Goal: Task Accomplishment & Management: Use online tool/utility

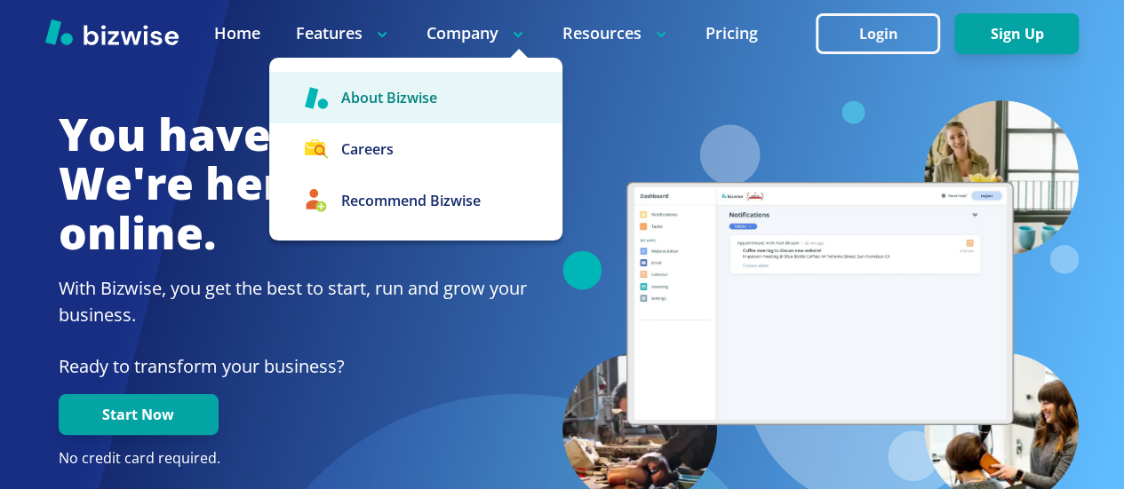
click at [442, 97] on link "About Bizwise" at bounding box center [415, 98] width 293 height 52
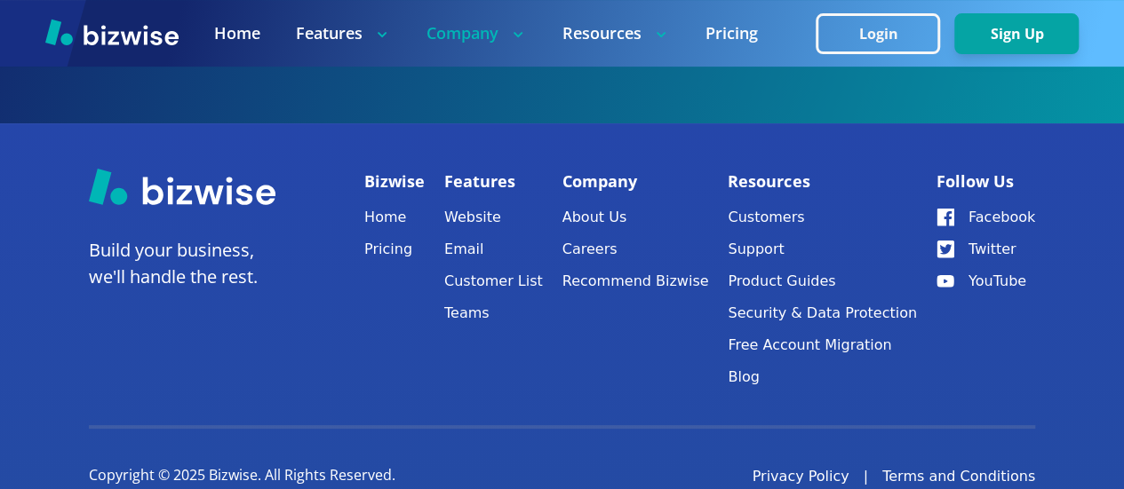
scroll to position [3745, 0]
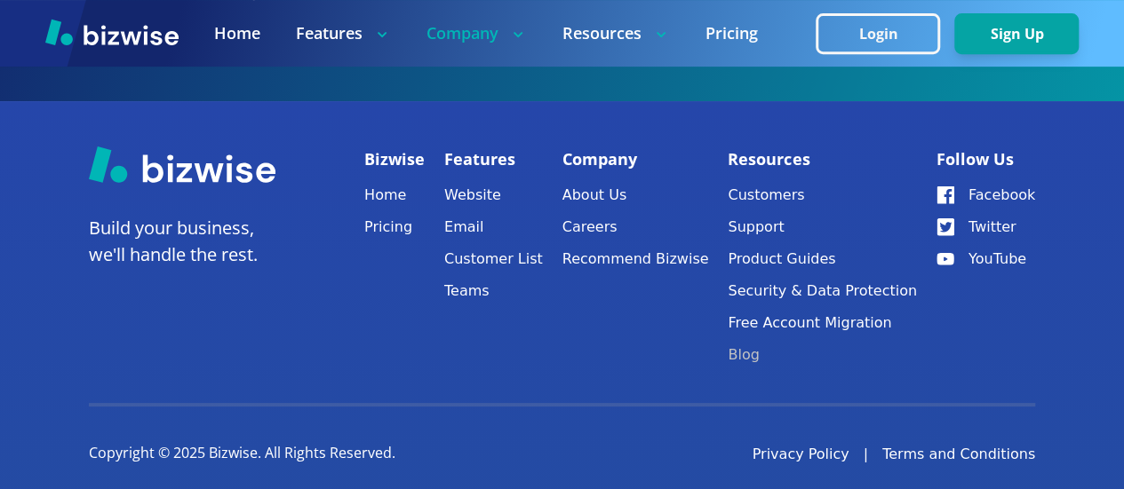
click at [751, 343] on link "Blog" at bounding box center [821, 355] width 189 height 25
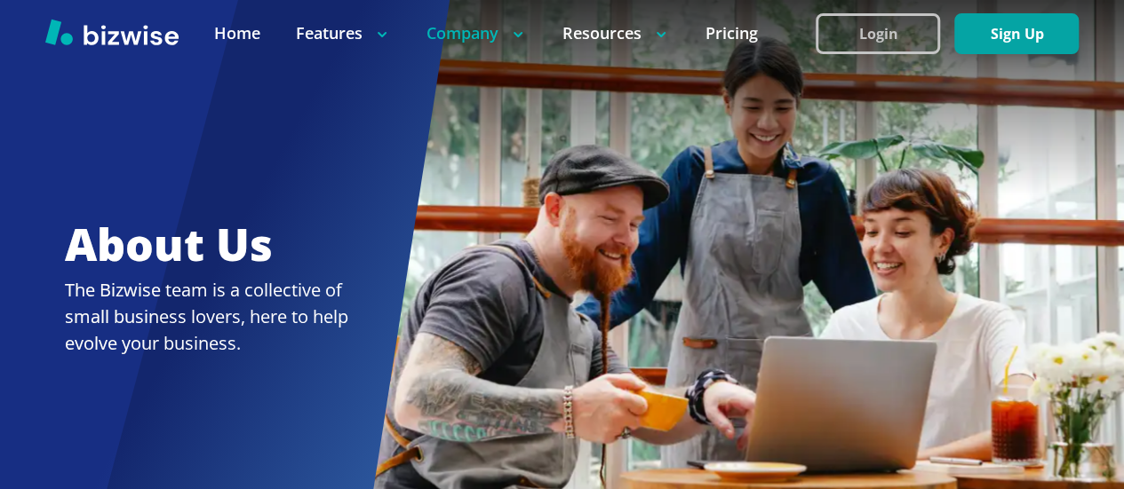
click at [882, 43] on button "Login" at bounding box center [877, 33] width 124 height 41
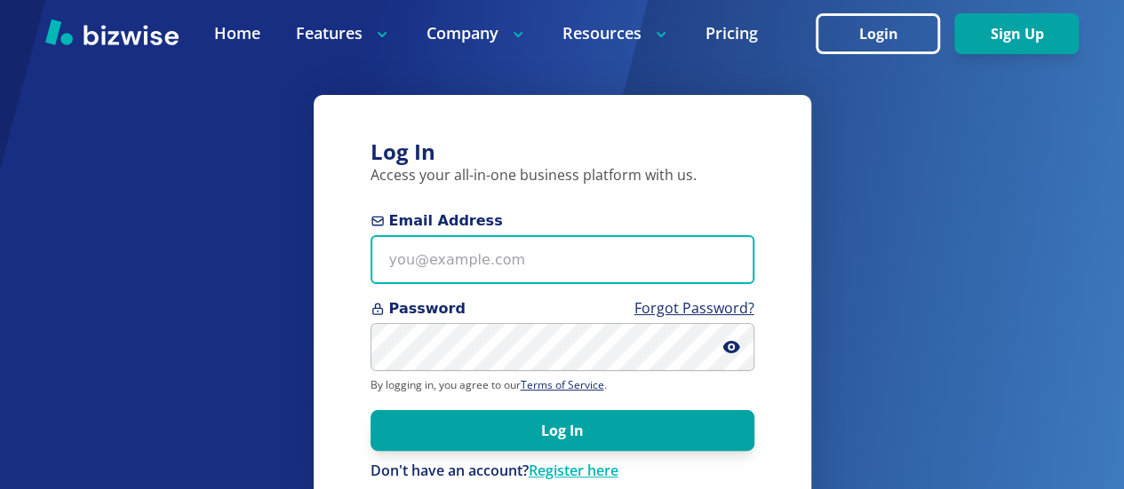
click at [521, 262] on input "Email Address" at bounding box center [562, 259] width 384 height 49
paste input "gladystest@test.com"
type input "gladystest@test.com"
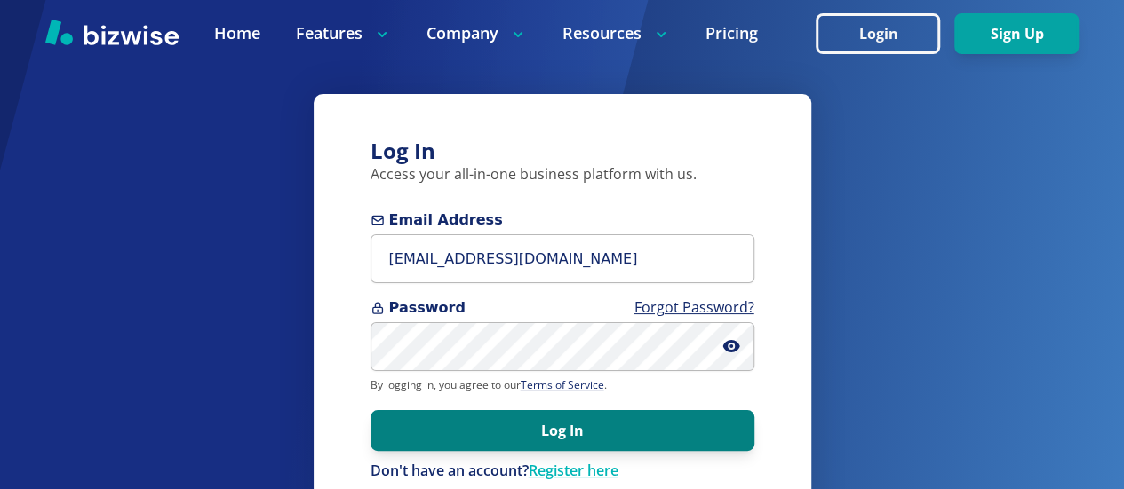
click at [570, 450] on button "Log In" at bounding box center [562, 430] width 384 height 41
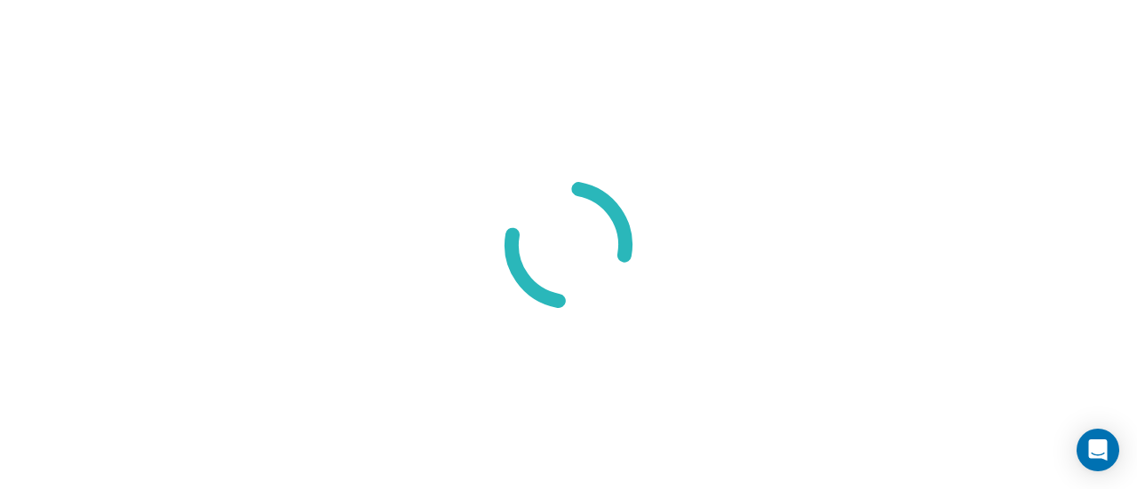
click at [698, 110] on div at bounding box center [568, 244] width 1137 height 489
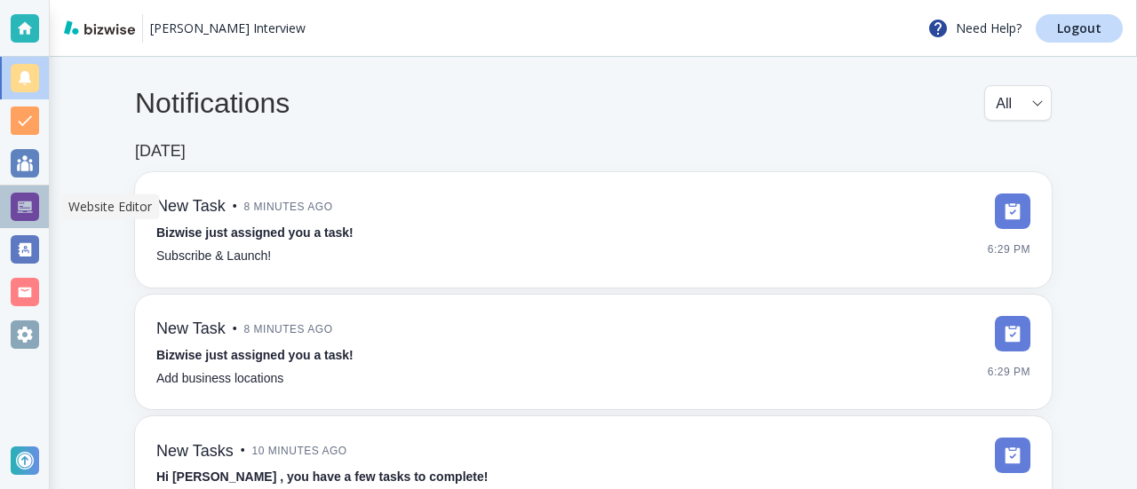
click at [28, 210] on div at bounding box center [25, 207] width 28 height 28
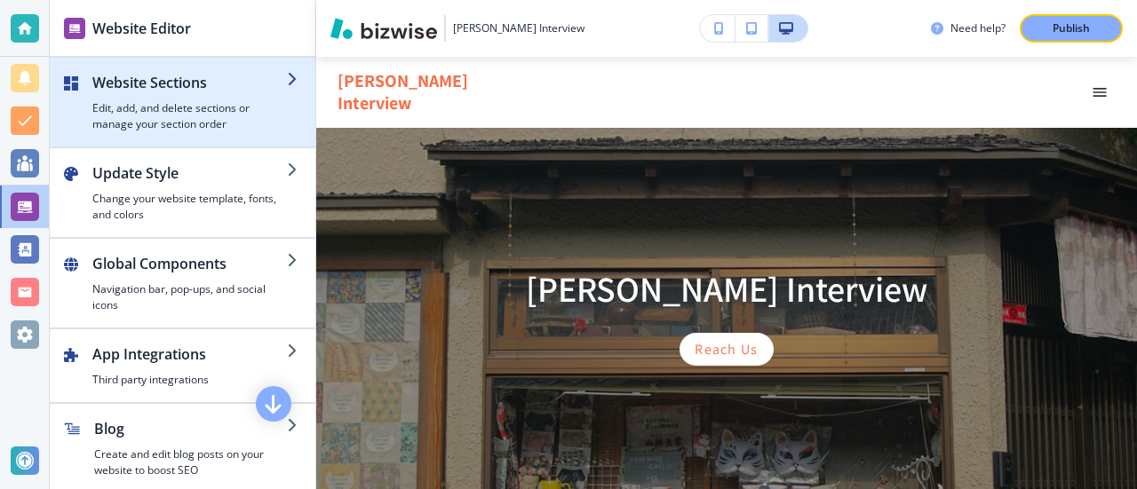
click at [220, 82] on h2 "Website Sections" at bounding box center [189, 82] width 195 height 21
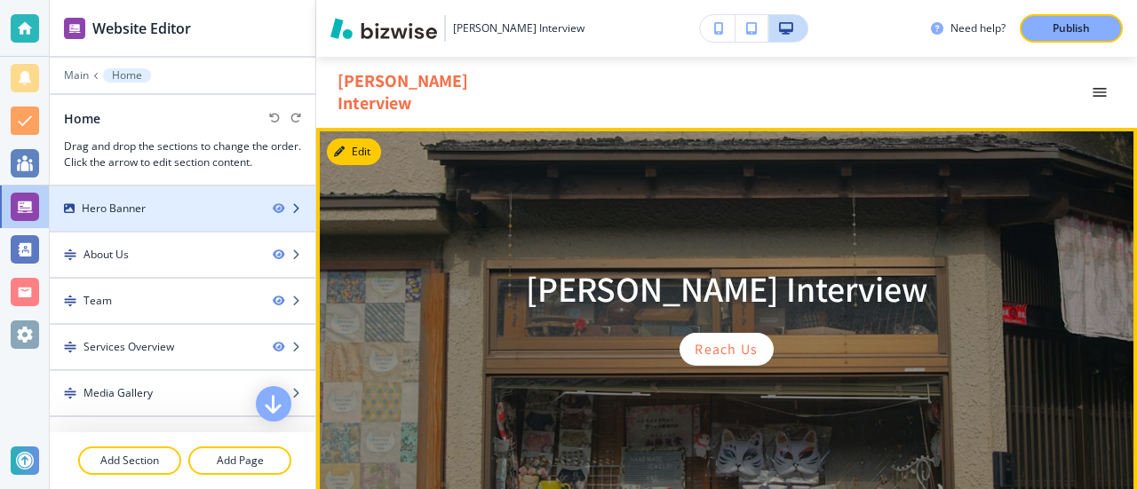
click at [234, 201] on div "Hero Banner" at bounding box center [154, 209] width 209 height 16
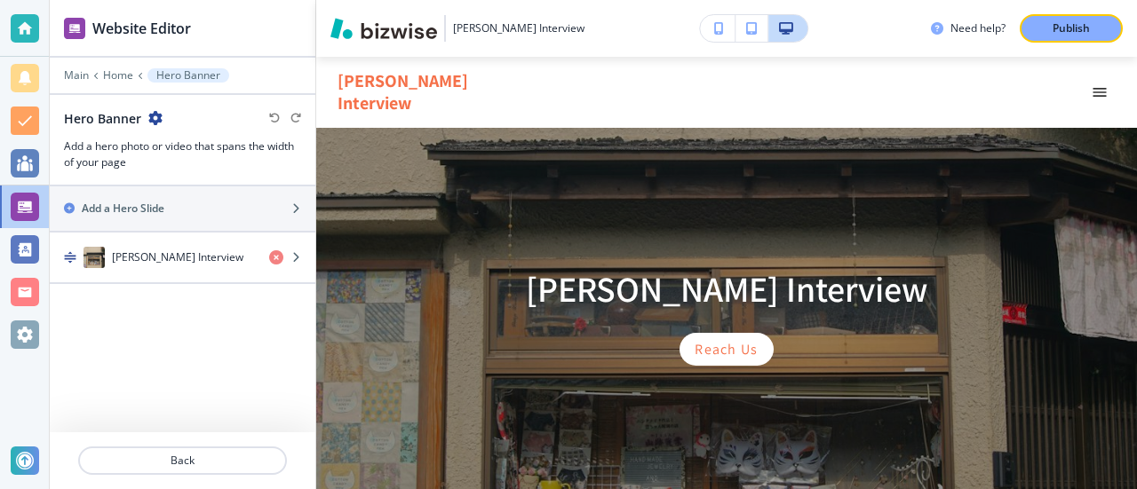
scroll to position [71, 0]
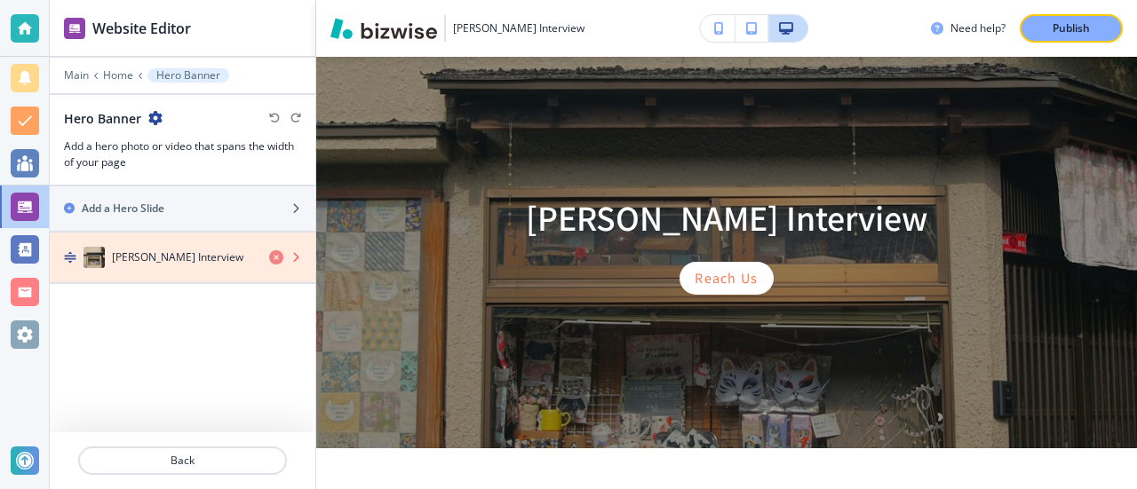
click at [277, 255] on icon "button" at bounding box center [276, 257] width 14 height 14
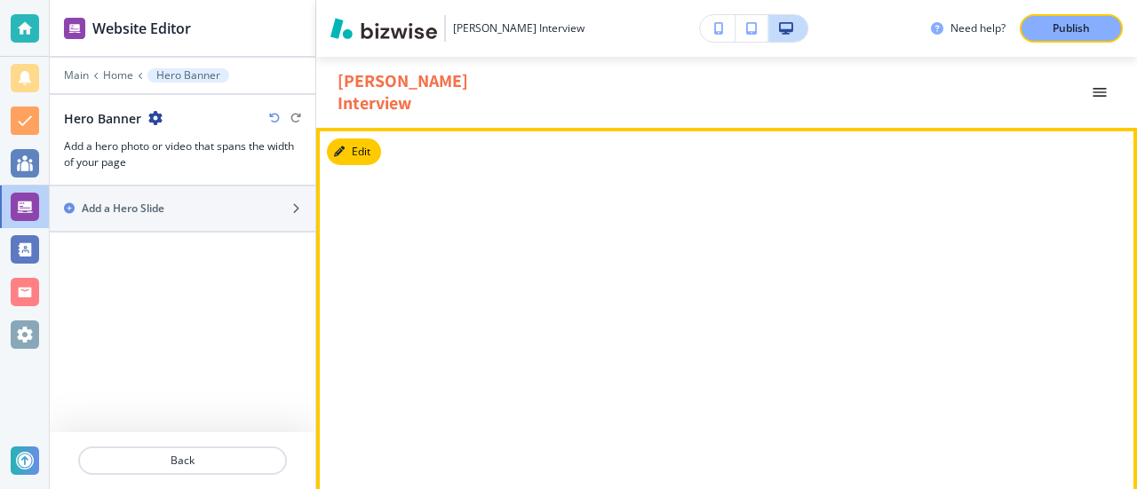
scroll to position [89, 0]
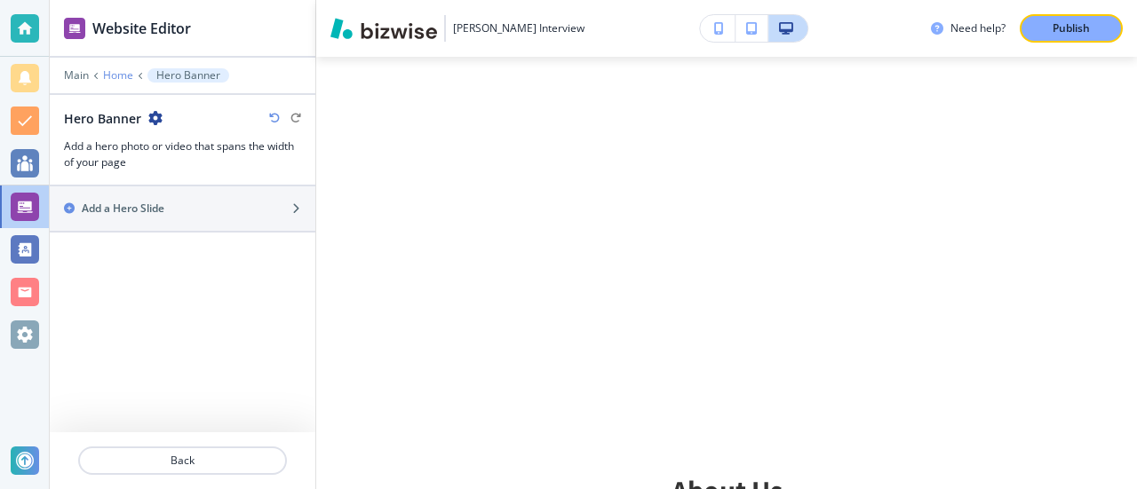
click at [120, 79] on p "Home" at bounding box center [118, 75] width 30 height 12
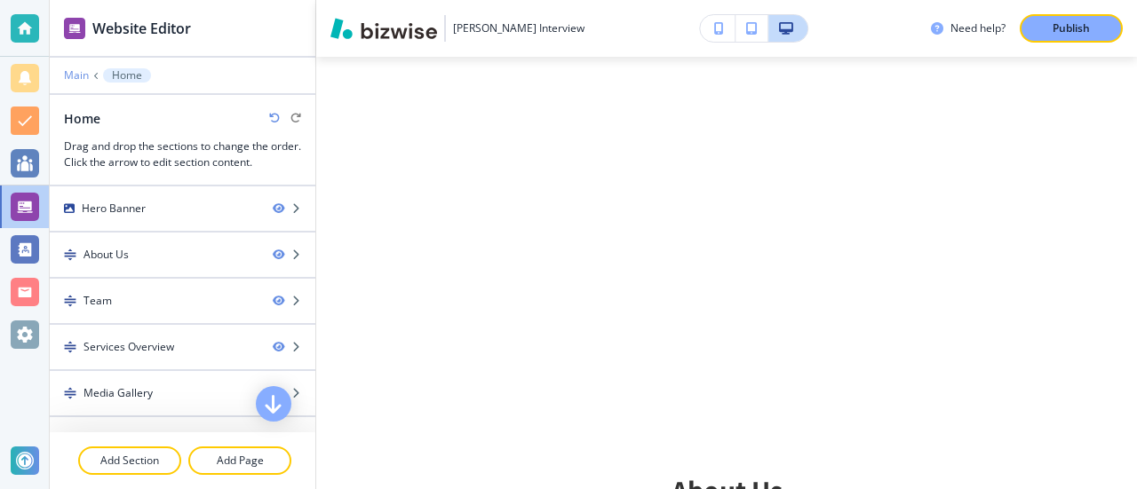
click at [70, 79] on p "Main" at bounding box center [76, 75] width 25 height 12
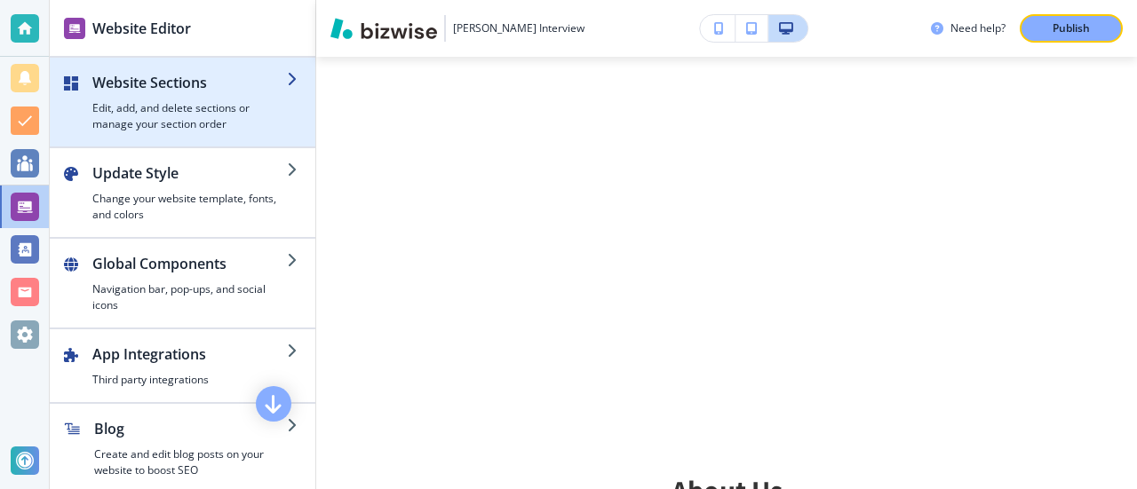
click at [219, 100] on h4 "Edit, add, and delete sections or manage your section order" at bounding box center [189, 116] width 195 height 32
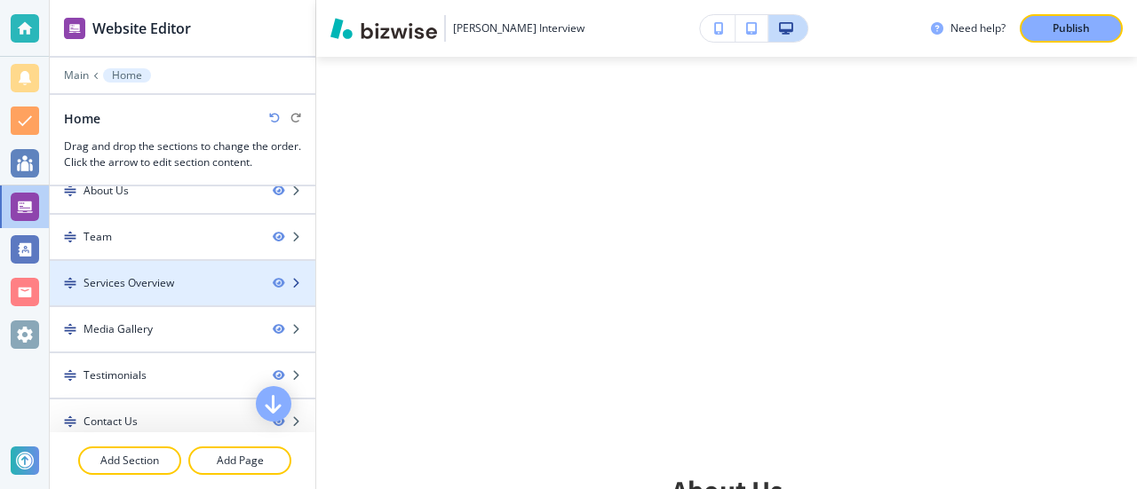
scroll to position [28, 0]
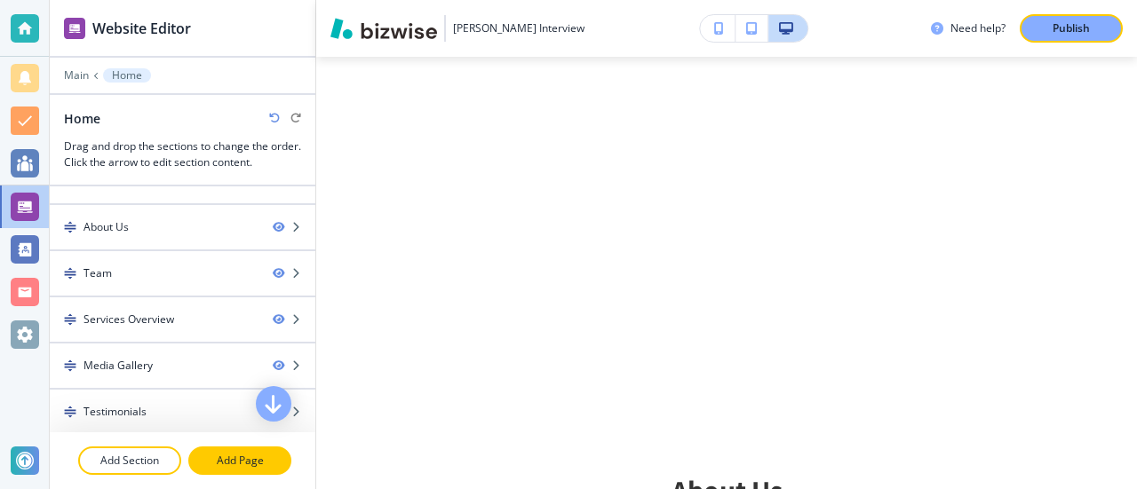
click at [249, 465] on p "Add Page" at bounding box center [239, 461] width 99 height 16
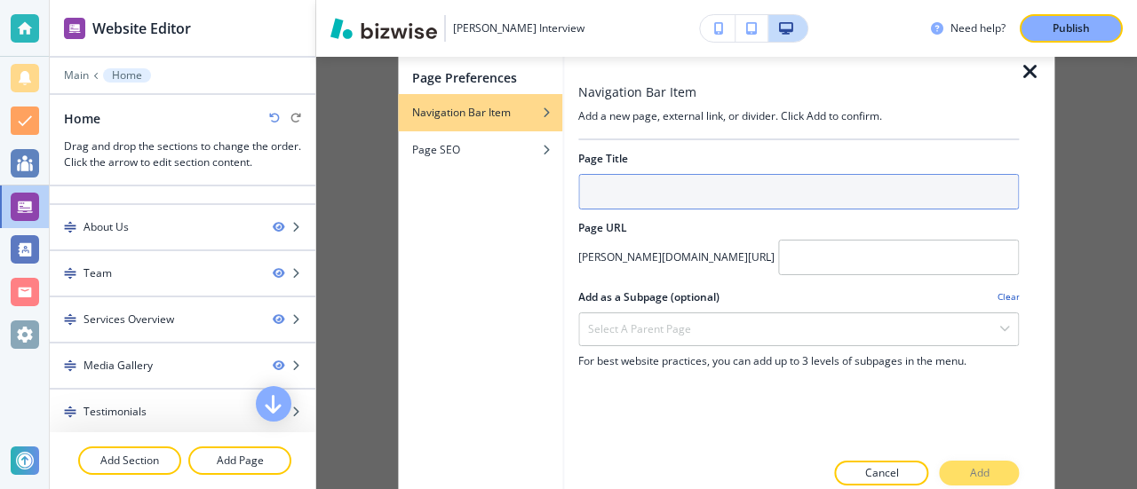
click at [654, 196] on input "text" at bounding box center [798, 192] width 441 height 36
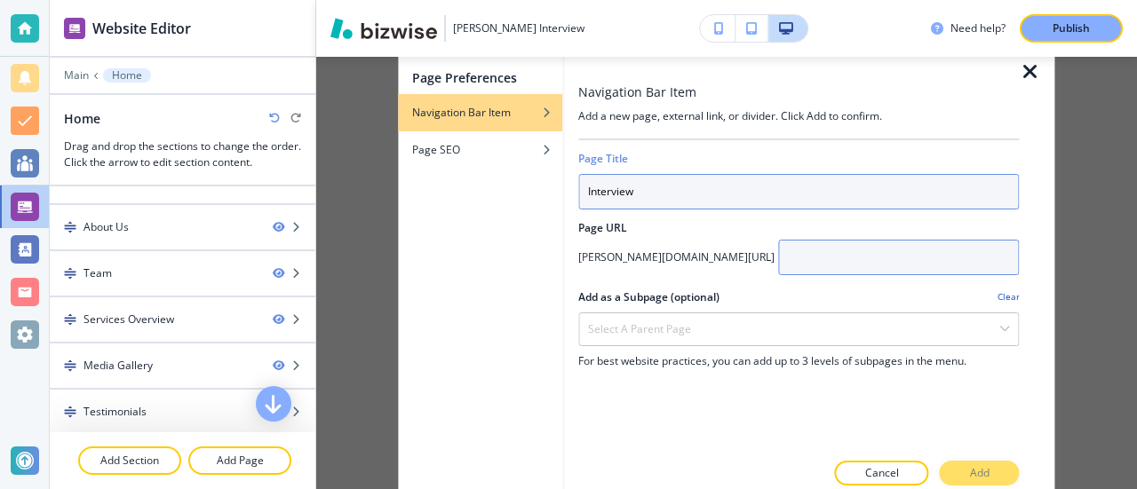
type input "Interview"
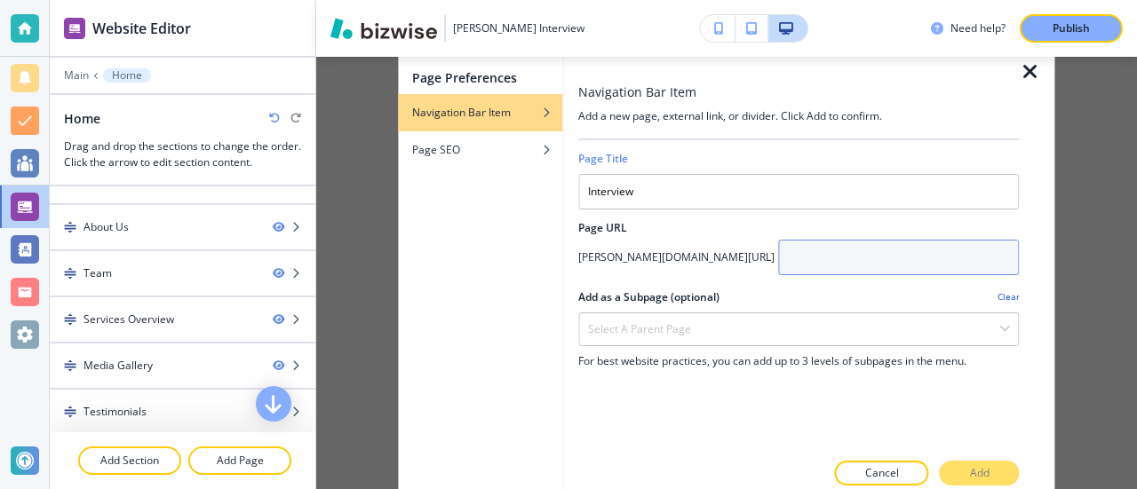
click at [858, 271] on input "text" at bounding box center [898, 258] width 241 height 36
type input "interview"
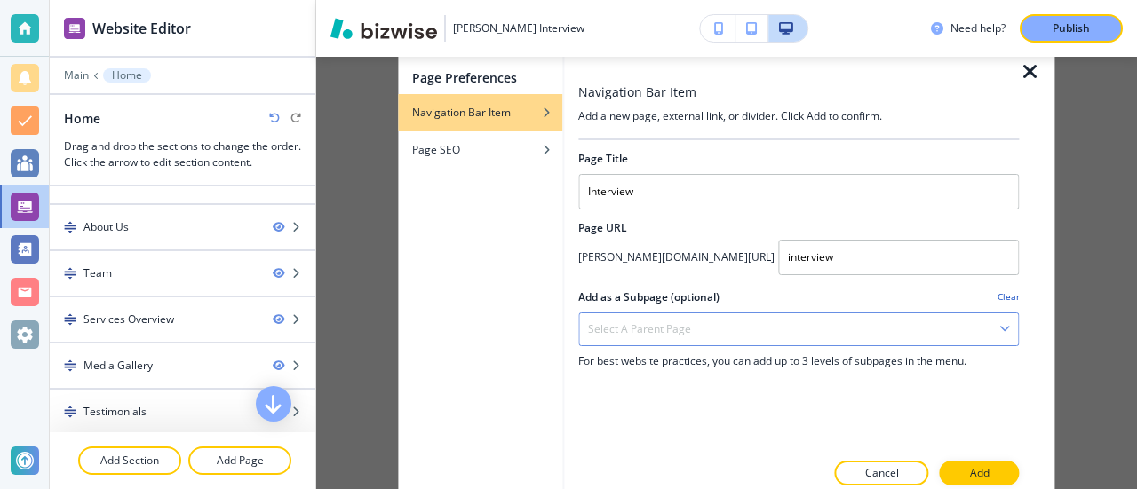
click at [740, 333] on div "Select a parent page" at bounding box center [798, 330] width 439 height 32
click at [535, 292] on div "Page Preferences Navigation Bar Item Page SEO" at bounding box center [480, 273] width 164 height 453
click at [984, 474] on p "Add" at bounding box center [980, 473] width 20 height 16
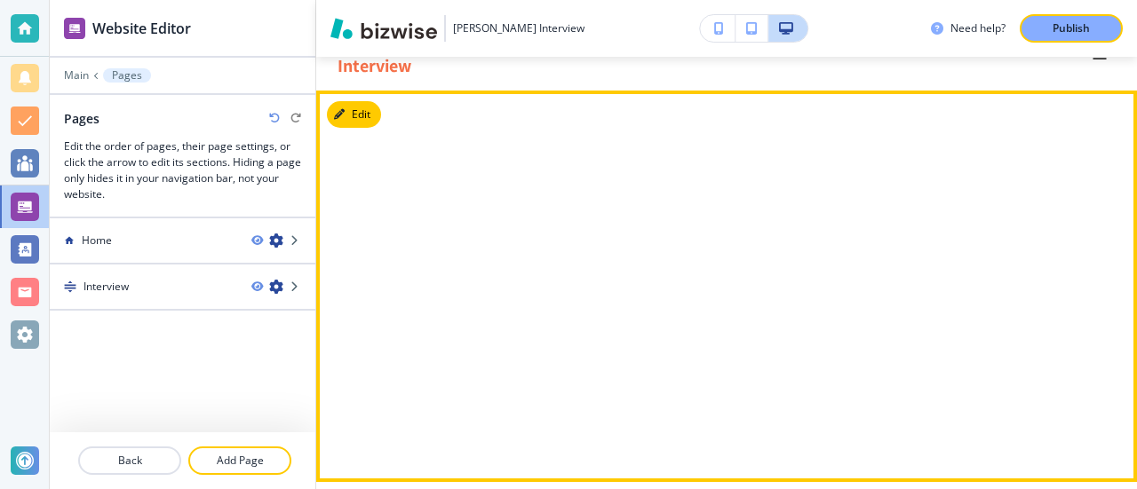
scroll to position [0, 0]
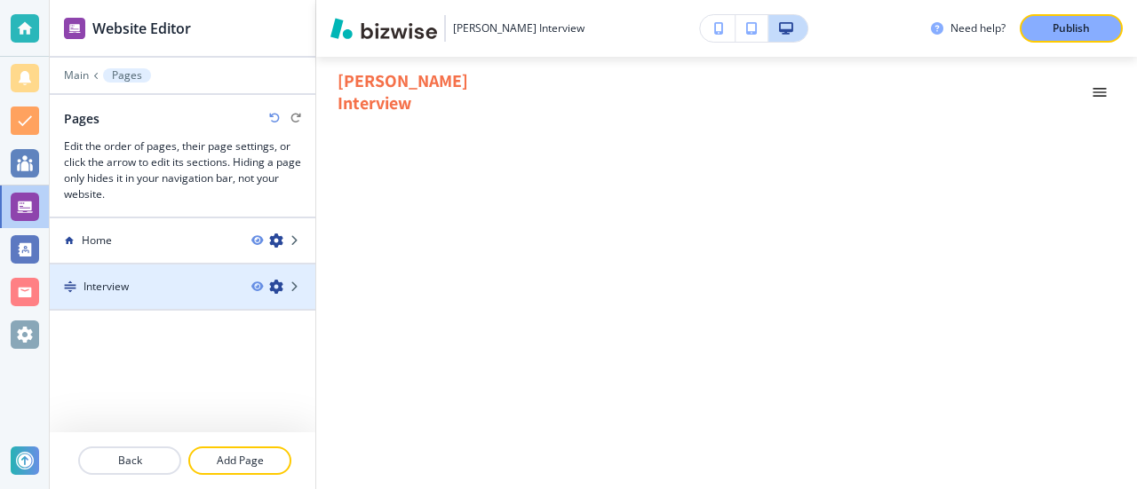
click at [218, 290] on div "Interview" at bounding box center [143, 287] width 187 height 16
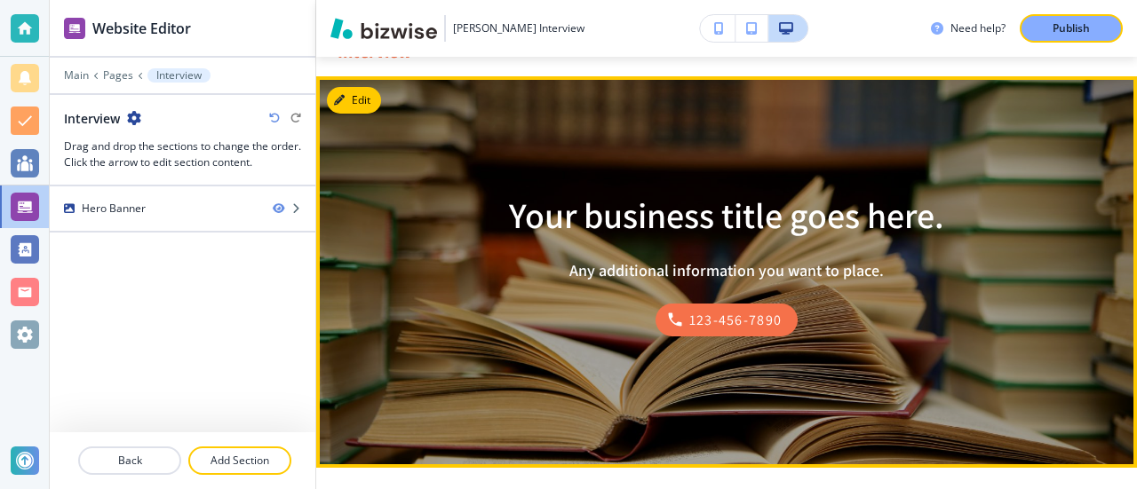
scroll to position [89, 0]
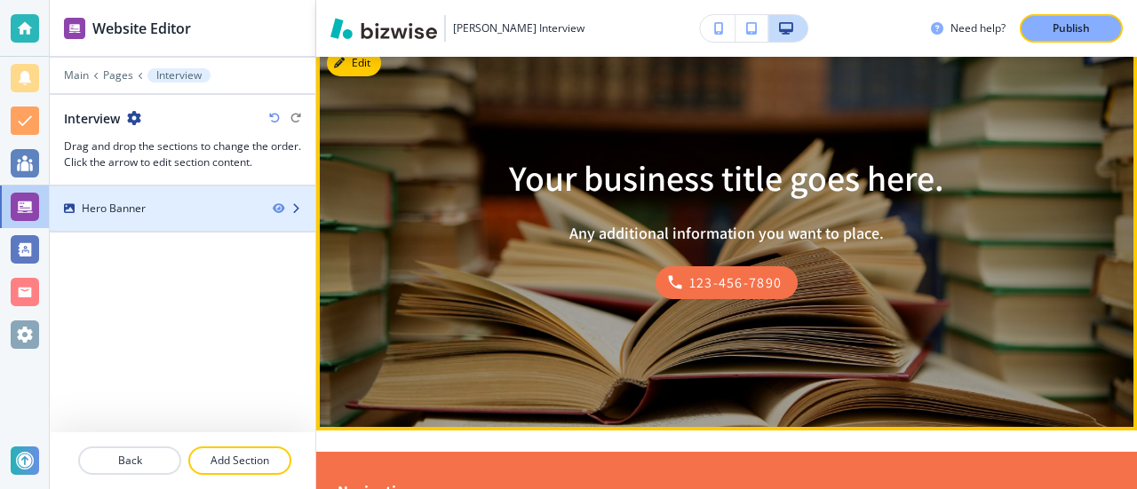
click at [221, 209] on div "Hero Banner" at bounding box center [154, 209] width 209 height 16
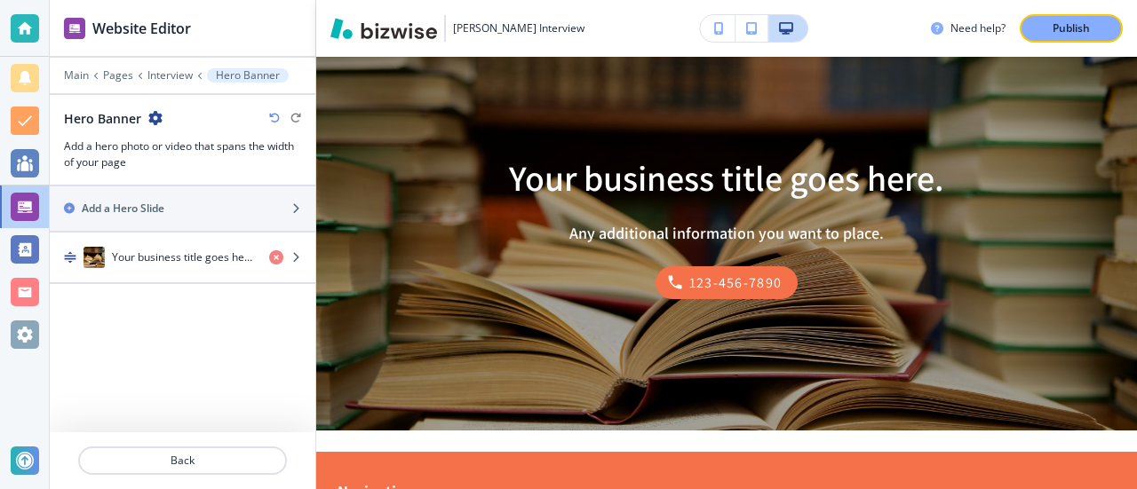
scroll to position [71, 0]
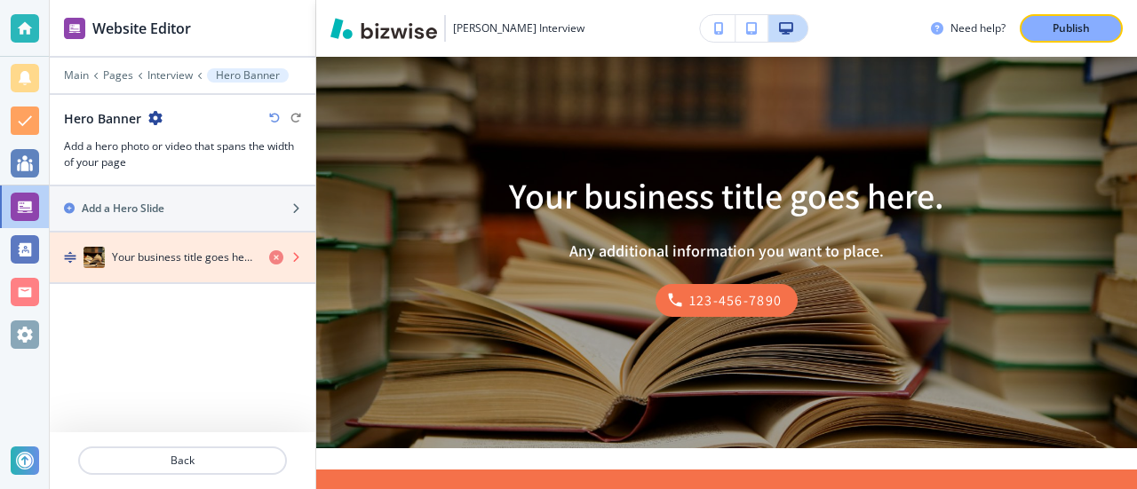
click at [278, 255] on icon "button" at bounding box center [276, 257] width 14 height 14
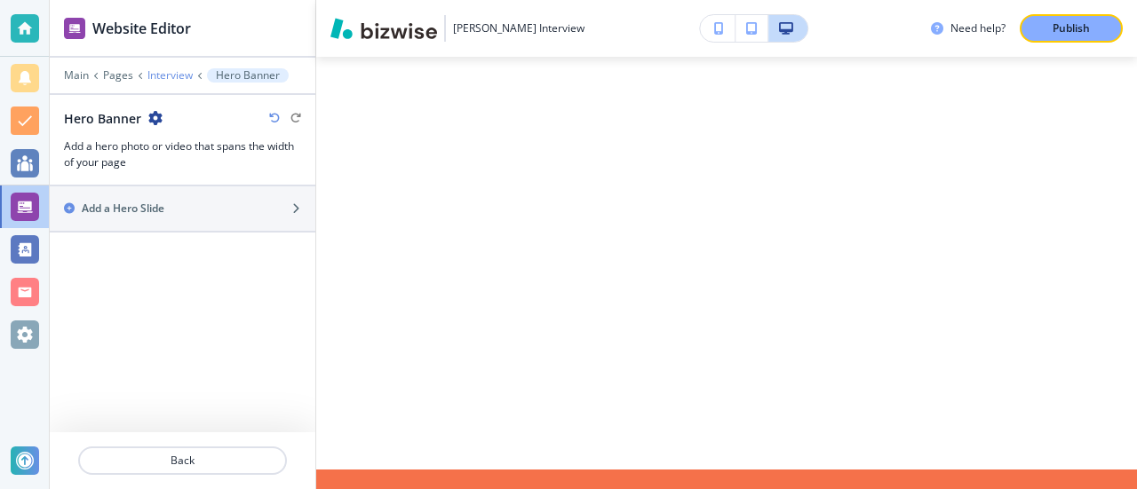
click at [162, 75] on p "Interview" at bounding box center [169, 75] width 45 height 12
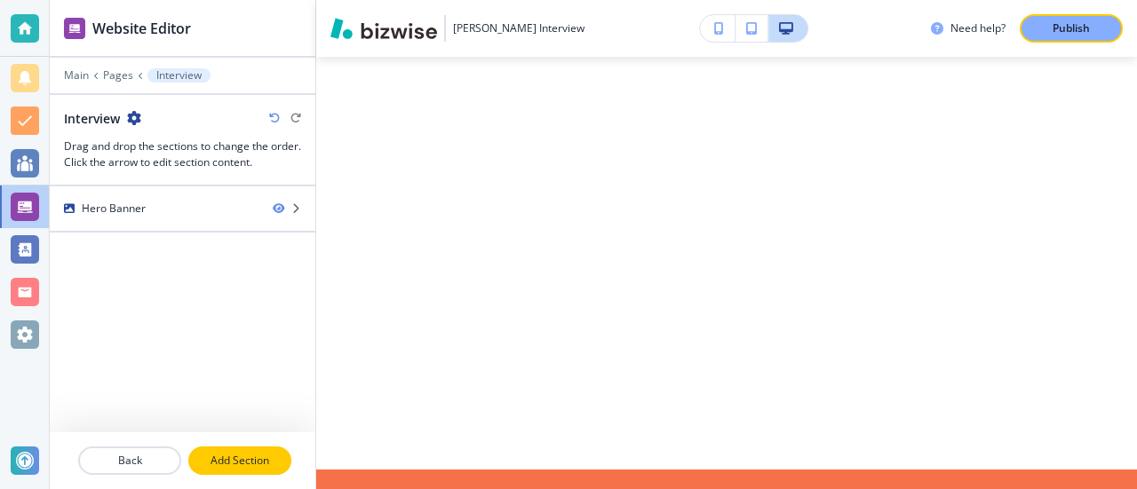
click at [252, 458] on p "Add Section" at bounding box center [239, 461] width 99 height 16
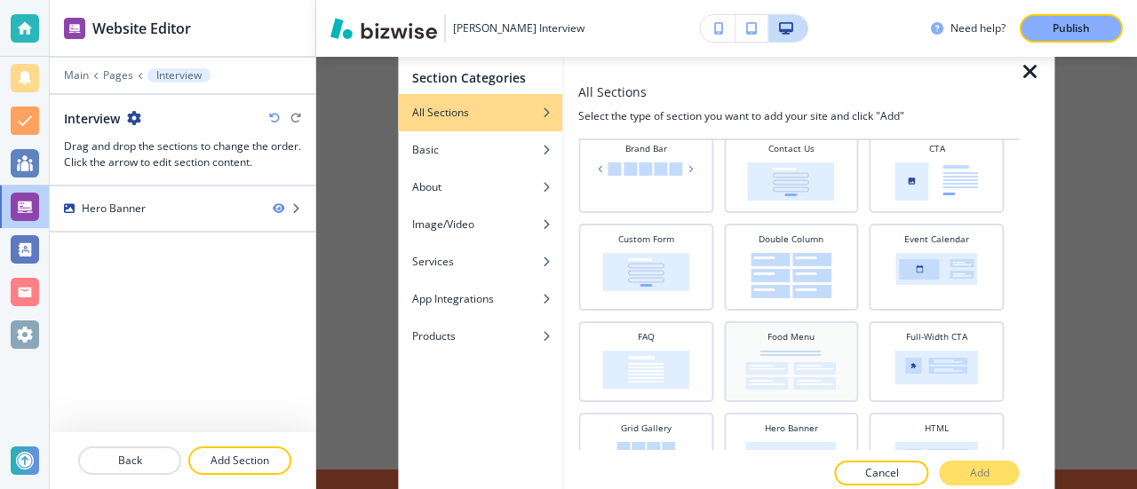
scroll to position [178, 0]
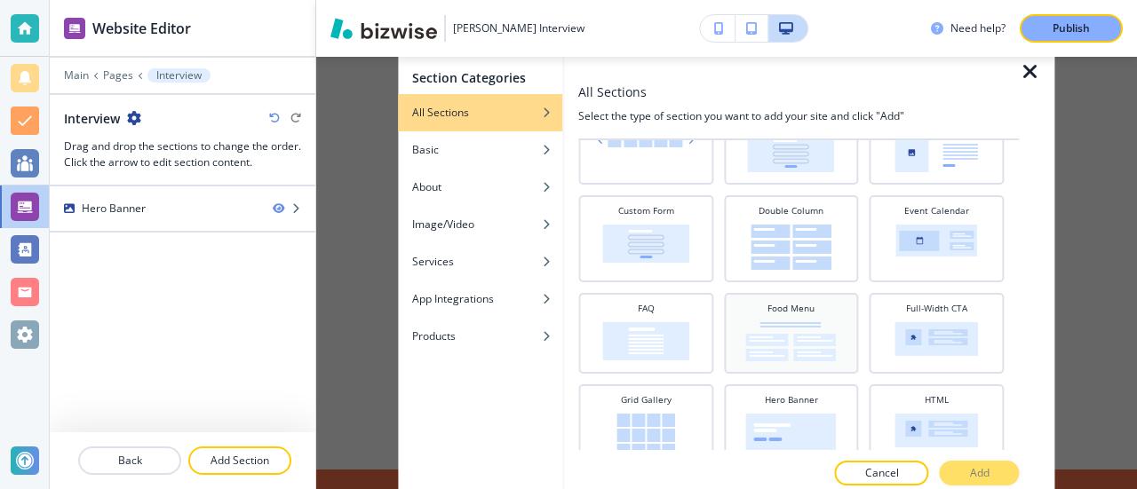
click at [787, 339] on img at bounding box center [791, 341] width 91 height 39
click at [988, 472] on p "Add" at bounding box center [980, 473] width 20 height 16
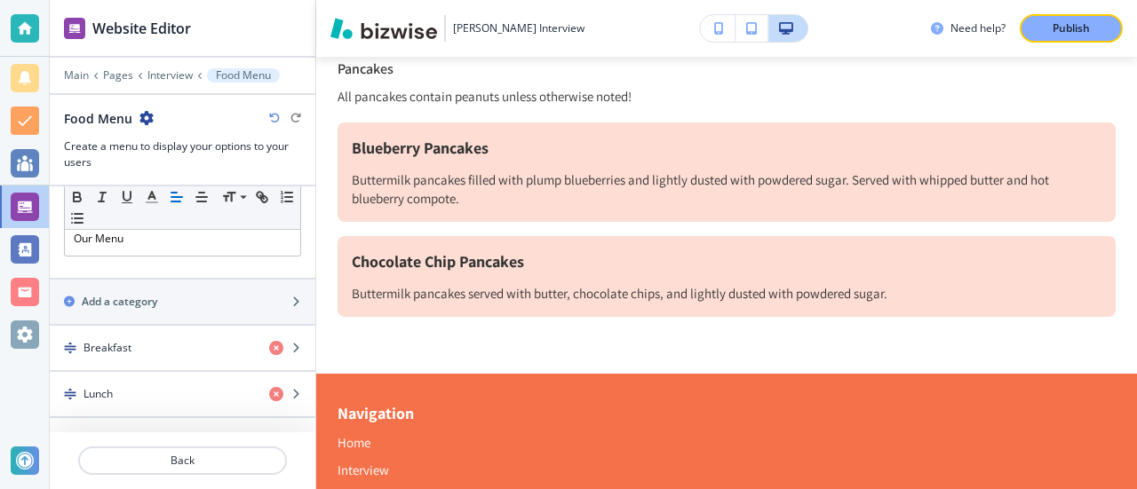
scroll to position [72, 0]
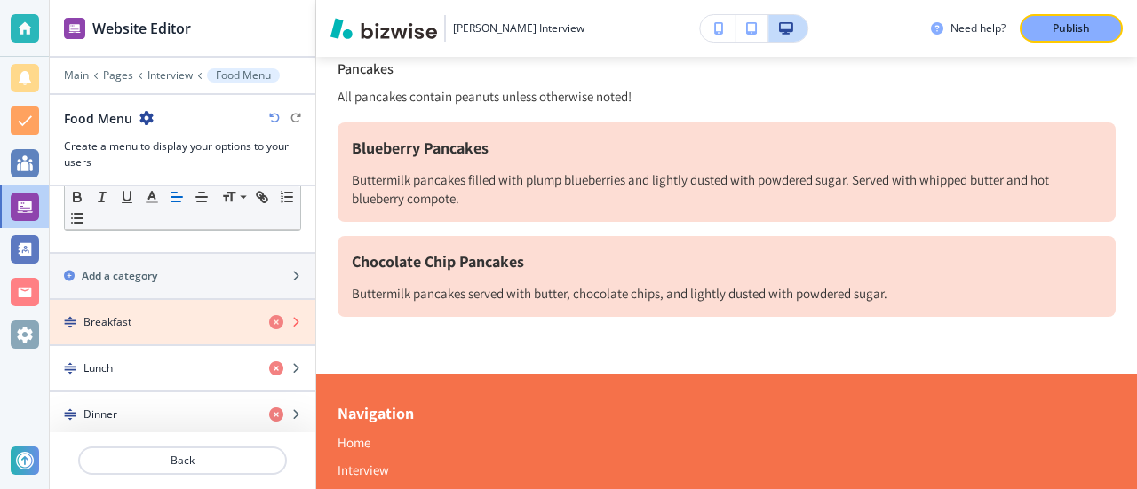
click at [269, 321] on icon "button" at bounding box center [276, 322] width 14 height 14
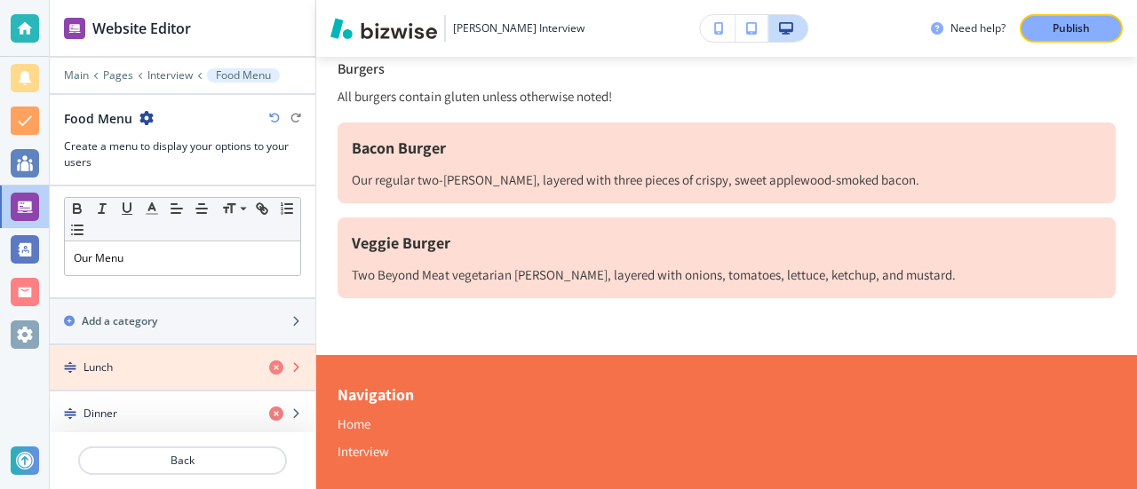
click at [269, 361] on icon "button" at bounding box center [276, 368] width 14 height 14
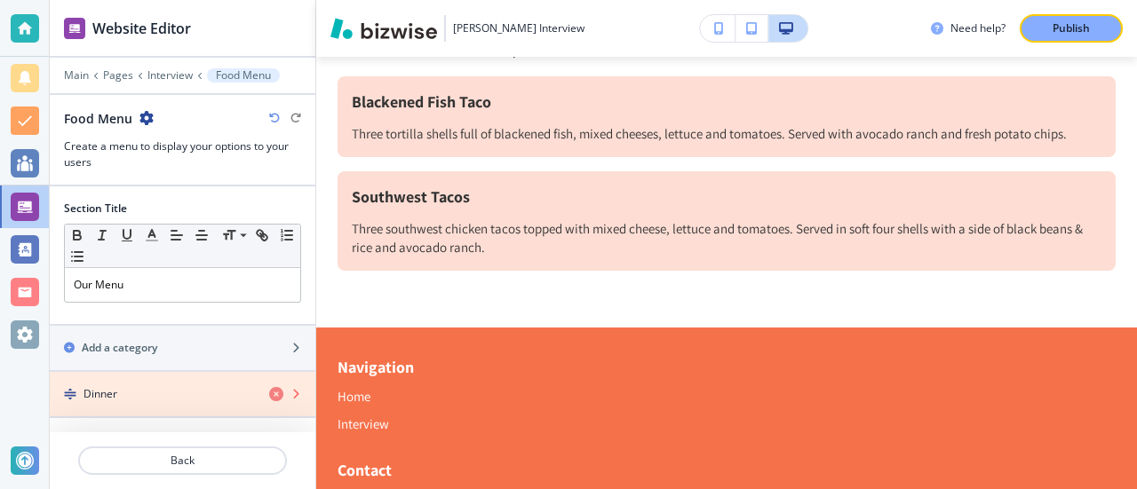
click at [275, 392] on icon "button" at bounding box center [276, 394] width 14 height 14
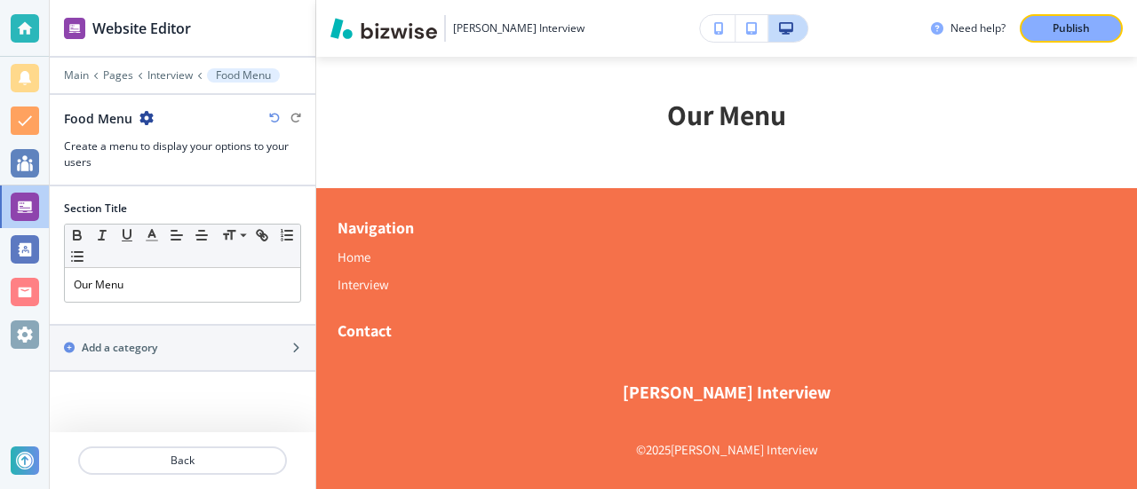
scroll to position [479, 0]
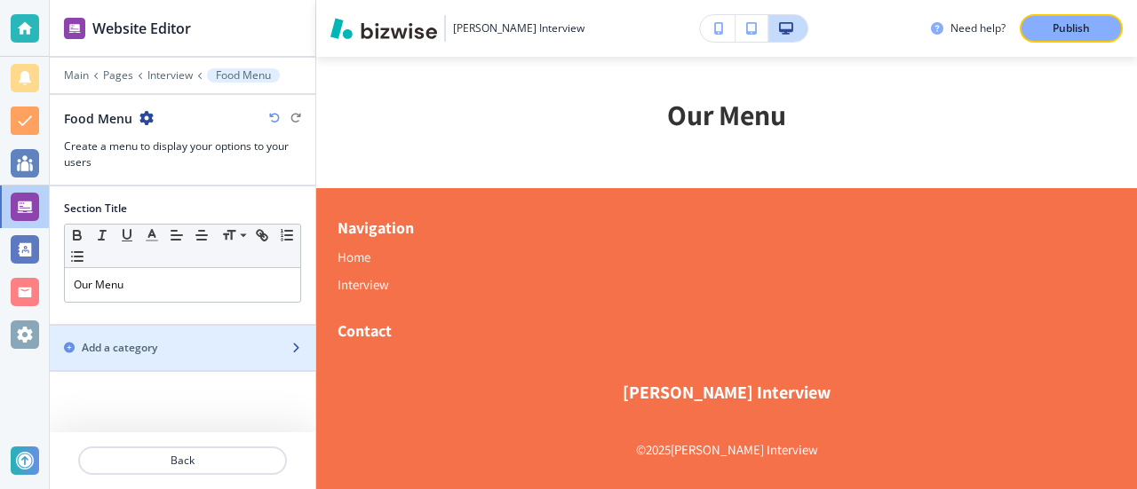
click at [260, 340] on div "Add a category" at bounding box center [163, 348] width 226 height 16
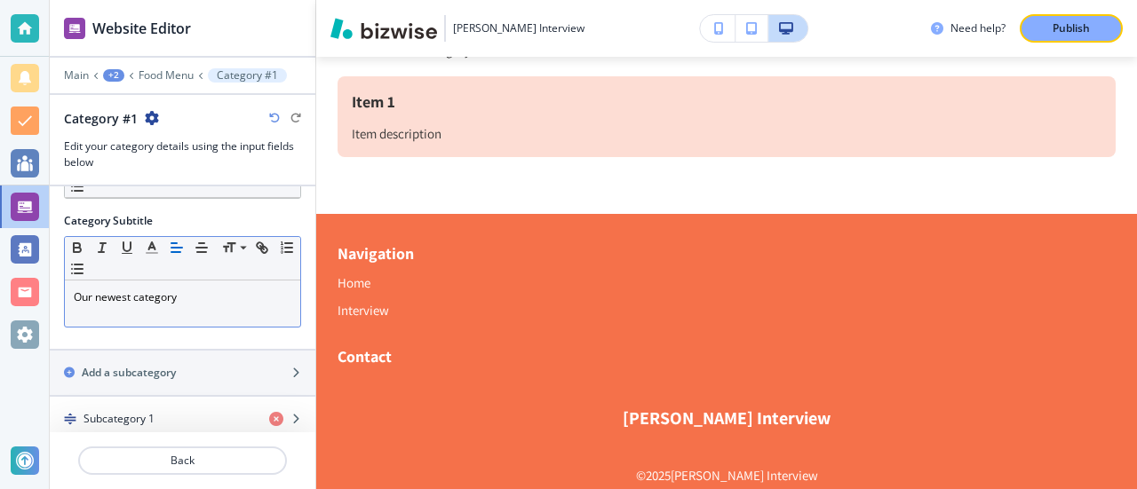
scroll to position [108, 0]
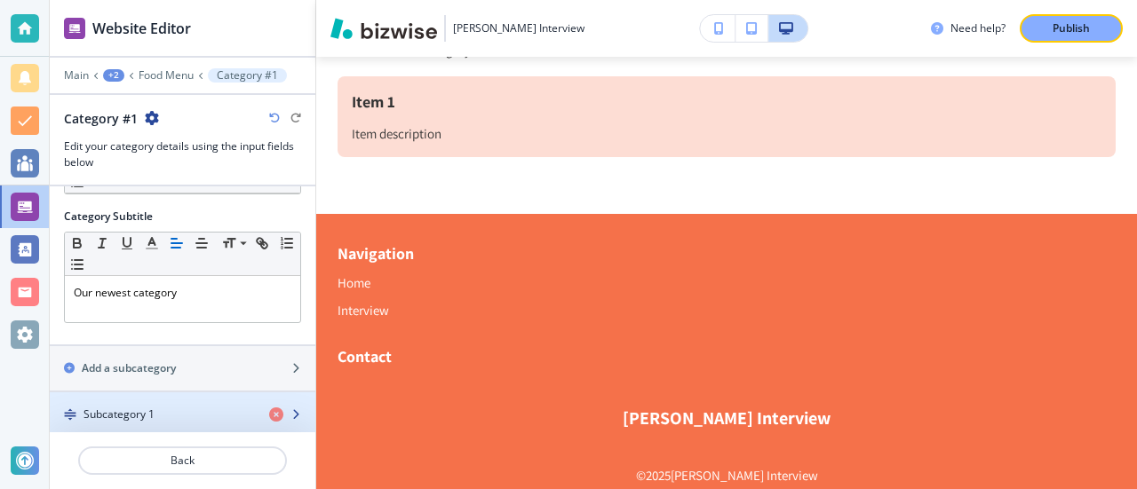
click at [157, 408] on div "Subcategory 1" at bounding box center [152, 415] width 205 height 16
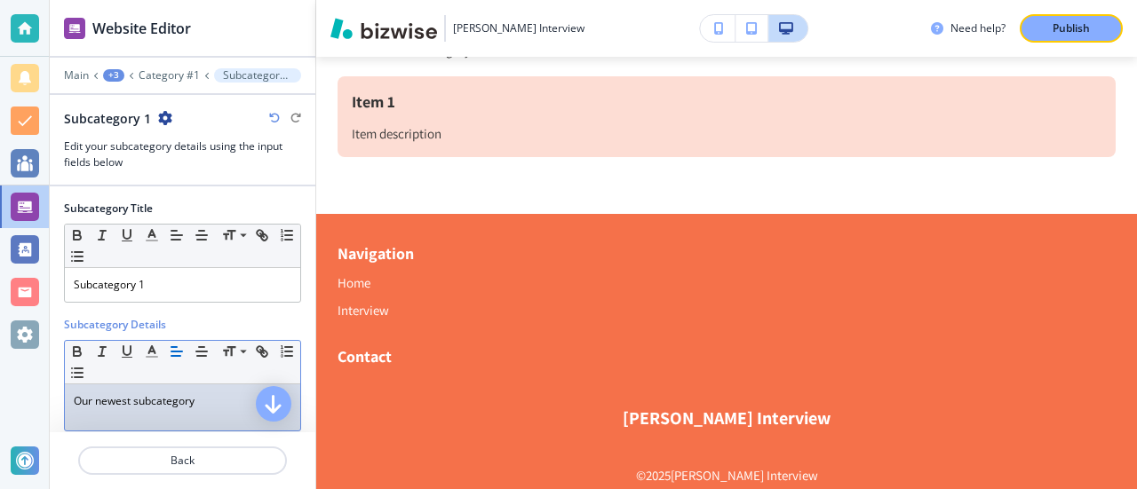
click at [190, 397] on p "Our newest subcategory" at bounding box center [183, 401] width 218 height 16
drag, startPoint x: 206, startPoint y: 400, endPoint x: 50, endPoint y: 400, distance: 156.3
click at [50, 400] on div "Subcategory Title Small Normal Large Huge Subcategory 1 Subcategory Details Sma…" at bounding box center [183, 356] width 266 height 338
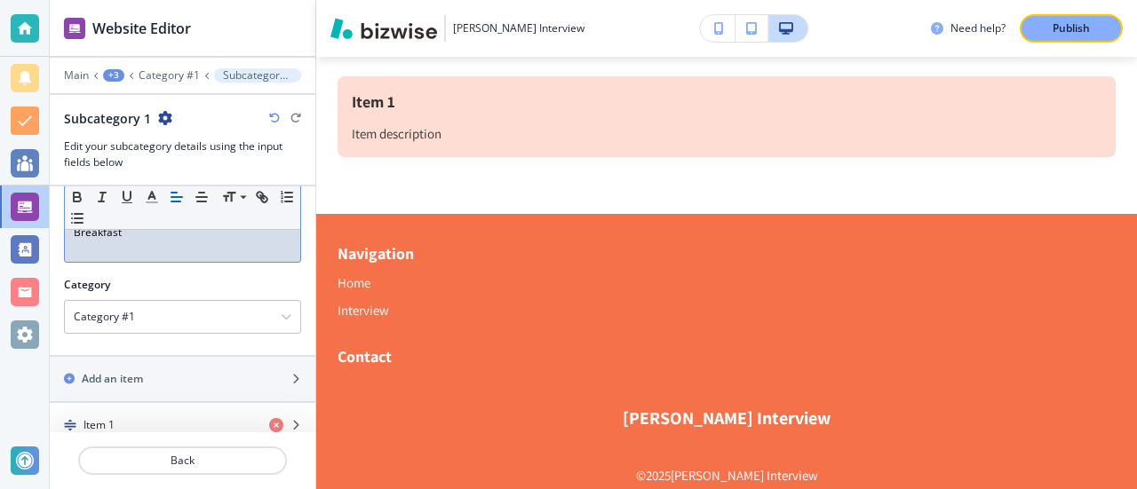
scroll to position [179, 0]
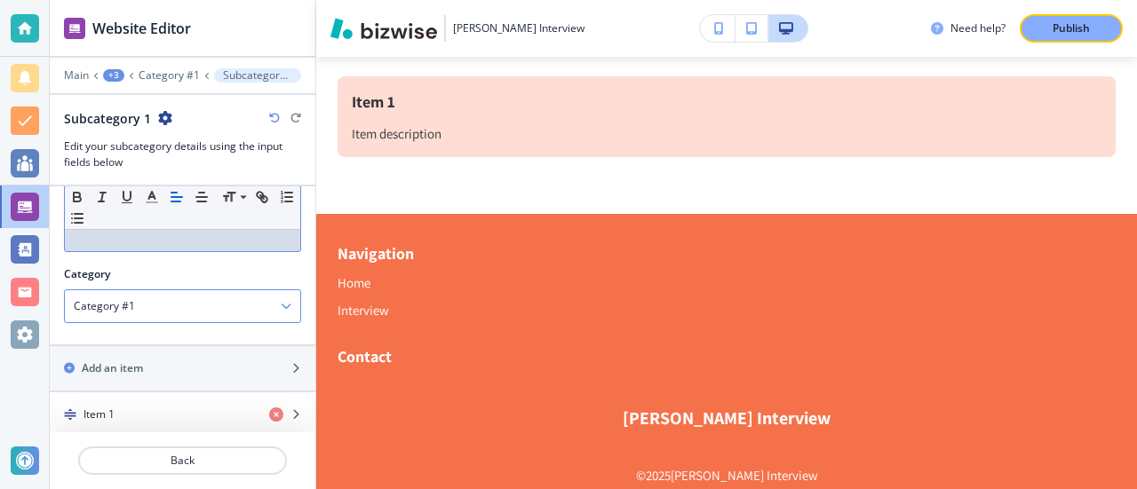
click at [178, 298] on div "Category #1" at bounding box center [182, 306] width 235 height 32
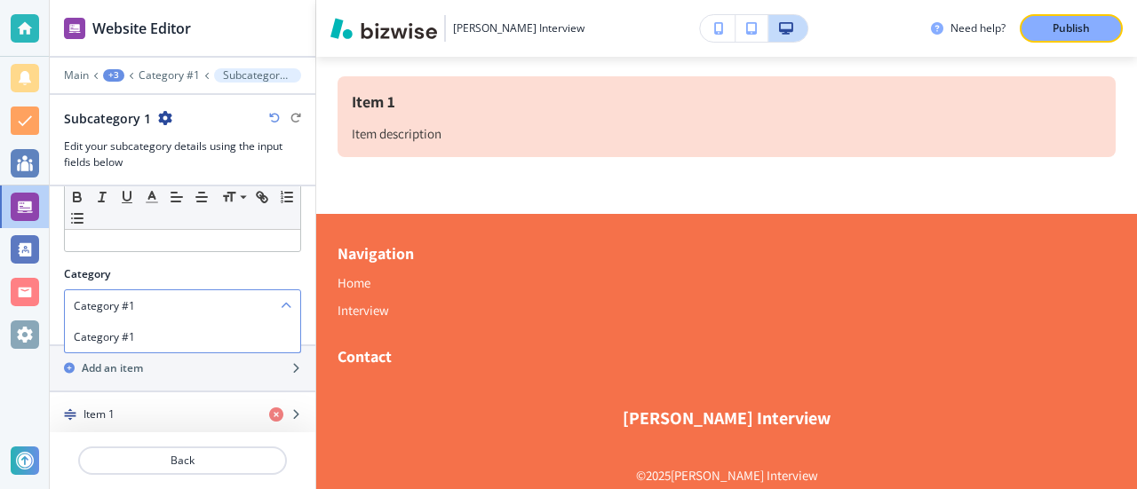
click at [169, 297] on div "Category #1" at bounding box center [182, 306] width 235 height 32
click at [168, 298] on div "Category #1" at bounding box center [182, 306] width 235 height 32
click at [169, 300] on div "Category #1" at bounding box center [182, 306] width 235 height 32
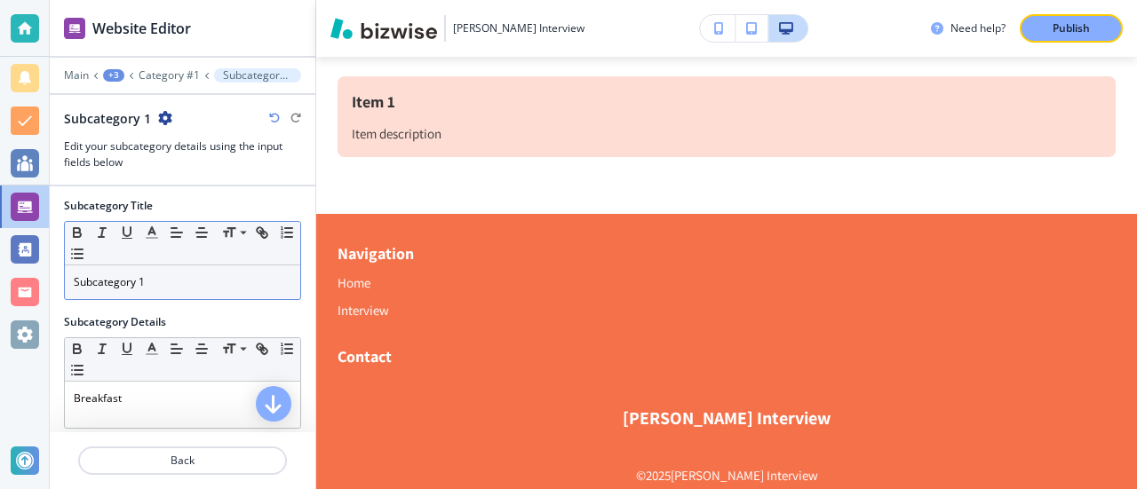
scroll to position [0, 0]
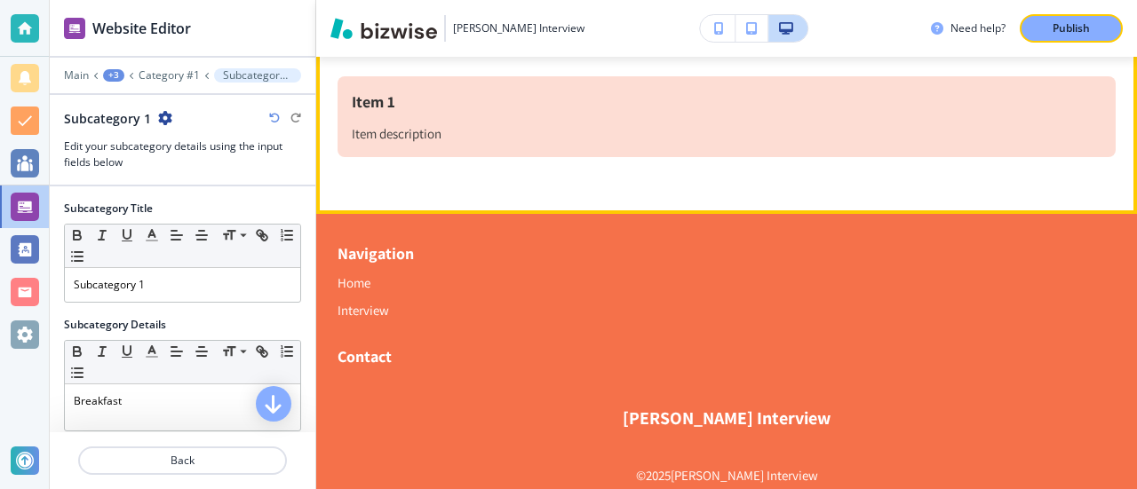
click at [442, 123] on div "Item 1 Item description" at bounding box center [727, 116] width 778 height 81
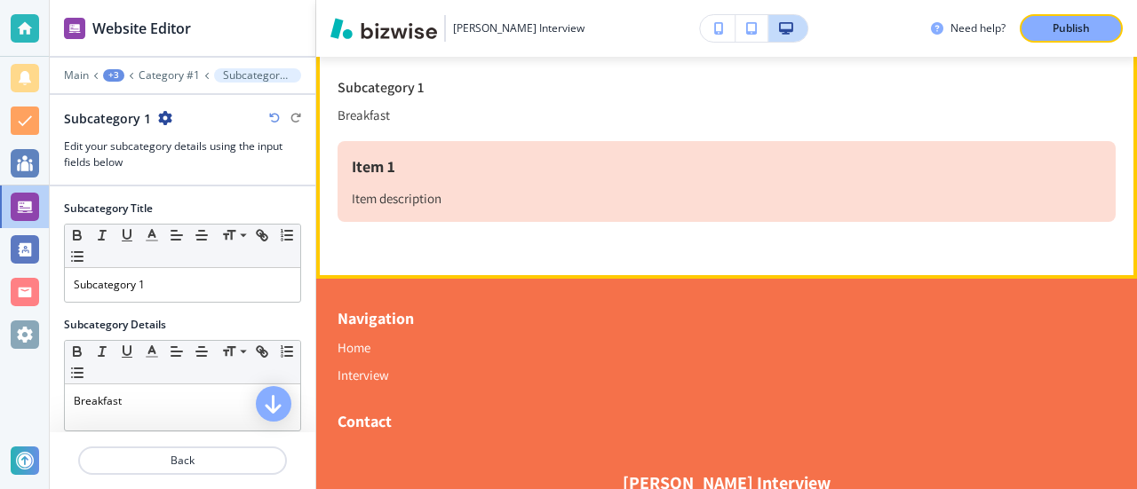
scroll to position [395, 0]
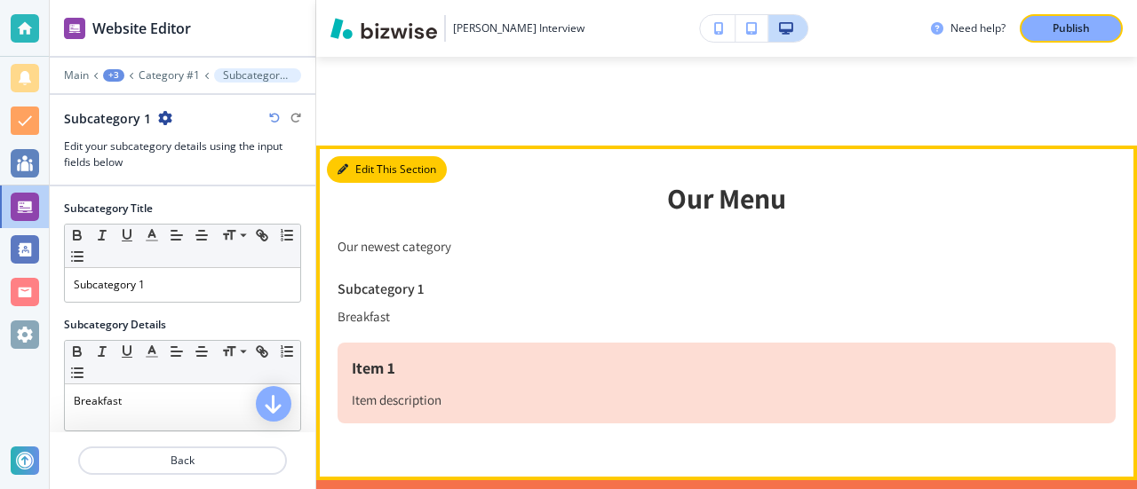
click at [370, 168] on button "Edit This Section" at bounding box center [387, 169] width 120 height 27
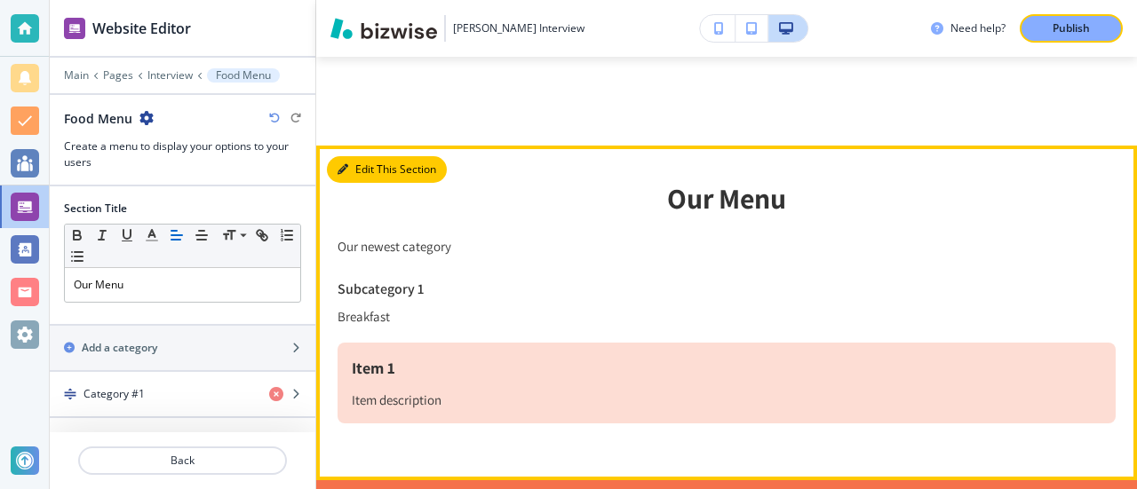
scroll to position [484, 0]
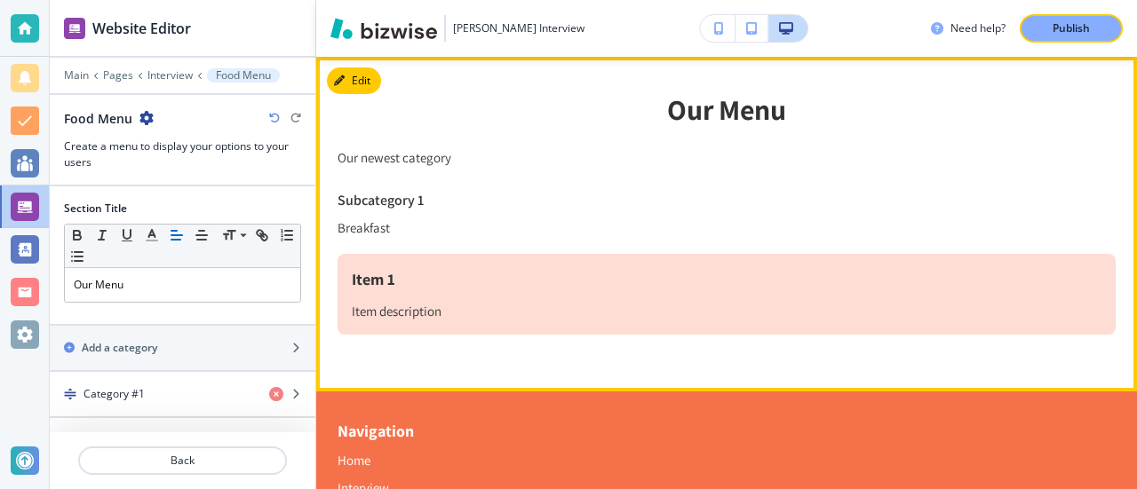
click at [381, 195] on h3 "Subcategory 1" at bounding box center [727, 200] width 778 height 20
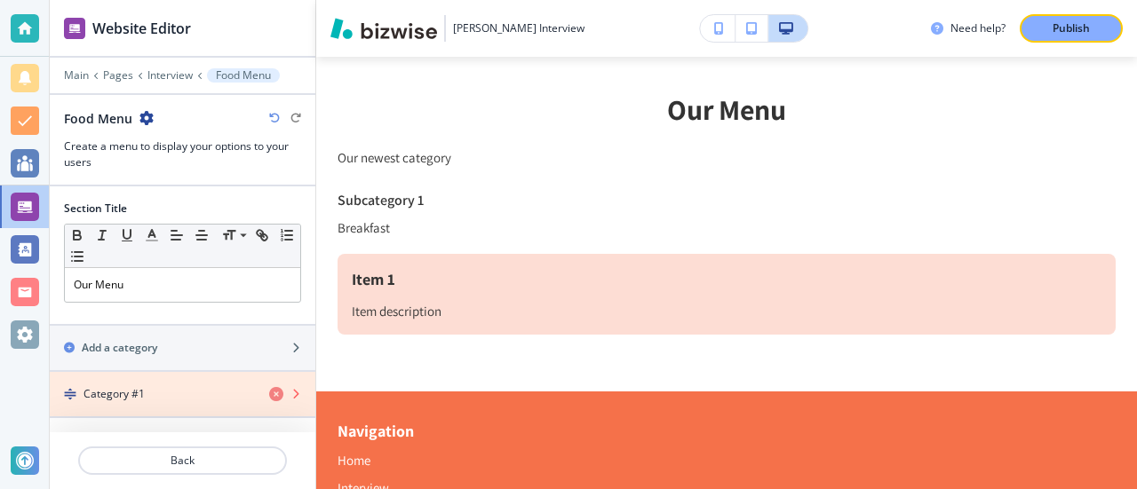
click at [274, 388] on icon "button" at bounding box center [276, 394] width 14 height 14
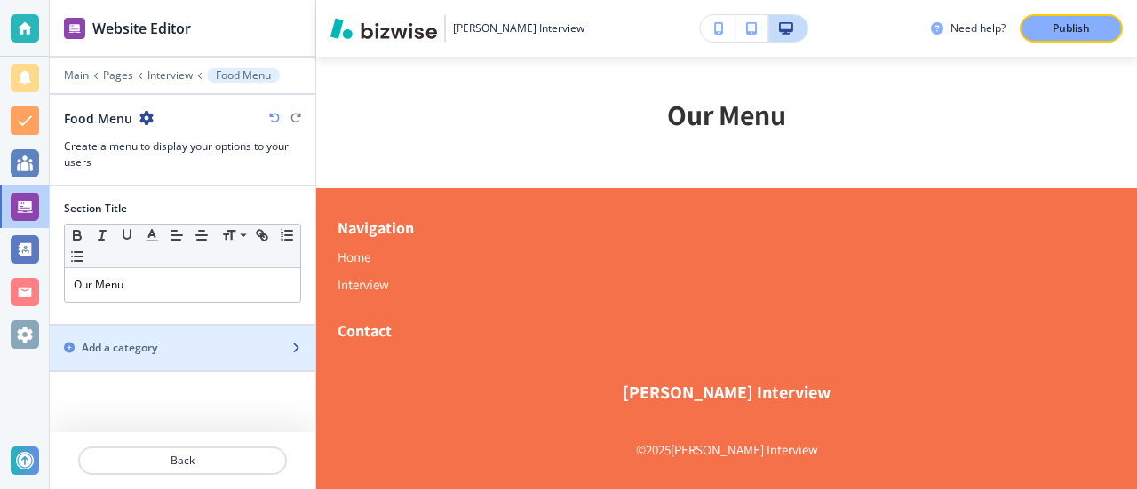
click at [181, 340] on div "Add a category" at bounding box center [163, 348] width 226 height 16
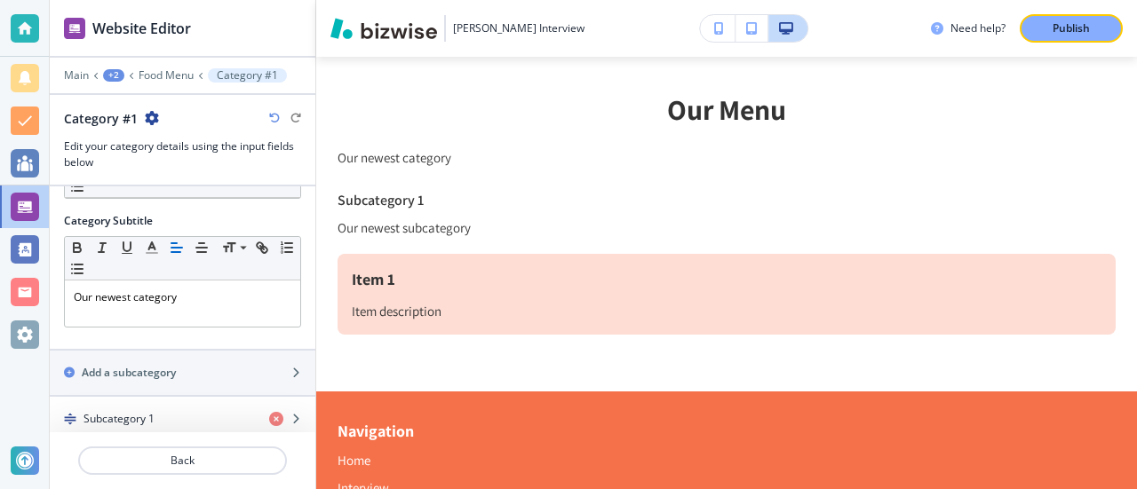
scroll to position [108, 0]
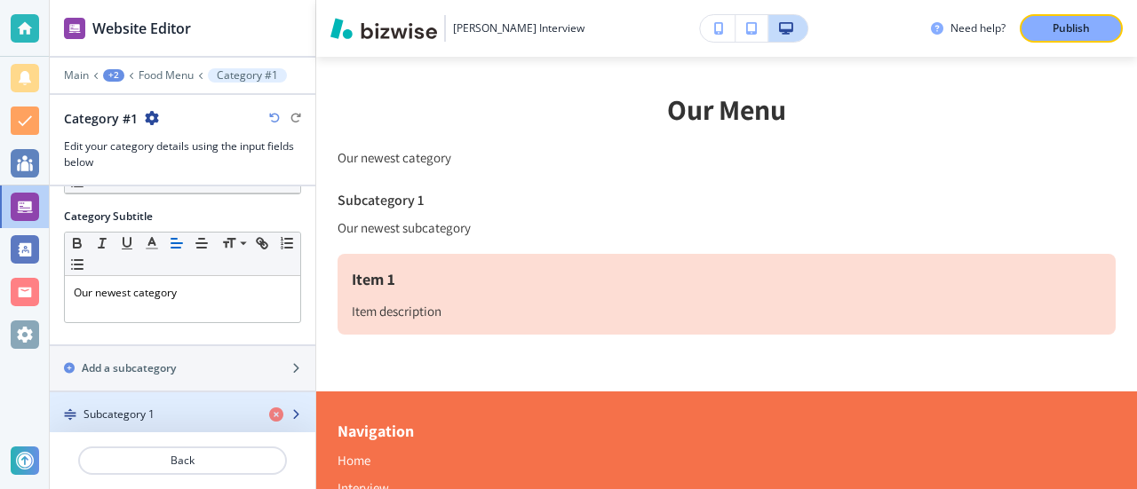
click at [165, 407] on div "Subcategory 1" at bounding box center [152, 415] width 205 height 16
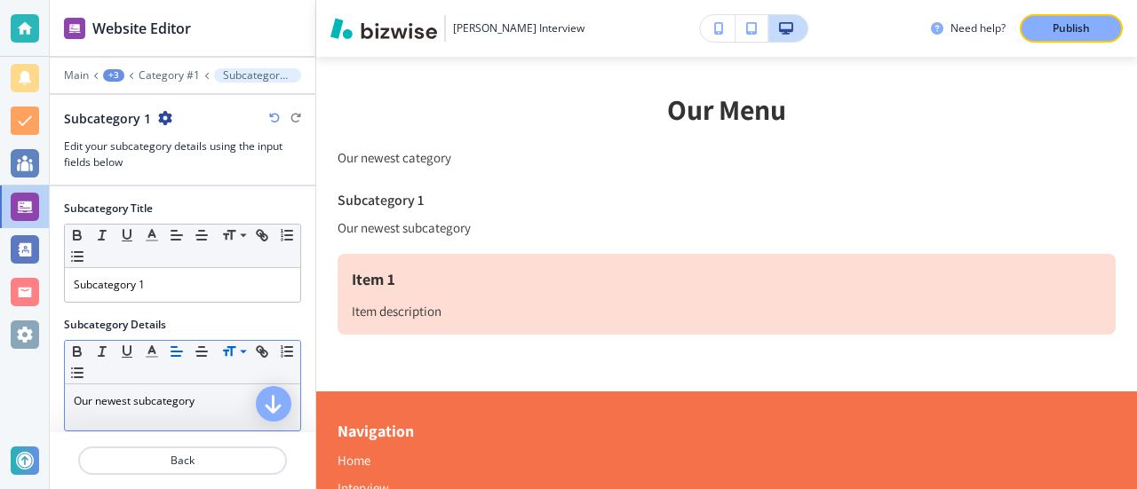
scroll to position [0, 0]
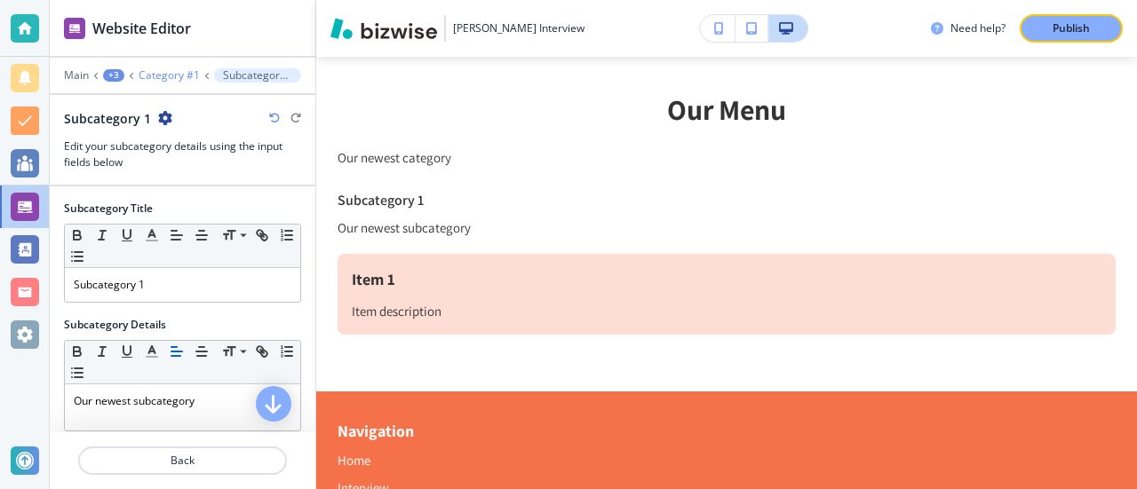
click at [164, 72] on p "Category #1" at bounding box center [169, 75] width 61 height 12
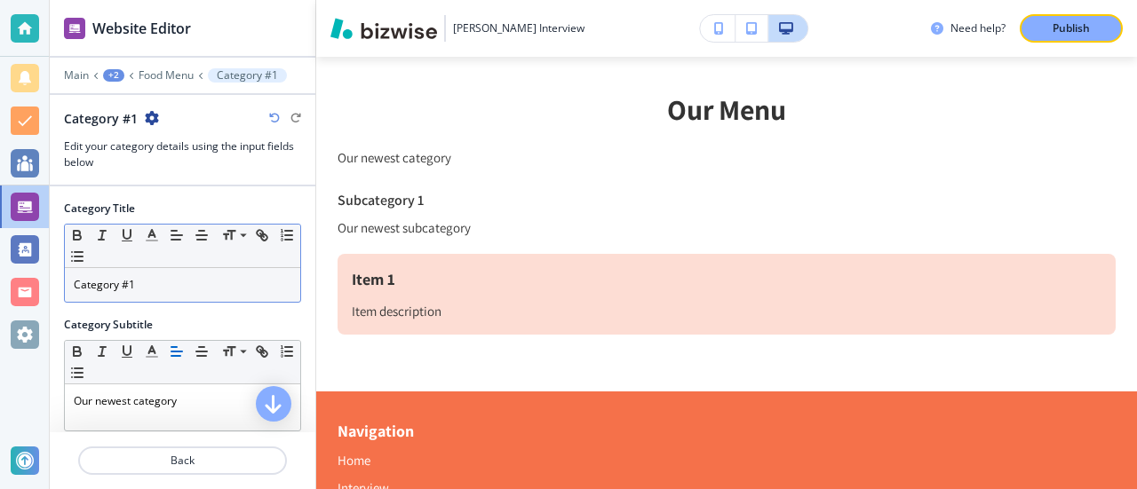
click at [147, 290] on div "Category #1" at bounding box center [182, 285] width 235 height 34
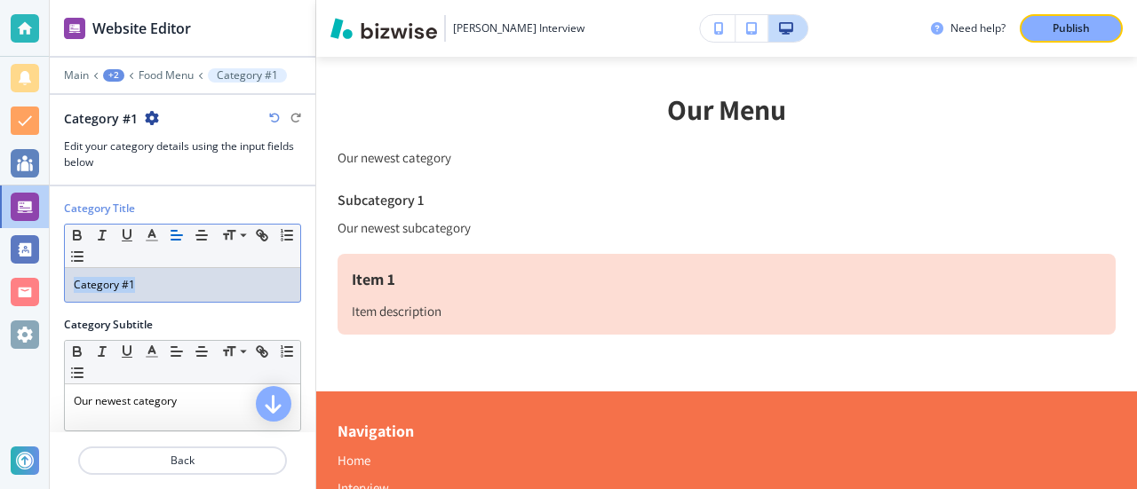
drag, startPoint x: 155, startPoint y: 283, endPoint x: 25, endPoint y: 284, distance: 130.6
click at [25, 284] on div "Website Editor Main +2 Food Menu Category #1 Category #1 Edit your category det…" at bounding box center [568, 244] width 1137 height 489
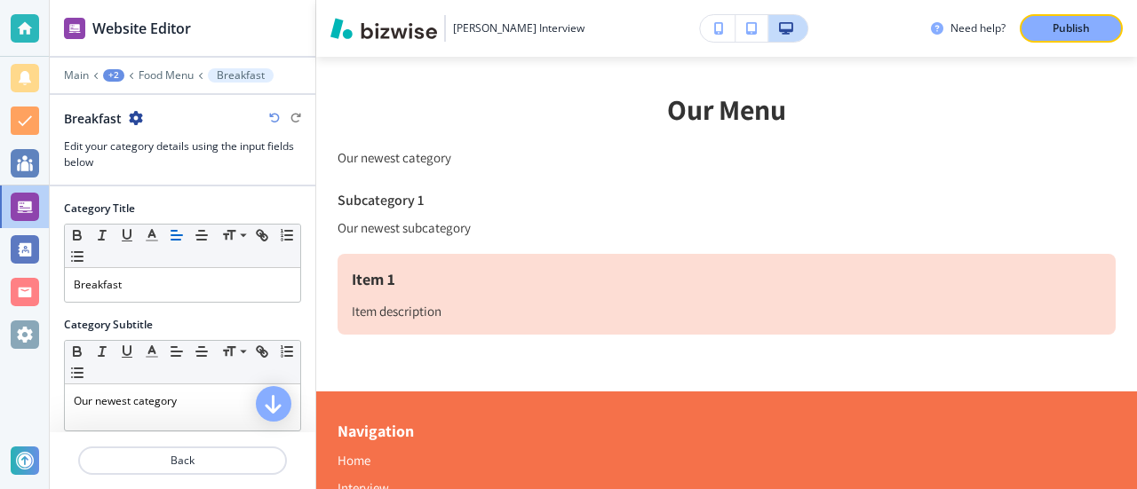
click at [250, 310] on div at bounding box center [182, 310] width 237 height 14
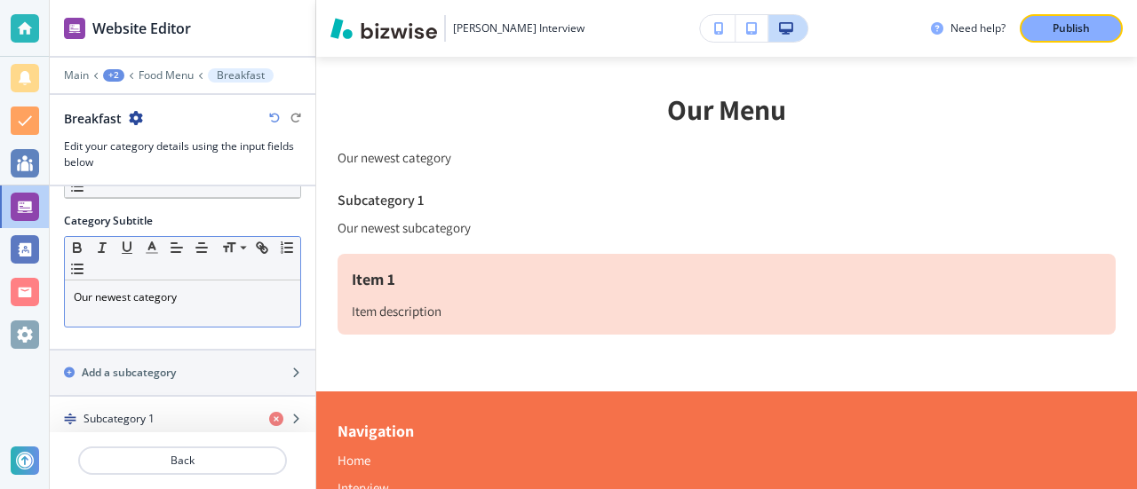
scroll to position [108, 0]
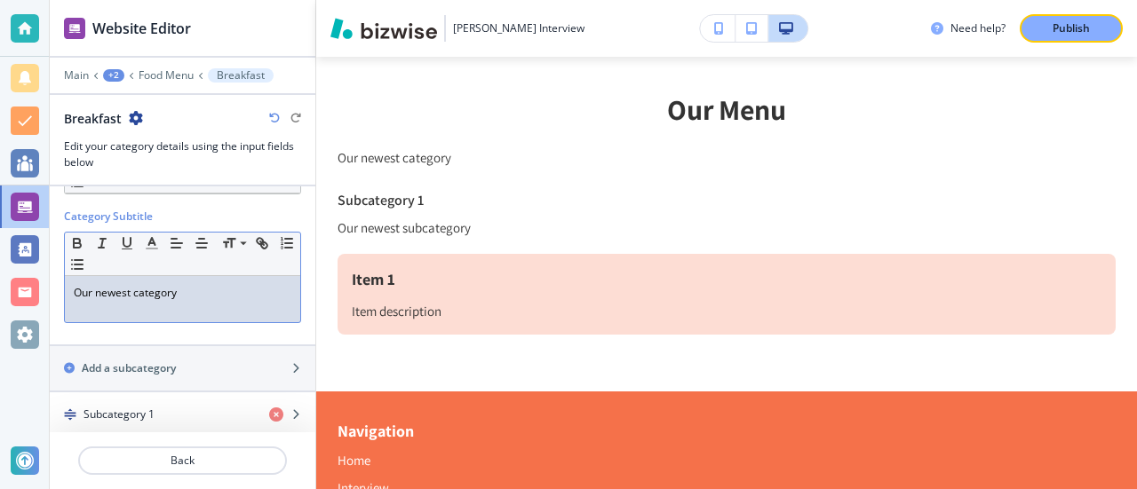
click at [197, 290] on p "Our newest category" at bounding box center [183, 293] width 218 height 16
drag, startPoint x: 201, startPoint y: 292, endPoint x: 0, endPoint y: 266, distance: 202.5
click at [0, 266] on div "Website Editor Main +2 Food Menu Breakfast Breakfast Edit your category details…" at bounding box center [568, 244] width 1137 height 489
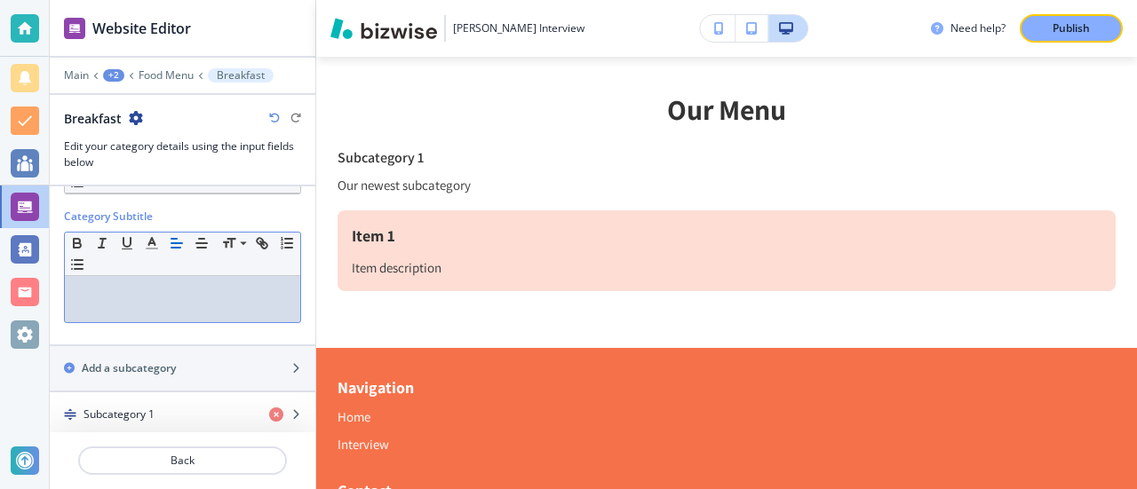
click at [200, 337] on div at bounding box center [182, 333] width 237 height 21
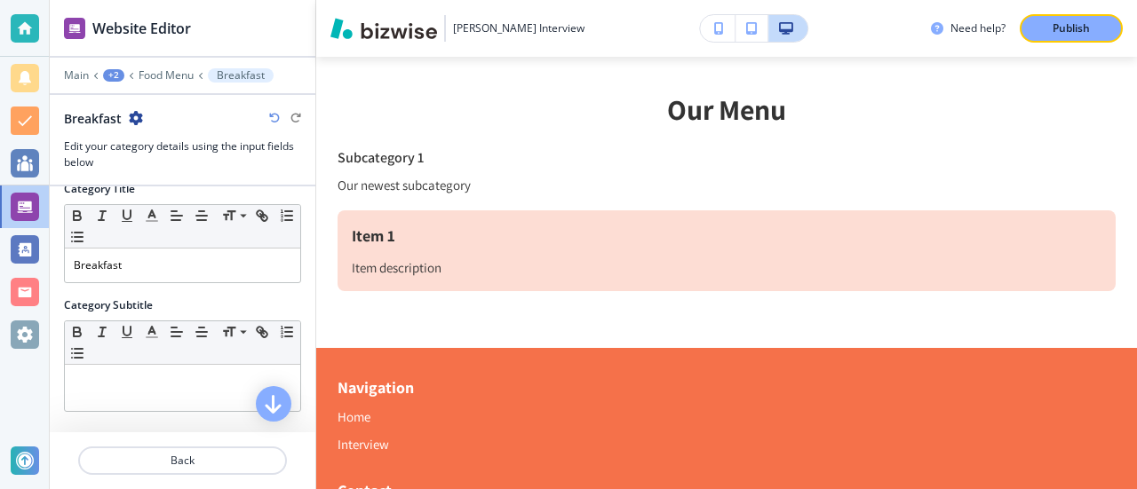
scroll to position [0, 0]
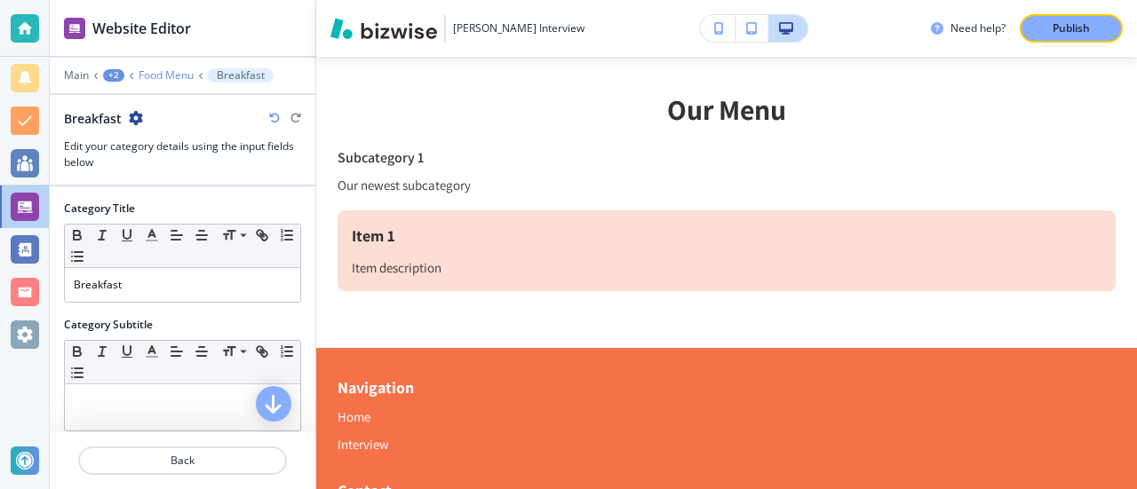
click at [179, 71] on p "Food Menu" at bounding box center [166, 75] width 55 height 12
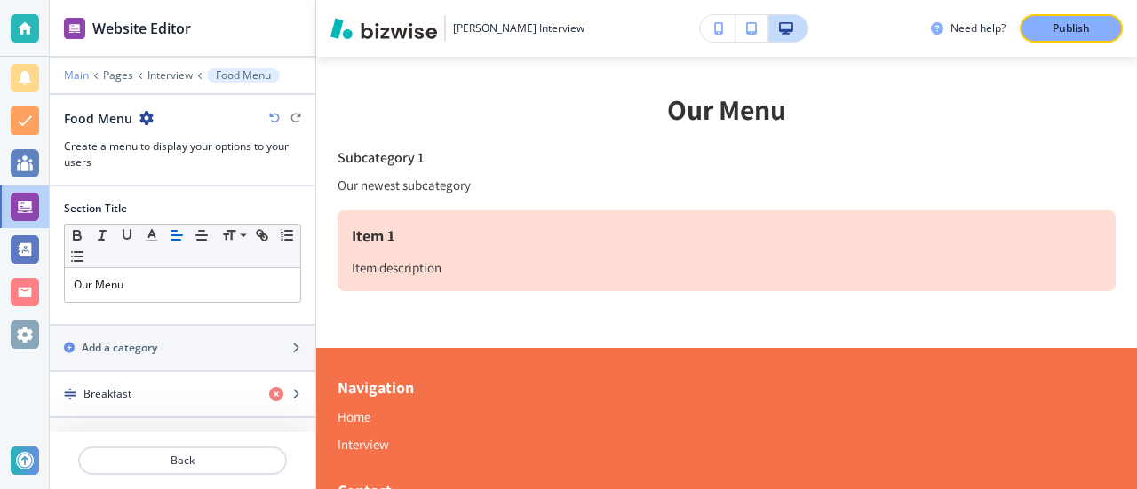
click at [76, 76] on p "Main" at bounding box center [76, 75] width 25 height 12
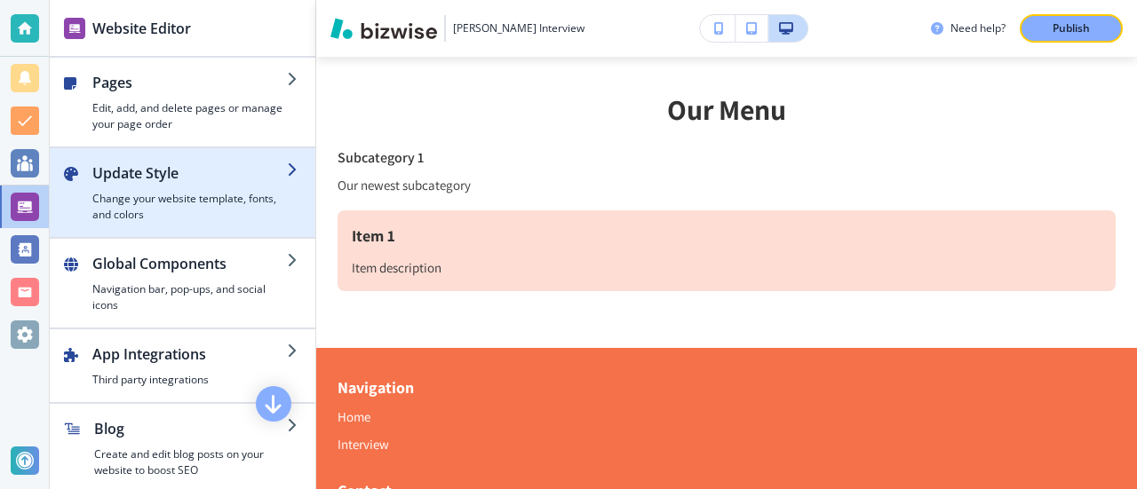
click at [180, 178] on h2 "Update Style" at bounding box center [189, 173] width 195 height 21
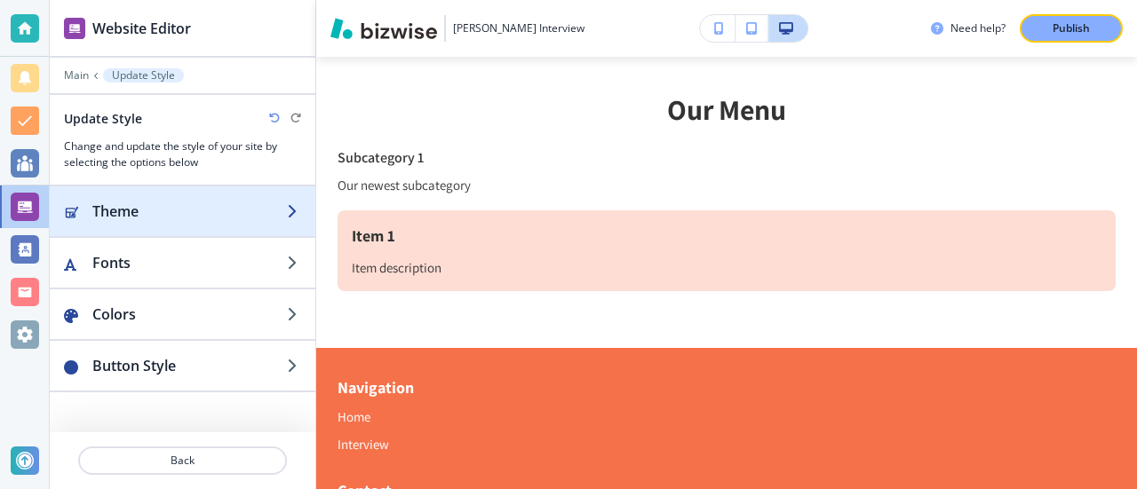
click at [259, 214] on h2 "Theme" at bounding box center [189, 211] width 195 height 21
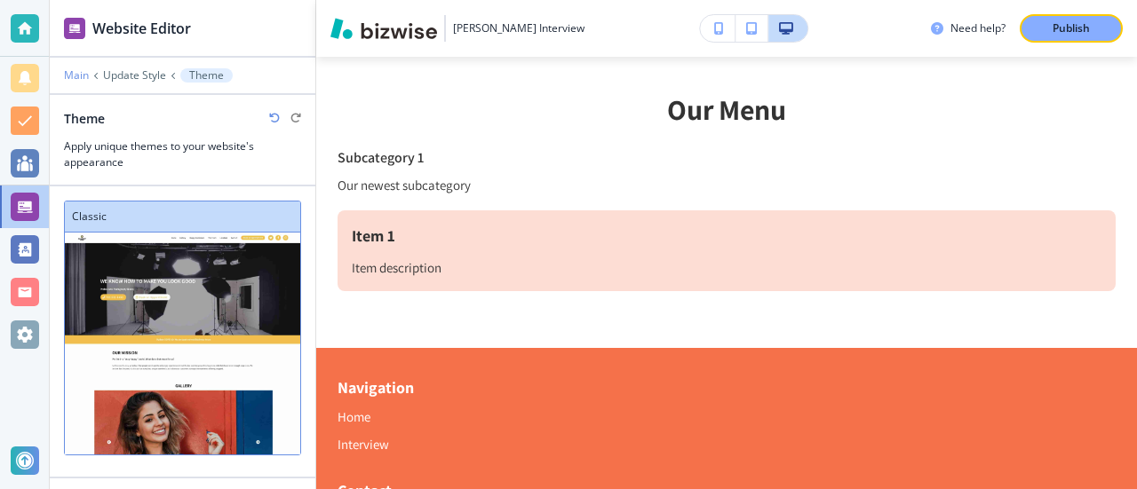
click at [78, 79] on p "Main" at bounding box center [76, 75] width 25 height 12
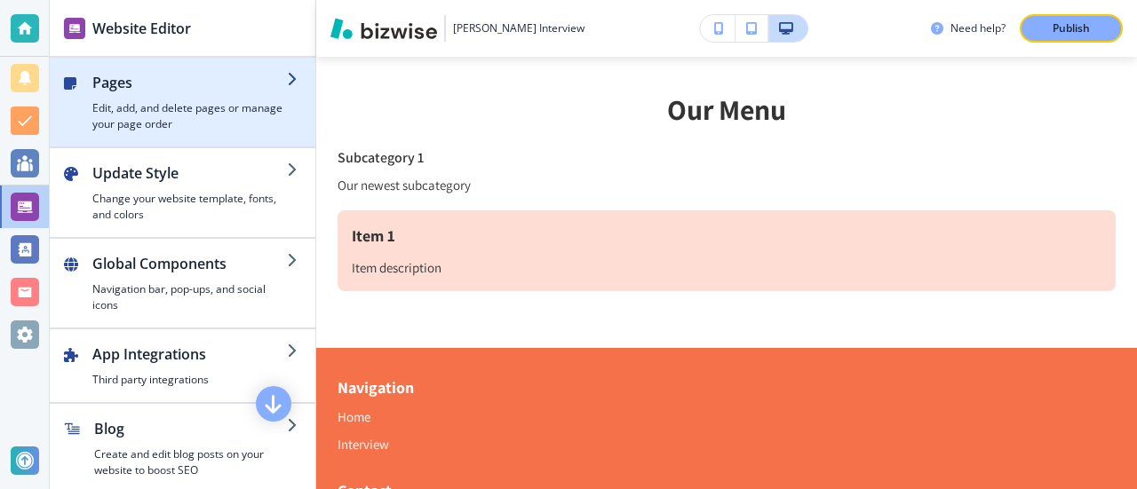
click at [246, 108] on h4 "Edit, add, and delete pages or manage your page order" at bounding box center [189, 116] width 195 height 32
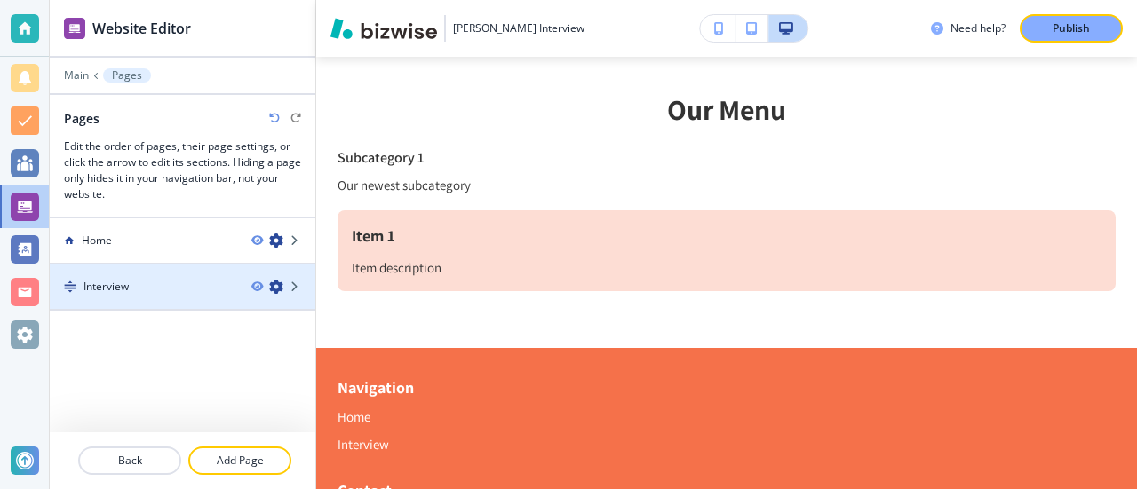
click at [158, 274] on div at bounding box center [183, 272] width 266 height 14
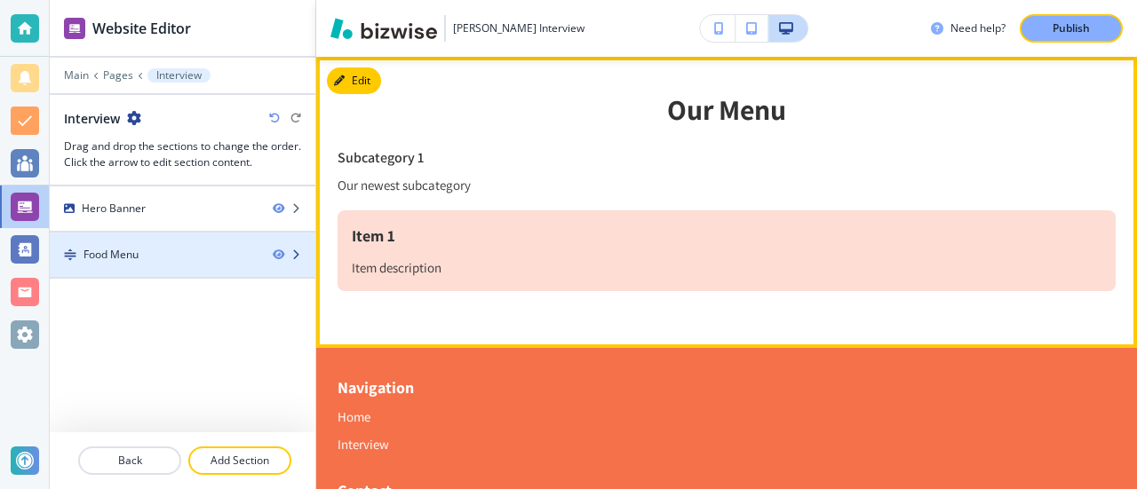
click at [131, 258] on div "Food Menu" at bounding box center [110, 255] width 55 height 16
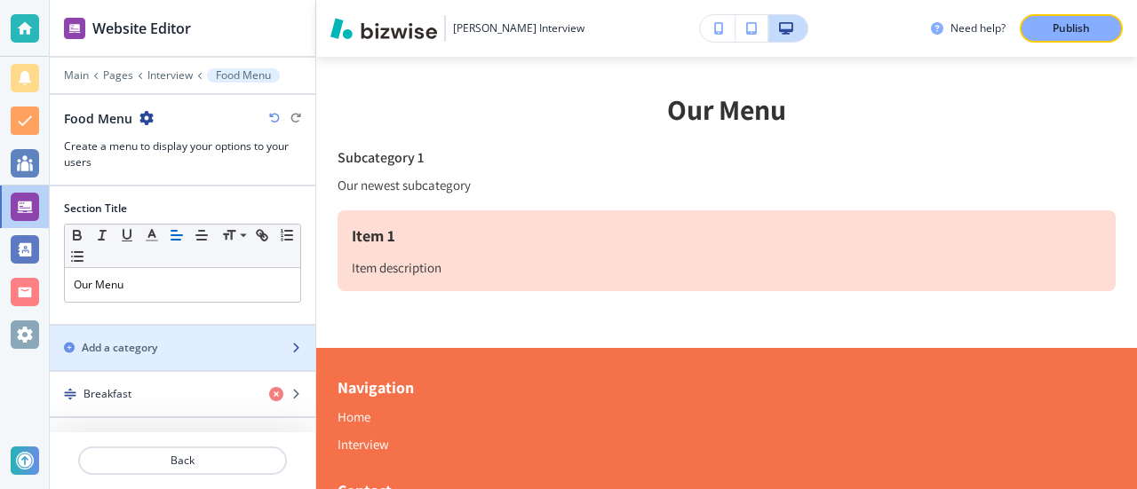
click at [137, 347] on h2 "Add a category" at bounding box center [119, 348] width 75 height 16
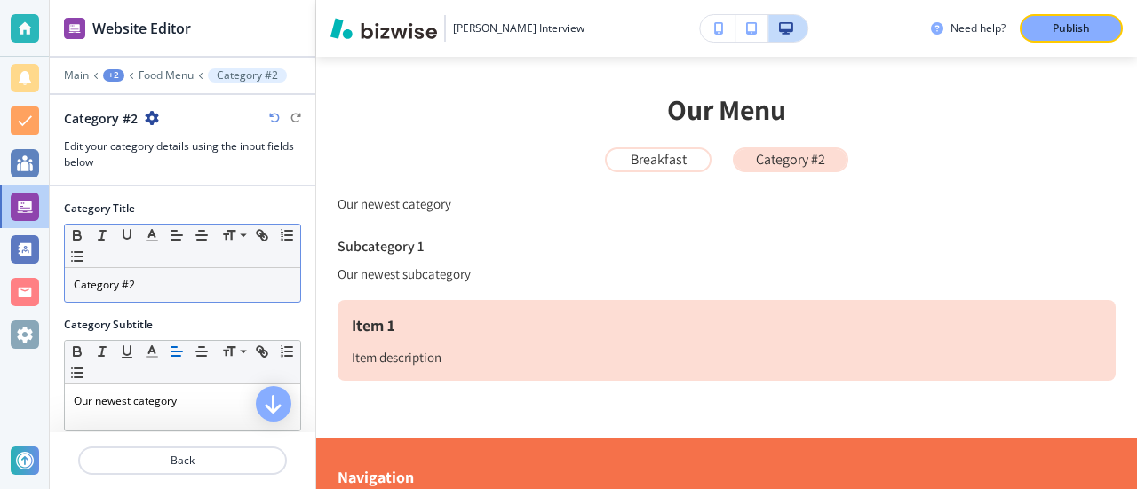
click at [171, 282] on p "Category #2" at bounding box center [183, 285] width 218 height 16
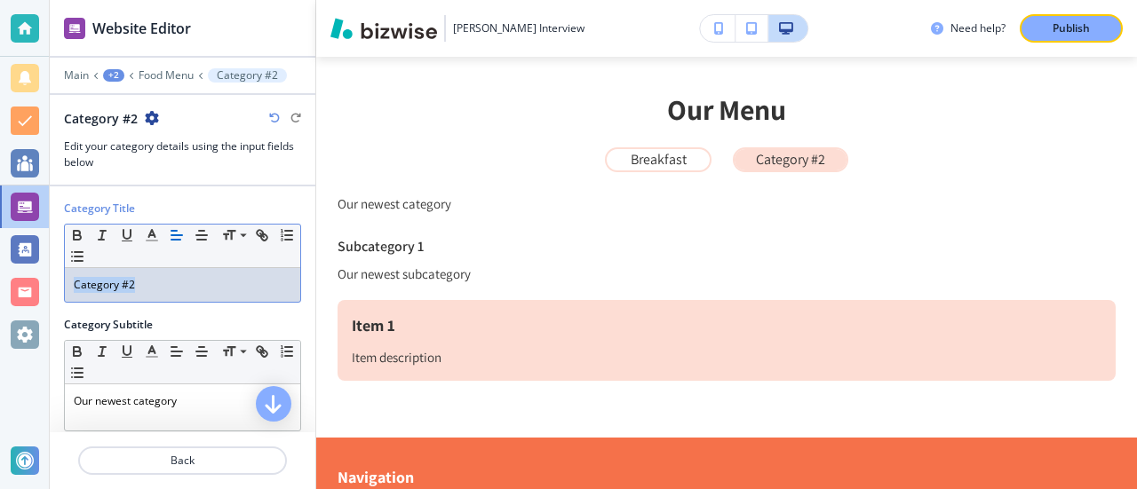
drag, startPoint x: 174, startPoint y: 289, endPoint x: 45, endPoint y: 287, distance: 128.8
click at [45, 287] on div "Website Editor Main +2 Food Menu Category #2 Category #2 Edit your category det…" at bounding box center [568, 244] width 1137 height 489
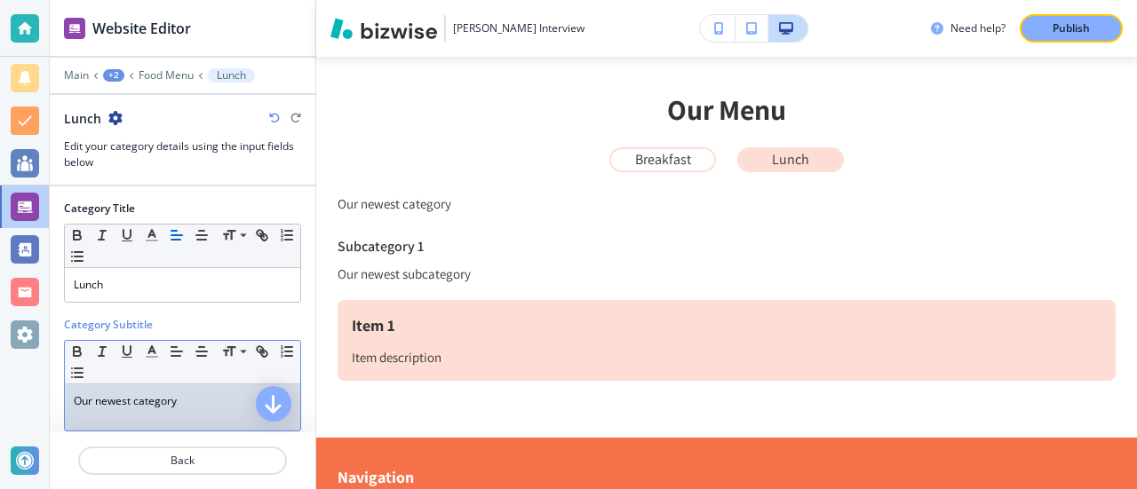
click at [198, 408] on div "Our newest category" at bounding box center [182, 408] width 235 height 46
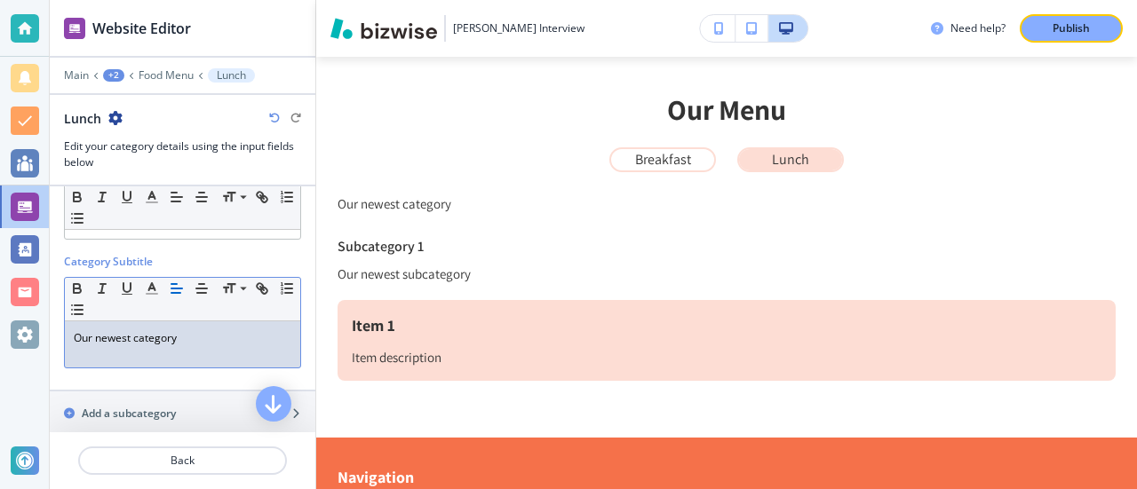
scroll to position [89, 0]
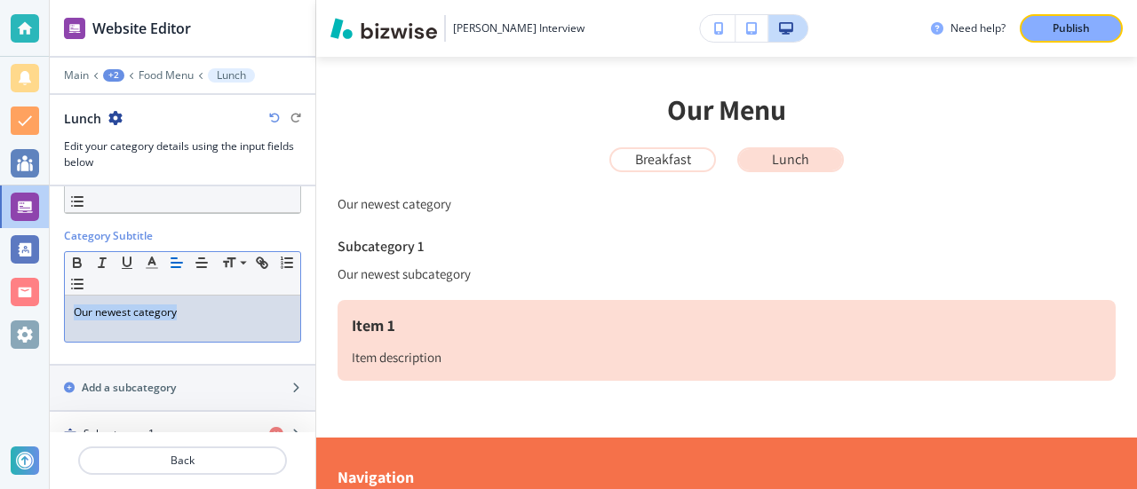
drag, startPoint x: 195, startPoint y: 314, endPoint x: 36, endPoint y: 314, distance: 159.9
click at [36, 314] on div "Website Editor Main +2 Food Menu Lunch Lunch Edit your category details using t…" at bounding box center [568, 244] width 1137 height 489
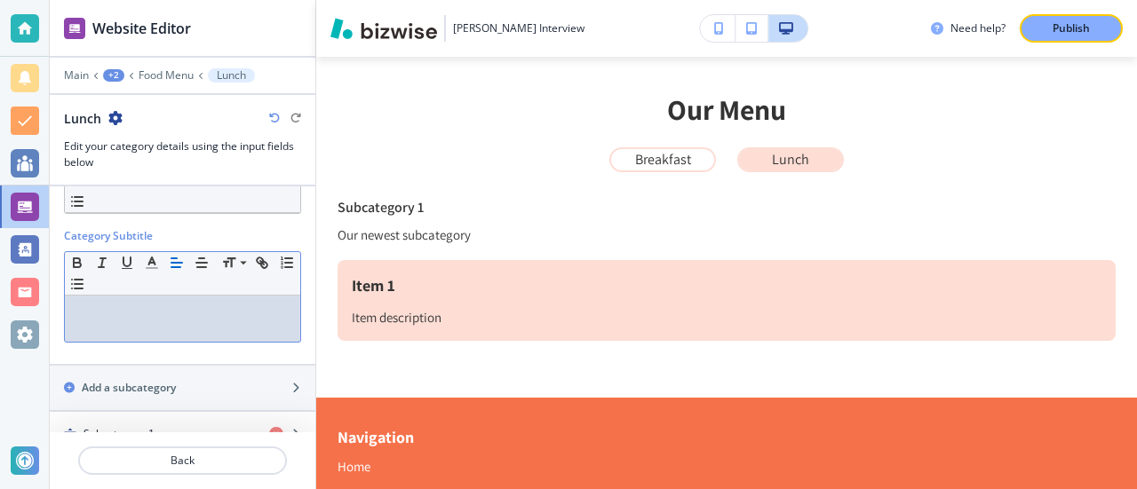
click at [301, 346] on div at bounding box center [308, 231] width 14 height 266
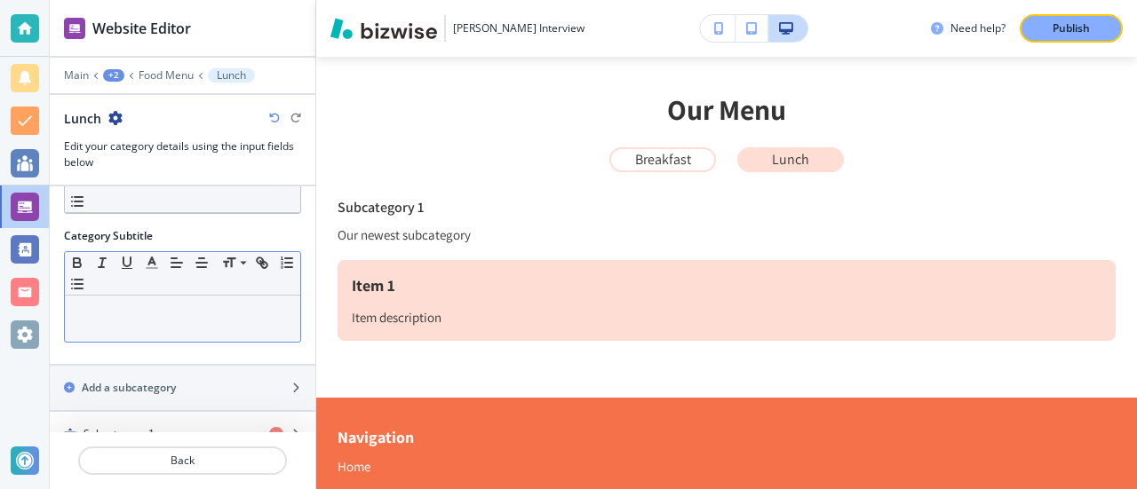
scroll to position [108, 0]
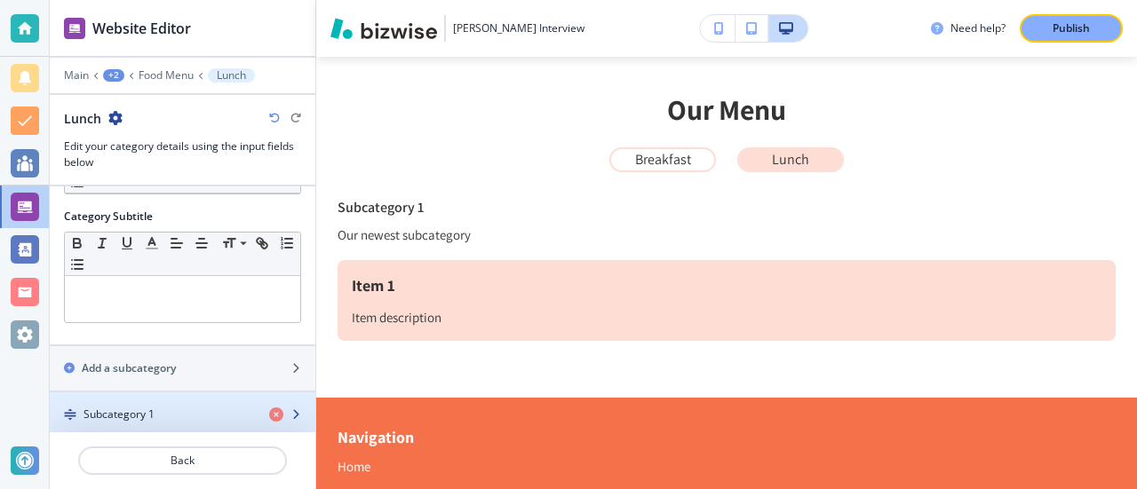
click at [111, 409] on h4 "Subcategory 1" at bounding box center [118, 415] width 71 height 16
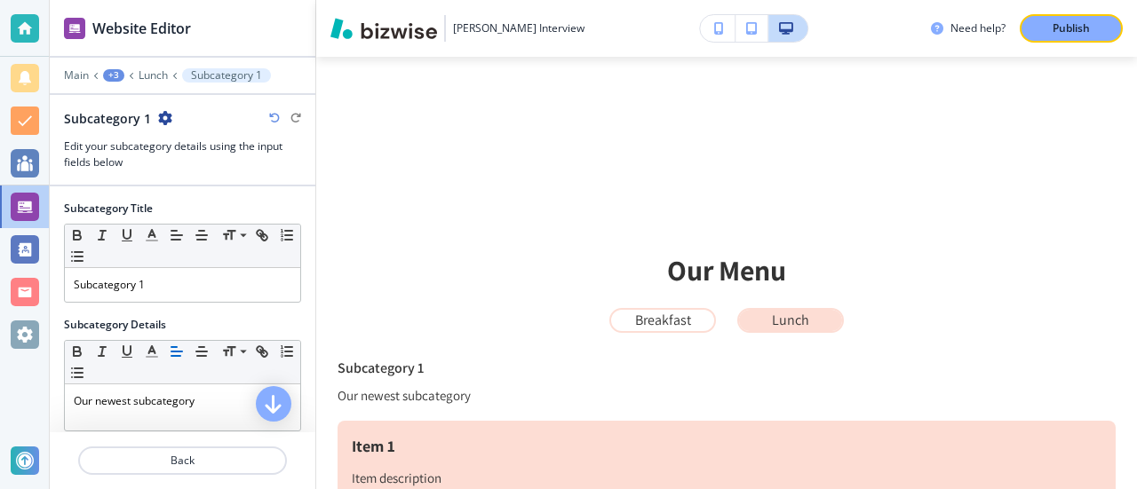
scroll to position [306, 0]
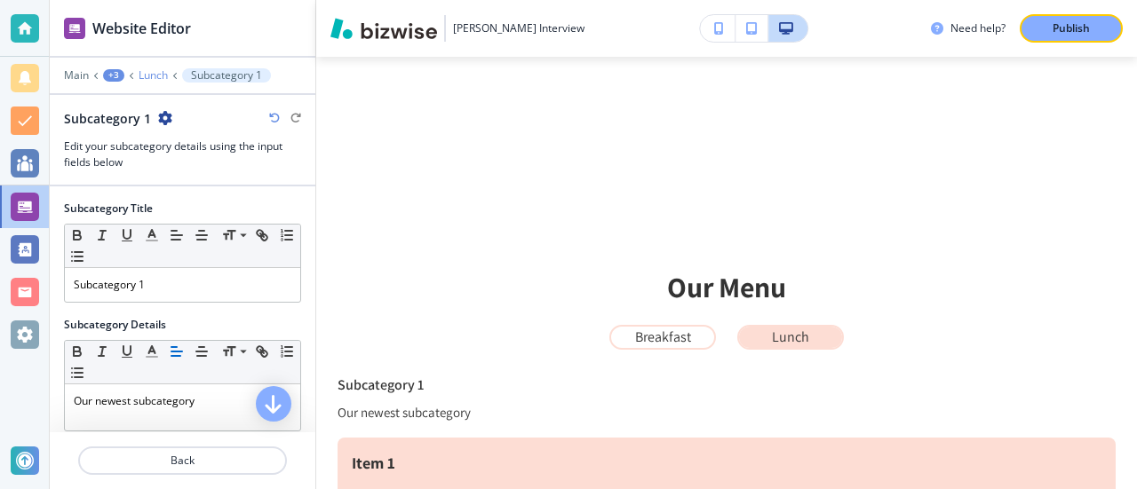
click at [153, 75] on p "Lunch" at bounding box center [153, 75] width 29 height 12
click at [108, 69] on div "+2" at bounding box center [113, 75] width 21 height 12
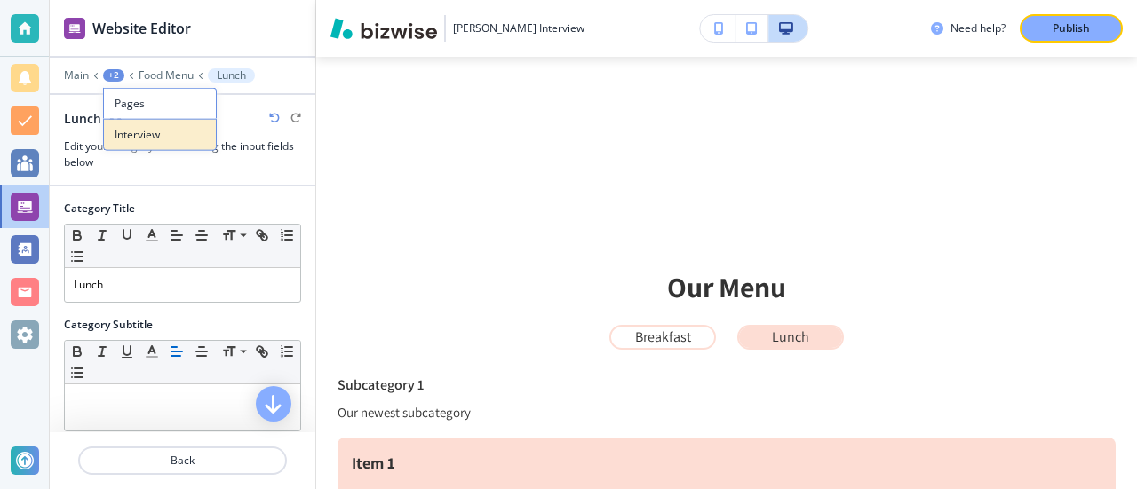
click at [146, 131] on p "Interview" at bounding box center [160, 135] width 91 height 16
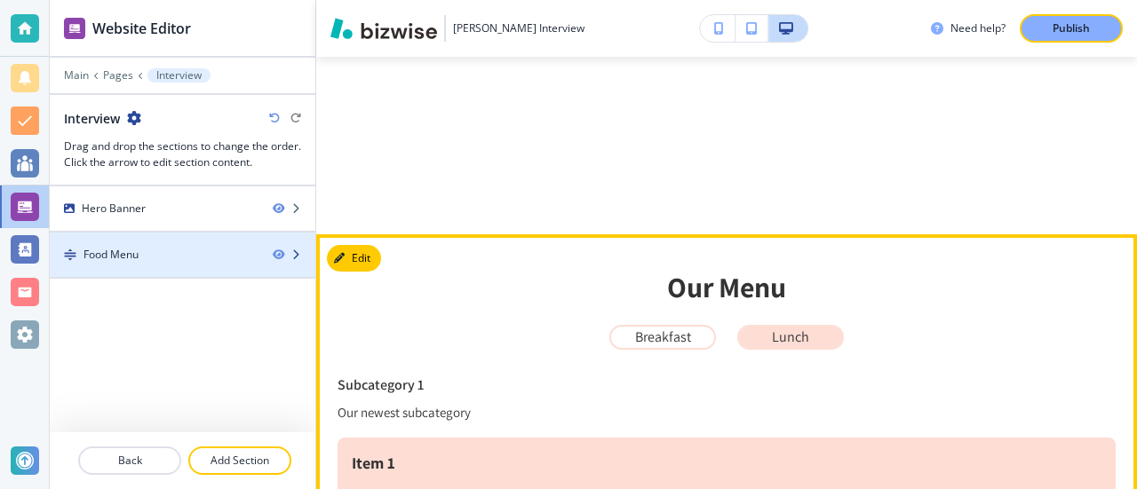
click at [114, 252] on div "Food Menu" at bounding box center [110, 255] width 55 height 16
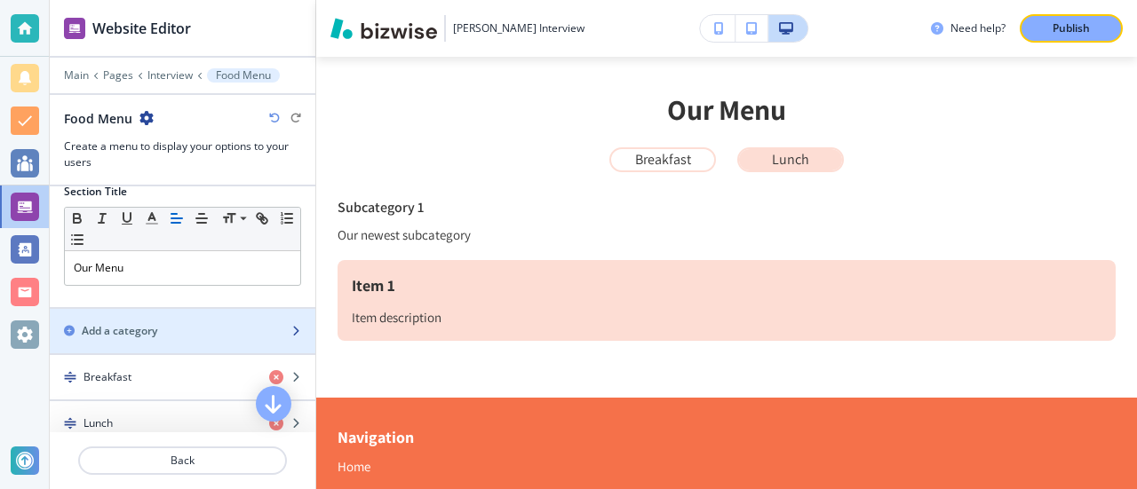
scroll to position [27, 0]
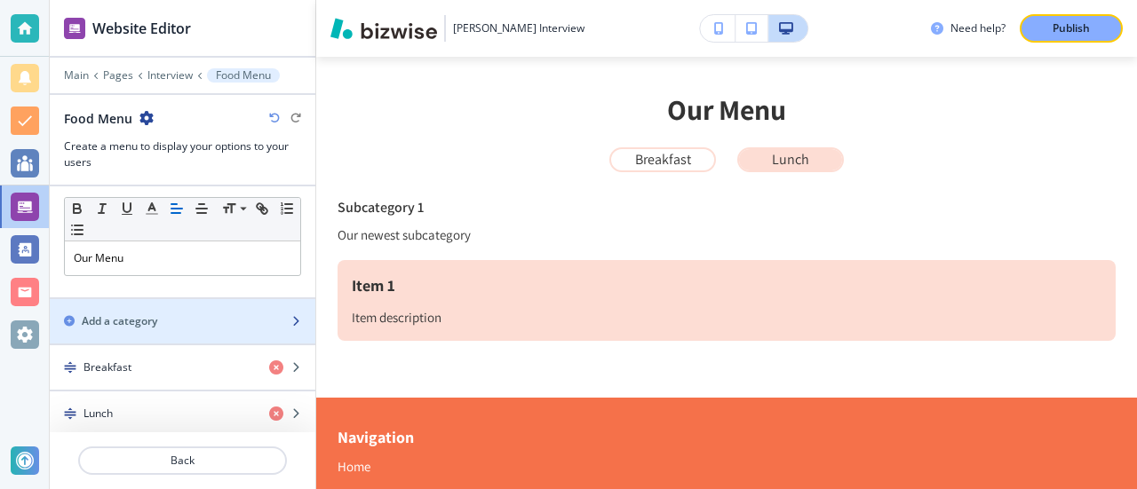
click at [107, 314] on h2 "Add a category" at bounding box center [119, 322] width 75 height 16
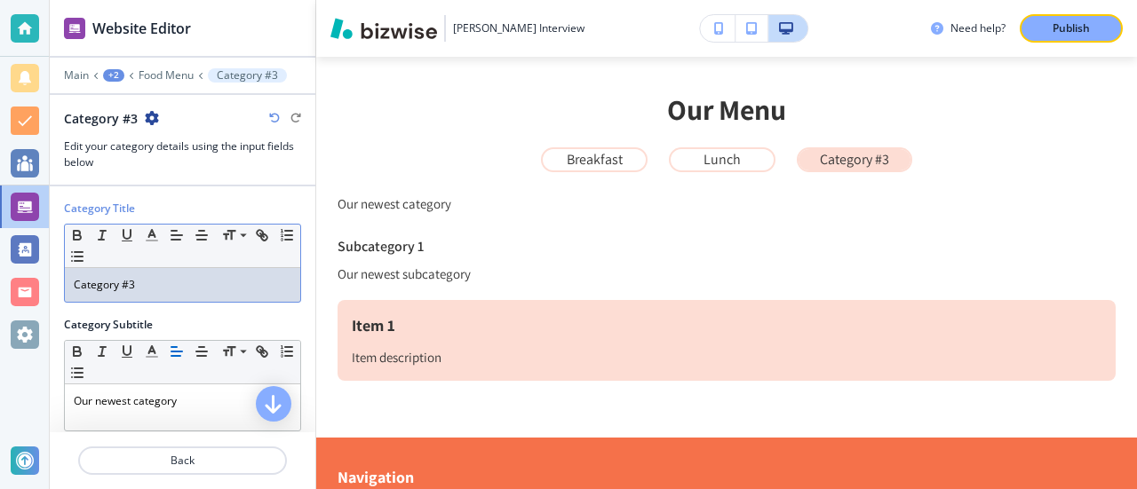
click at [167, 287] on p "Category #3" at bounding box center [183, 285] width 218 height 16
drag, startPoint x: 167, startPoint y: 287, endPoint x: 46, endPoint y: 269, distance: 122.1
click at [46, 269] on div "Website Editor Main +2 Food Menu Category #3 Category #3 Edit your category det…" at bounding box center [568, 244] width 1137 height 489
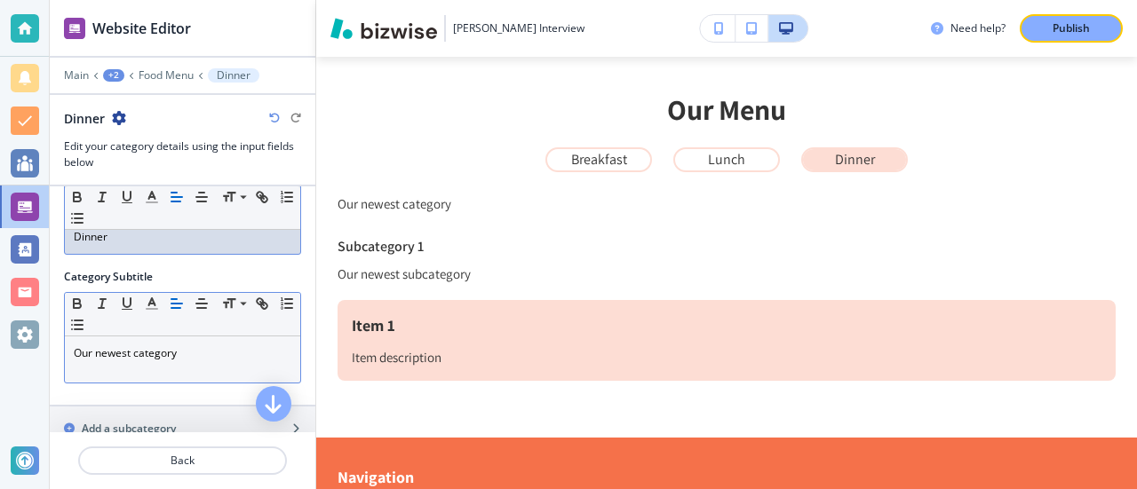
scroll to position [89, 0]
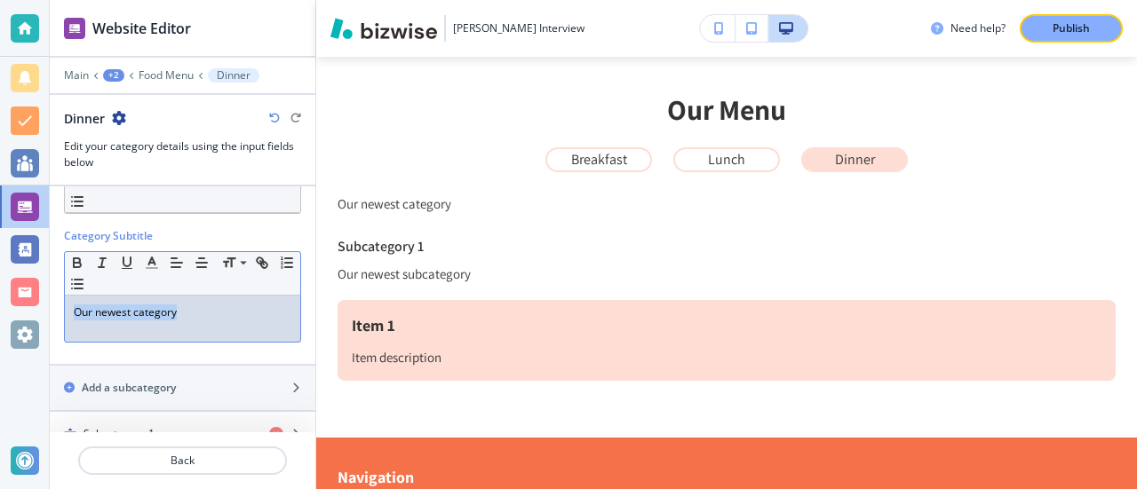
drag, startPoint x: 195, startPoint y: 316, endPoint x: 64, endPoint y: 320, distance: 131.5
click at [65, 320] on div "Our newest category" at bounding box center [182, 319] width 235 height 46
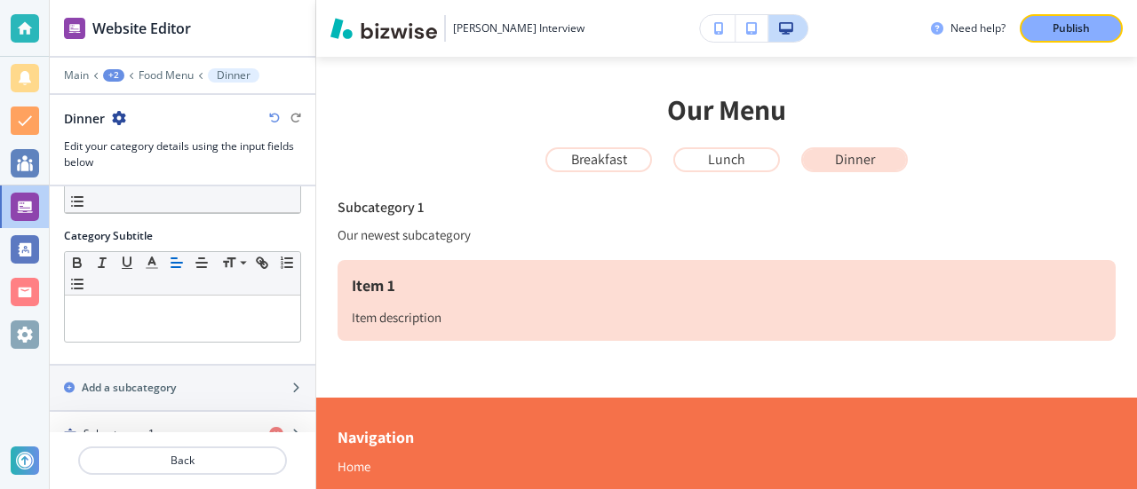
click at [226, 355] on div at bounding box center [182, 353] width 237 height 21
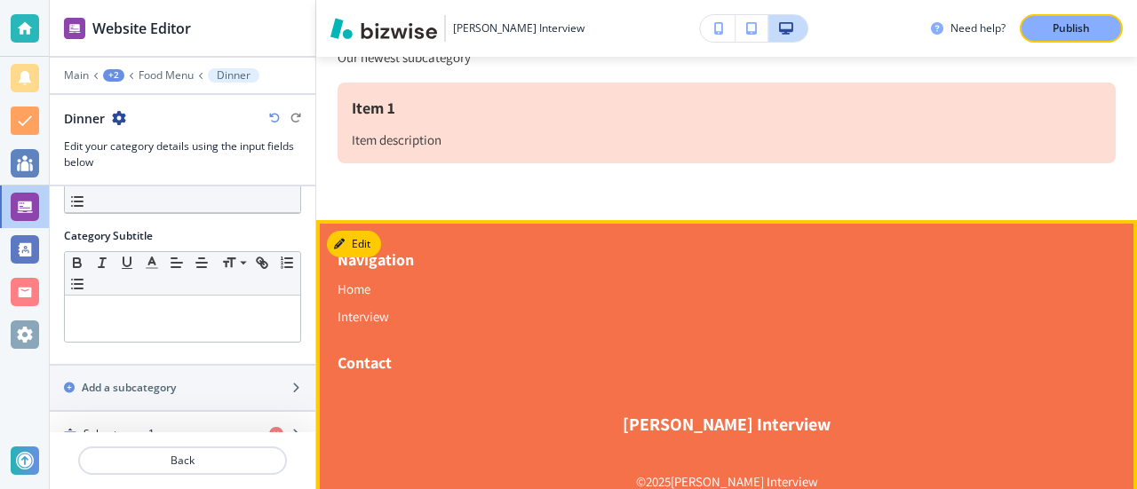
scroll to position [395, 0]
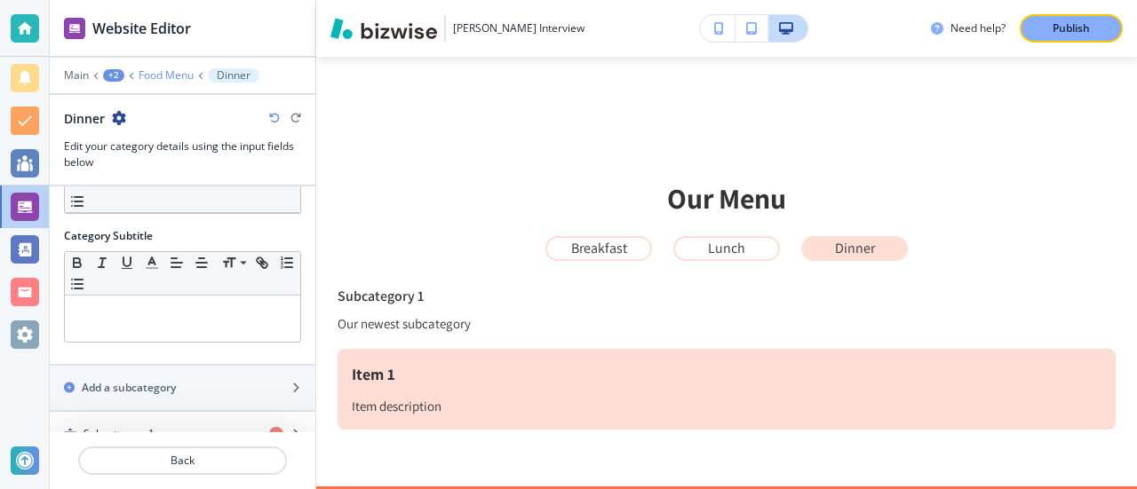
click at [167, 77] on p "Food Menu" at bounding box center [166, 75] width 55 height 12
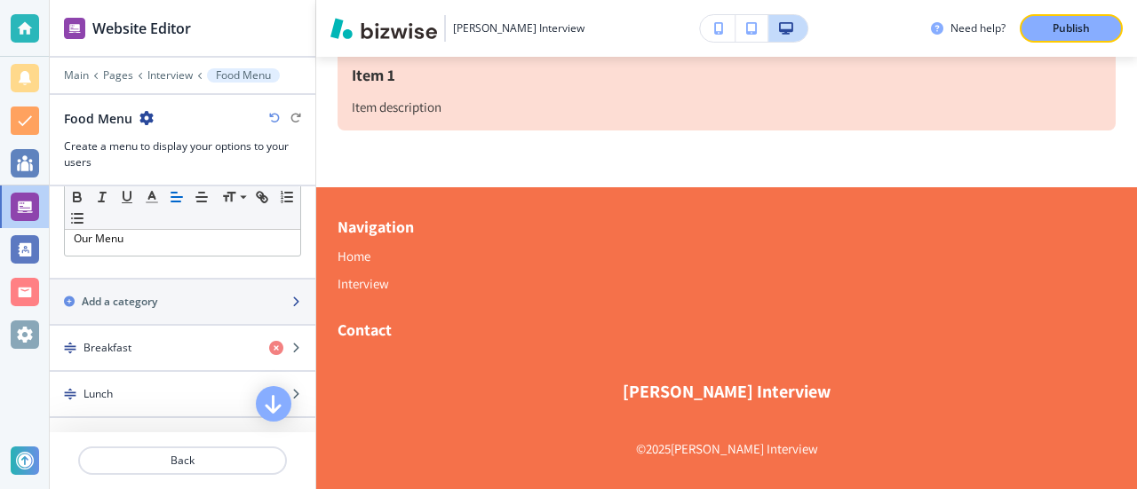
scroll to position [72, 0]
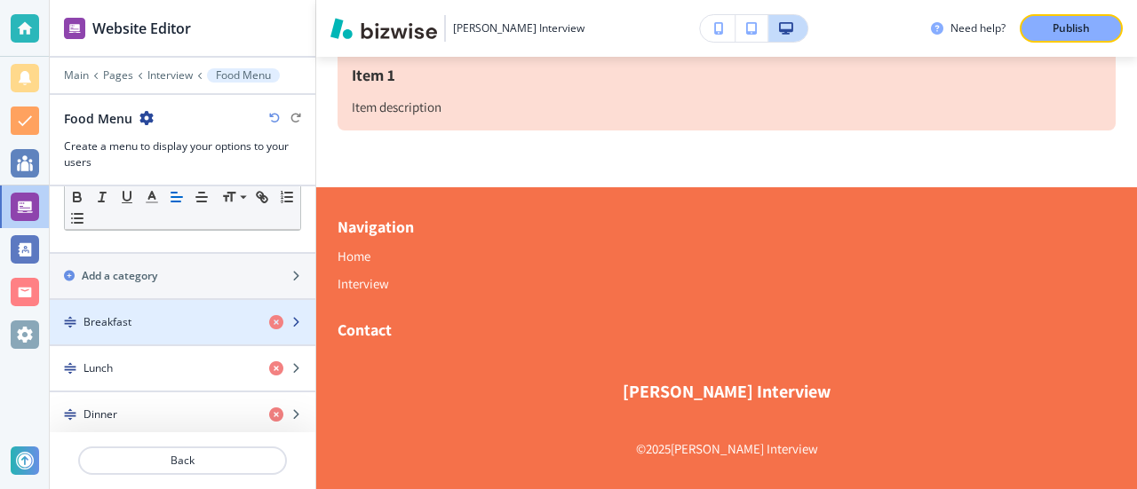
click at [108, 319] on h4 "Breakfast" at bounding box center [107, 322] width 48 height 16
click at [290, 317] on icon "button" at bounding box center [295, 322] width 11 height 11
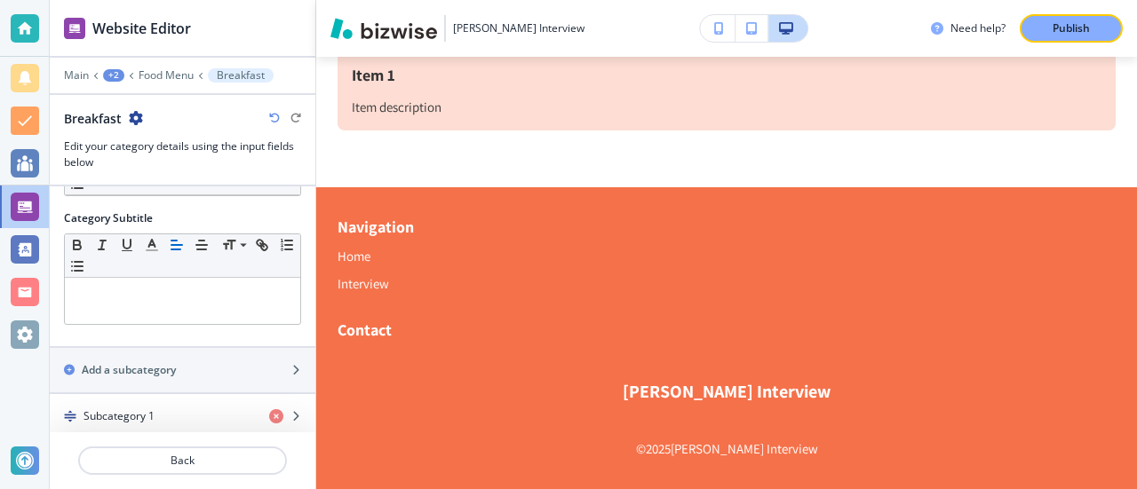
scroll to position [108, 0]
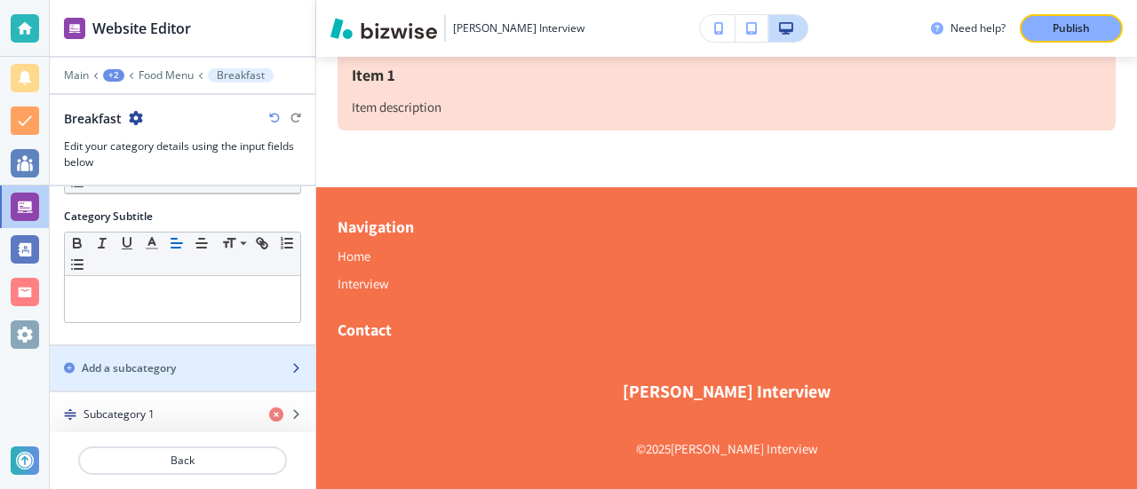
click at [150, 361] on h2 "Add a subcategory" at bounding box center [129, 369] width 94 height 16
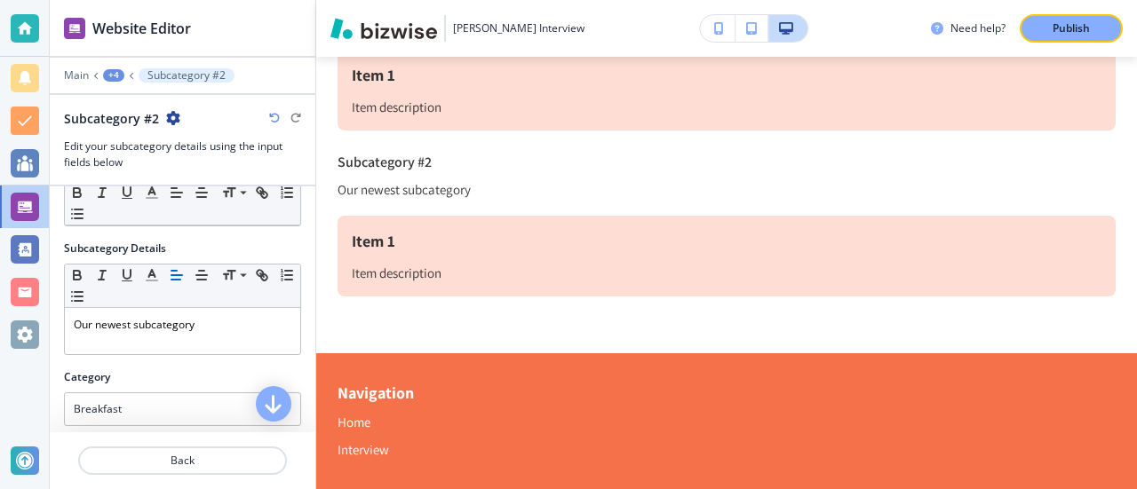
scroll to position [179, 0]
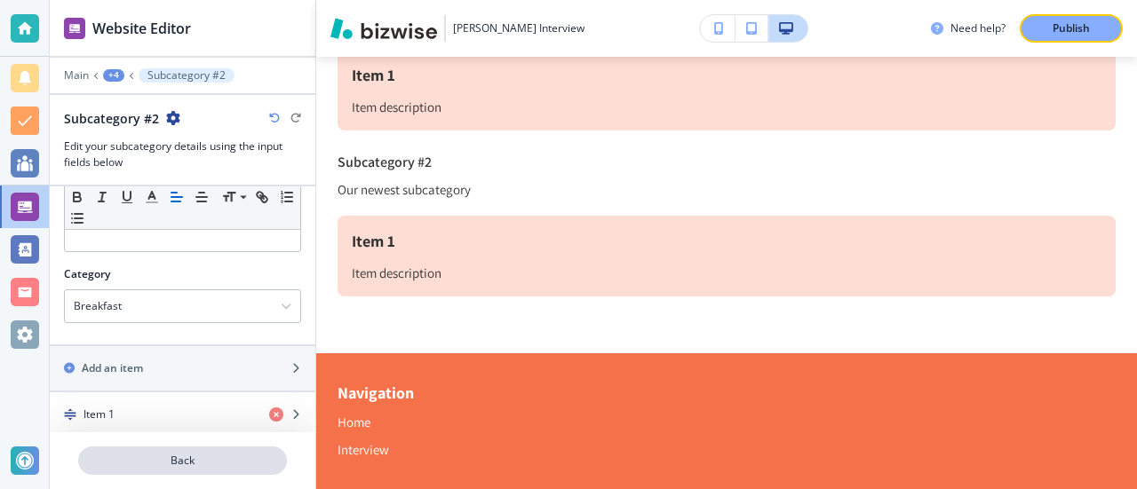
click at [167, 462] on p "Back" at bounding box center [182, 461] width 205 height 16
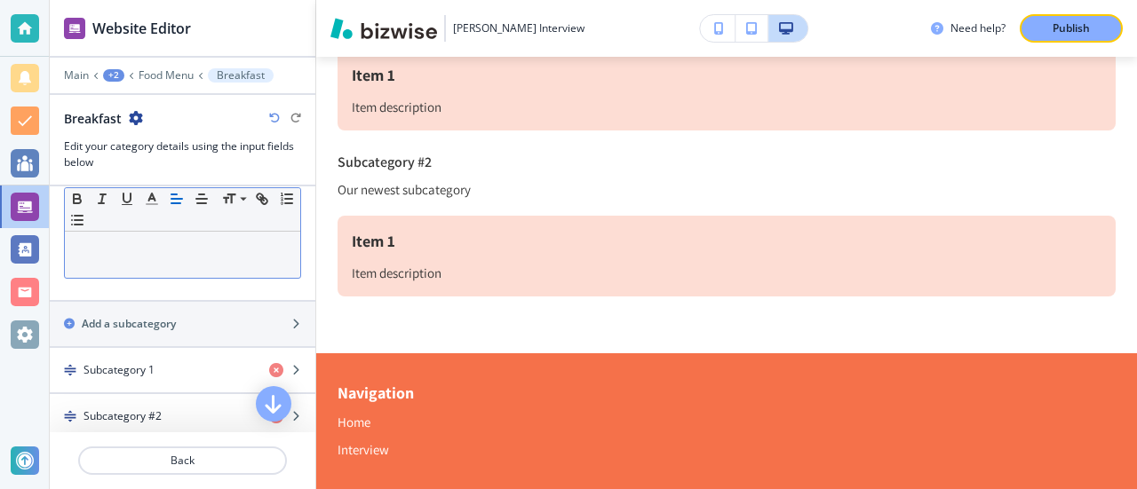
scroll to position [155, 0]
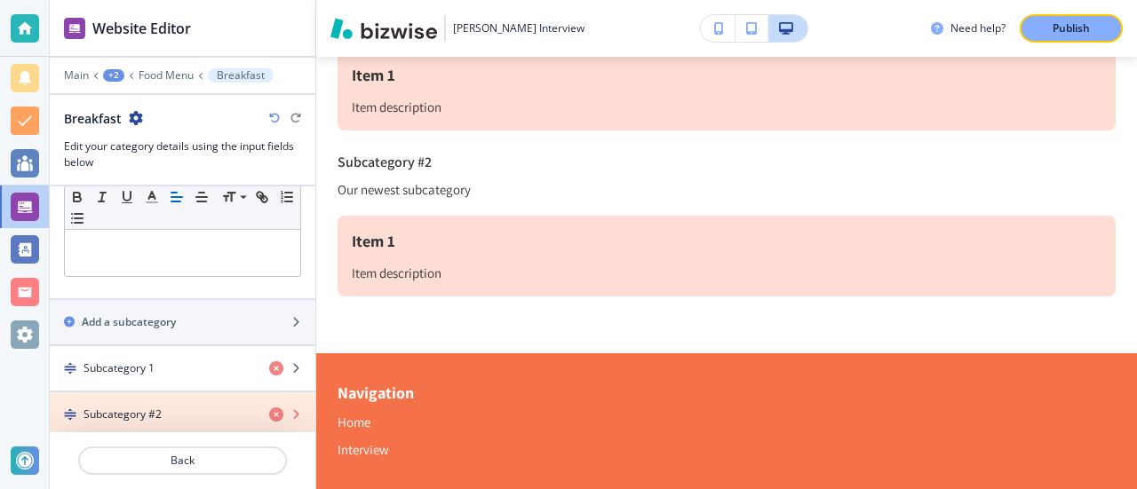
click at [269, 409] on icon "button" at bounding box center [276, 415] width 14 height 14
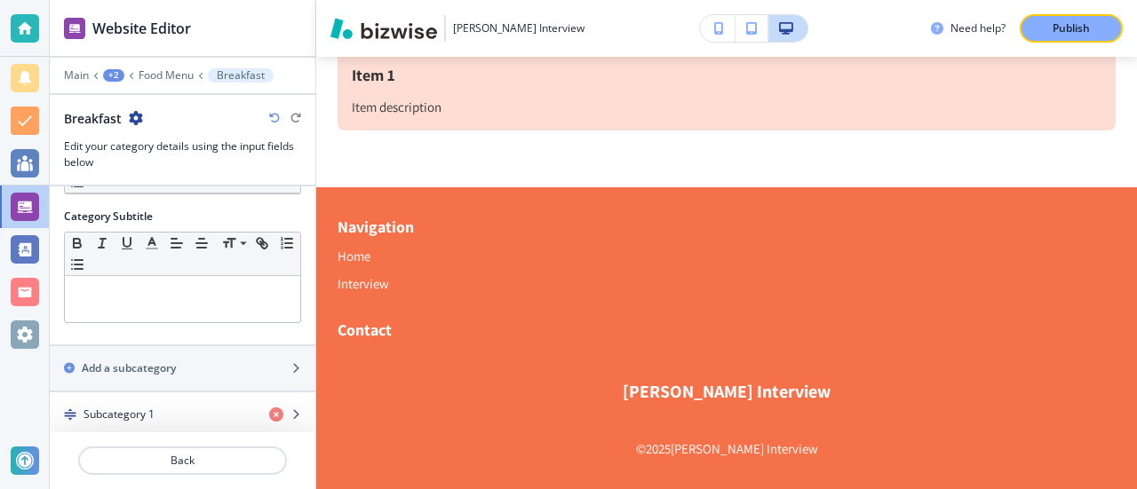
click at [147, 411] on h4 "Subcategory 1" at bounding box center [118, 415] width 71 height 16
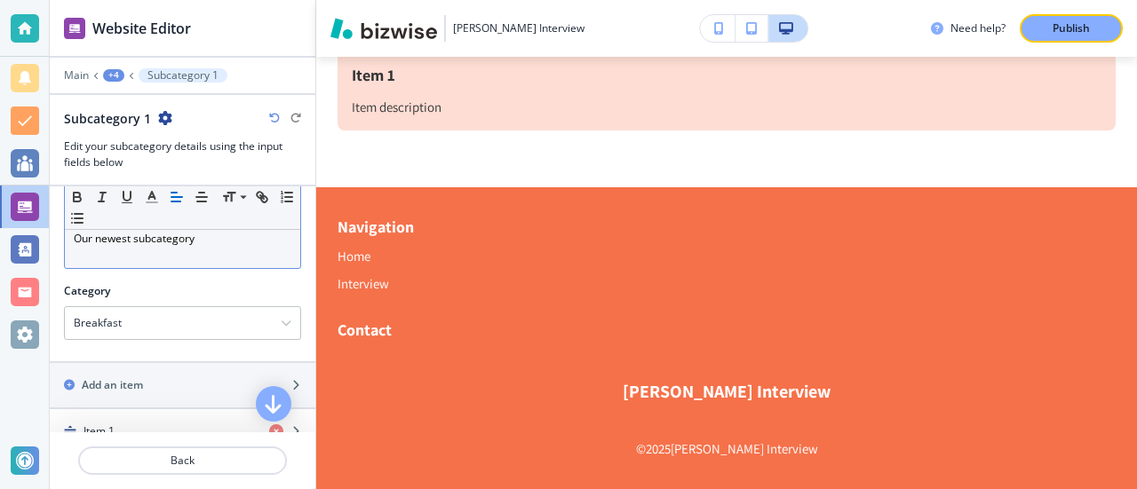
scroll to position [179, 0]
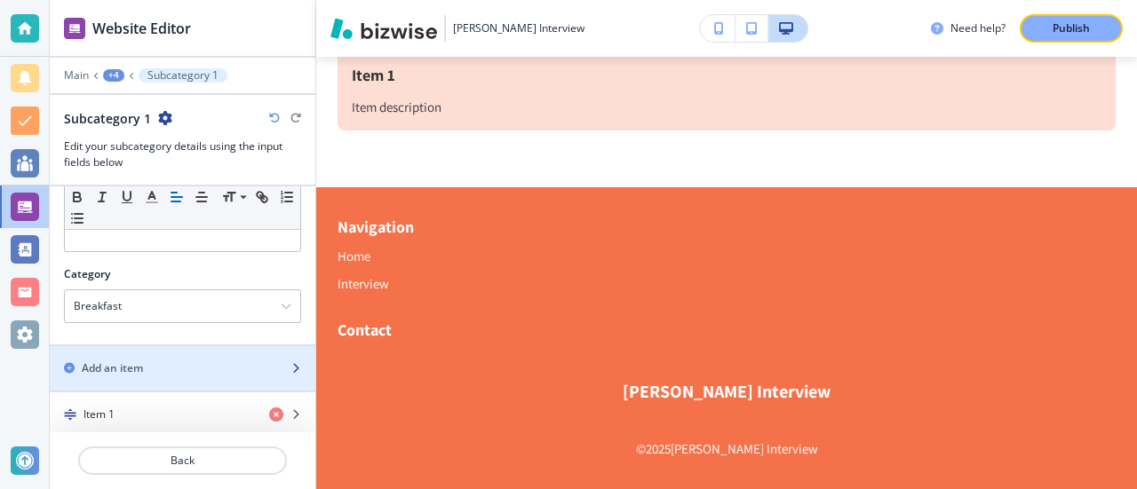
click at [69, 363] on icon "button" at bounding box center [69, 368] width 11 height 11
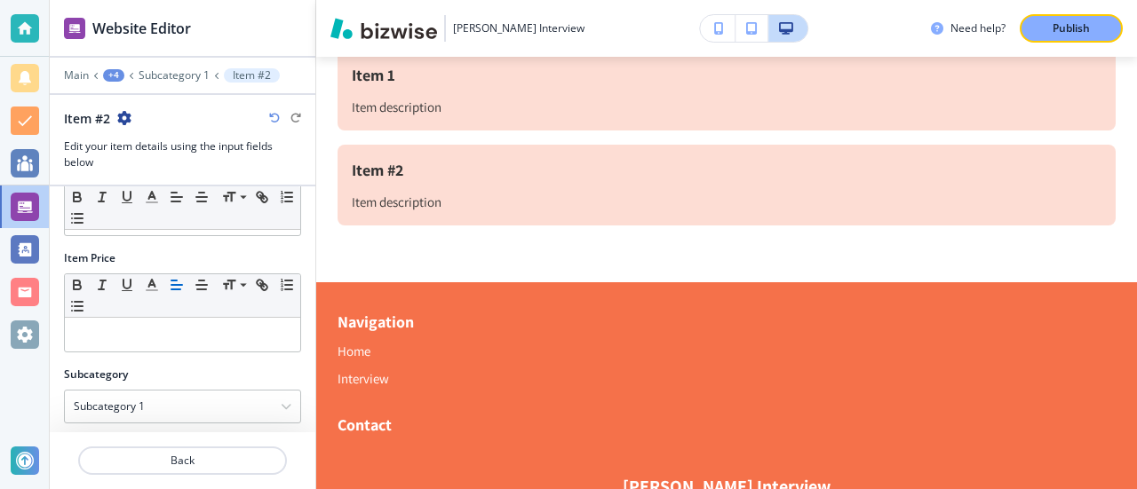
scroll to position [203, 0]
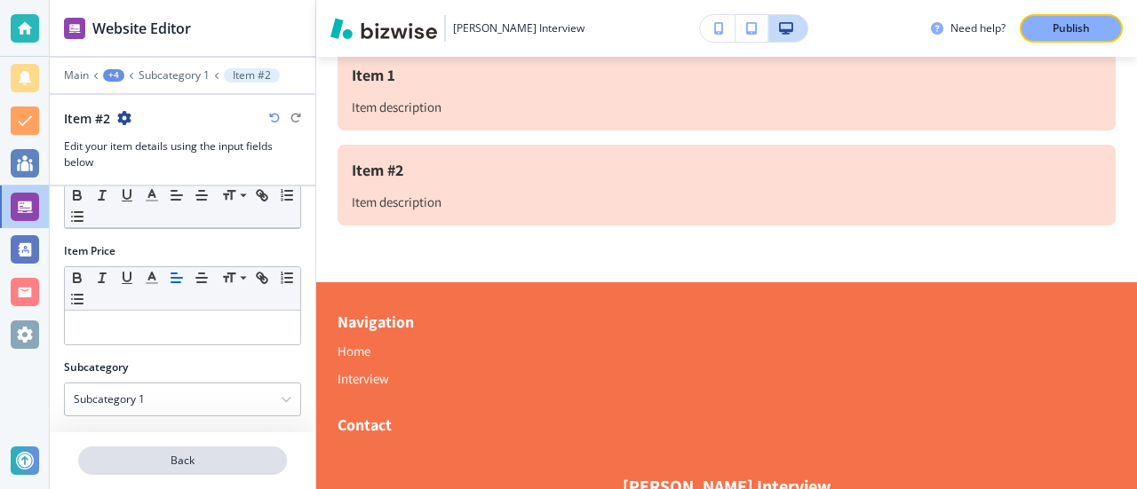
click at [217, 466] on p "Back" at bounding box center [182, 461] width 205 height 16
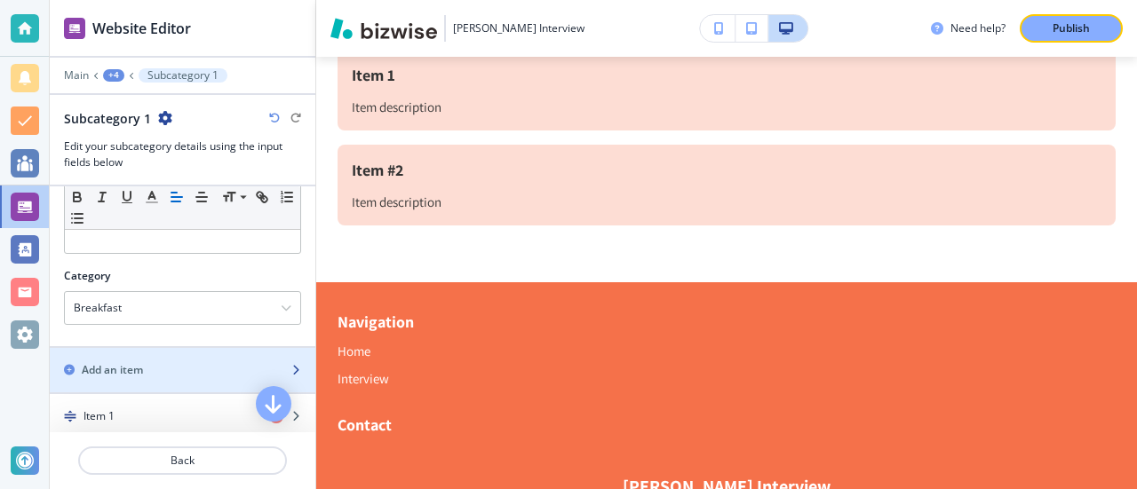
scroll to position [225, 0]
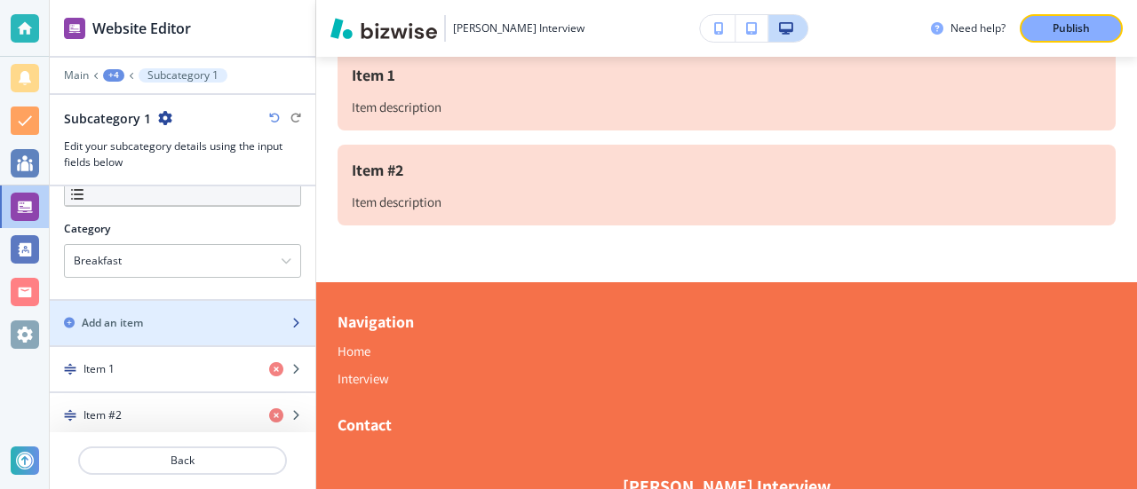
click at [70, 319] on icon "button" at bounding box center [69, 323] width 11 height 11
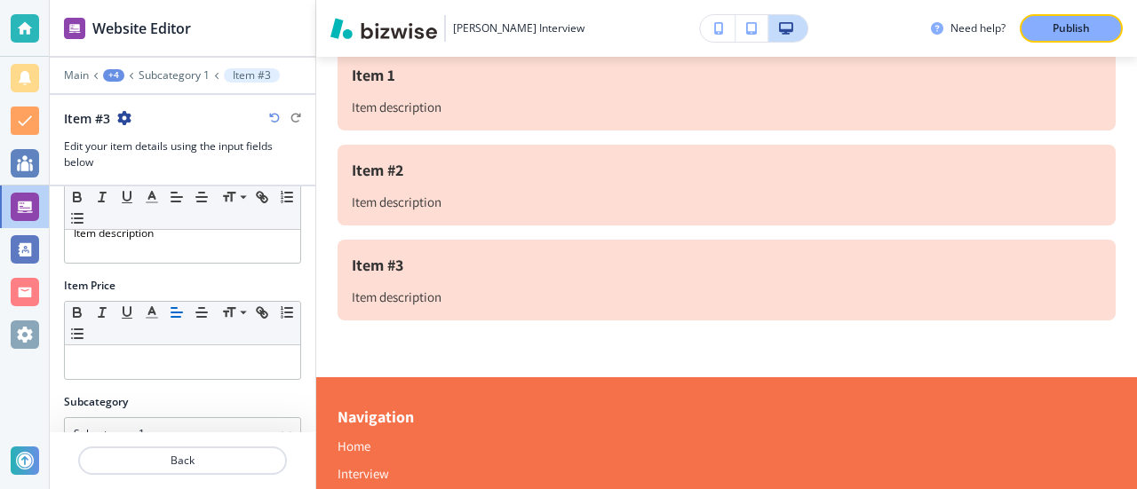
scroll to position [203, 0]
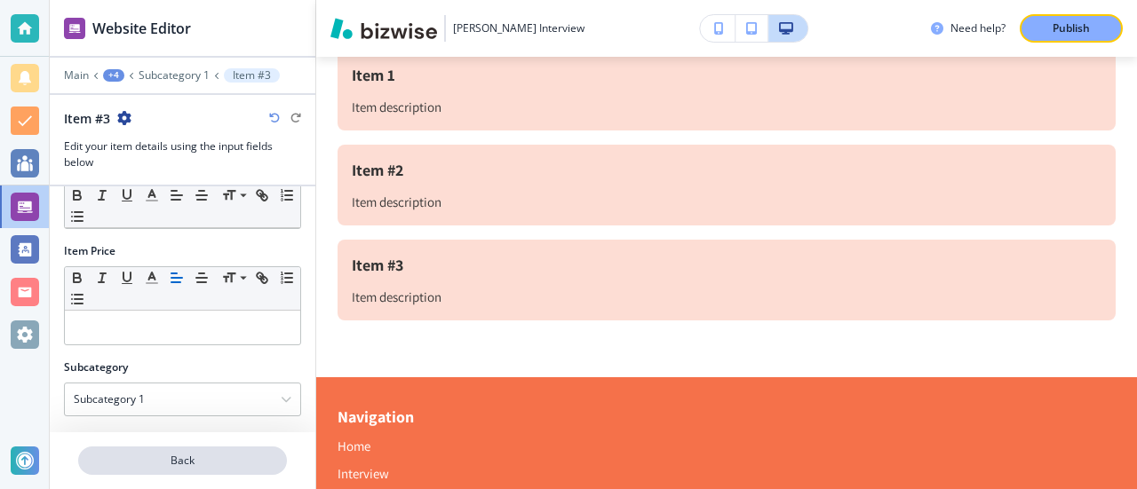
click at [195, 462] on p "Back" at bounding box center [182, 461] width 205 height 16
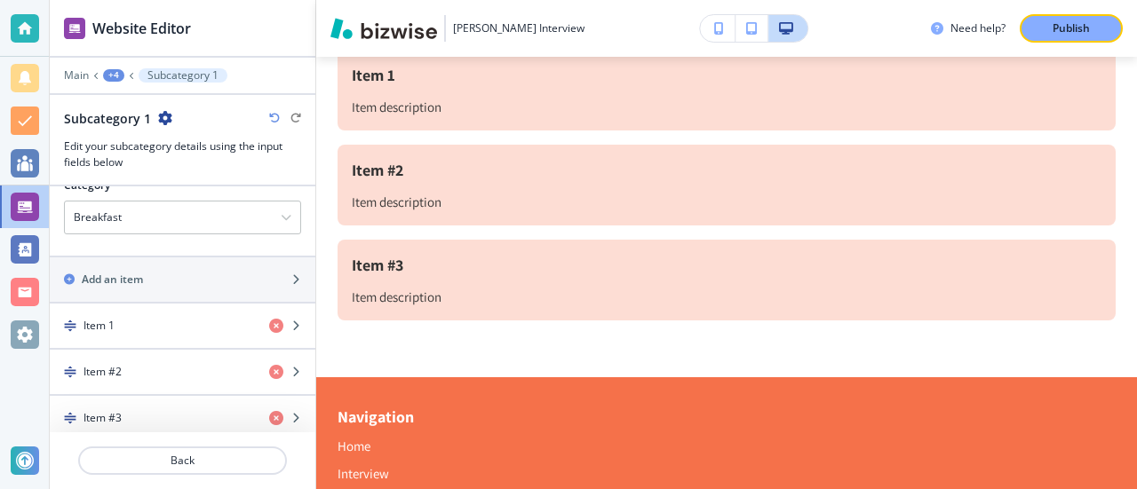
scroll to position [270, 0]
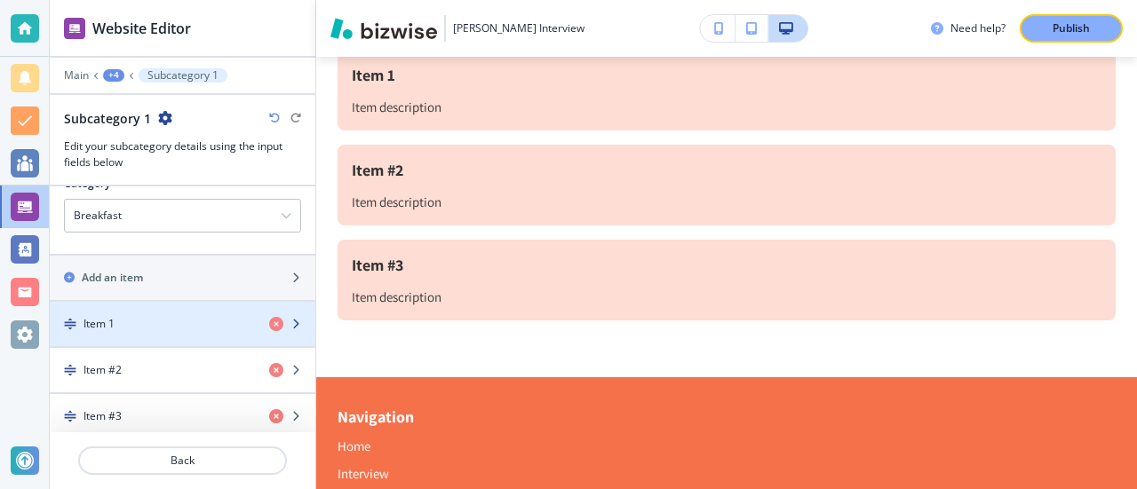
click at [139, 316] on div "Item 1" at bounding box center [152, 324] width 205 height 16
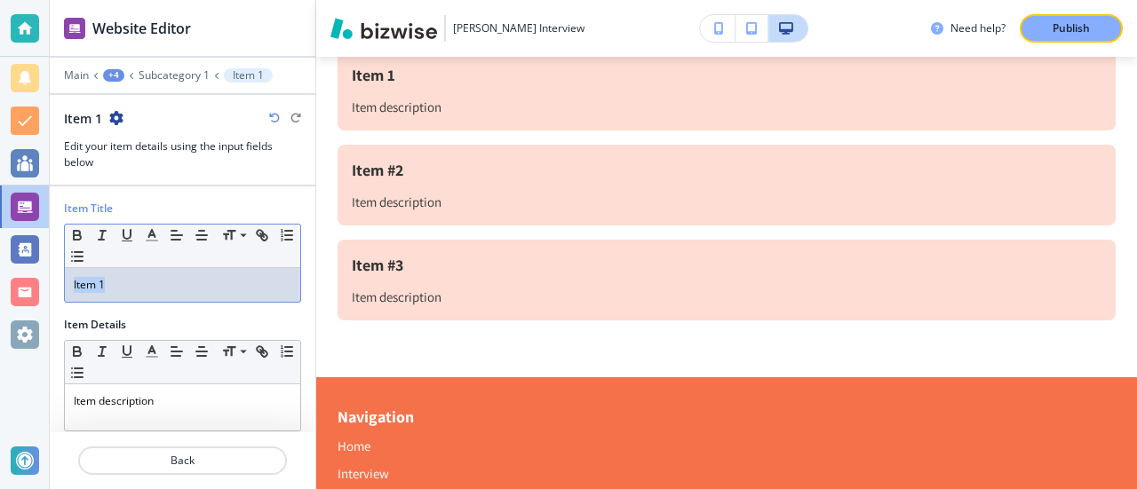
drag, startPoint x: 133, startPoint y: 279, endPoint x: 0, endPoint y: 278, distance: 133.2
click at [0, 278] on div "Website Editor Main +4 Subcategory 1 Item 1 Item 1 Edit your item details using…" at bounding box center [568, 244] width 1137 height 489
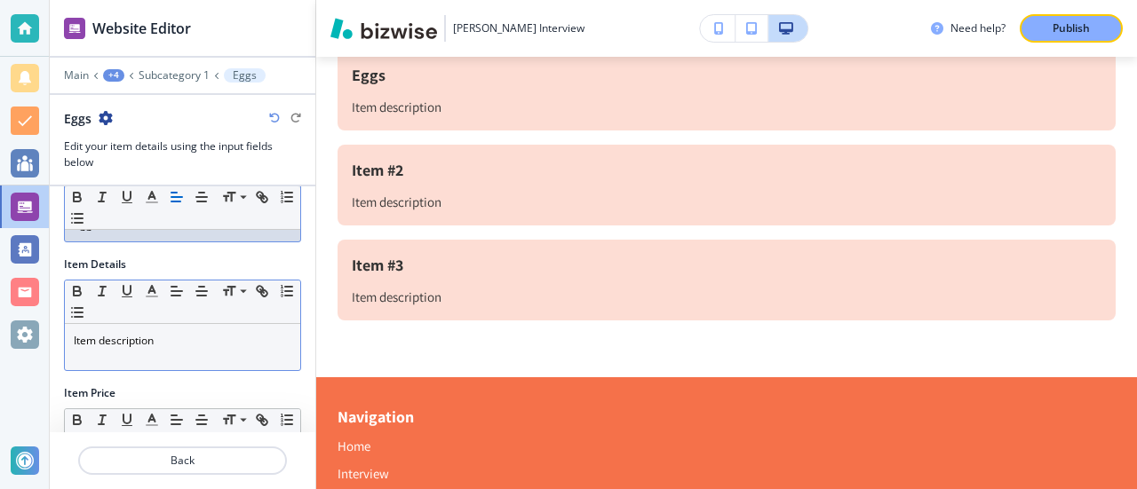
scroll to position [178, 0]
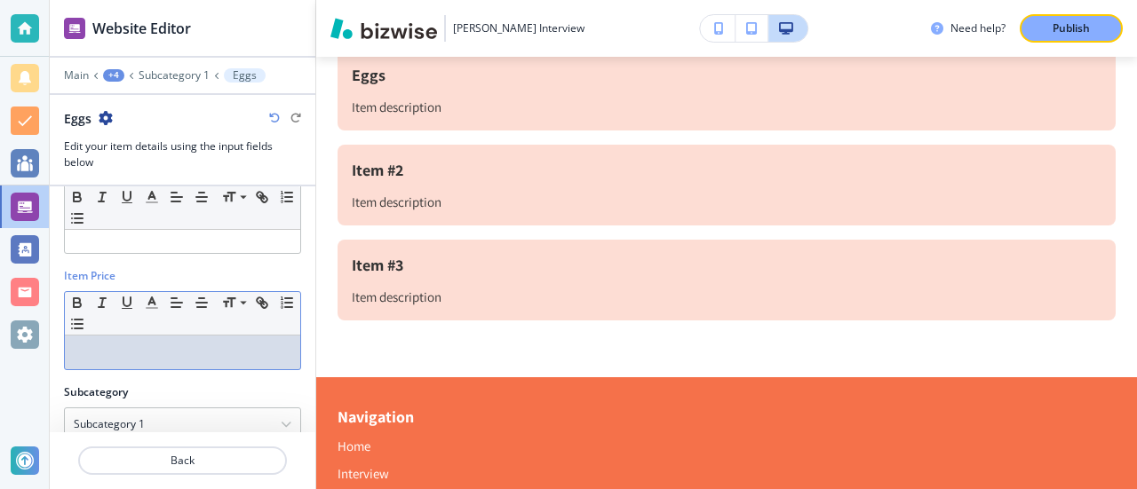
click at [161, 353] on p at bounding box center [183, 353] width 218 height 16
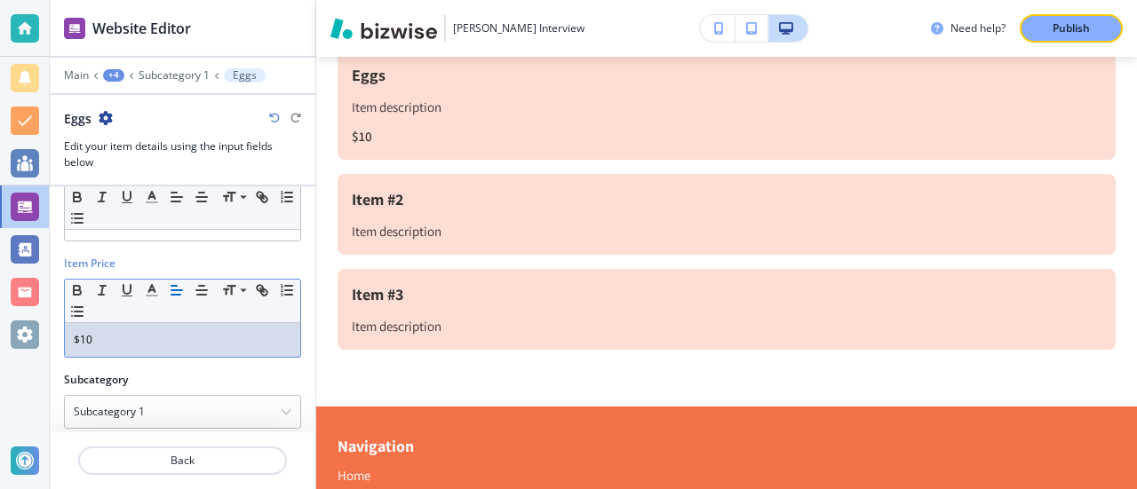
scroll to position [203, 0]
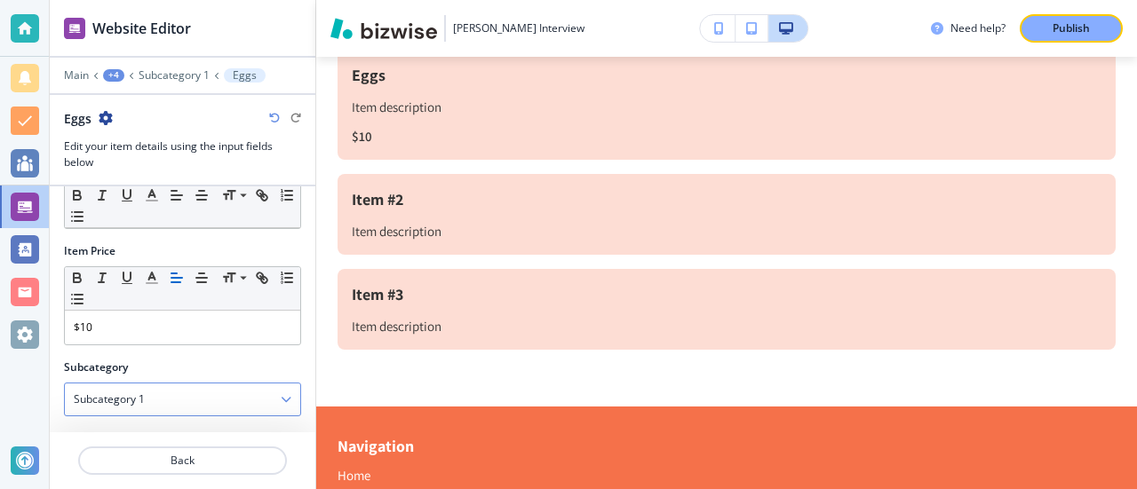
click at [218, 400] on div "Subcategory 1" at bounding box center [182, 400] width 235 height 32
click at [291, 352] on div "Item Title Small Normal Large Huge Eggs Item Details Small Normal Large Huge It…" at bounding box center [183, 310] width 266 height 246
click at [199, 465] on p "Back" at bounding box center [182, 461] width 205 height 16
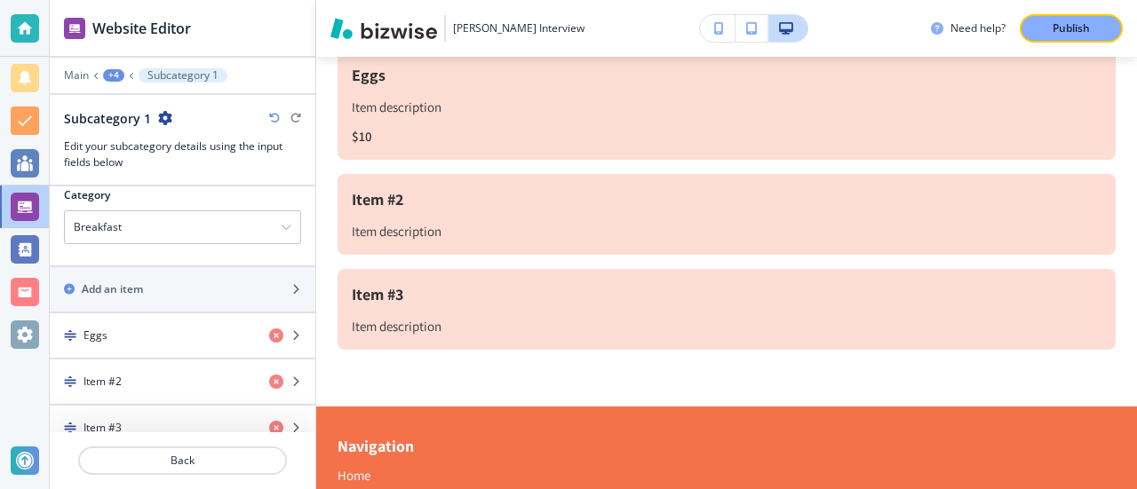
scroll to position [266, 0]
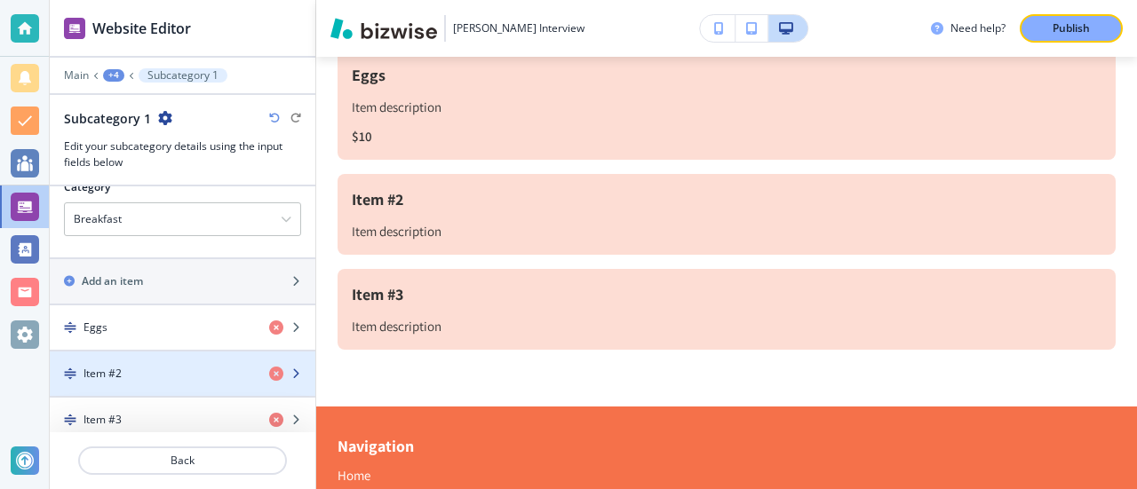
click at [128, 374] on div "Item #2" at bounding box center [152, 374] width 205 height 16
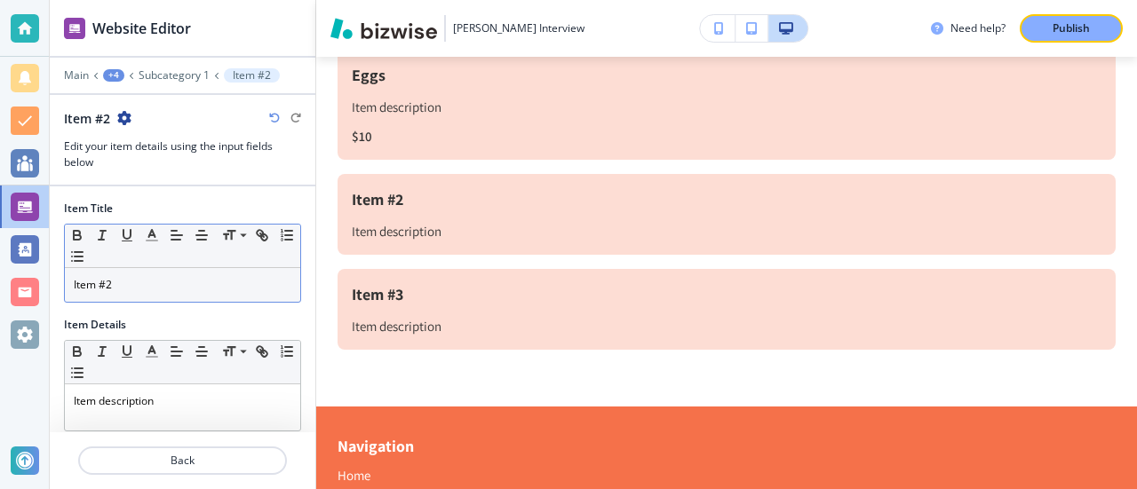
click at [146, 283] on p "Item #2" at bounding box center [183, 285] width 218 height 16
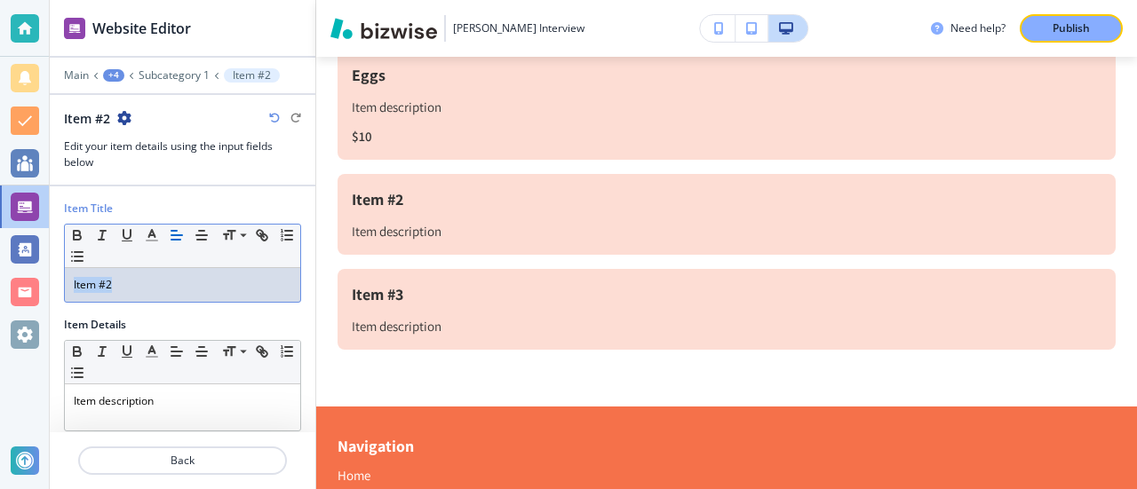
drag, startPoint x: 146, startPoint y: 283, endPoint x: 0, endPoint y: 282, distance: 145.7
click at [0, 282] on div "Website Editor Main +4 Subcategory 1 Item #2 Item #2 Edit your item details usi…" at bounding box center [568, 244] width 1137 height 489
click at [174, 306] on div at bounding box center [182, 310] width 237 height 14
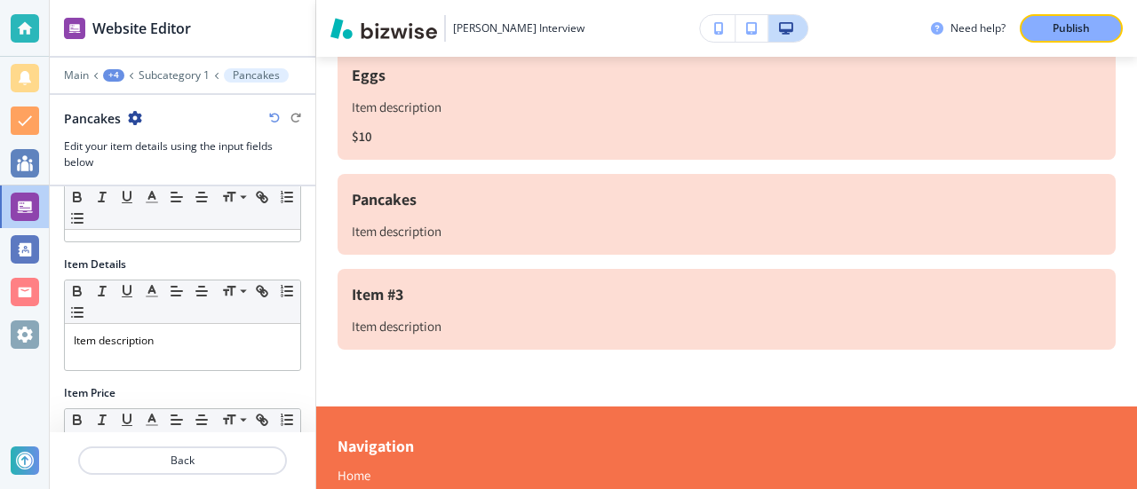
scroll to position [89, 0]
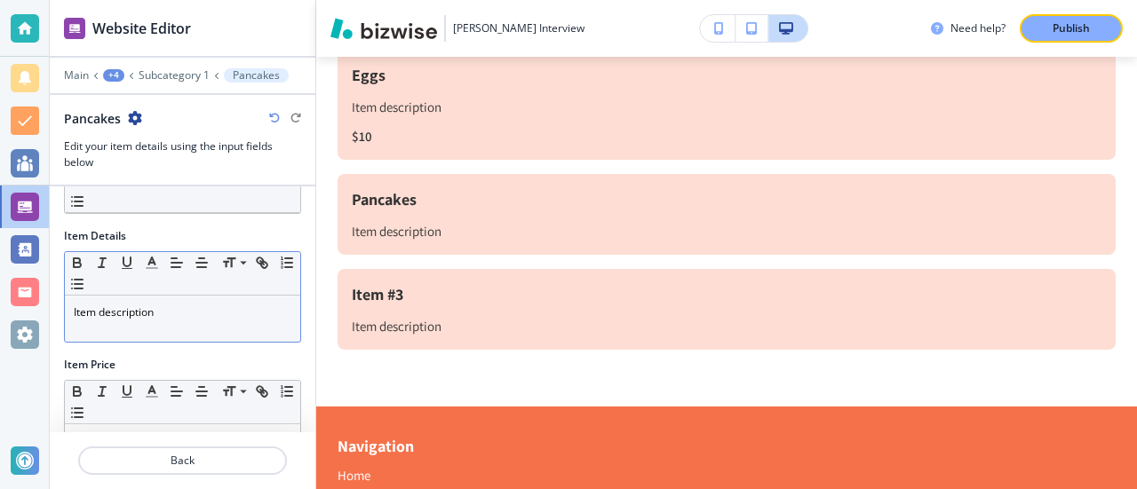
click at [194, 314] on p "Item description" at bounding box center [183, 313] width 218 height 16
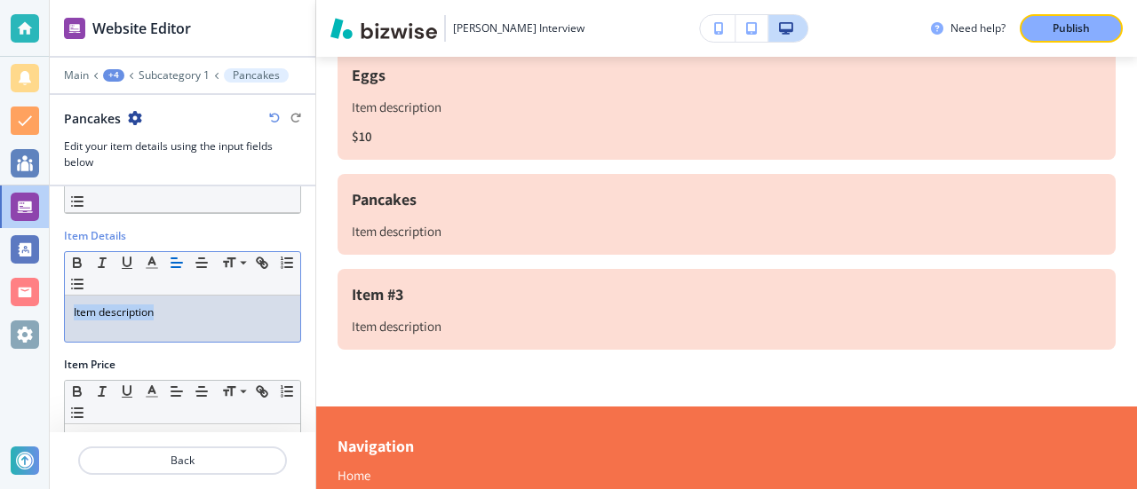
drag, startPoint x: 194, startPoint y: 314, endPoint x: 0, endPoint y: 315, distance: 193.6
click at [0, 315] on div "Website Editor Main +4 Subcategory 1 Pancakes Pancakes Edit your item details u…" at bounding box center [568, 244] width 1137 height 489
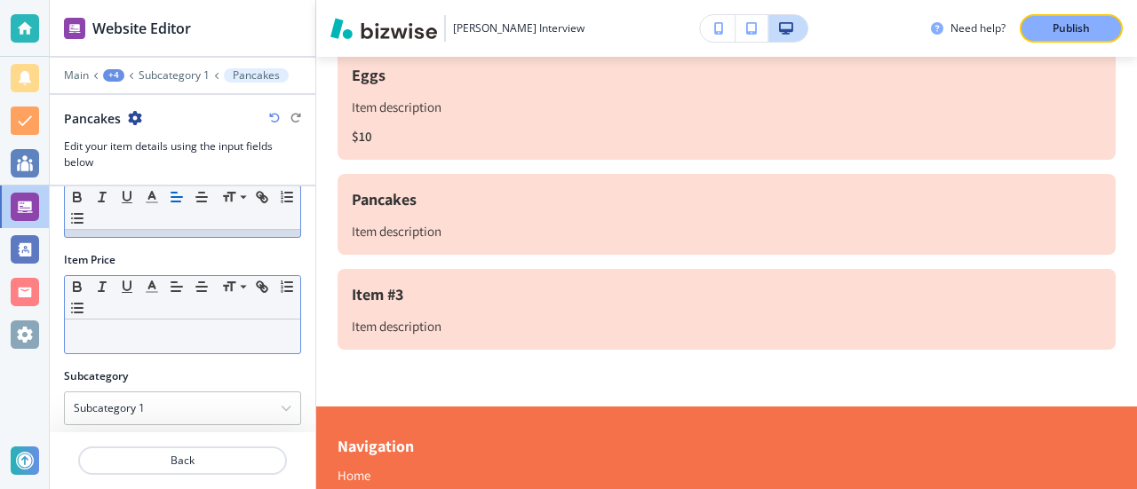
scroll to position [203, 0]
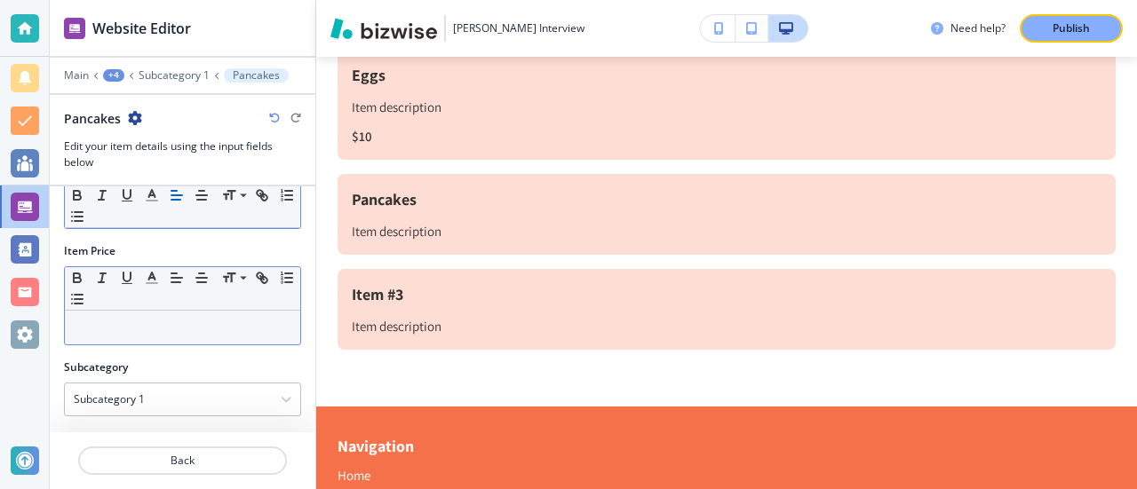
click at [155, 334] on div at bounding box center [182, 328] width 235 height 34
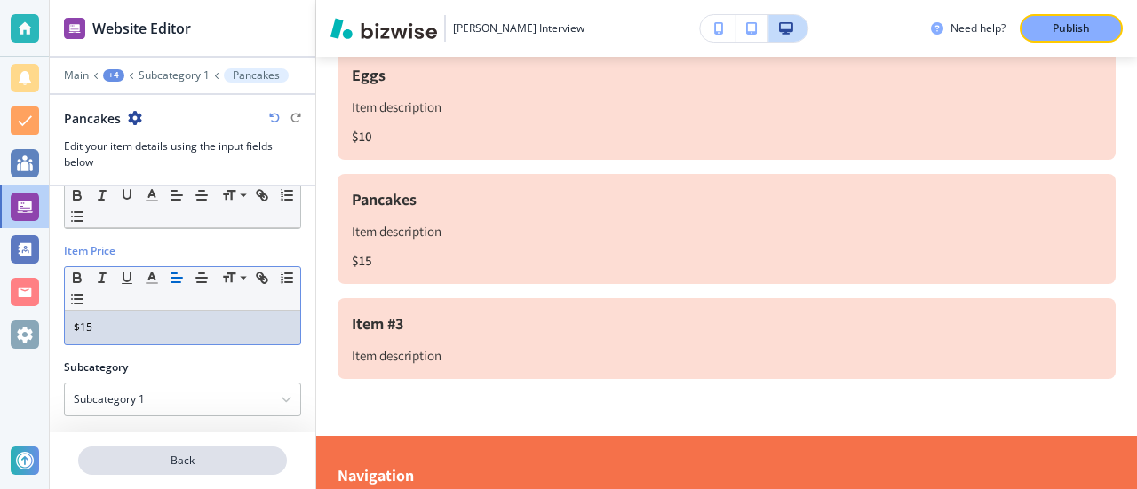
click at [198, 461] on p "Back" at bounding box center [182, 461] width 205 height 16
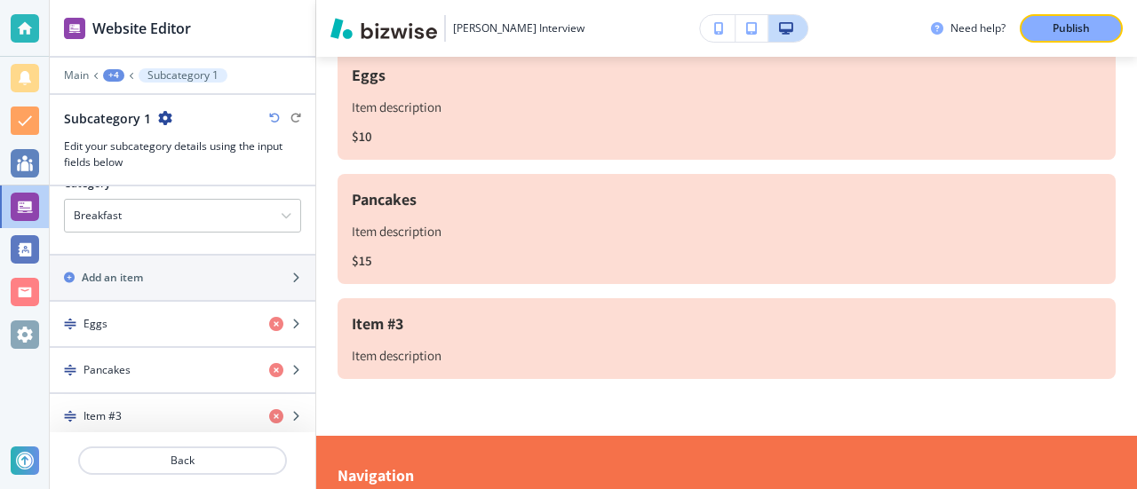
scroll to position [270, 0]
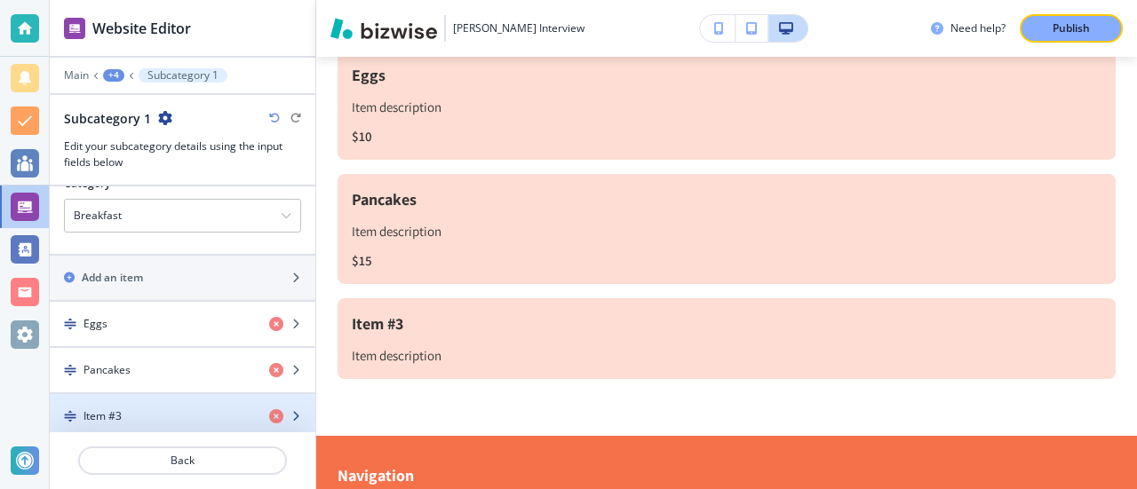
click at [168, 409] on div "Item #3" at bounding box center [152, 417] width 205 height 16
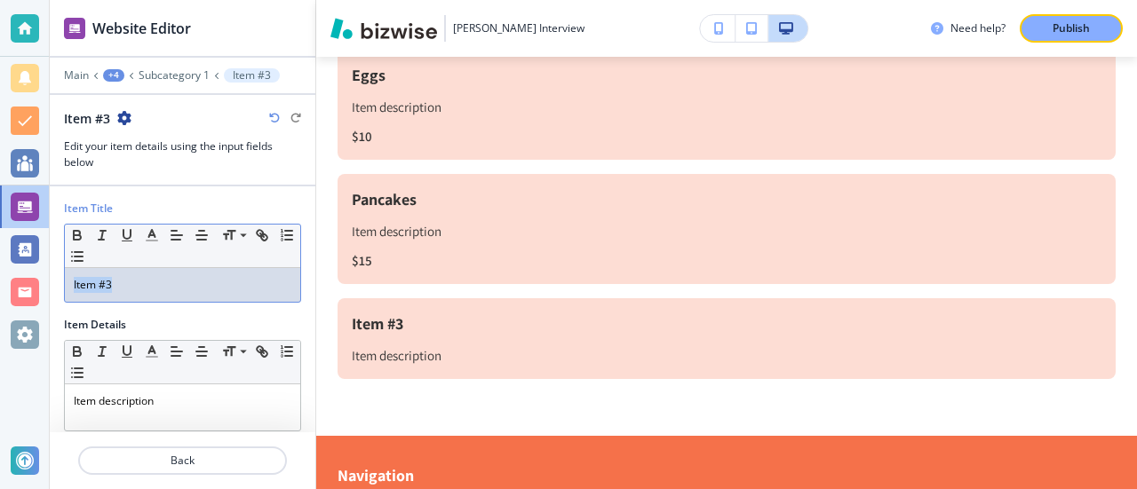
drag, startPoint x: 142, startPoint y: 289, endPoint x: 0, endPoint y: 289, distance: 142.1
click at [0, 289] on div "Website Editor Main +4 Subcategory 1 Item #3 Item #3 Edit your item details usi…" at bounding box center [568, 244] width 1137 height 489
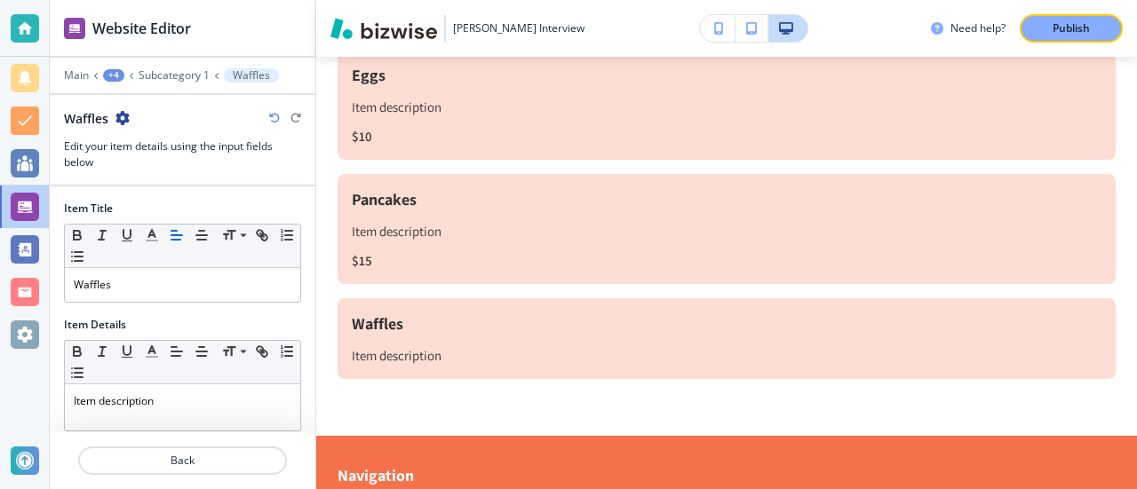
click at [206, 308] on div at bounding box center [182, 310] width 237 height 14
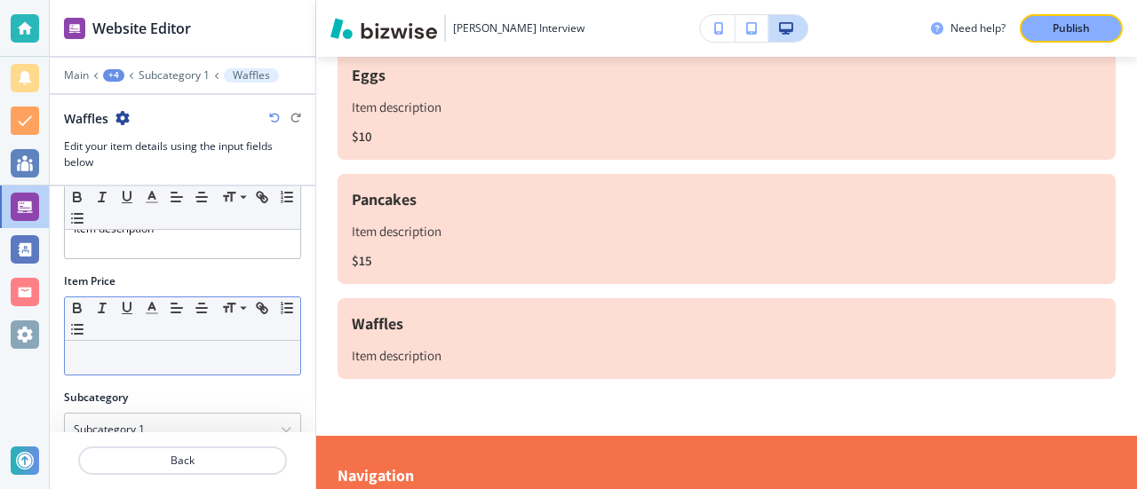
scroll to position [178, 0]
click at [146, 360] on div at bounding box center [182, 353] width 235 height 34
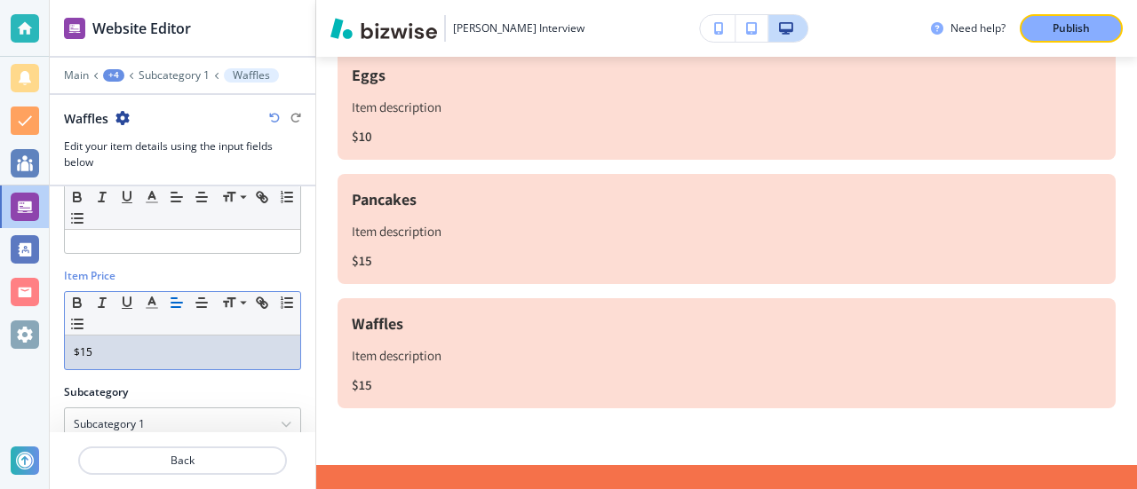
click at [284, 270] on div "Item Price" at bounding box center [182, 276] width 237 height 16
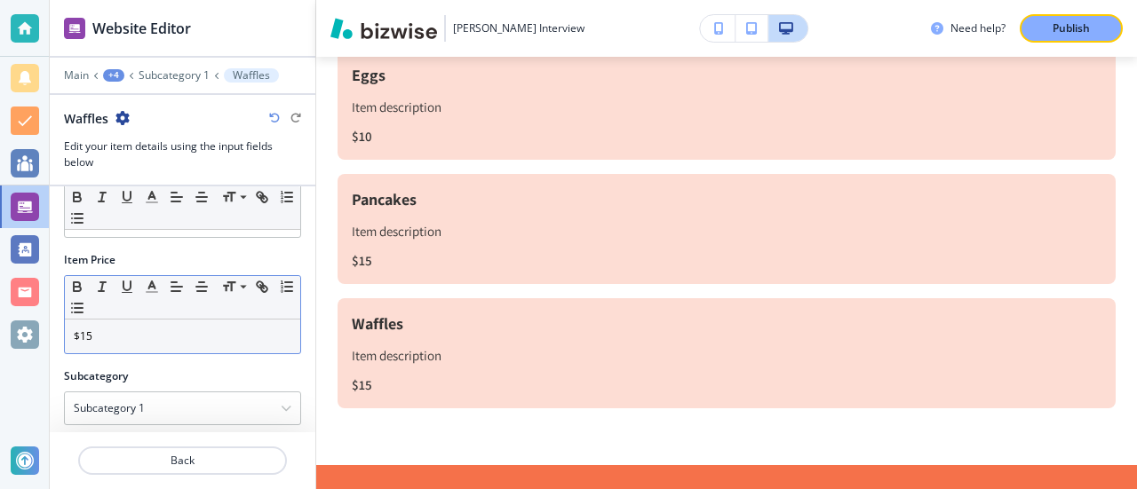
scroll to position [203, 0]
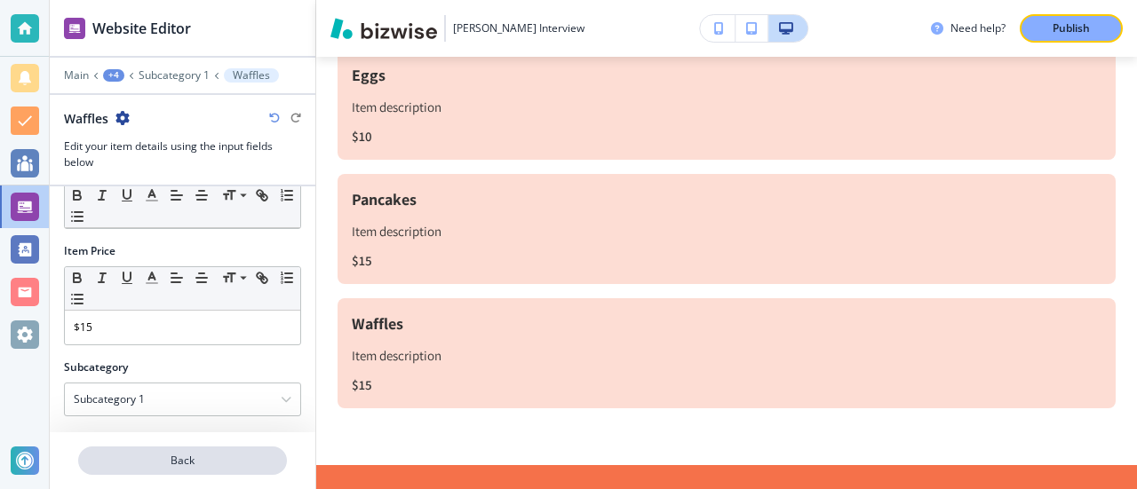
click at [190, 465] on p "Back" at bounding box center [182, 461] width 205 height 16
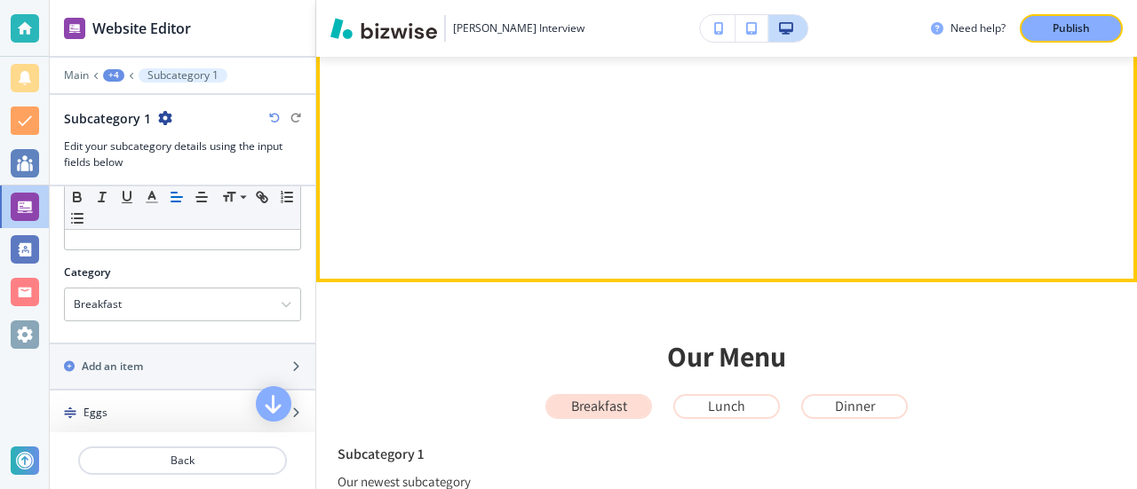
scroll to position [339, 0]
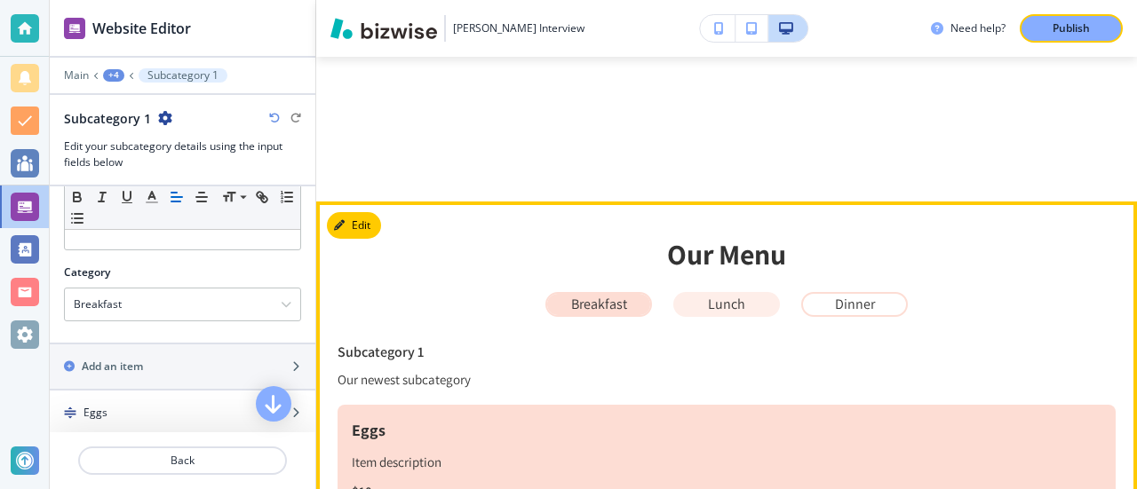
click at [724, 308] on p "Lunch" at bounding box center [726, 305] width 37 height 16
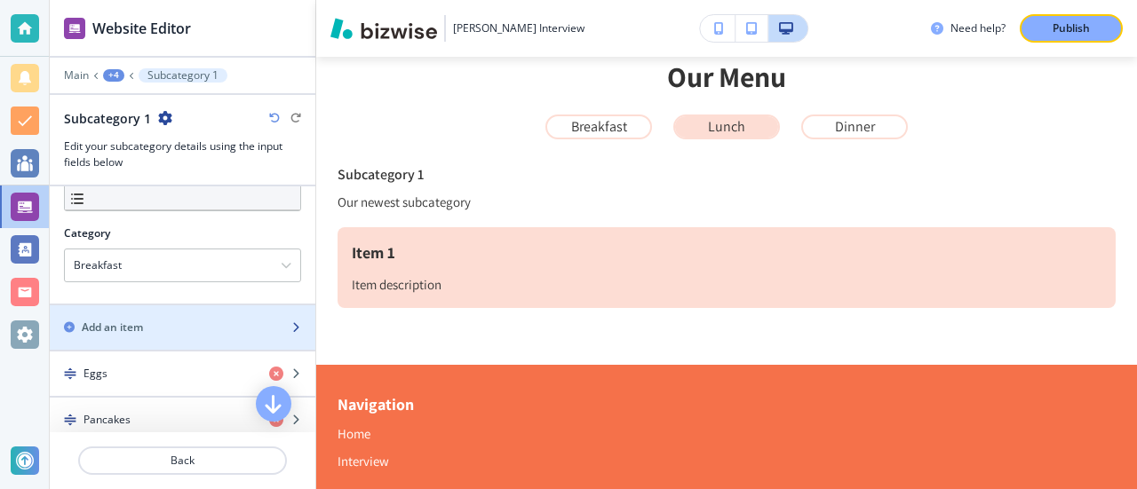
scroll to position [181, 0]
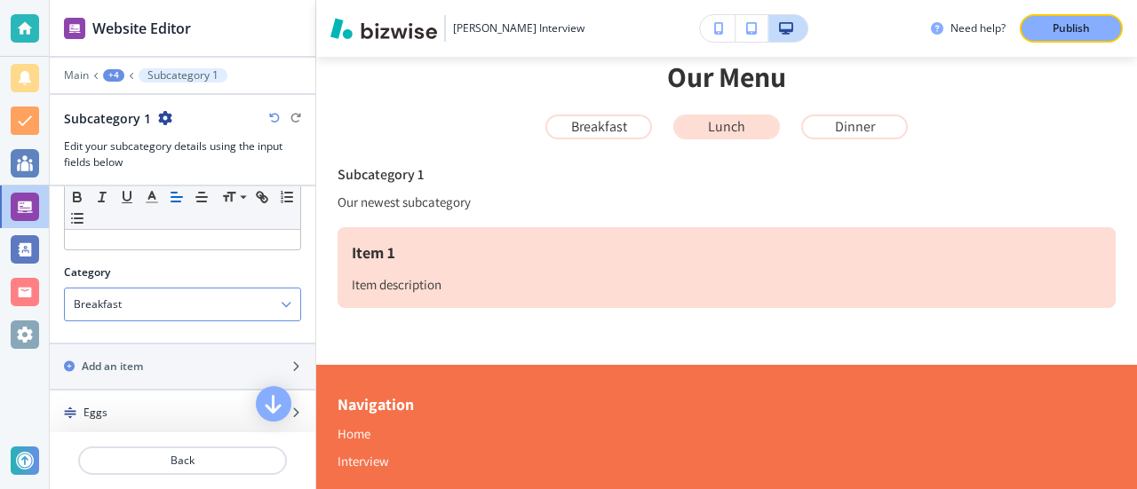
click at [186, 308] on div "Breakfast" at bounding box center [182, 305] width 235 height 32
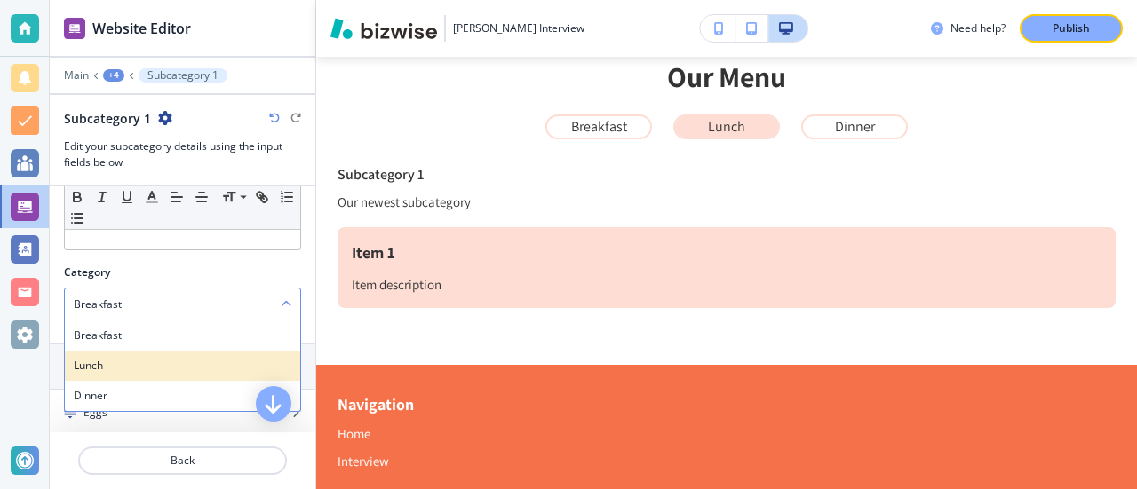
click at [123, 358] on h4 "Lunch" at bounding box center [183, 366] width 218 height 16
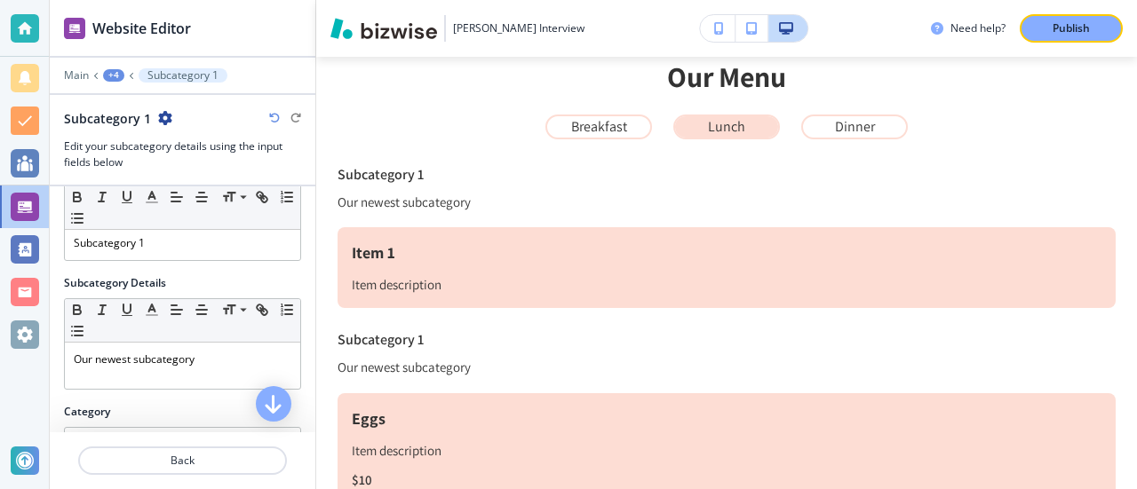
scroll to position [0, 0]
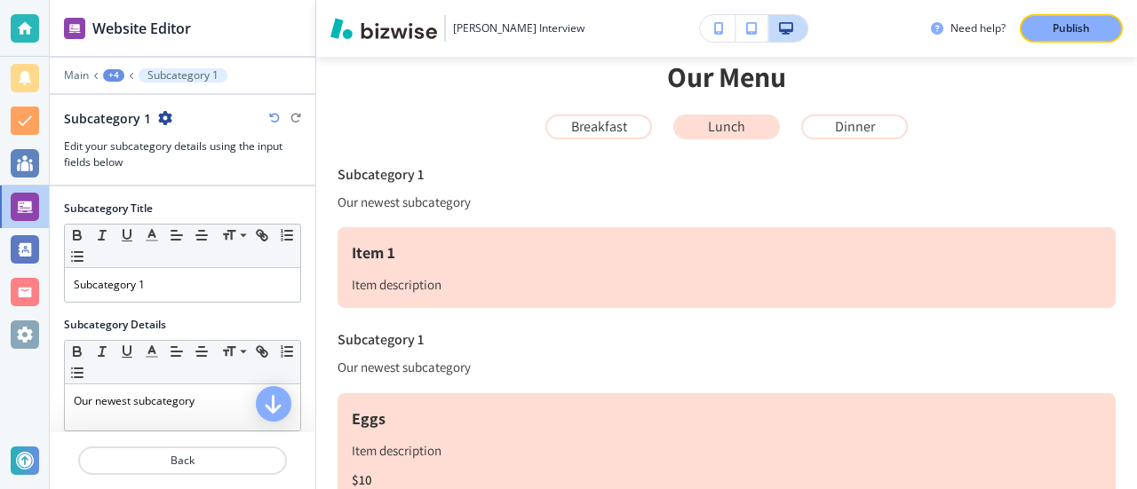
click at [128, 72] on icon at bounding box center [131, 75] width 7 height 7
click at [110, 72] on div "+4" at bounding box center [113, 75] width 21 height 12
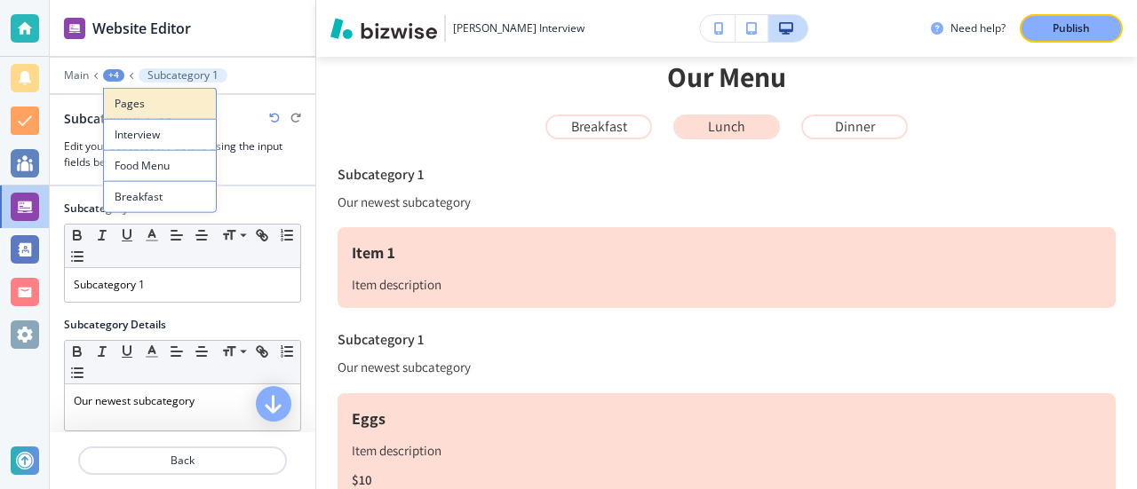
click at [155, 110] on p "Pages" at bounding box center [160, 104] width 91 height 16
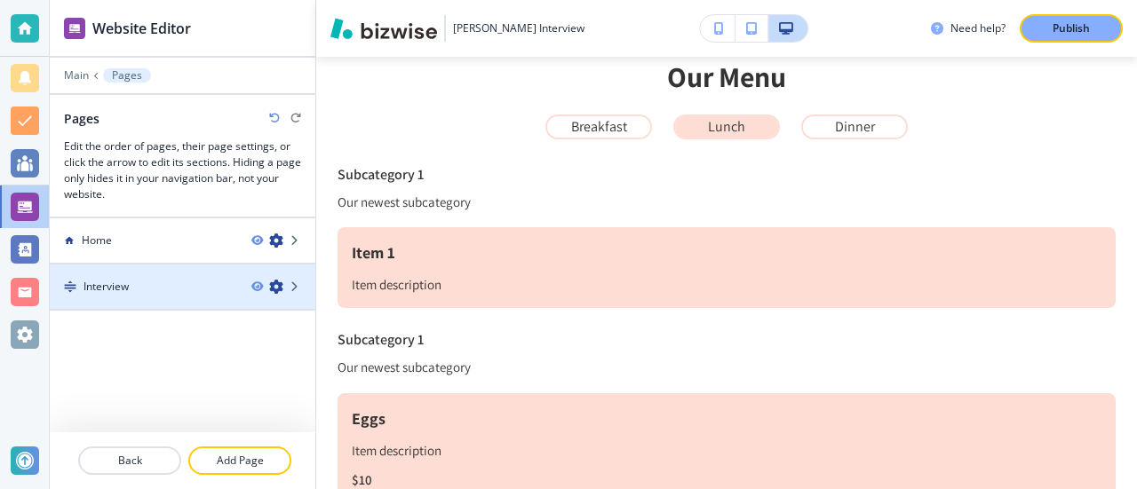
click at [163, 295] on div at bounding box center [183, 302] width 266 height 14
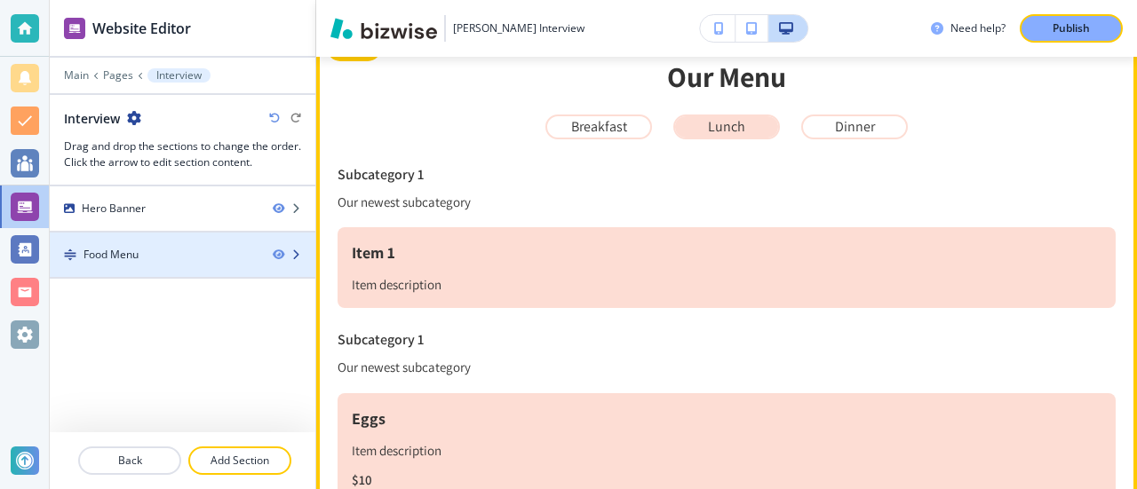
click at [162, 250] on div "Food Menu" at bounding box center [154, 255] width 209 height 16
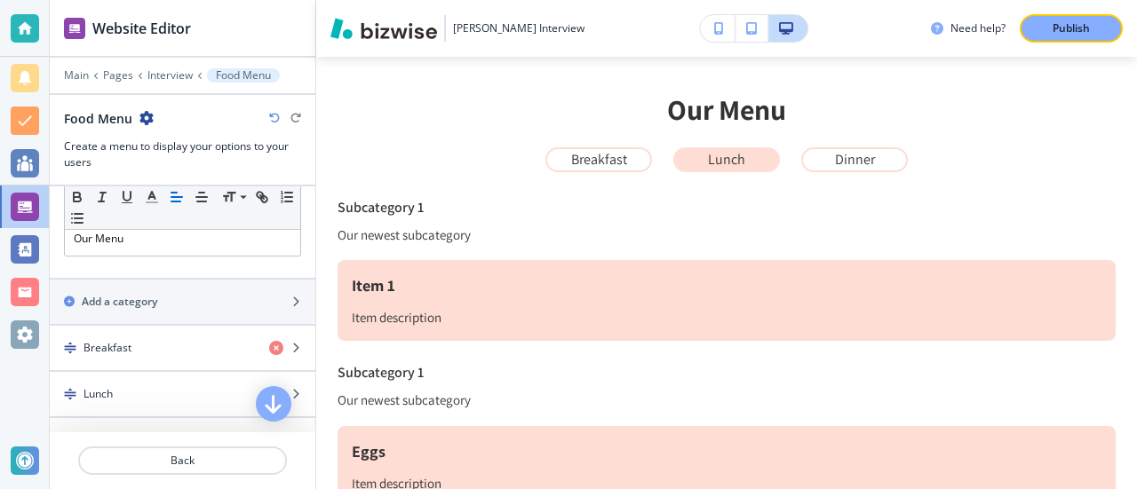
scroll to position [72, 0]
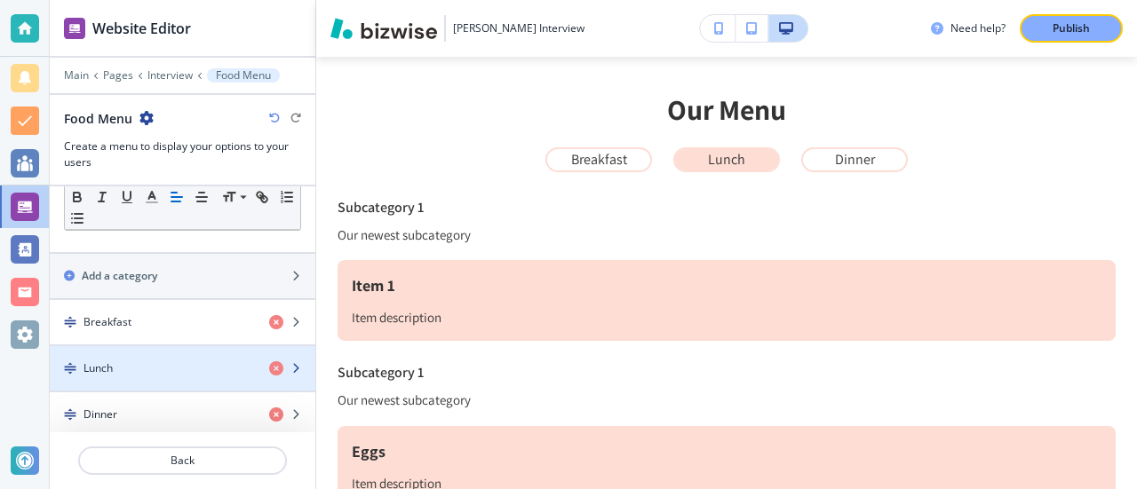
click at [139, 368] on div "Lunch" at bounding box center [152, 369] width 205 height 16
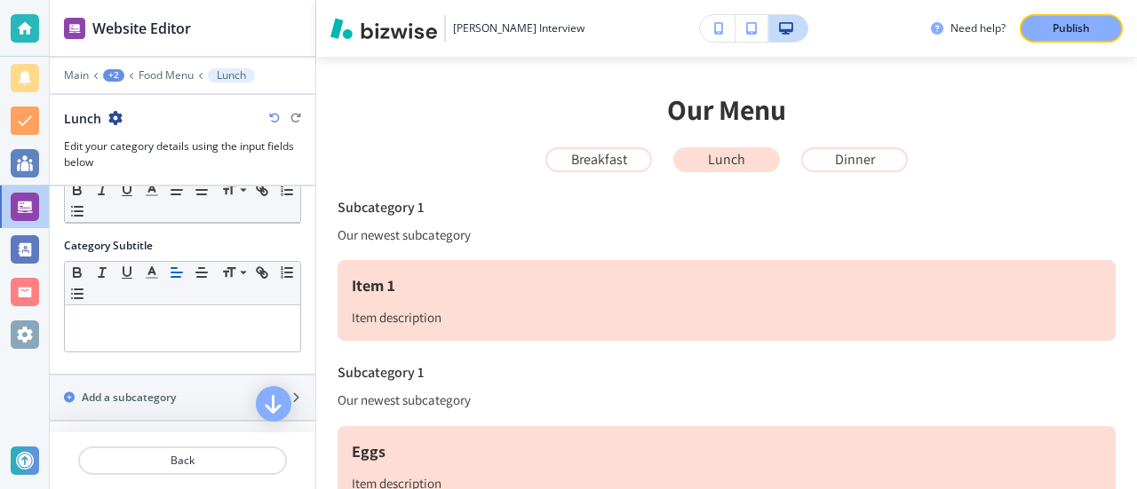
scroll to position [155, 0]
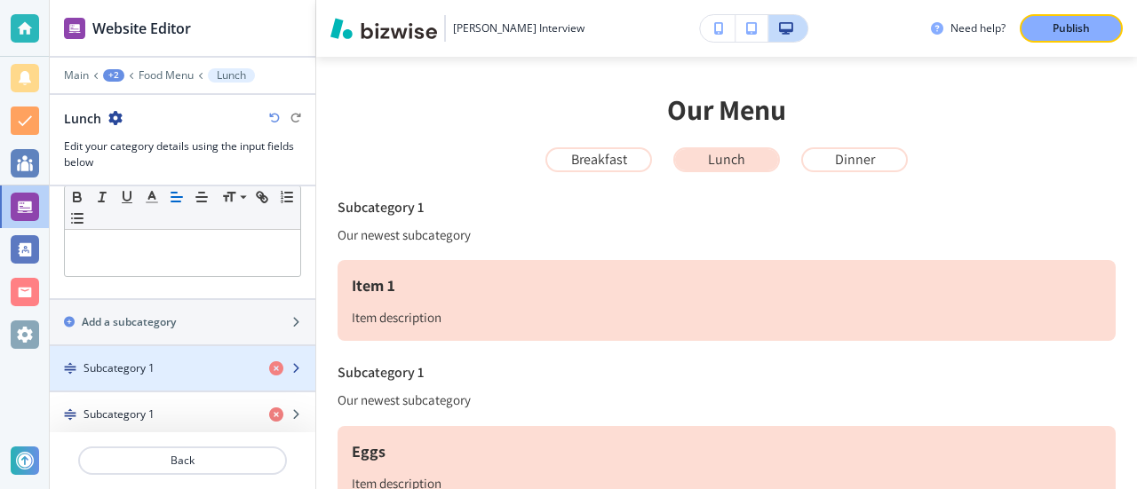
click at [132, 363] on h4 "Subcategory 1" at bounding box center [118, 369] width 71 height 16
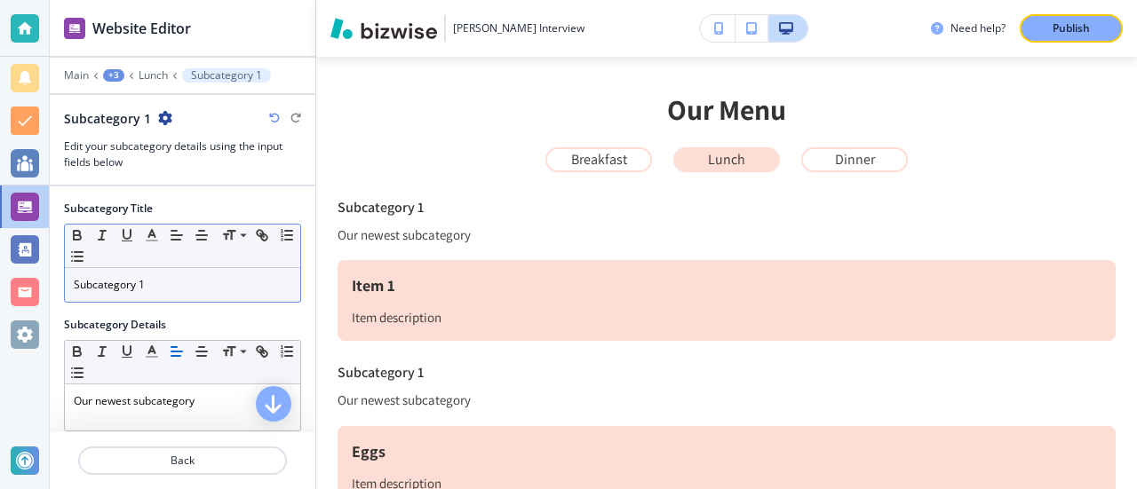
click at [165, 282] on p "Subcategory 1" at bounding box center [183, 285] width 218 height 16
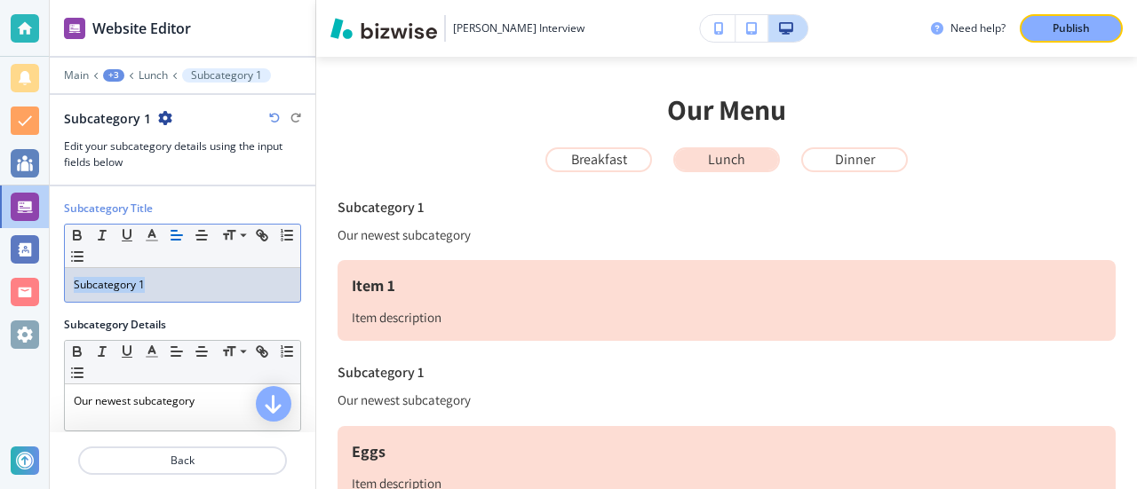
drag, startPoint x: 171, startPoint y: 282, endPoint x: 7, endPoint y: 282, distance: 163.4
click at [7, 282] on div "Website Editor Main +3 Lunch Subcategory 1 Subcategory 1 Edit your subcategory …" at bounding box center [568, 244] width 1137 height 489
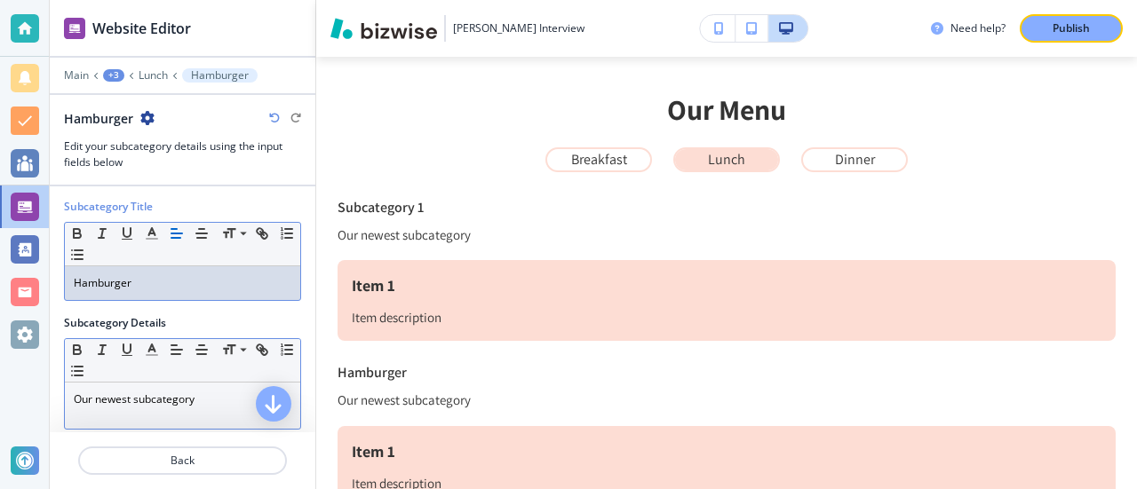
scroll to position [0, 0]
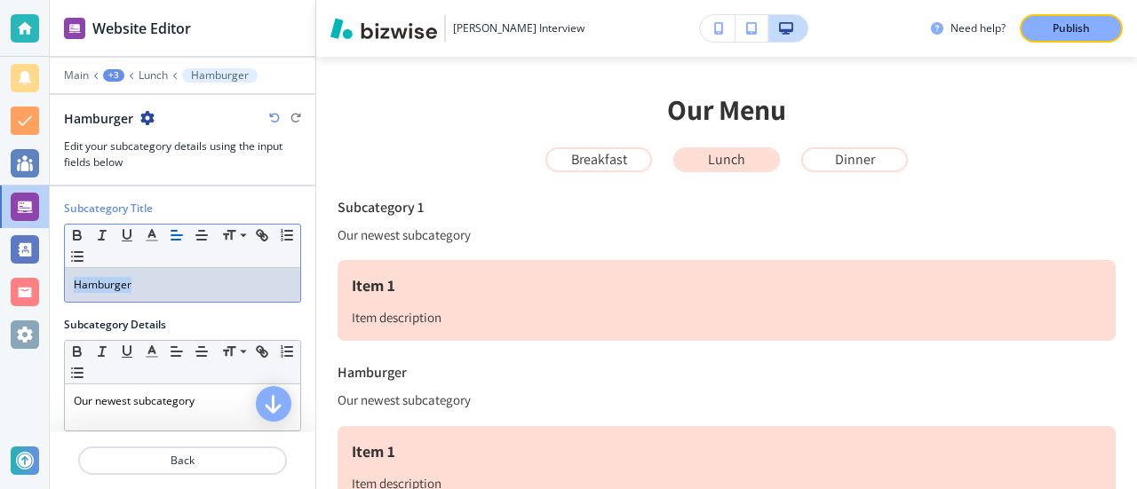
drag, startPoint x: 159, startPoint y: 282, endPoint x: 0, endPoint y: 282, distance: 159.0
click at [0, 282] on div "Website Editor Main +3 Lunch Hamburger Hamburger Edit your subcategory details …" at bounding box center [568, 244] width 1137 height 489
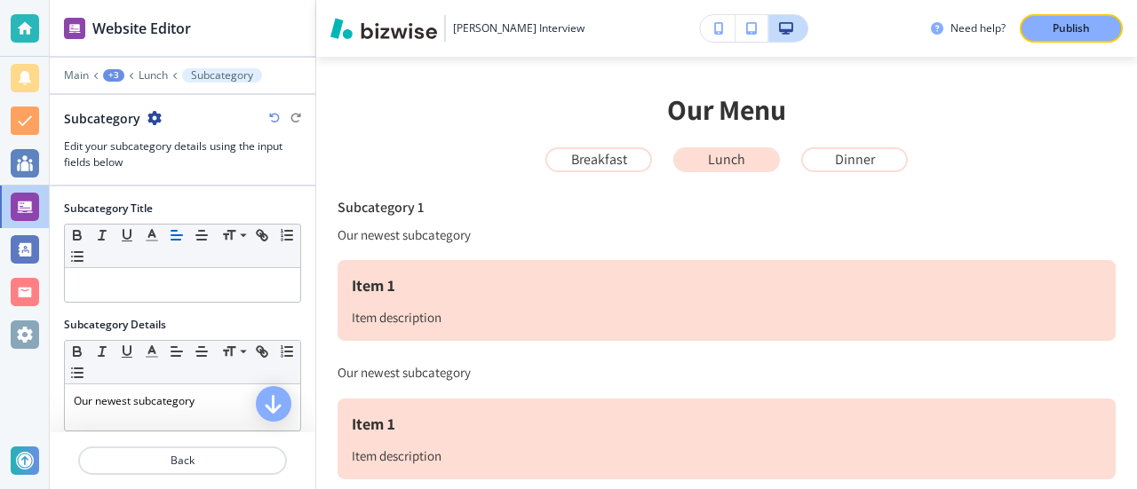
click at [205, 192] on div at bounding box center [182, 194] width 237 height 14
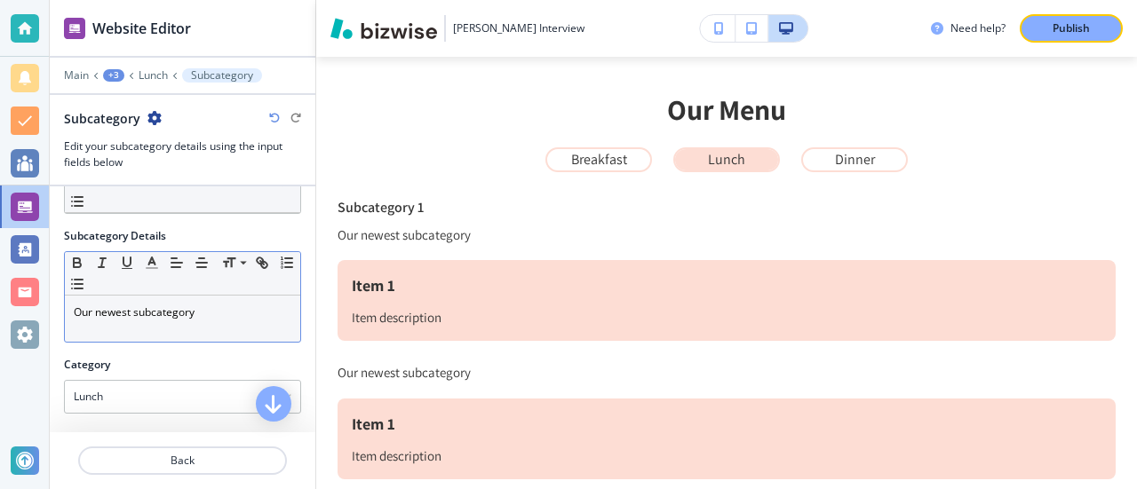
scroll to position [179, 0]
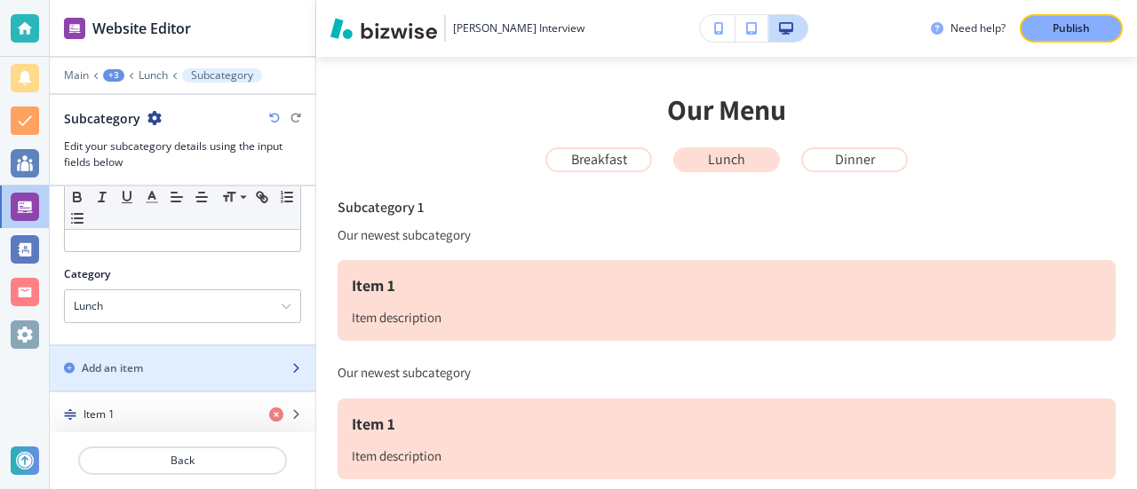
click at [111, 367] on h2 "Add an item" at bounding box center [112, 369] width 61 height 16
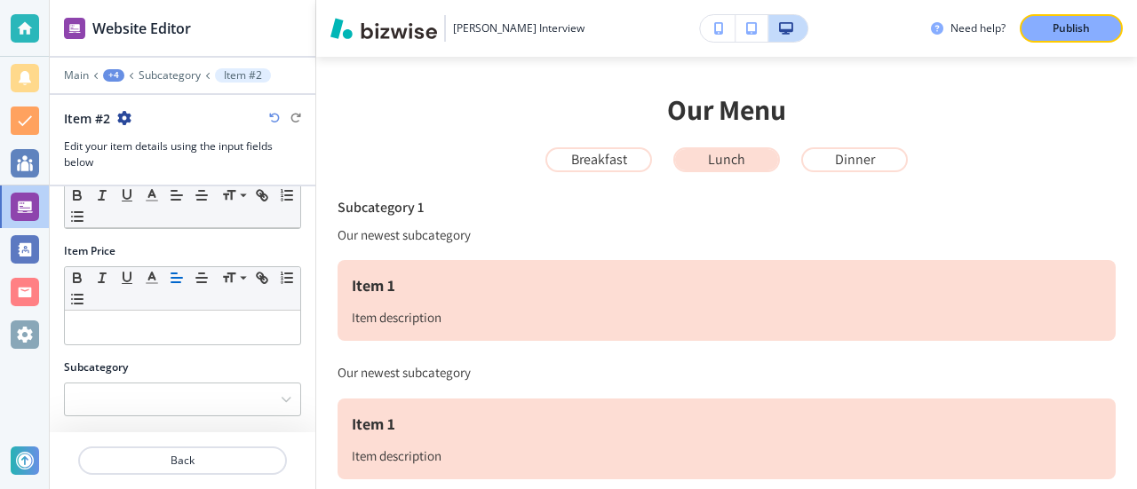
scroll to position [0, 0]
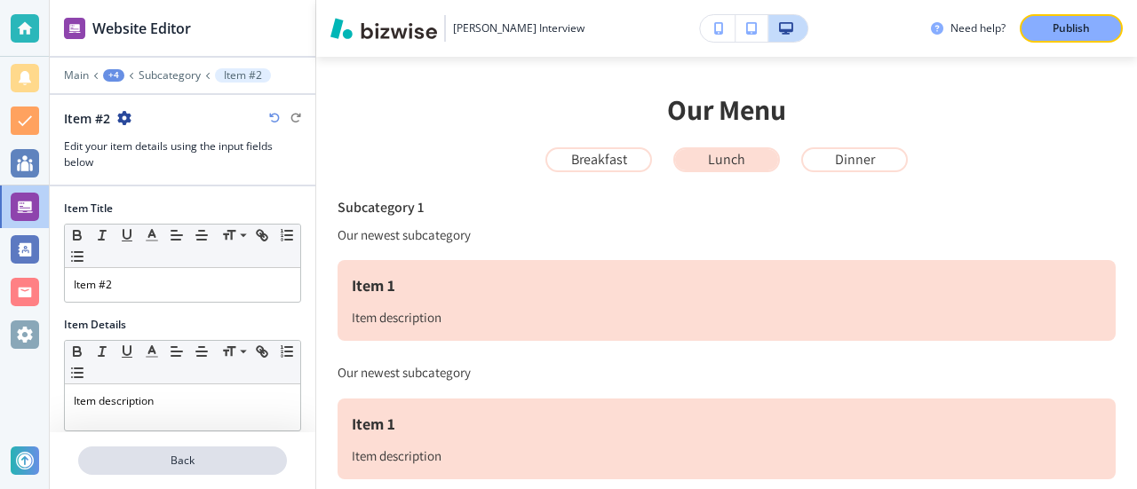
click at [204, 464] on p "Back" at bounding box center [182, 461] width 205 height 16
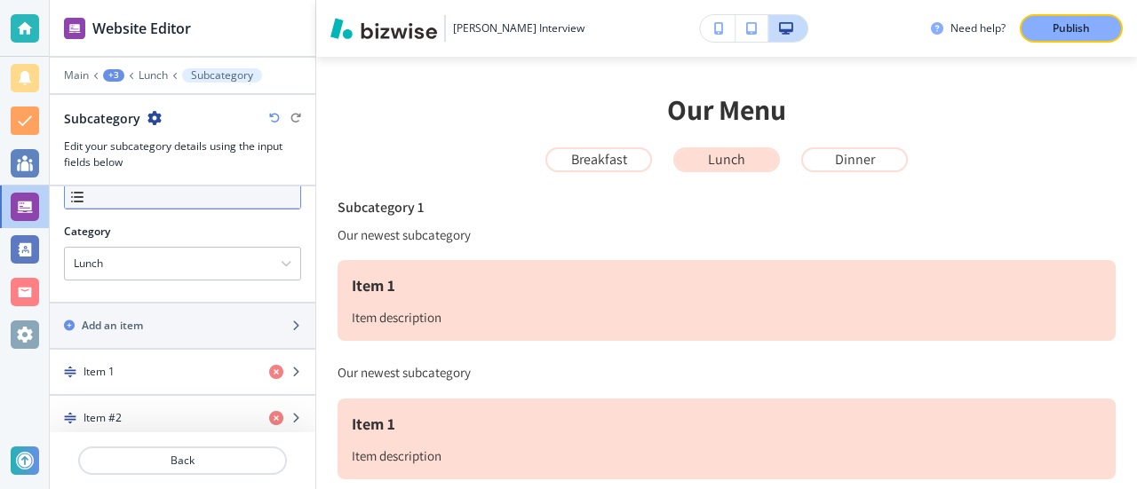
scroll to position [225, 0]
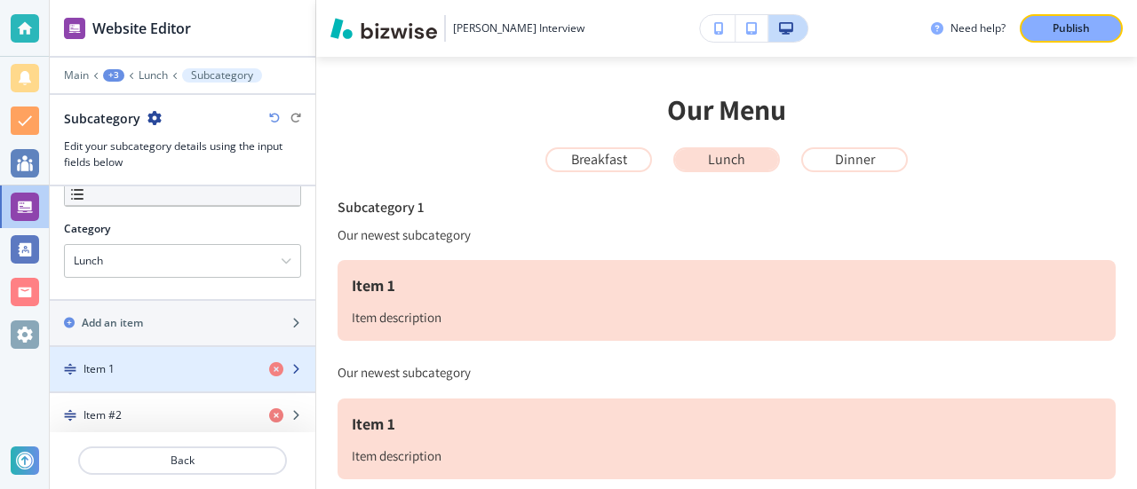
click at [222, 377] on div "button" at bounding box center [183, 384] width 266 height 14
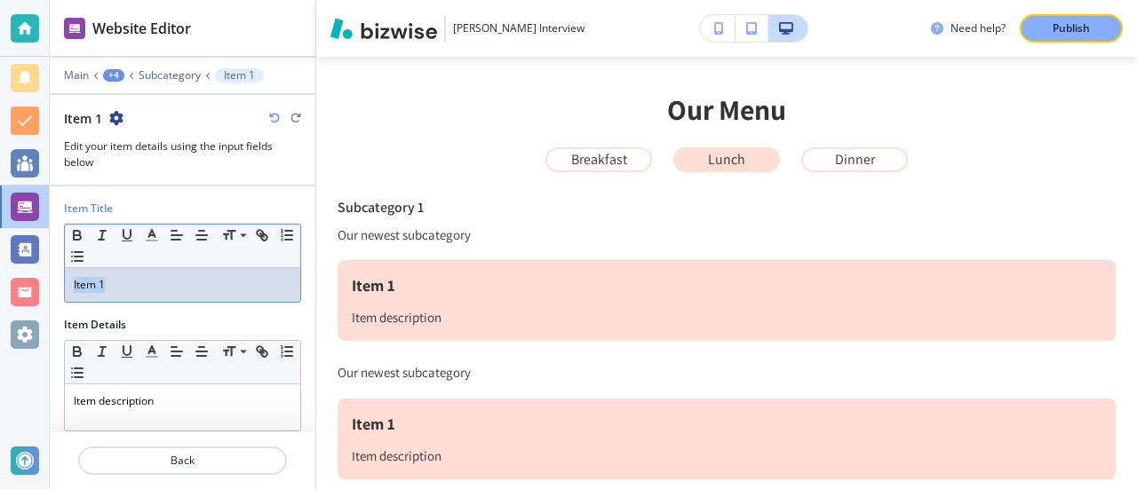
drag, startPoint x: 137, startPoint y: 293, endPoint x: 0, endPoint y: 292, distance: 136.8
click at [0, 292] on div "Website Editor Main +4 Subcategory Item 1 Item 1 Edit your item details using t…" at bounding box center [568, 244] width 1137 height 489
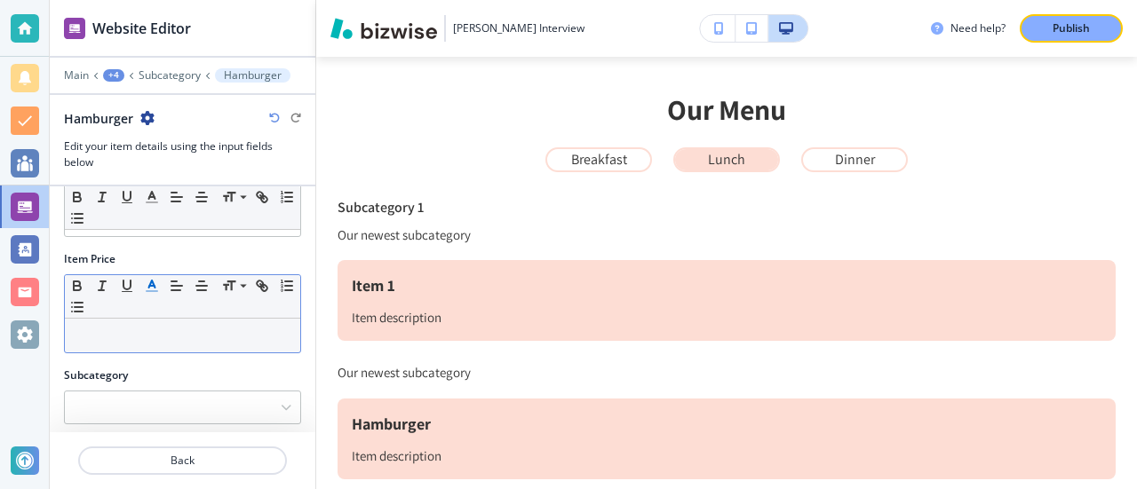
scroll to position [203, 0]
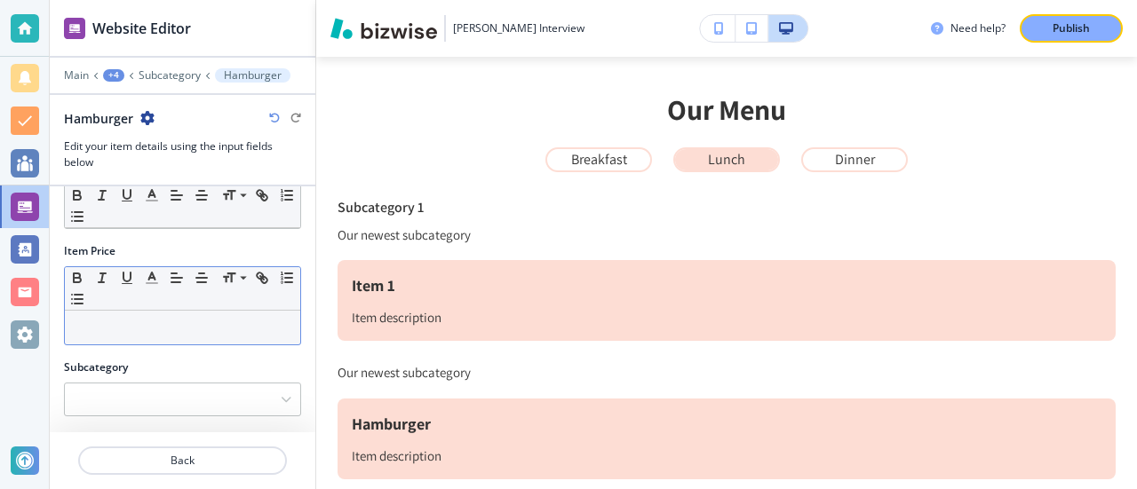
click at [149, 320] on p at bounding box center [183, 328] width 218 height 16
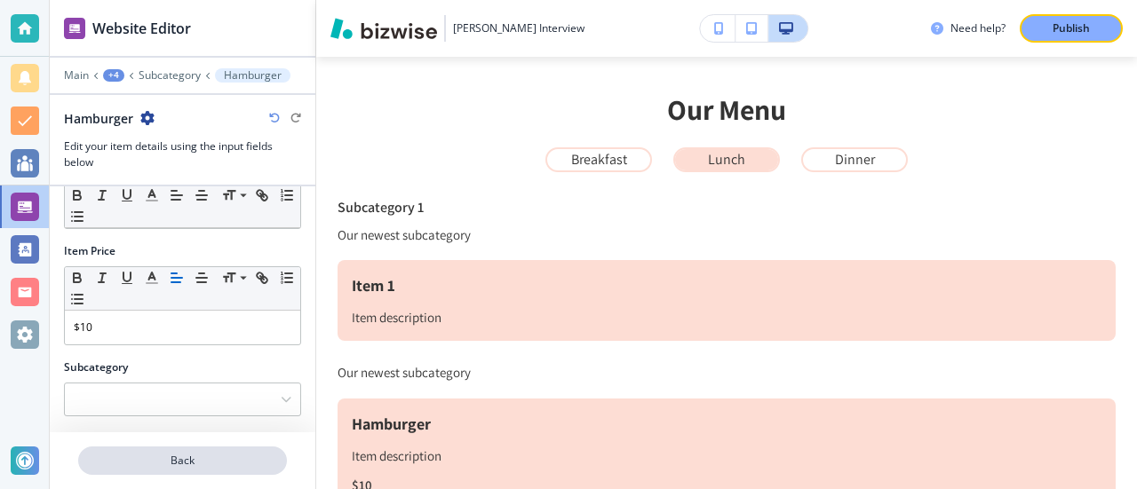
click at [203, 462] on p "Back" at bounding box center [182, 461] width 205 height 16
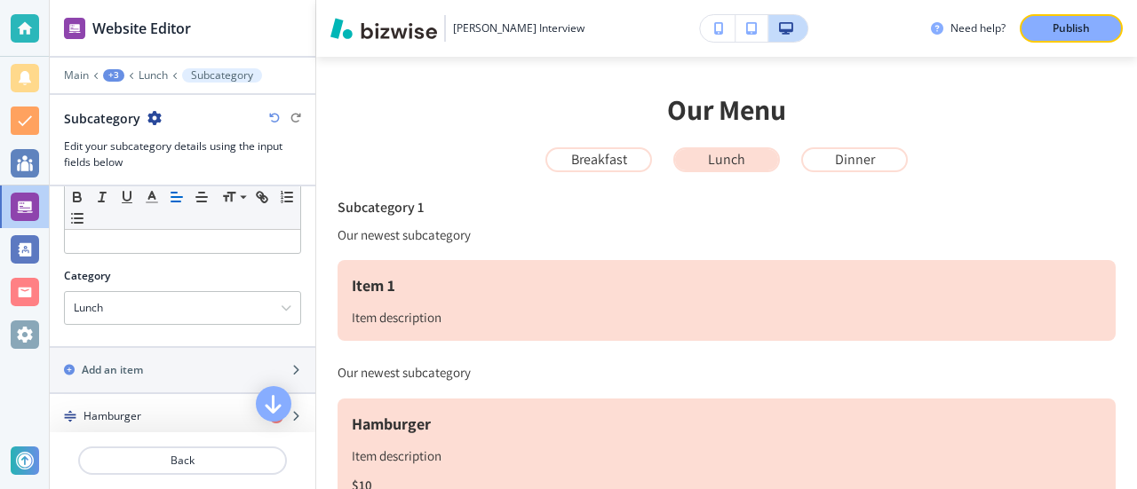
scroll to position [225, 0]
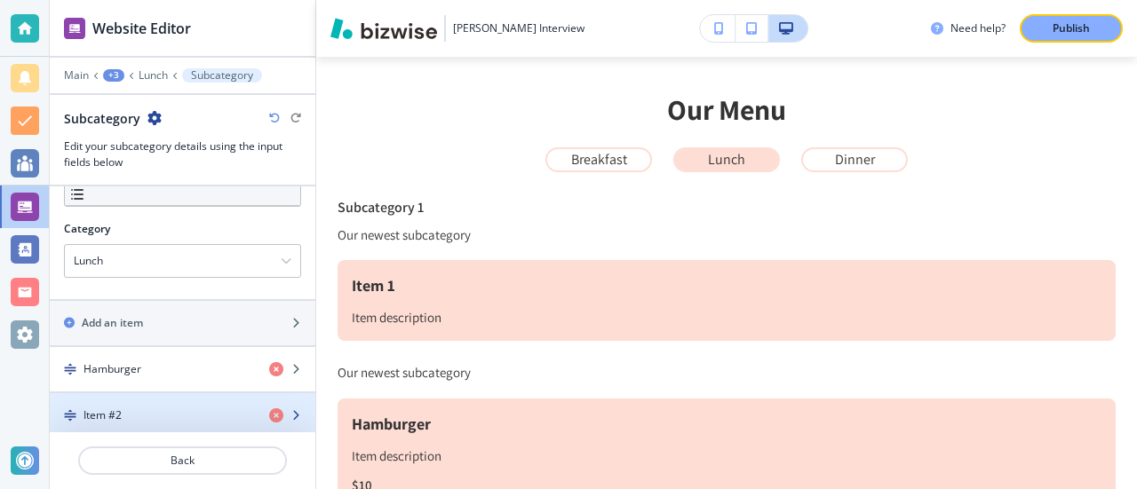
click at [140, 408] on div "Item #2" at bounding box center [152, 416] width 205 height 16
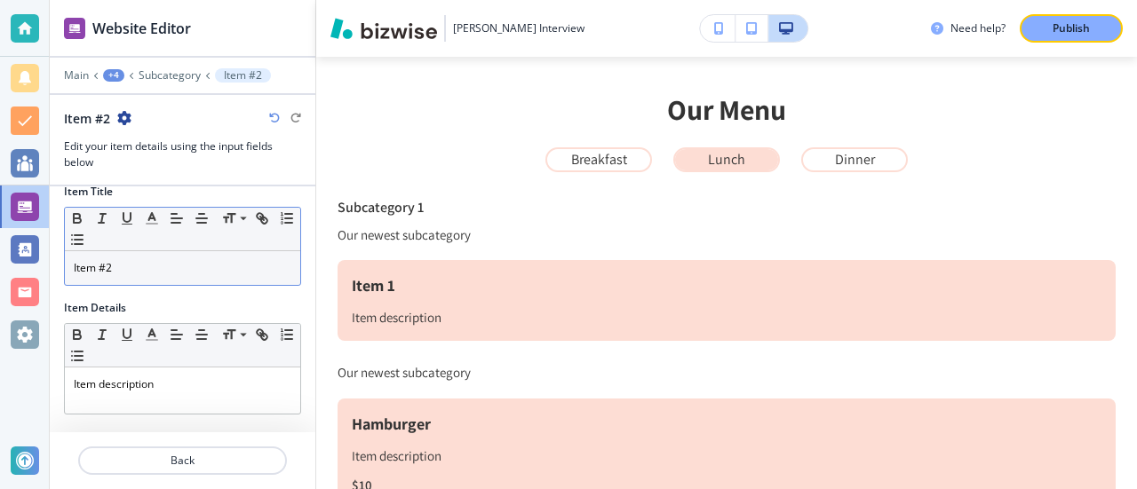
scroll to position [0, 0]
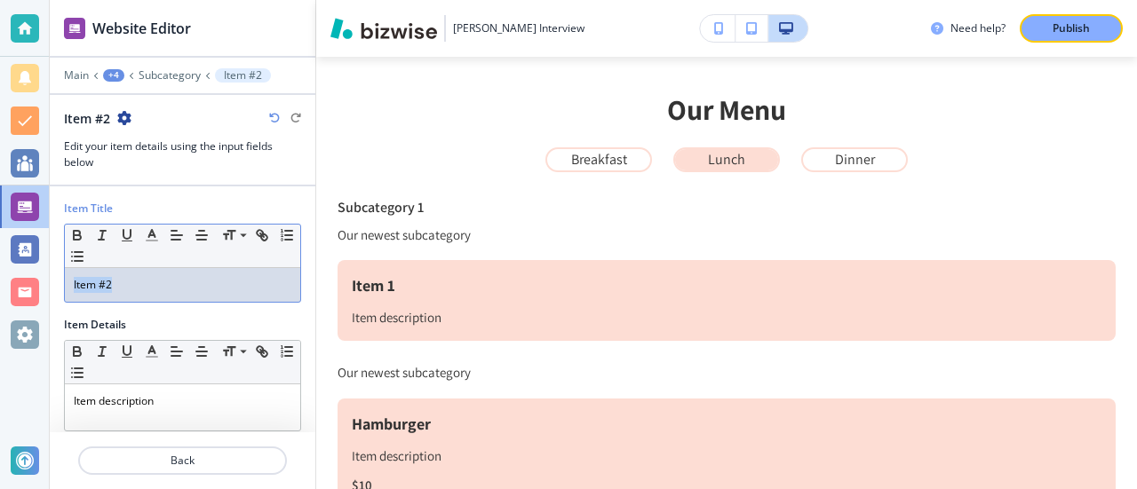
drag, startPoint x: 149, startPoint y: 286, endPoint x: 2, endPoint y: 285, distance: 147.4
click at [0, 285] on div "Website Editor Main +4 Subcategory Item #2 Item #2 Edit your item details using…" at bounding box center [568, 244] width 1137 height 489
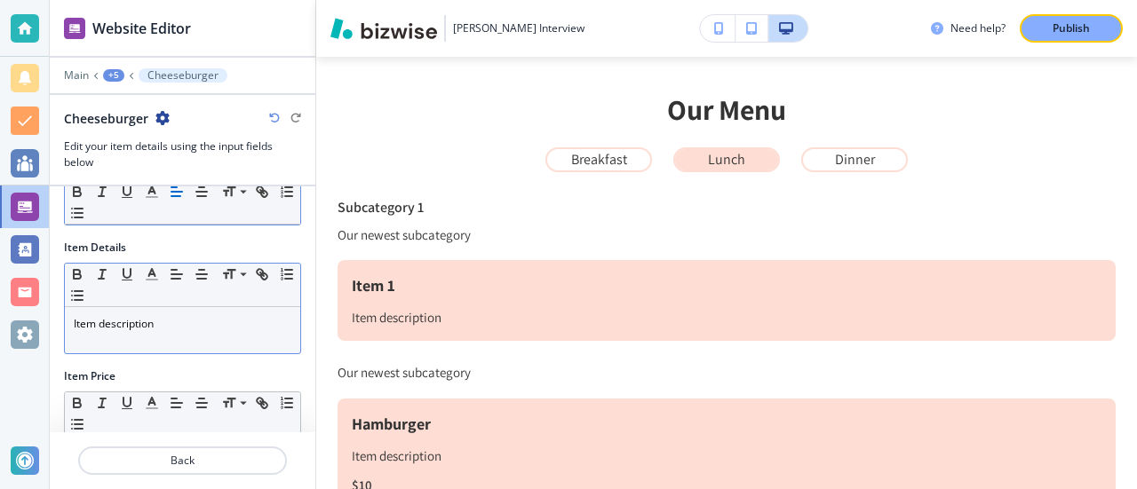
scroll to position [203, 0]
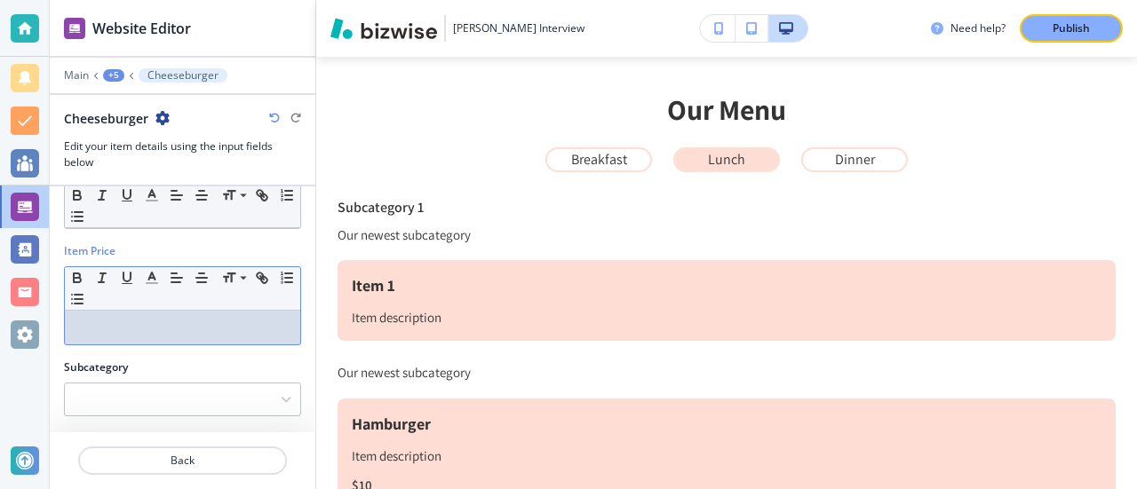
click at [155, 337] on div at bounding box center [182, 328] width 235 height 34
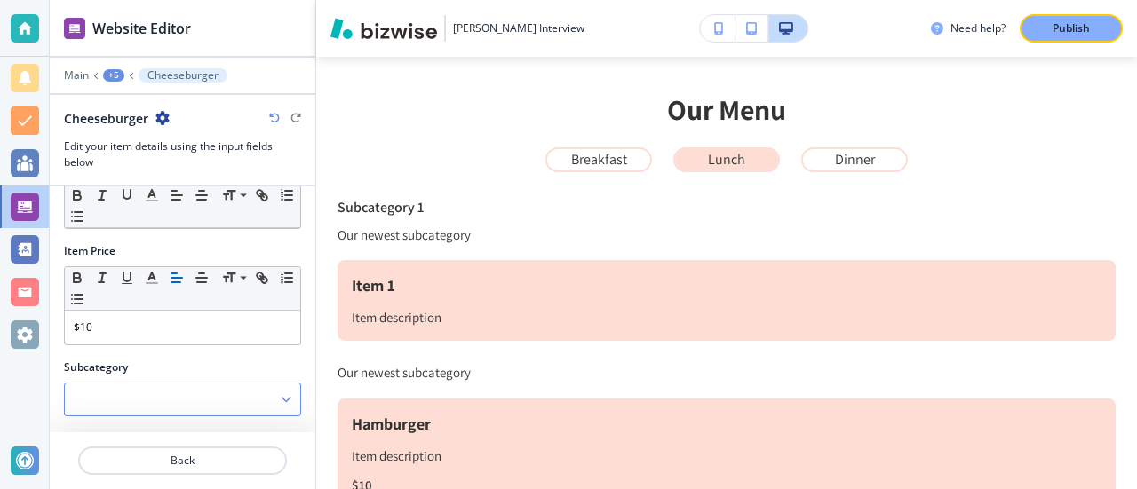
click at [247, 396] on div at bounding box center [182, 400] width 235 height 32
click at [282, 363] on div "Subcategory" at bounding box center [182, 368] width 237 height 16
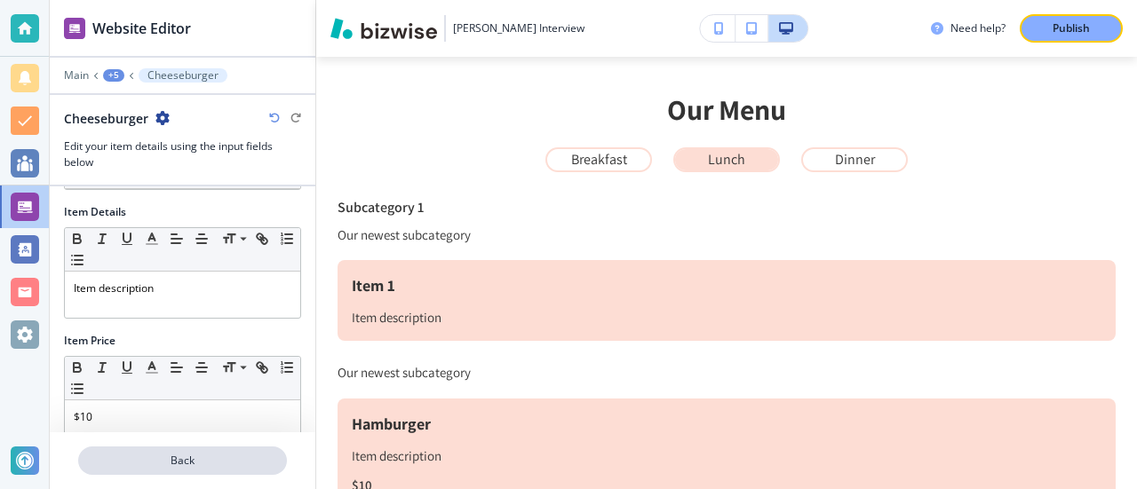
scroll to position [178, 0]
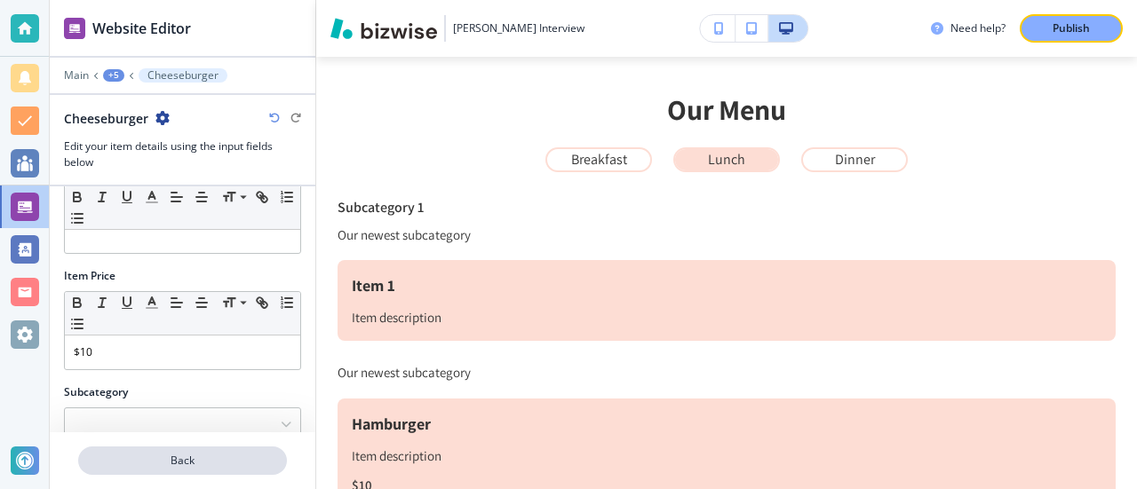
click at [222, 457] on p "Back" at bounding box center [182, 461] width 205 height 16
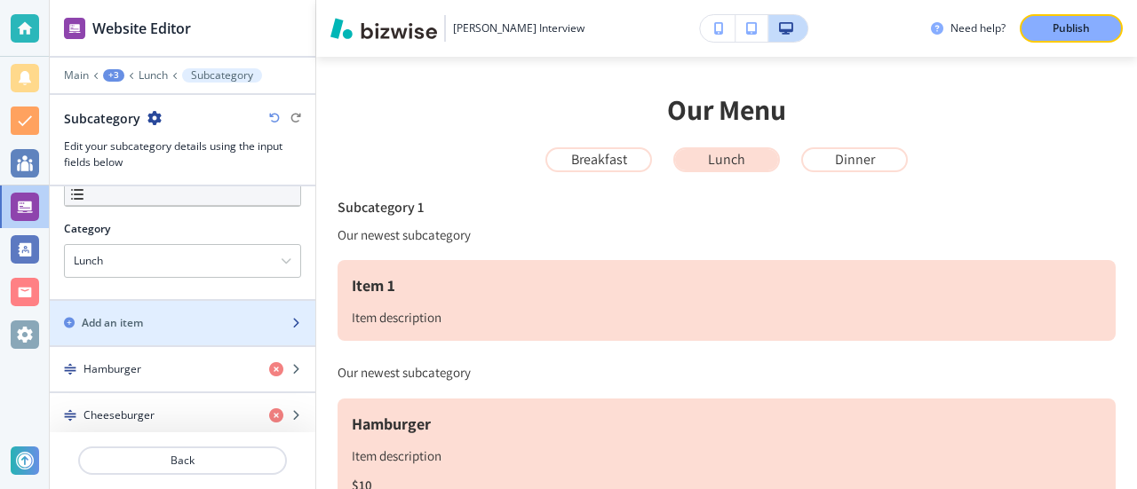
scroll to position [136, 0]
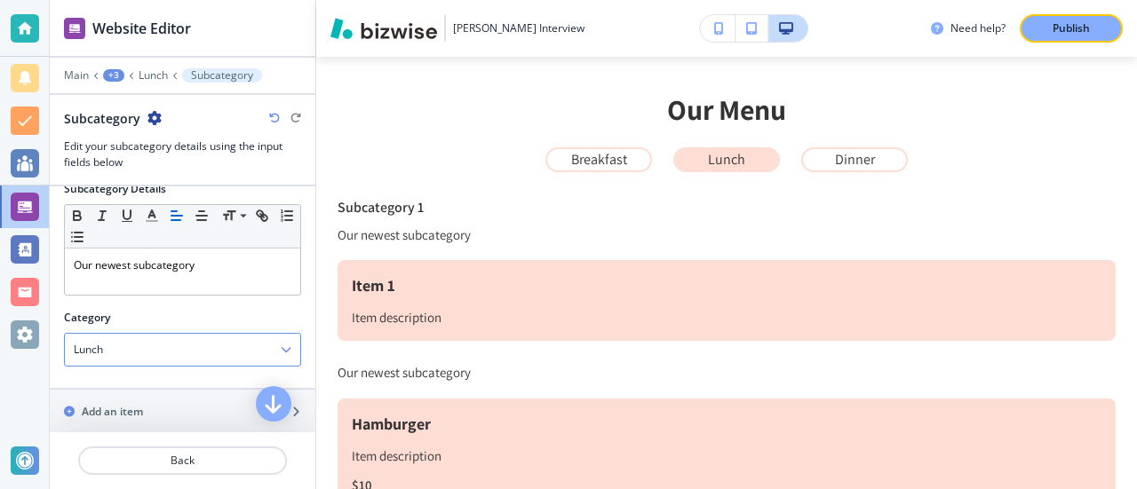
click at [203, 344] on div "Lunch" at bounding box center [182, 350] width 235 height 32
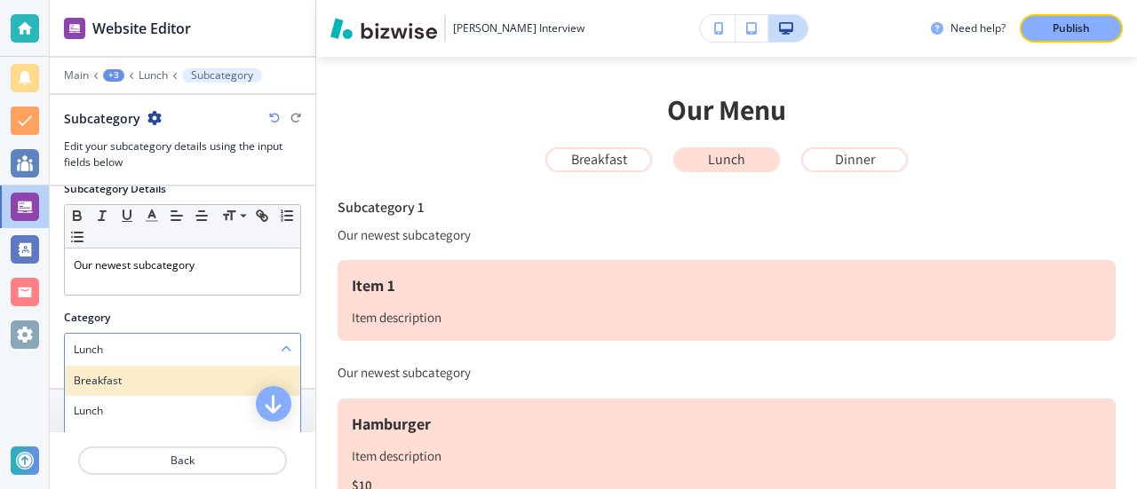
click at [151, 385] on div "Breakfast" at bounding box center [182, 381] width 235 height 30
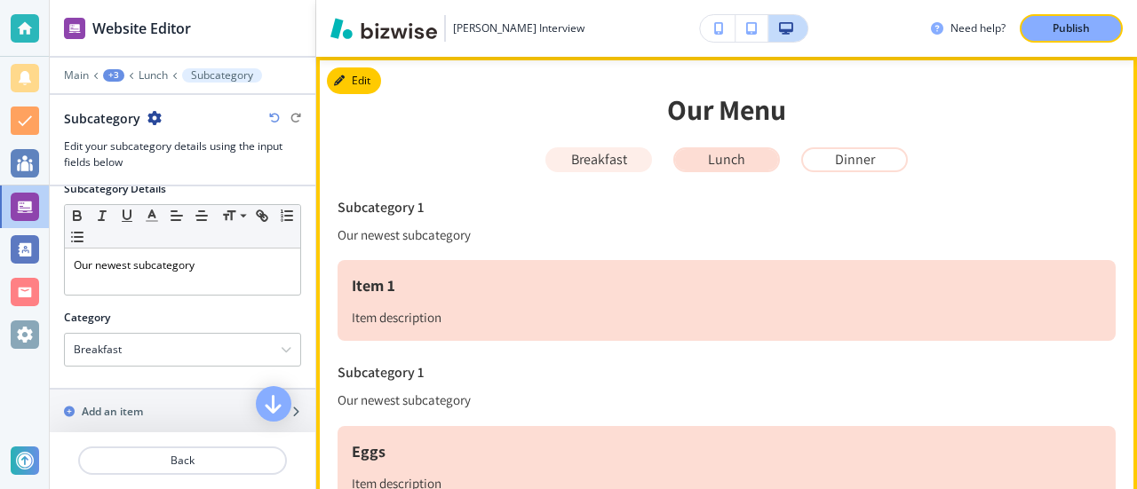
click at [600, 157] on p "Breakfast" at bounding box center [599, 160] width 56 height 16
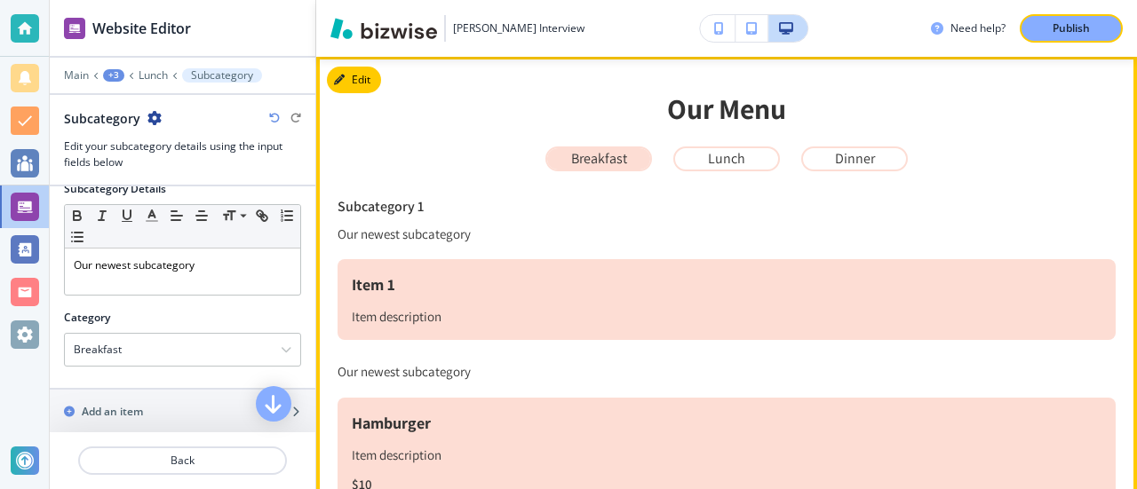
scroll to position [484, 0]
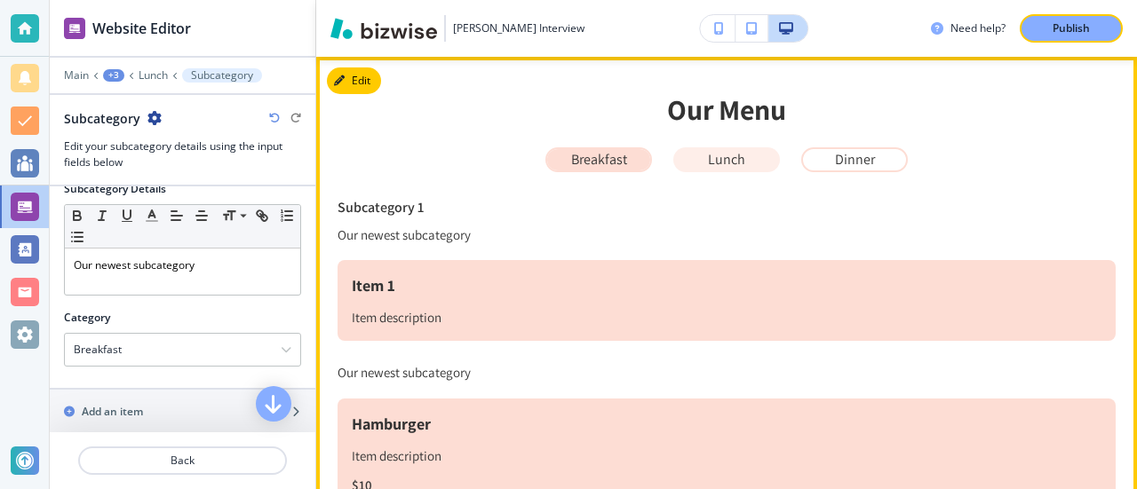
click at [711, 155] on p "Lunch" at bounding box center [726, 160] width 37 height 16
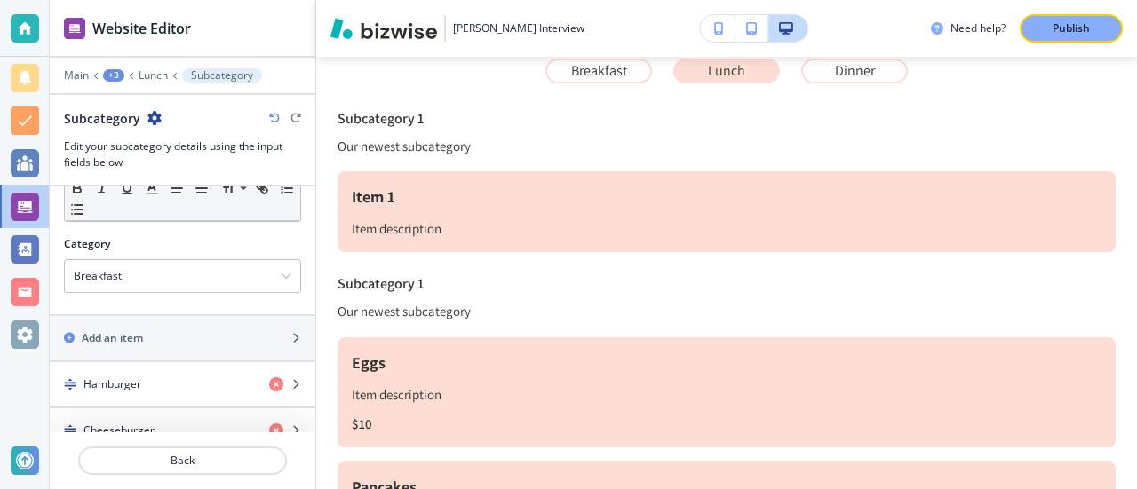
scroll to position [225, 0]
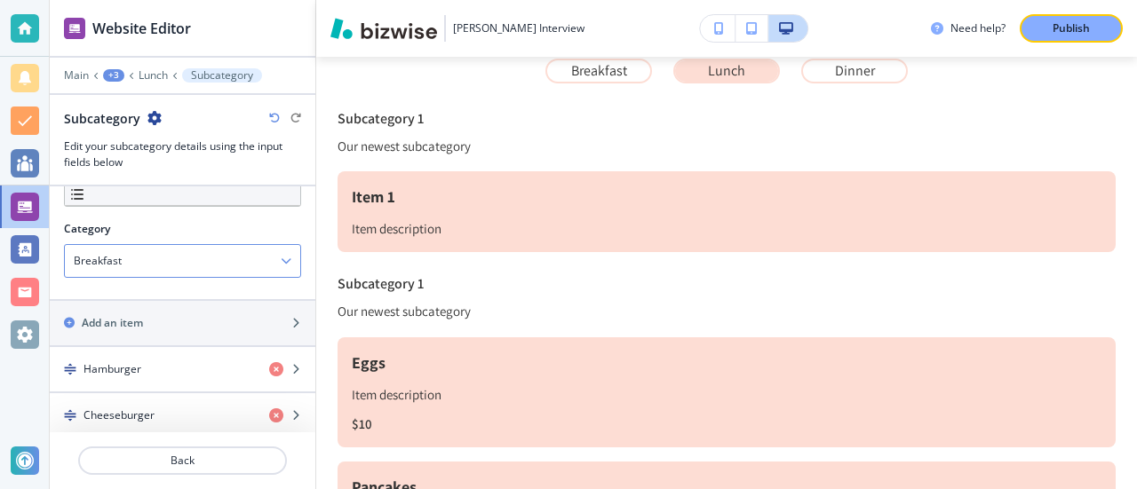
click at [132, 262] on div "Breakfast" at bounding box center [182, 261] width 235 height 32
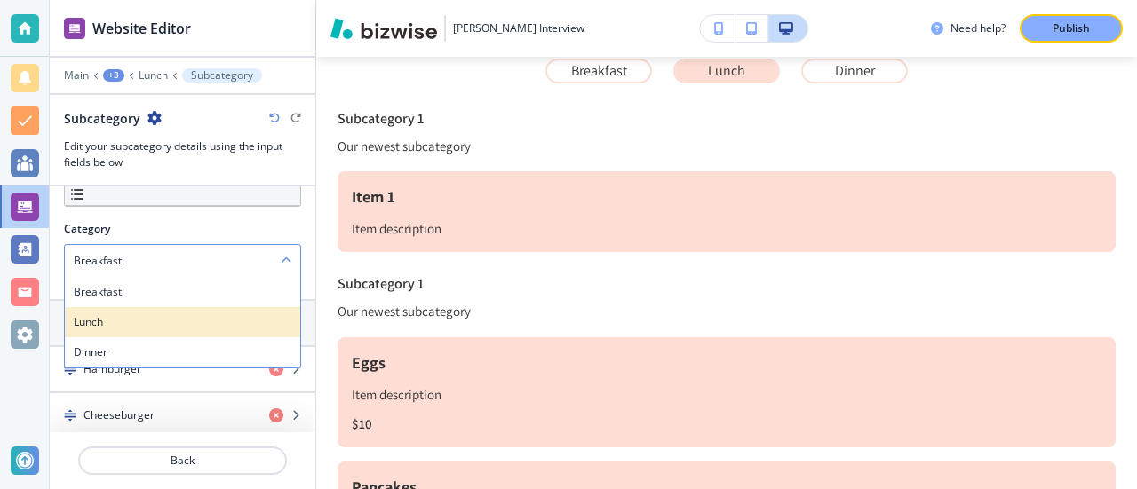
click at [139, 320] on h4 "Lunch" at bounding box center [183, 322] width 218 height 16
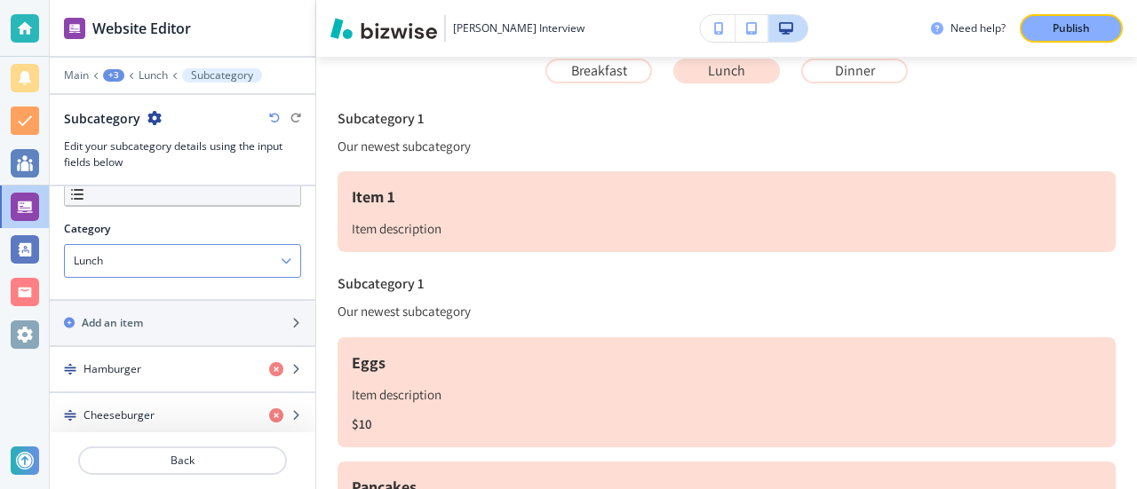
click at [242, 266] on div "Lunch" at bounding box center [182, 261] width 235 height 32
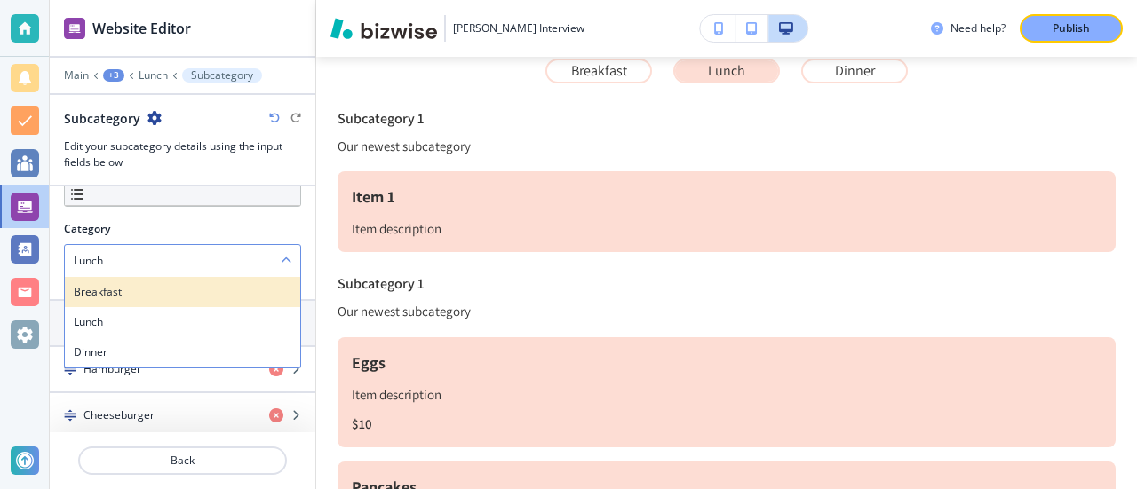
click at [142, 292] on h4 "Breakfast" at bounding box center [183, 292] width 218 height 16
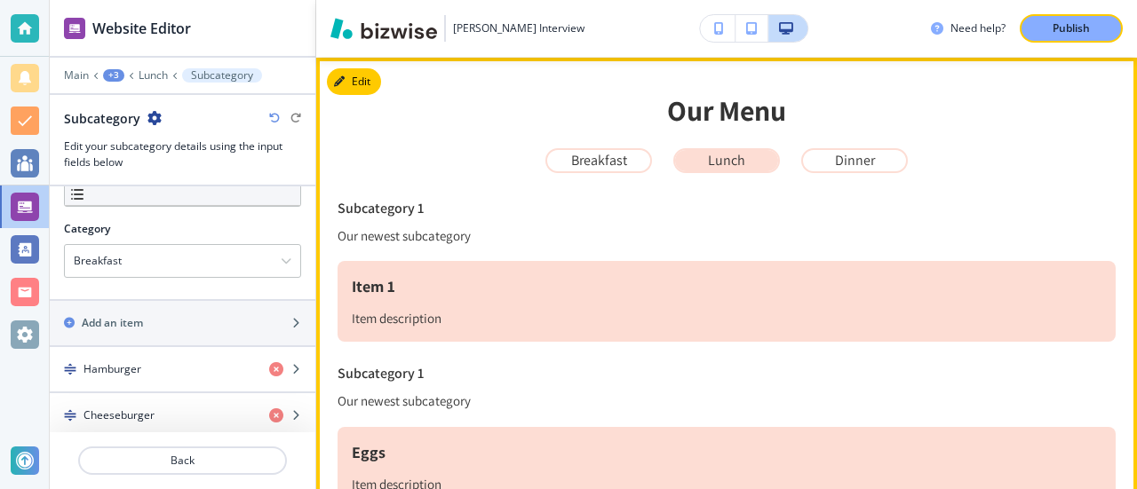
scroll to position [395, 0]
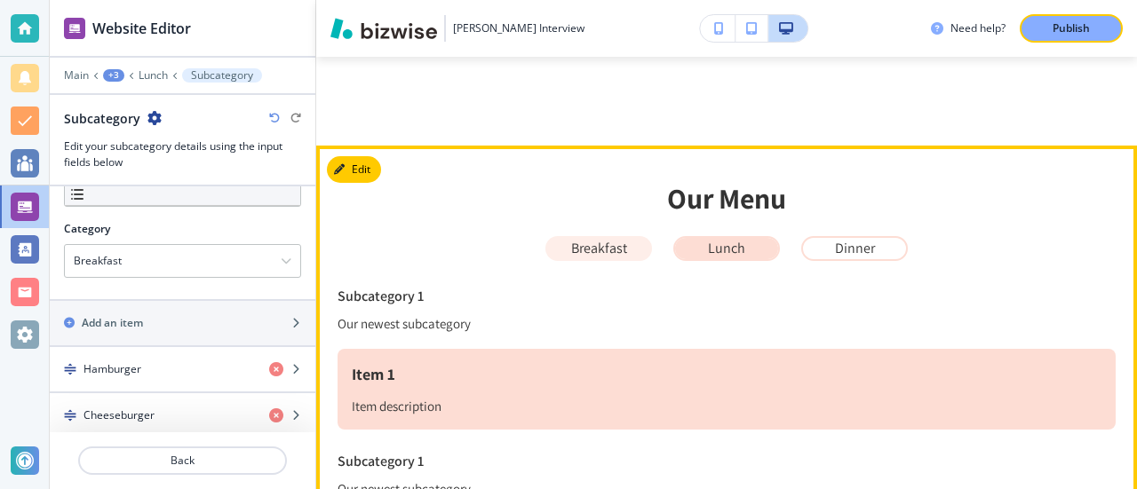
click at [577, 260] on button "Breakfast" at bounding box center [598, 248] width 107 height 25
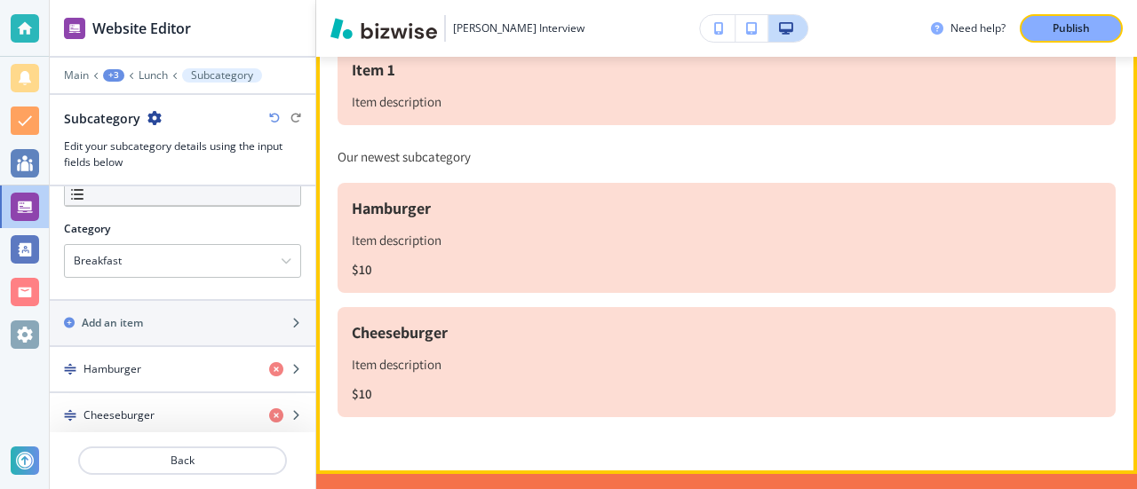
scroll to position [751, 0]
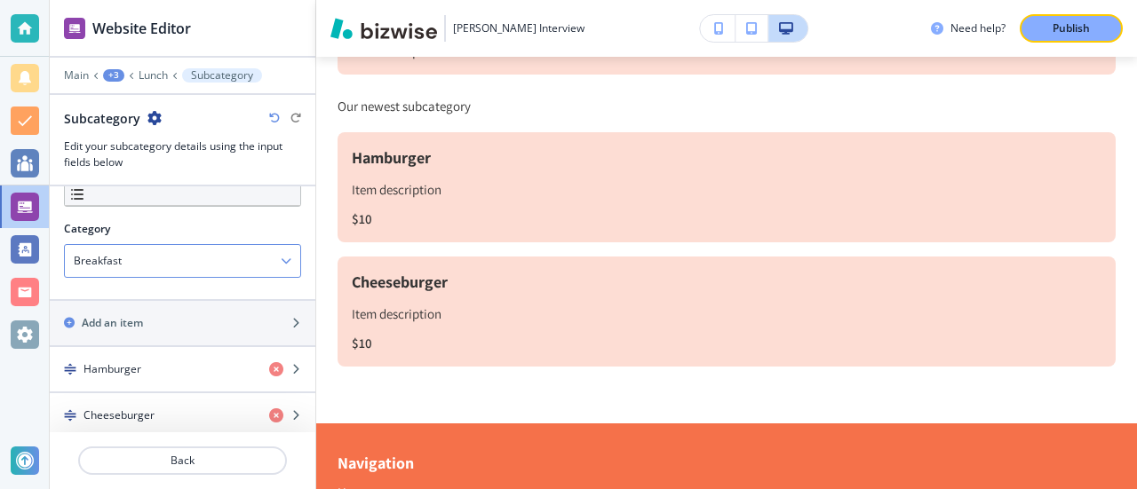
click at [129, 262] on div "Breakfast" at bounding box center [182, 261] width 235 height 32
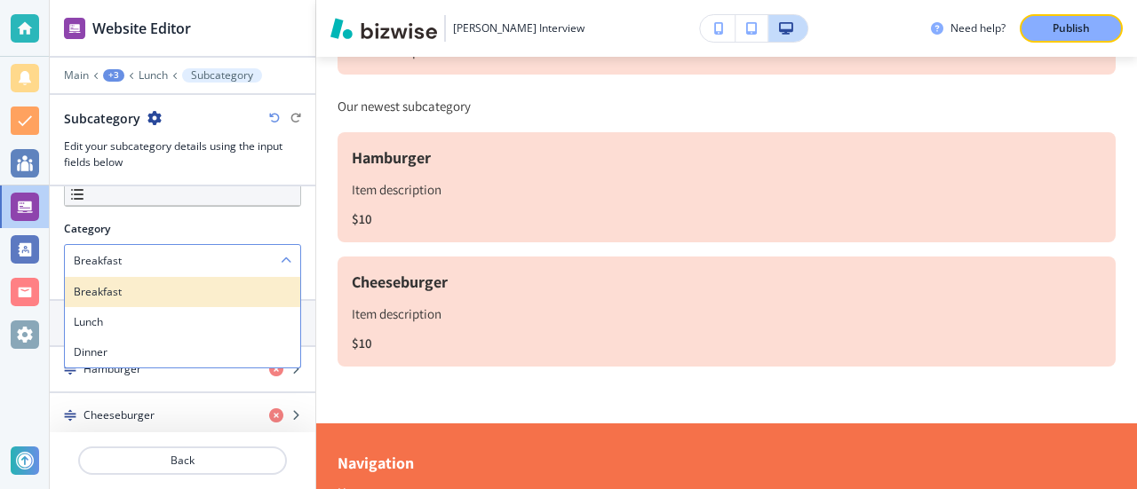
click at [125, 287] on h4 "Breakfast" at bounding box center [183, 292] width 218 height 16
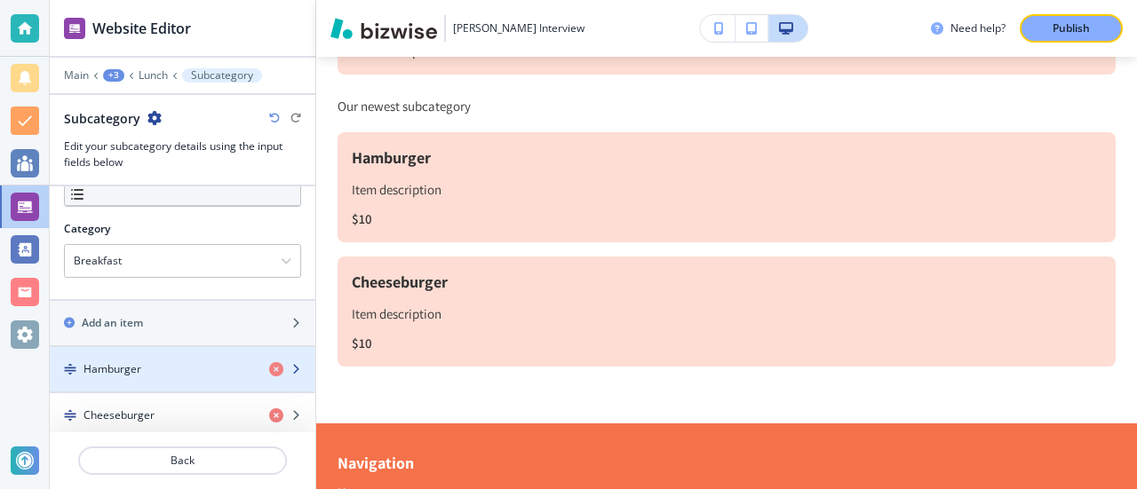
click at [155, 365] on div "Hamburger" at bounding box center [152, 369] width 205 height 16
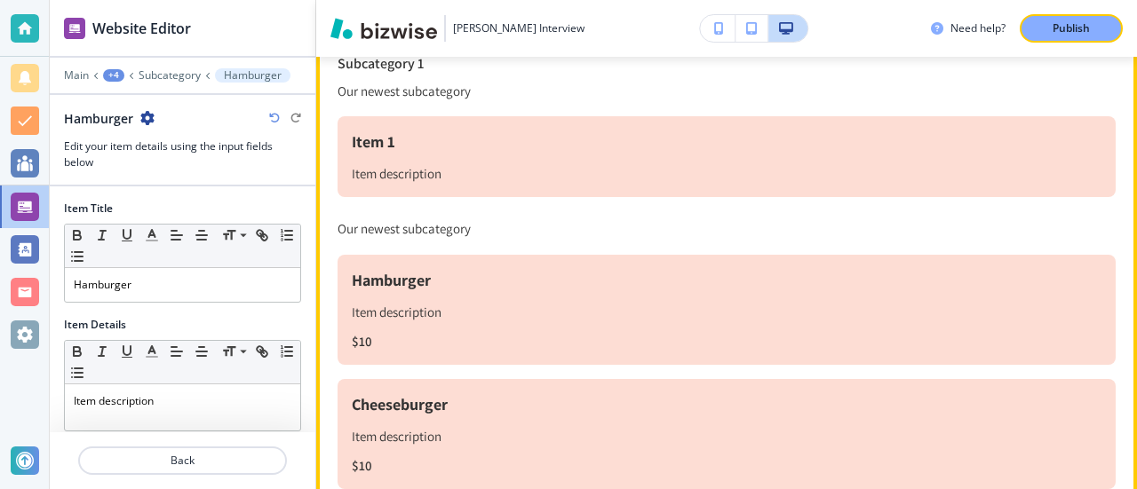
scroll to position [573, 0]
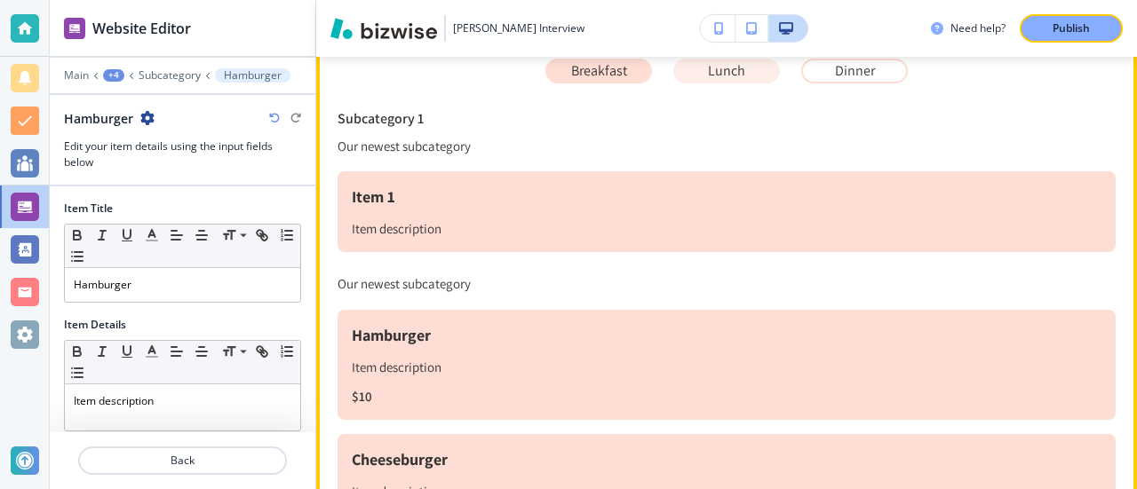
click at [725, 76] on p "Lunch" at bounding box center [726, 71] width 37 height 16
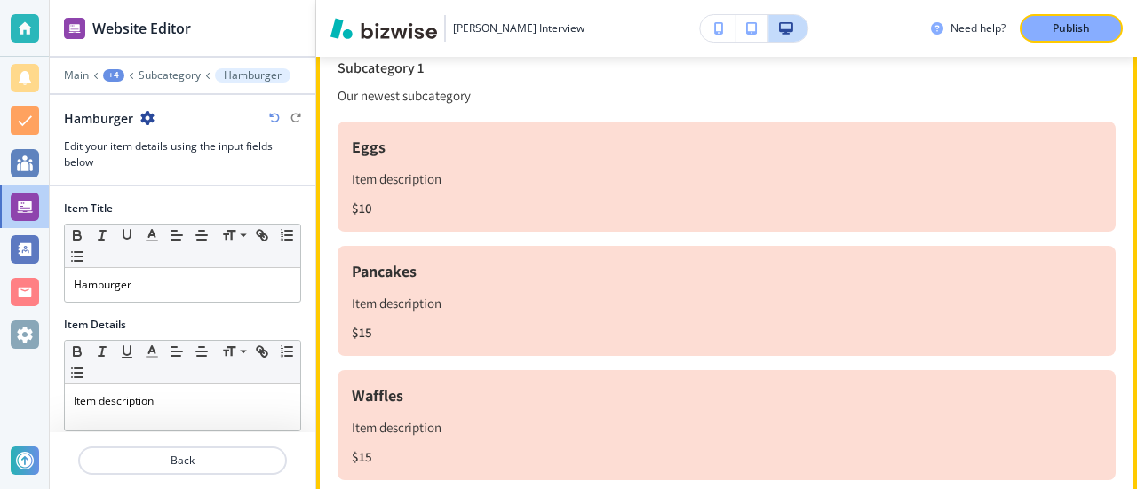
scroll to position [662, 0]
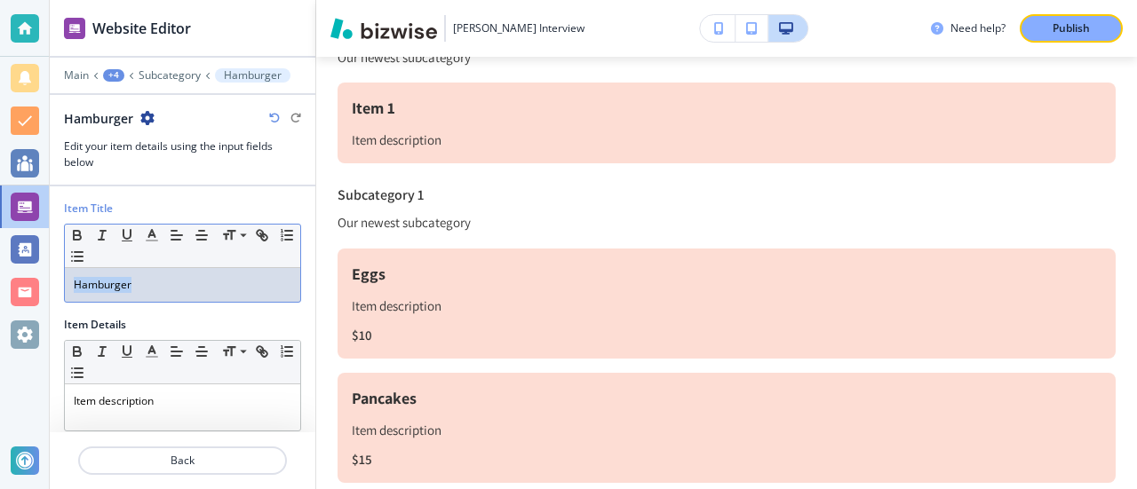
drag, startPoint x: 179, startPoint y: 283, endPoint x: 0, endPoint y: 283, distance: 179.4
click at [0, 283] on div "Website Editor Main +4 Subcategory Hamburger Hamburger Edit your item details u…" at bounding box center [568, 244] width 1137 height 489
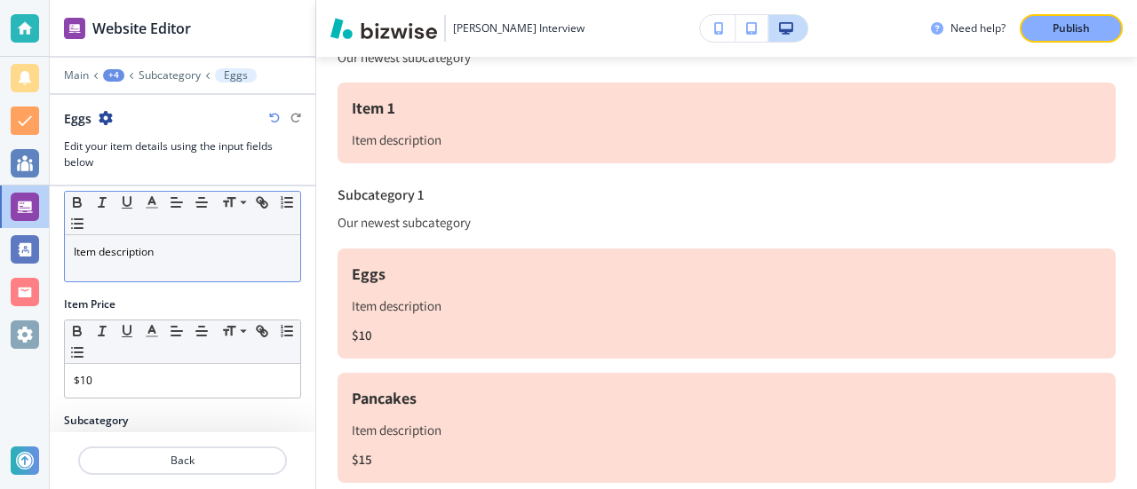
scroll to position [178, 0]
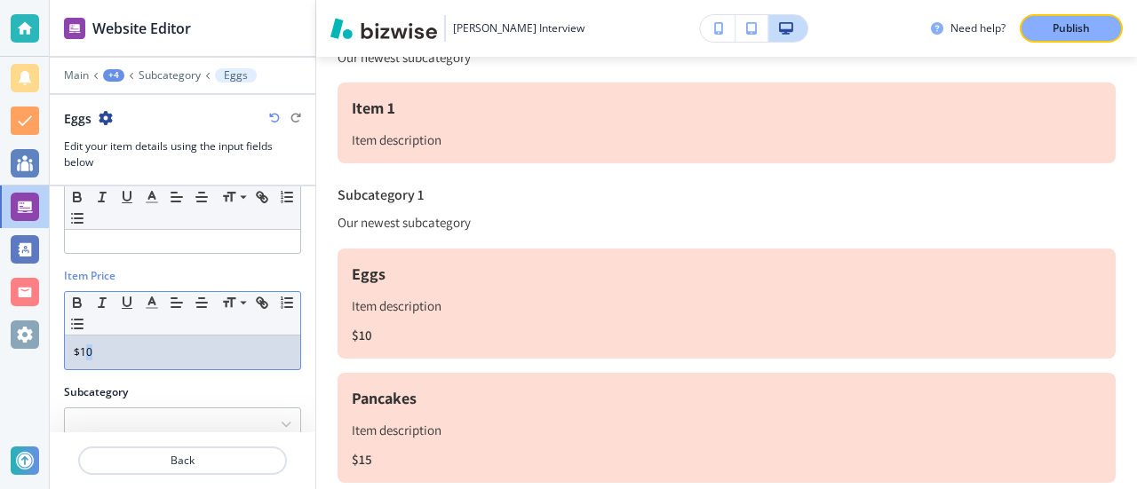
drag, startPoint x: 124, startPoint y: 354, endPoint x: 85, endPoint y: 350, distance: 39.2
click at [85, 350] on p "$10" at bounding box center [183, 353] width 218 height 16
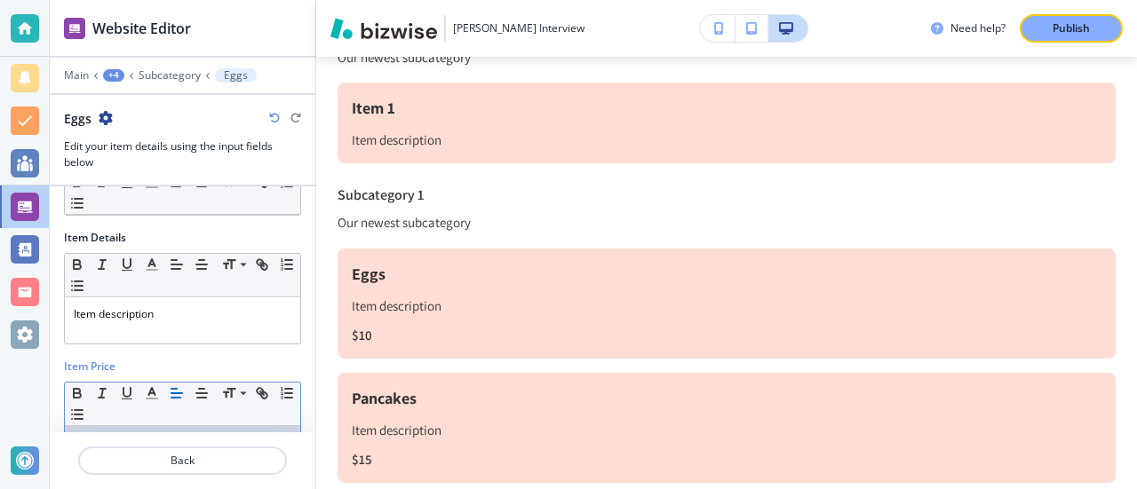
scroll to position [0, 0]
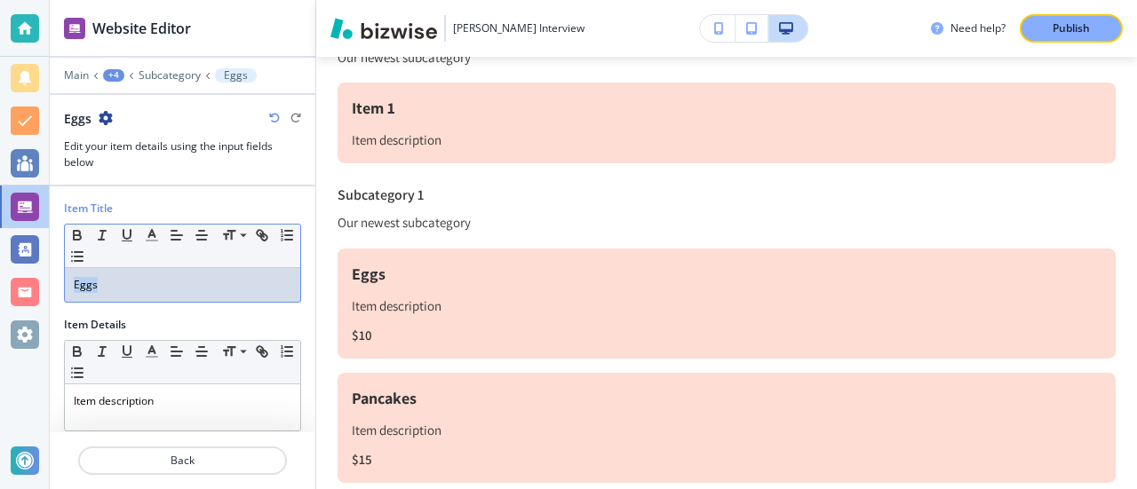
drag, startPoint x: 146, startPoint y: 289, endPoint x: 13, endPoint y: 283, distance: 132.4
click at [13, 283] on div "Website Editor Main +4 Subcategory Eggs Eggs Edit your item details using the i…" at bounding box center [568, 244] width 1137 height 489
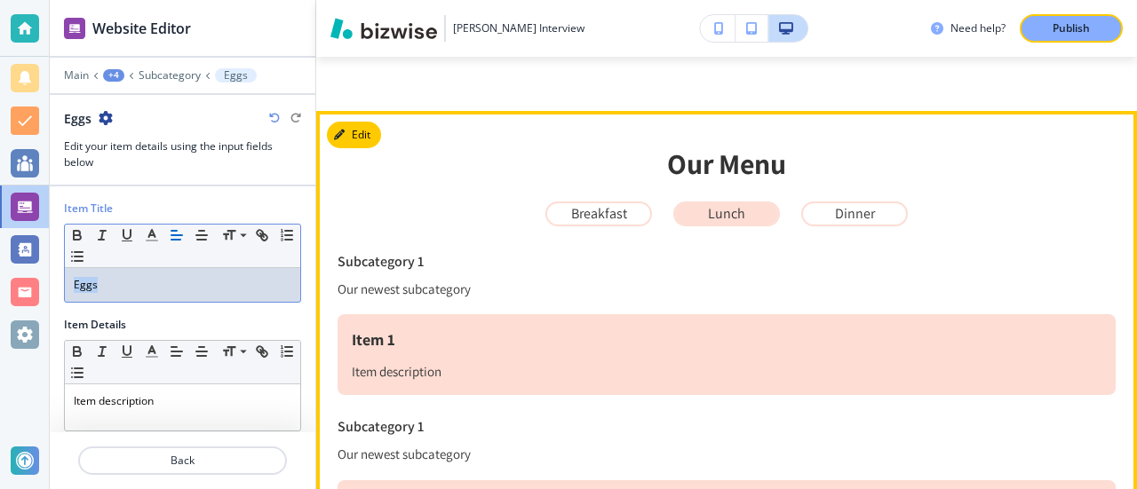
scroll to position [306, 0]
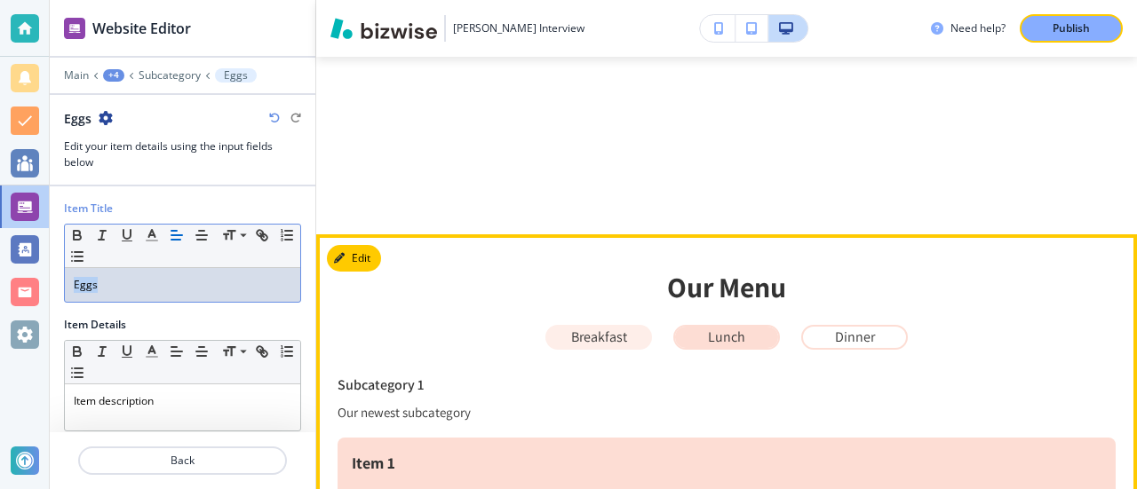
click at [601, 338] on p "Breakfast" at bounding box center [599, 338] width 56 height 16
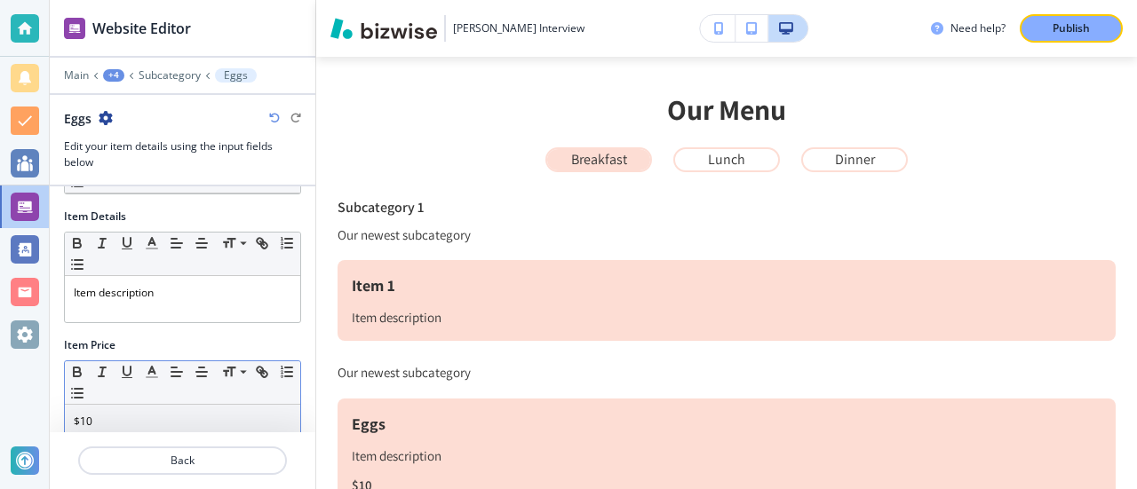
scroll to position [0, 0]
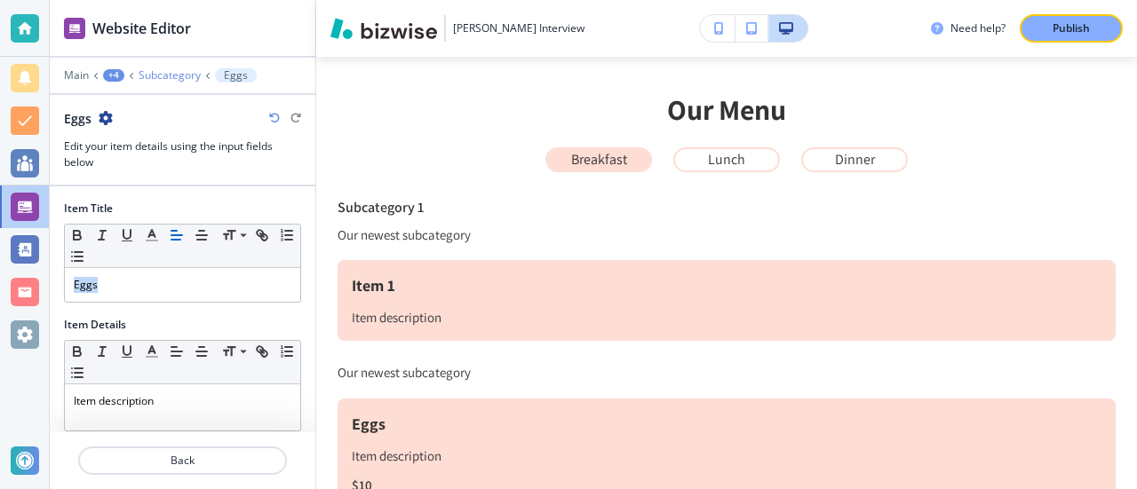
click at [168, 72] on p "Subcategory" at bounding box center [170, 75] width 62 height 12
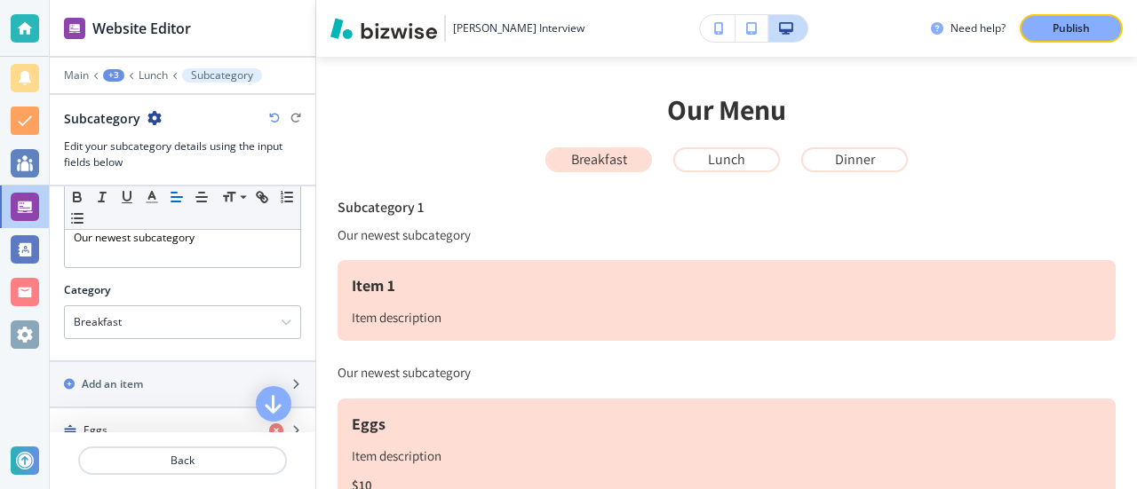
scroll to position [136, 0]
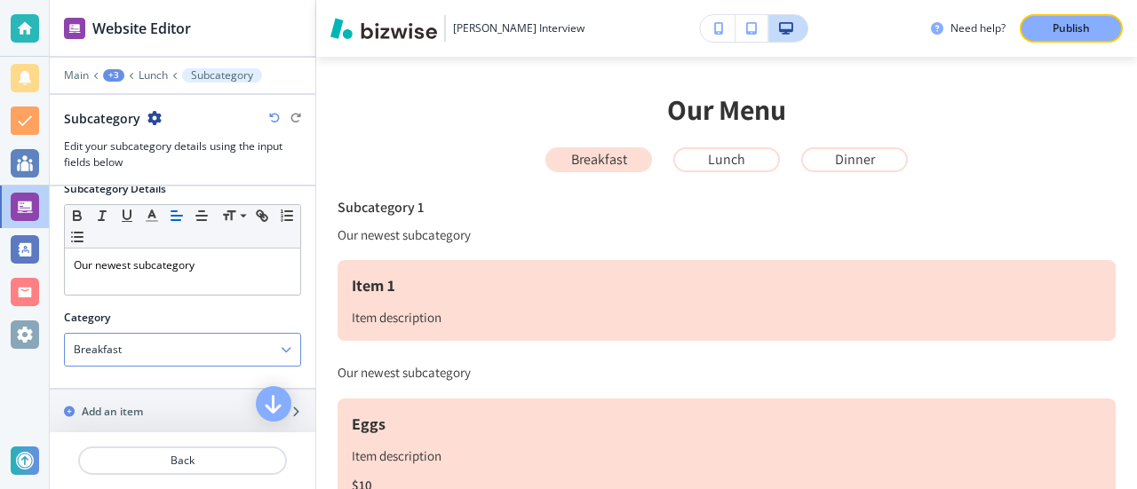
click at [199, 348] on div "Breakfast" at bounding box center [182, 350] width 235 height 32
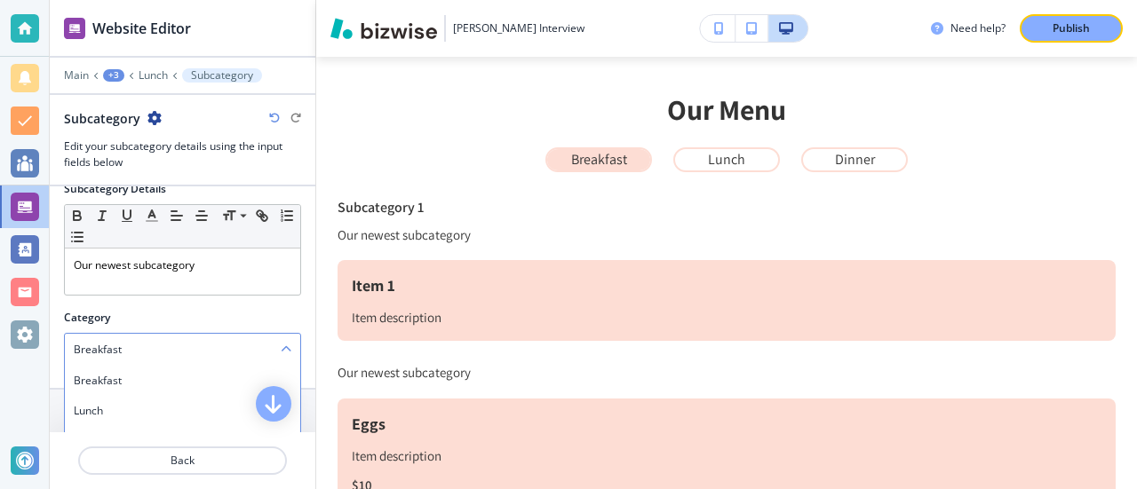
click at [134, 346] on div "Breakfast" at bounding box center [182, 350] width 235 height 32
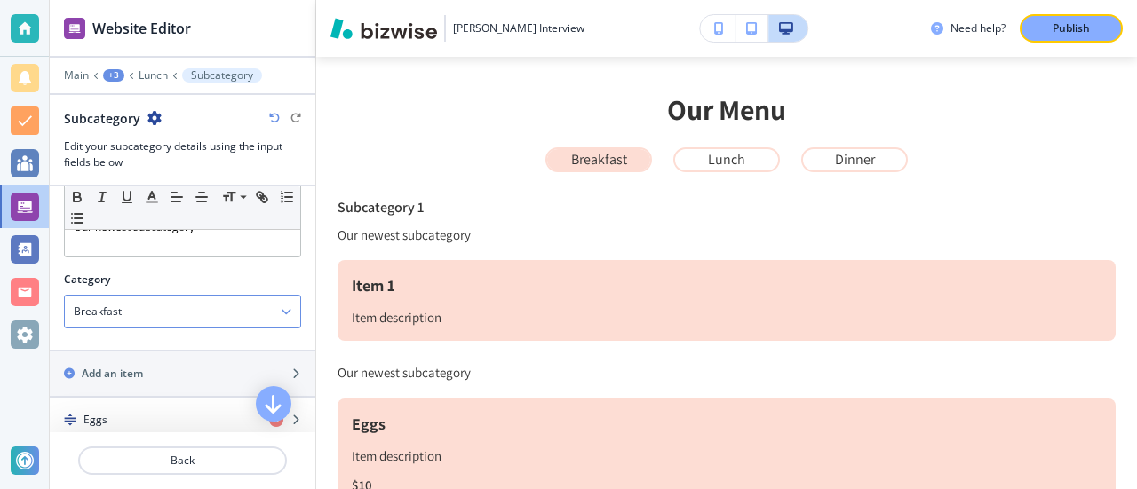
scroll to position [225, 0]
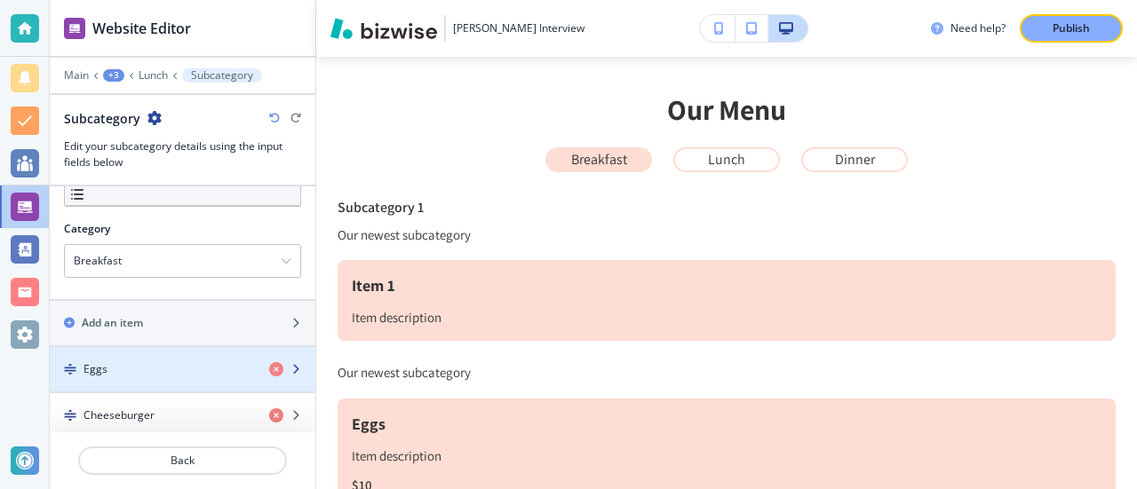
click at [208, 365] on div "Eggs" at bounding box center [152, 369] width 205 height 16
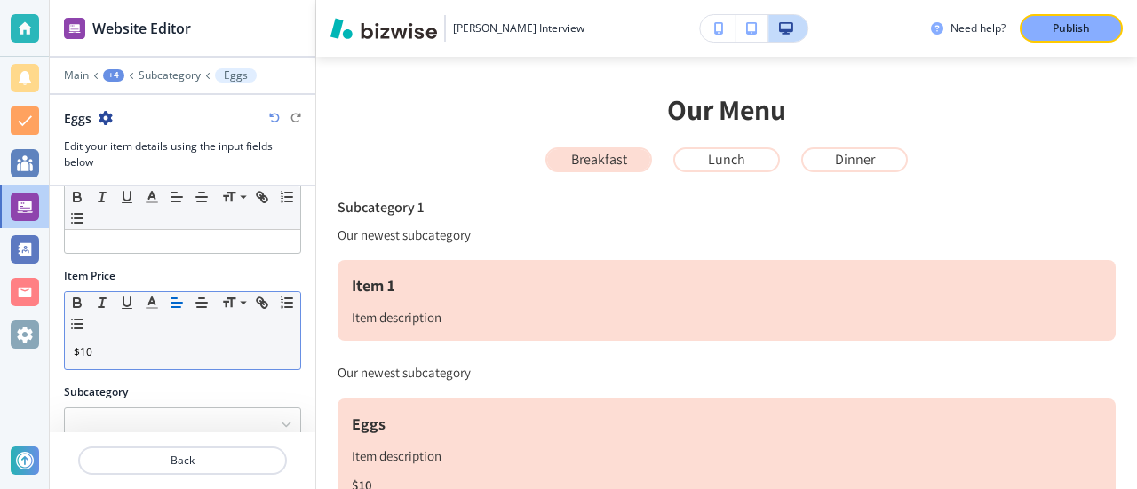
scroll to position [203, 0]
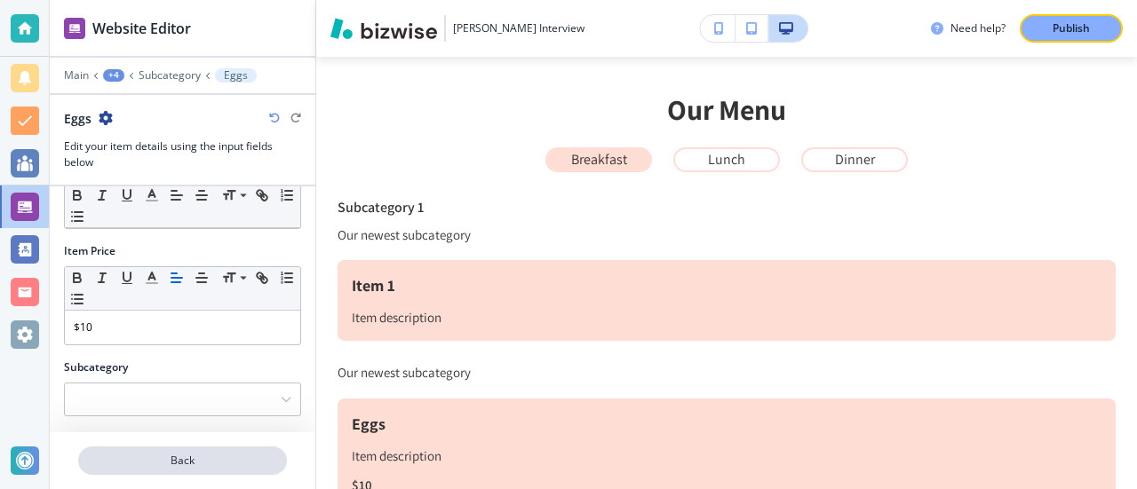
click at [187, 457] on p "Back" at bounding box center [182, 461] width 205 height 16
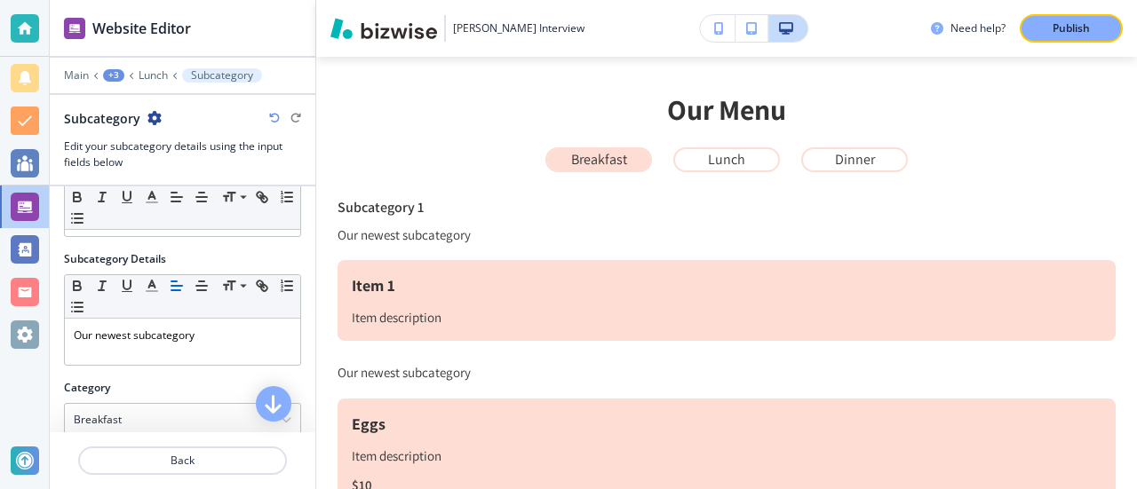
scroll to position [225, 0]
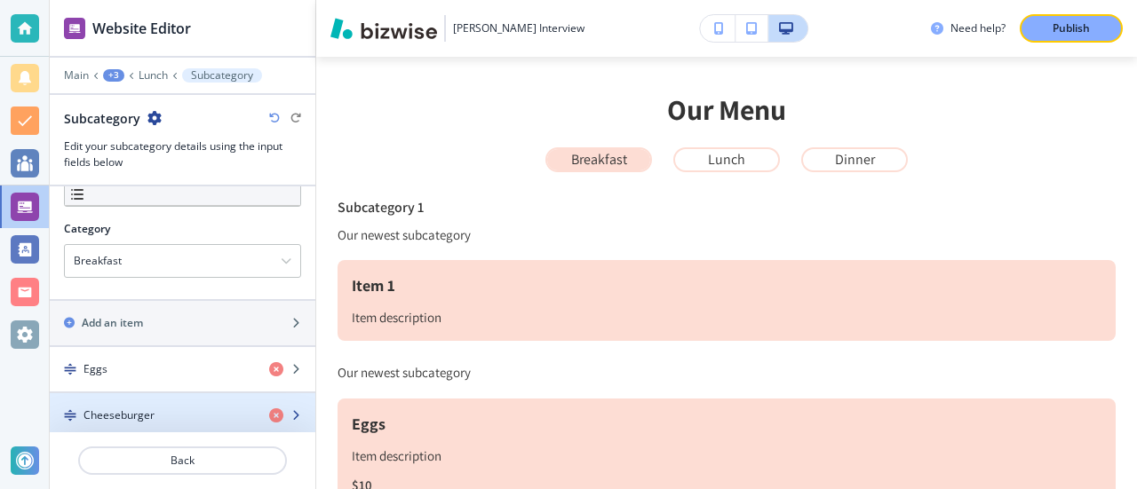
click at [134, 411] on h4 "Cheeseburger" at bounding box center [118, 416] width 71 height 16
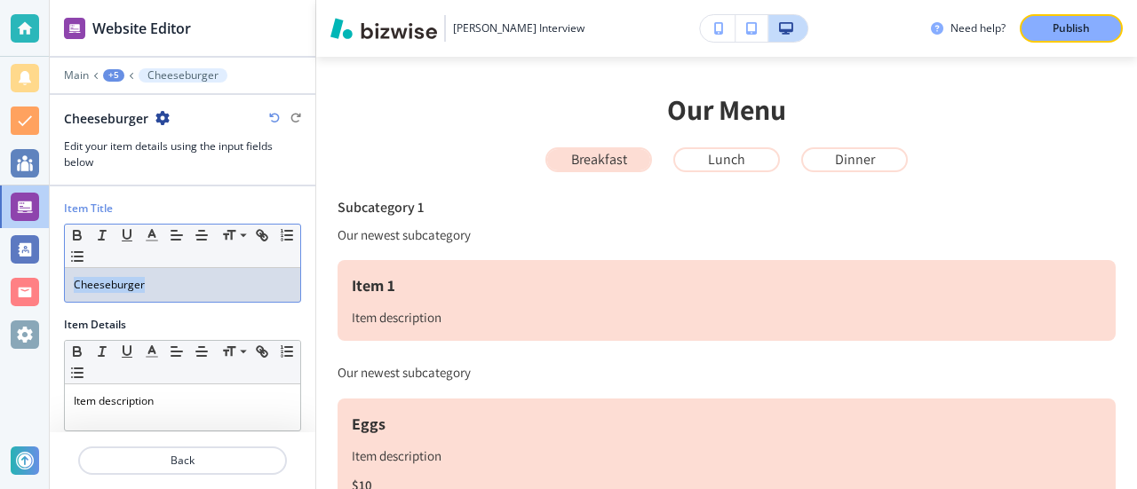
drag, startPoint x: 168, startPoint y: 282, endPoint x: 0, endPoint y: 282, distance: 167.9
click at [0, 282] on div "Website Editor Main +5 Cheeseburger Cheeseburger Edit your item details using t…" at bounding box center [568, 244] width 1137 height 489
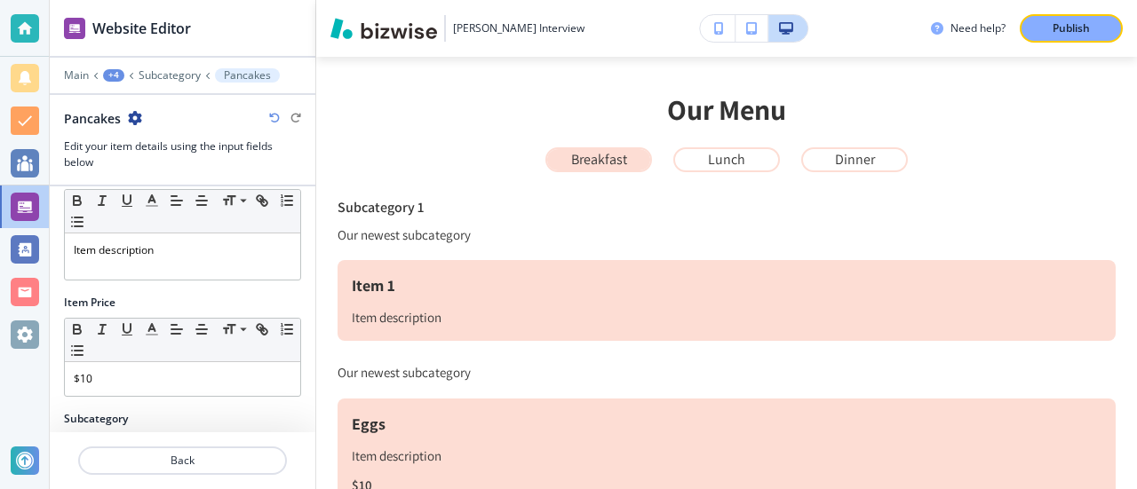
scroll to position [203, 0]
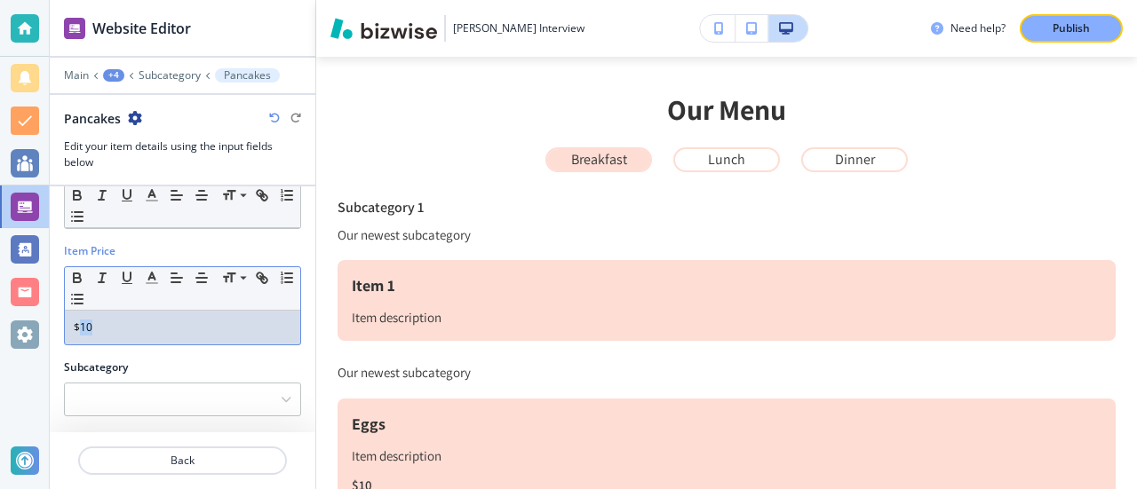
drag, startPoint x: 139, startPoint y: 328, endPoint x: 78, endPoint y: 322, distance: 60.6
click at [78, 322] on p "$10" at bounding box center [183, 328] width 218 height 16
click at [163, 459] on p "Back" at bounding box center [182, 461] width 205 height 16
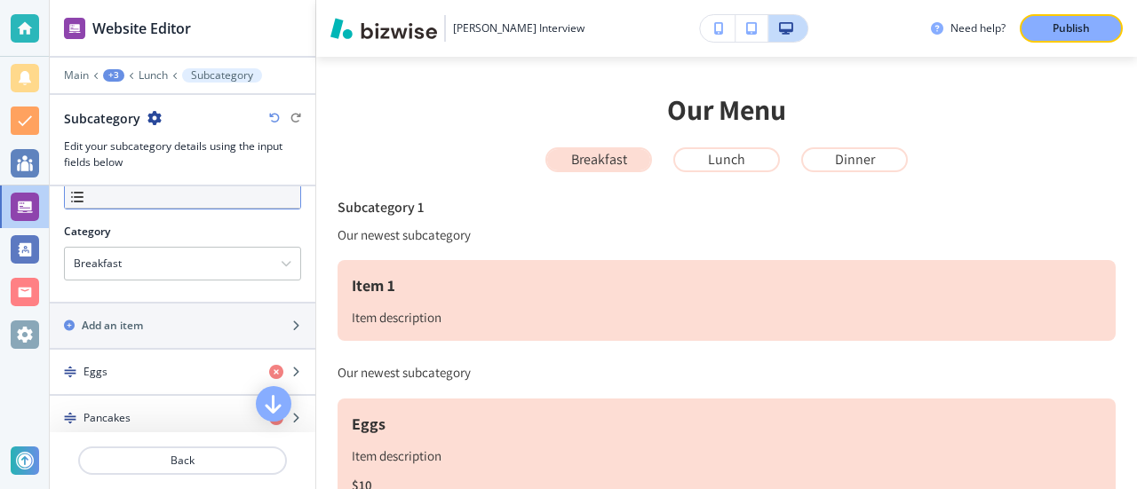
scroll to position [225, 0]
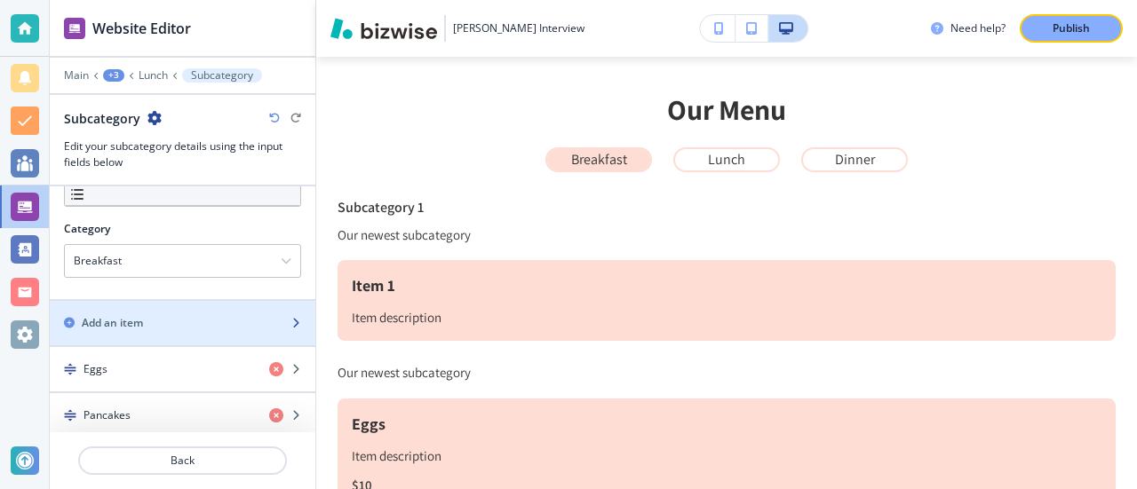
click at [200, 331] on div "button" at bounding box center [183, 338] width 266 height 14
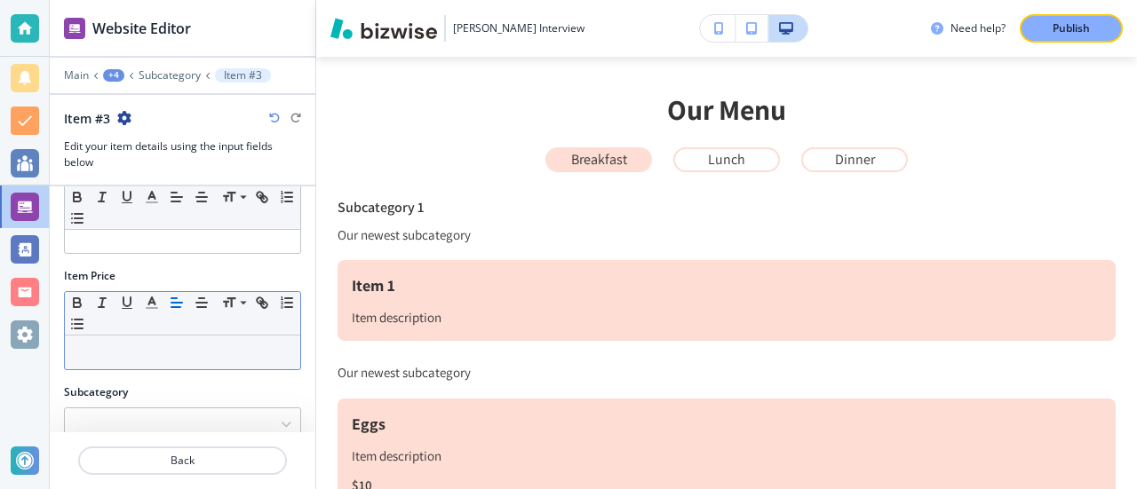
scroll to position [0, 0]
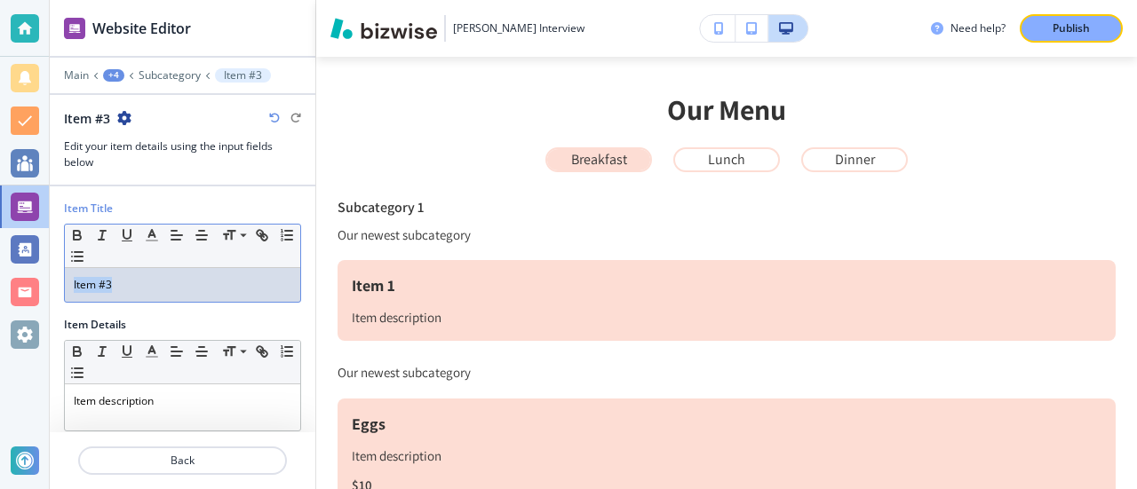
drag, startPoint x: 132, startPoint y: 285, endPoint x: 0, endPoint y: 292, distance: 132.5
click at [0, 292] on div "Website Editor Main +4 Subcategory Item #3 Item #3 Edit your item details using…" at bounding box center [568, 244] width 1137 height 489
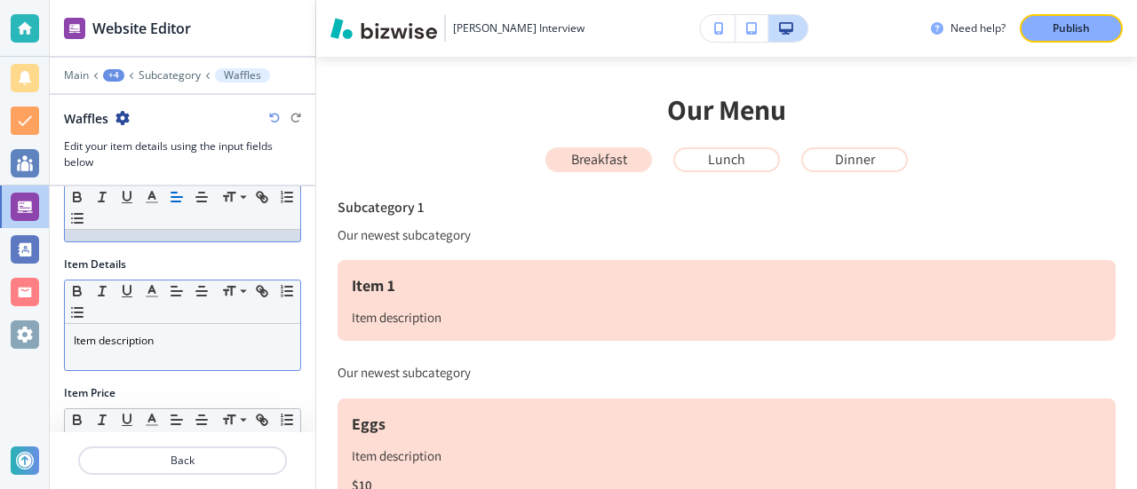
scroll to position [178, 0]
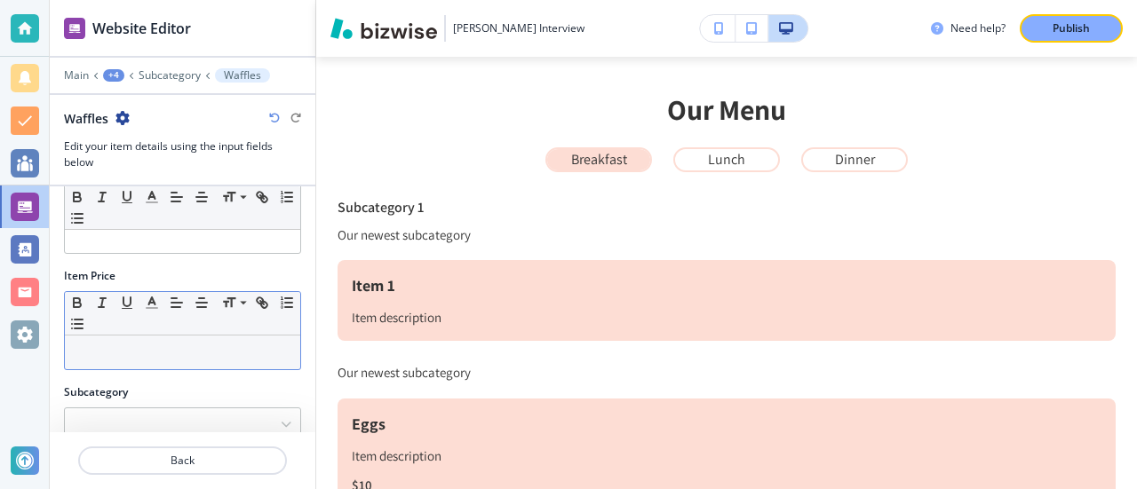
click at [112, 346] on p at bounding box center [183, 353] width 218 height 16
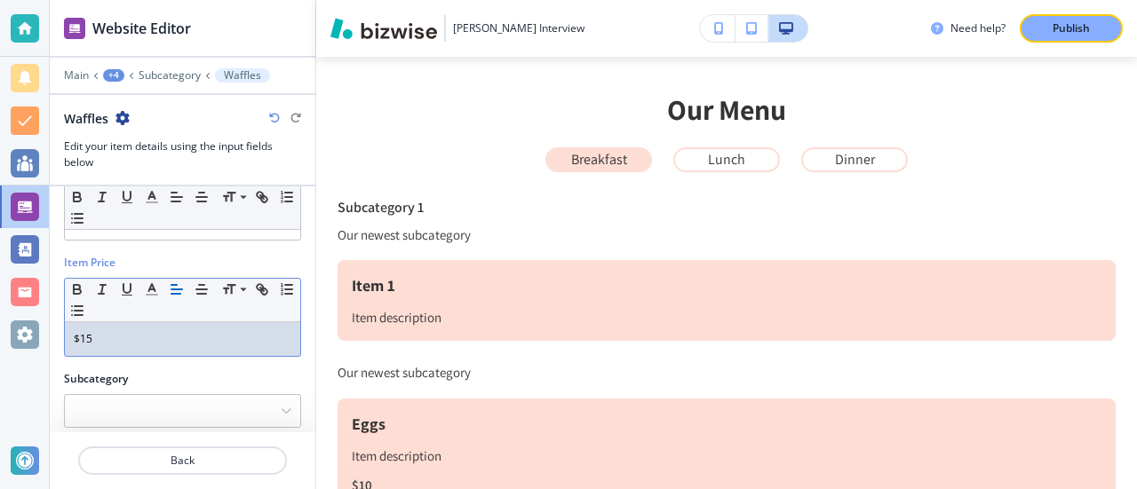
scroll to position [203, 0]
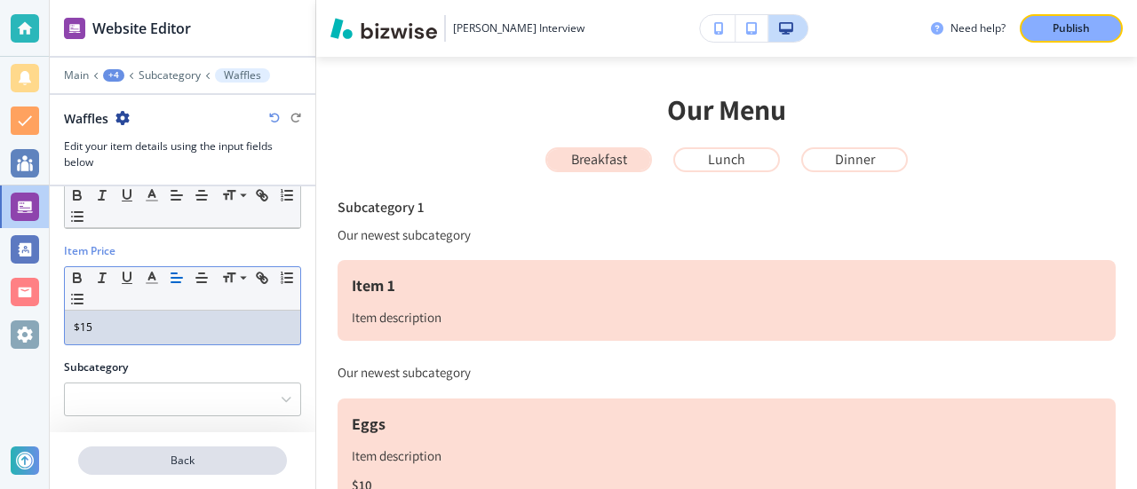
click at [191, 463] on p "Back" at bounding box center [182, 461] width 205 height 16
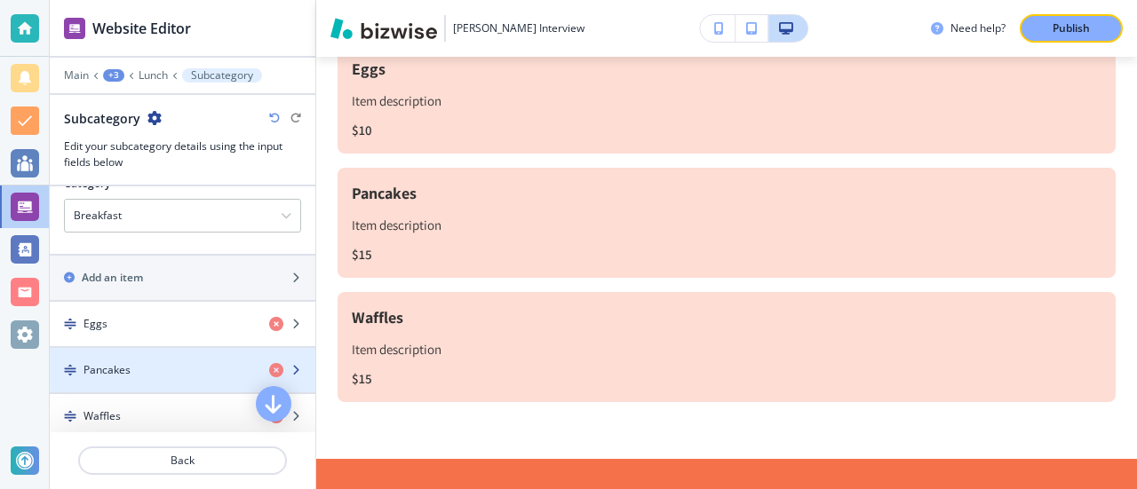
scroll to position [181, 0]
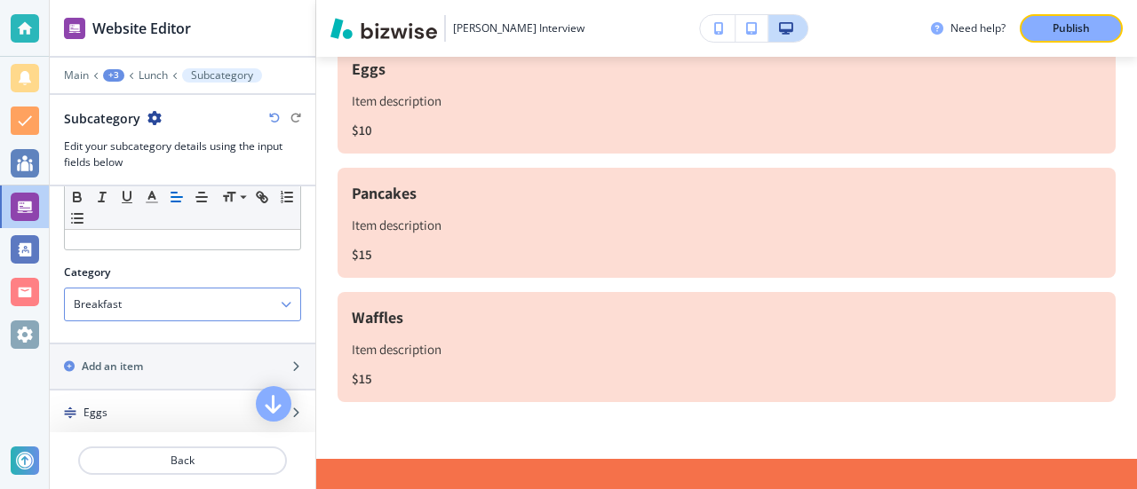
click at [161, 297] on div "Breakfast" at bounding box center [182, 305] width 235 height 32
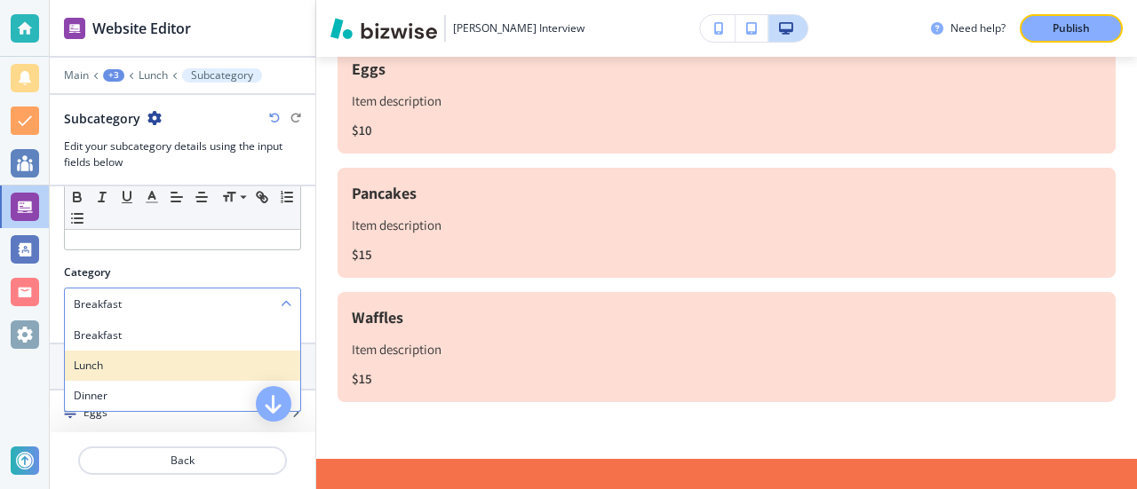
click at [111, 363] on h4 "Lunch" at bounding box center [183, 366] width 218 height 16
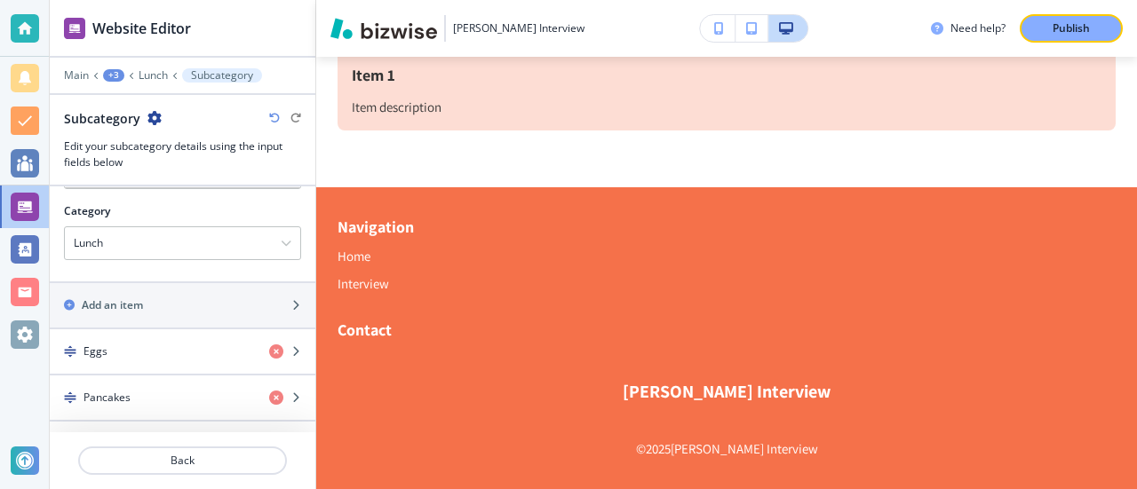
scroll to position [270, 0]
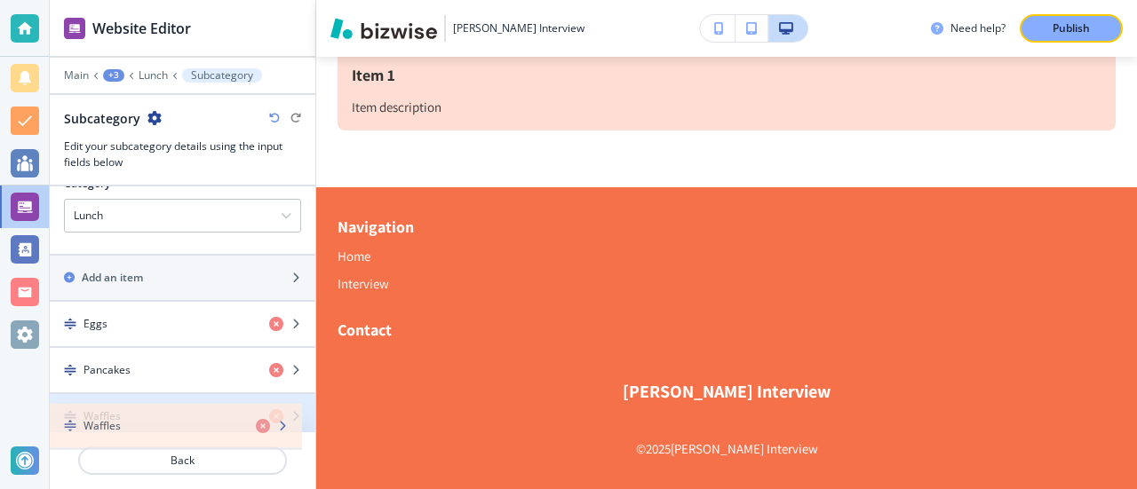
click at [261, 422] on div "Waffles" at bounding box center [183, 416] width 266 height 44
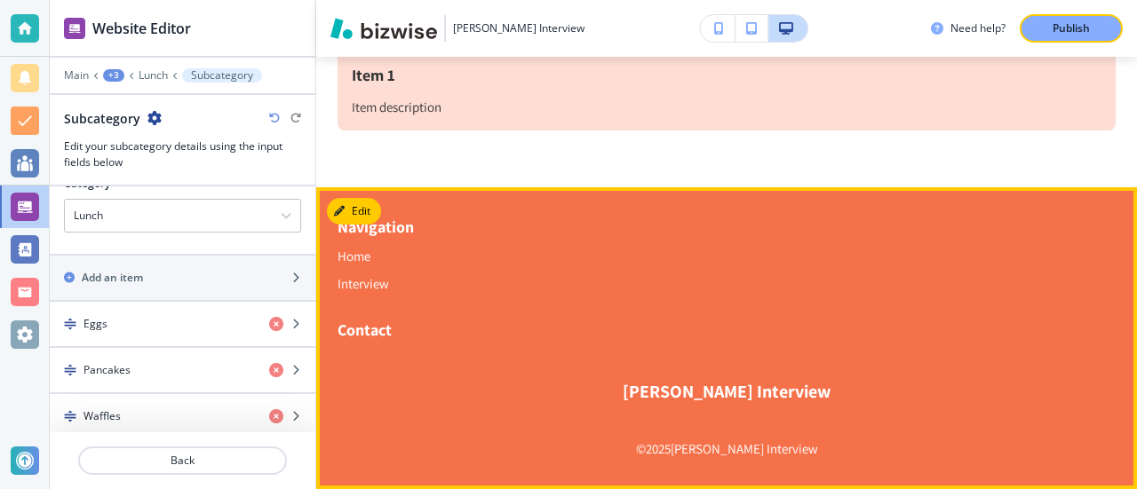
scroll to position [428, 0]
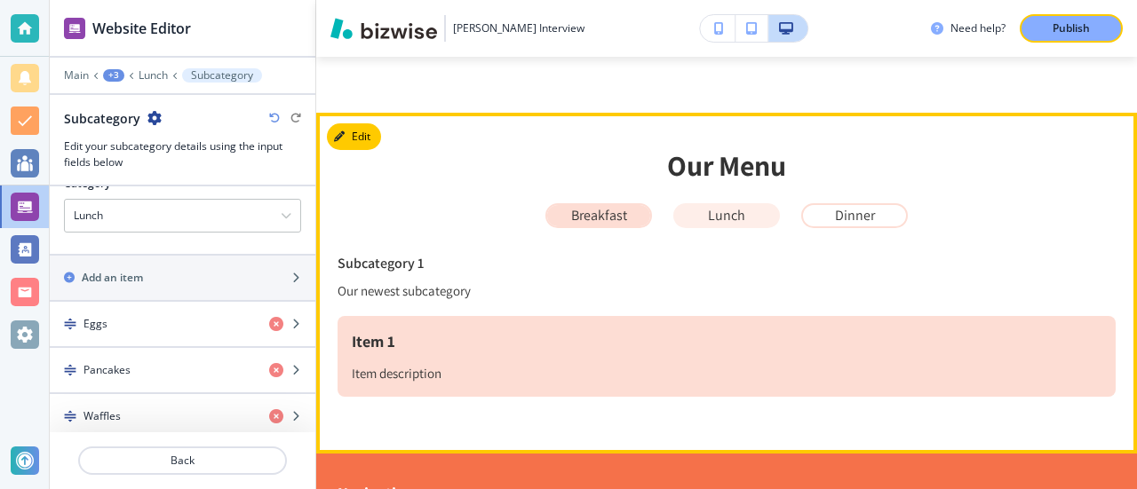
click at [708, 217] on p "Lunch" at bounding box center [726, 216] width 37 height 16
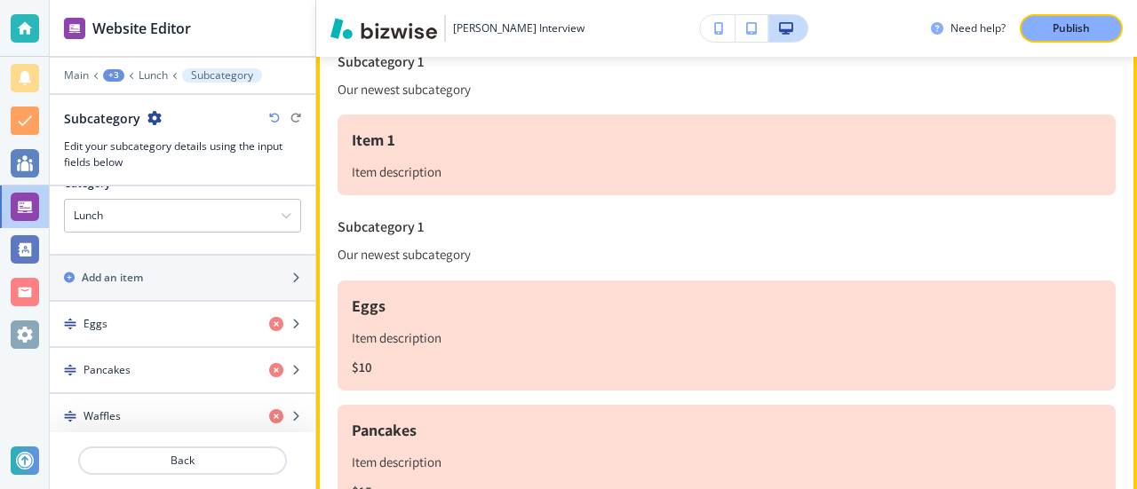
scroll to position [517, 0]
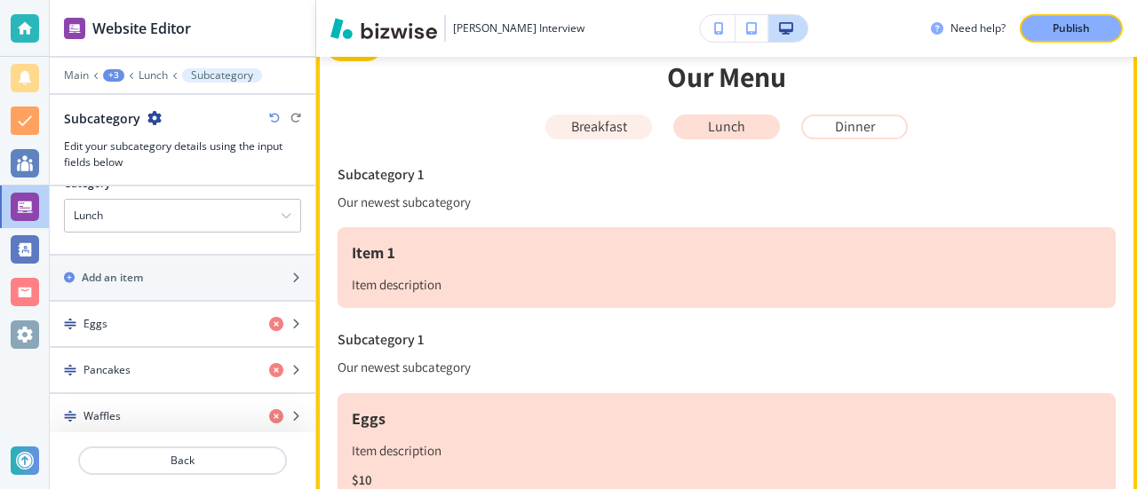
click at [587, 136] on button "Breakfast" at bounding box center [598, 127] width 107 height 25
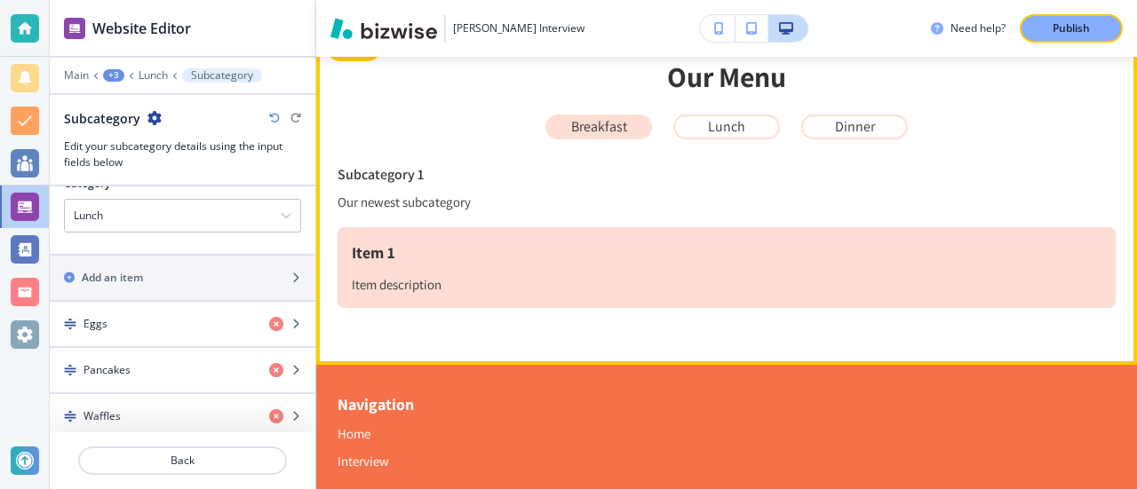
scroll to position [428, 0]
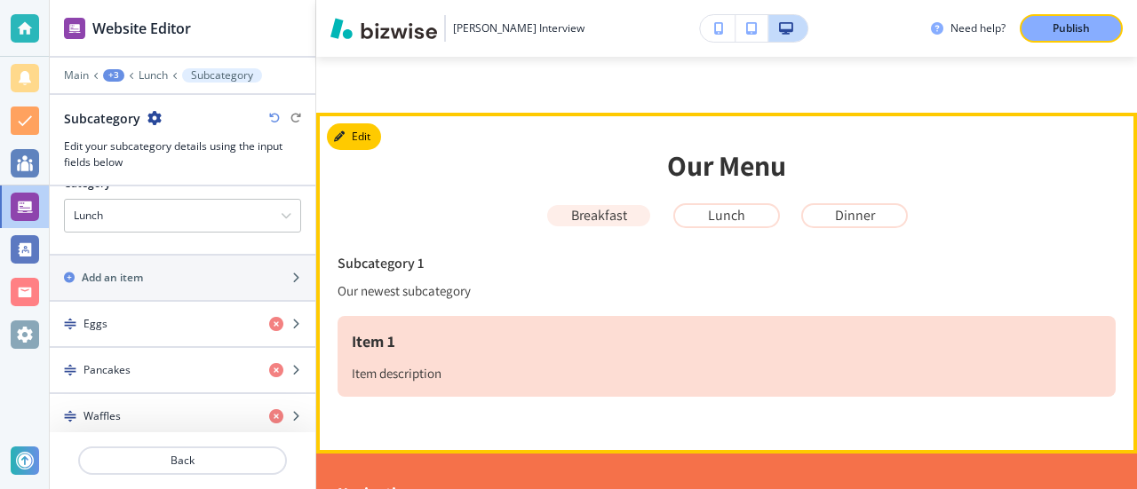
click at [599, 209] on p "Breakfast" at bounding box center [599, 216] width 56 height 16
click at [607, 221] on p "Breakfast" at bounding box center [599, 216] width 56 height 16
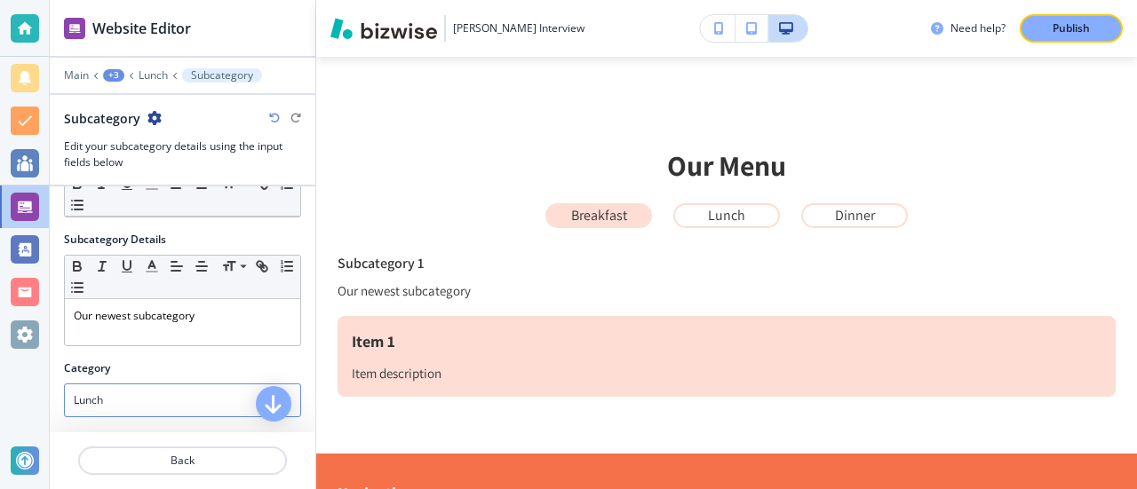
scroll to position [178, 0]
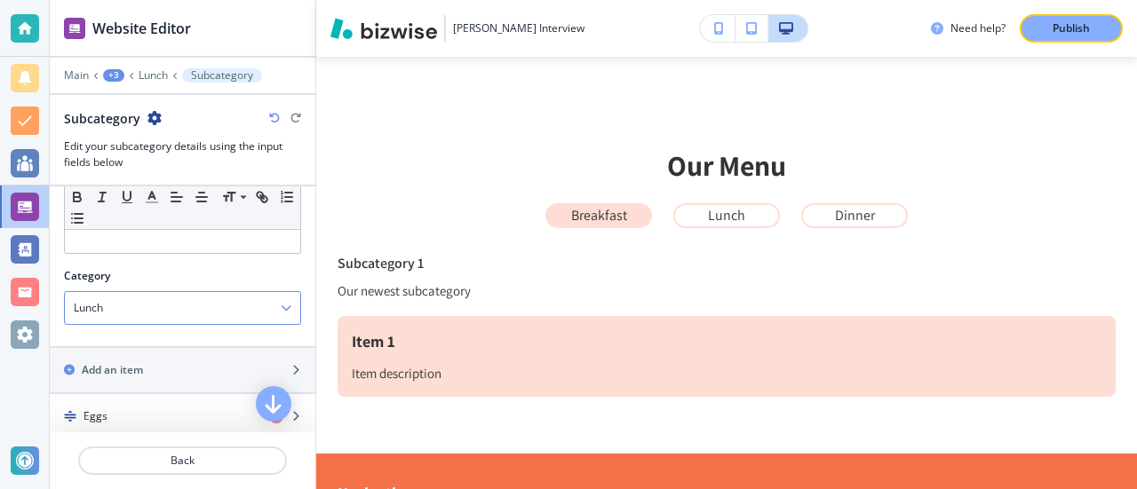
click at [208, 314] on div "Lunch" at bounding box center [182, 308] width 235 height 32
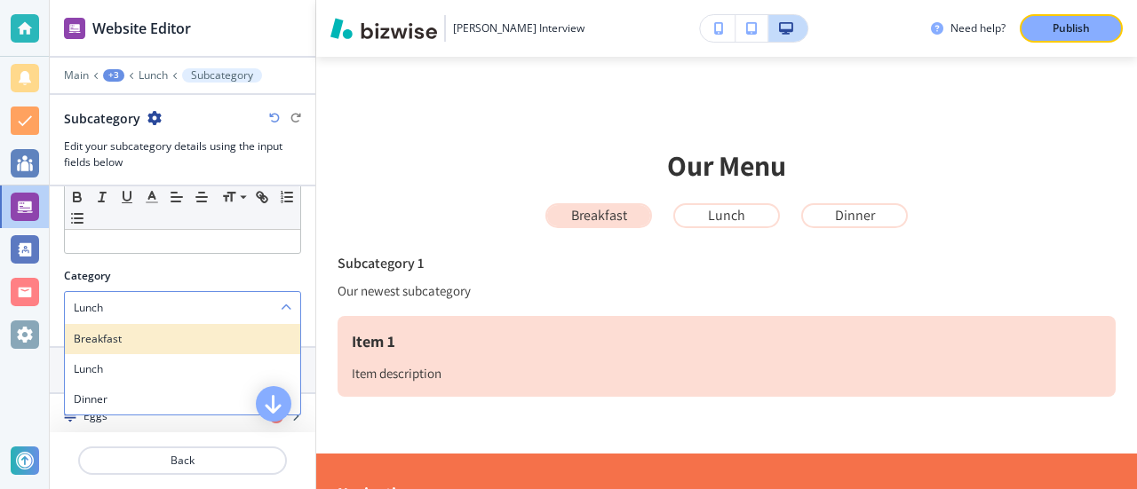
click at [175, 336] on h4 "Breakfast" at bounding box center [183, 339] width 218 height 16
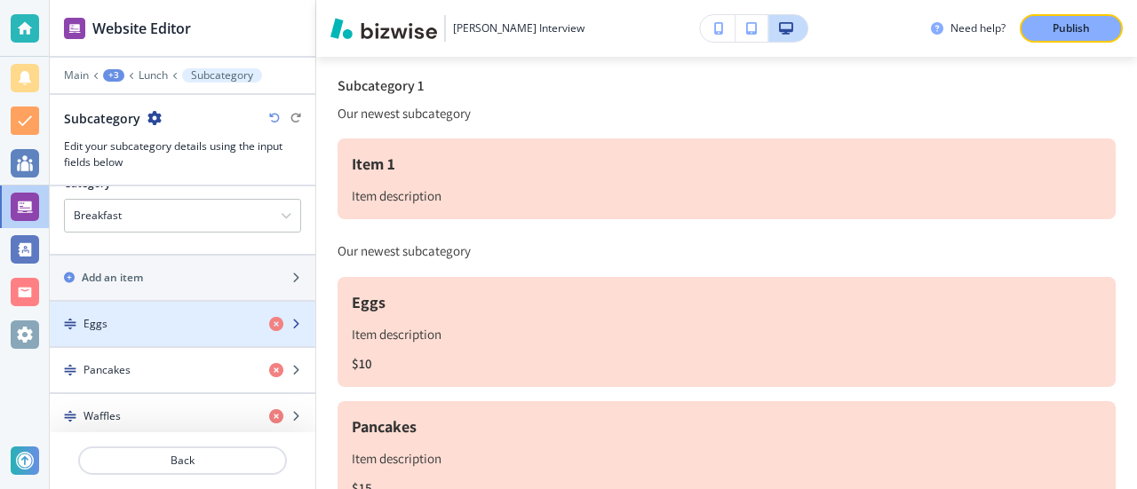
scroll to position [181, 0]
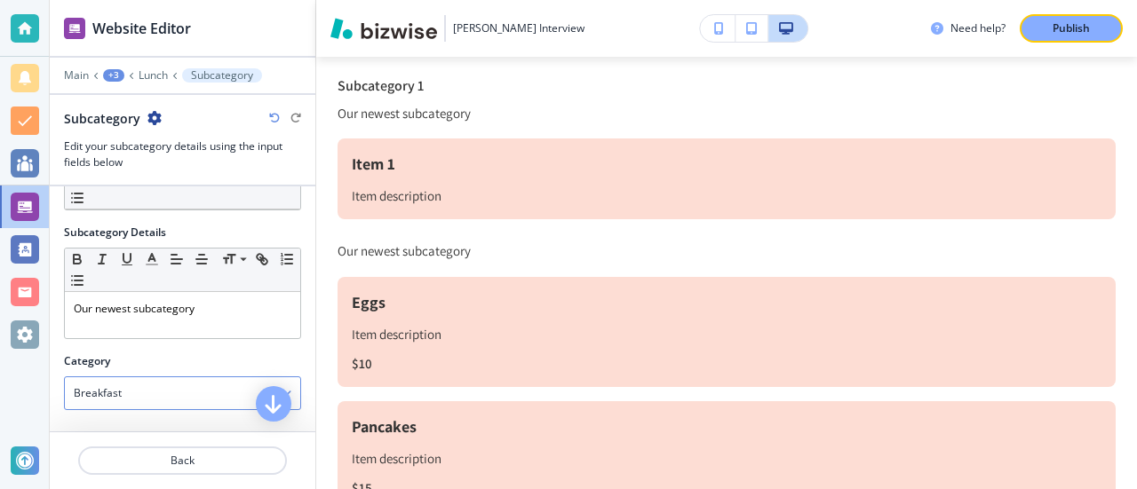
click at [179, 383] on div "Breakfast" at bounding box center [182, 393] width 235 height 32
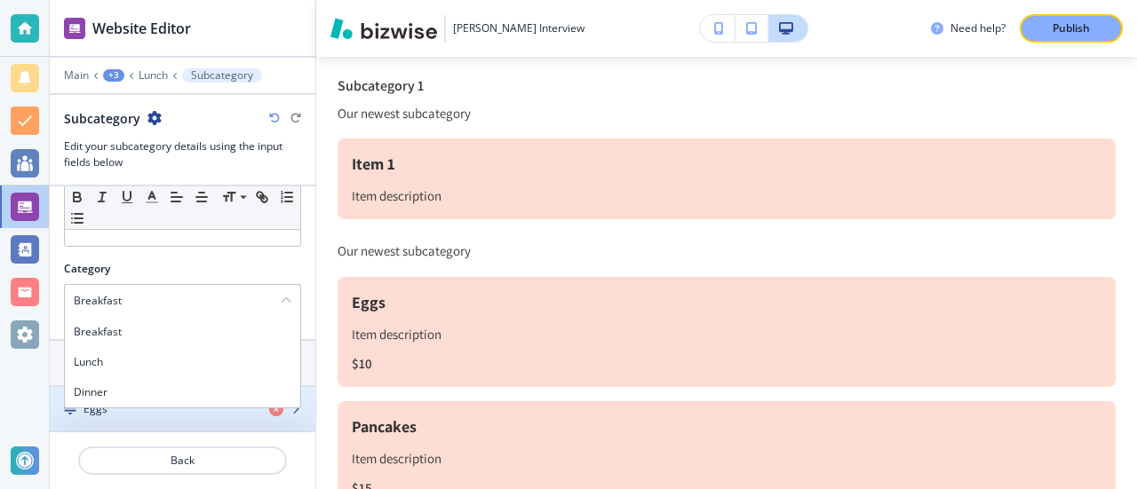
scroll to position [270, 0]
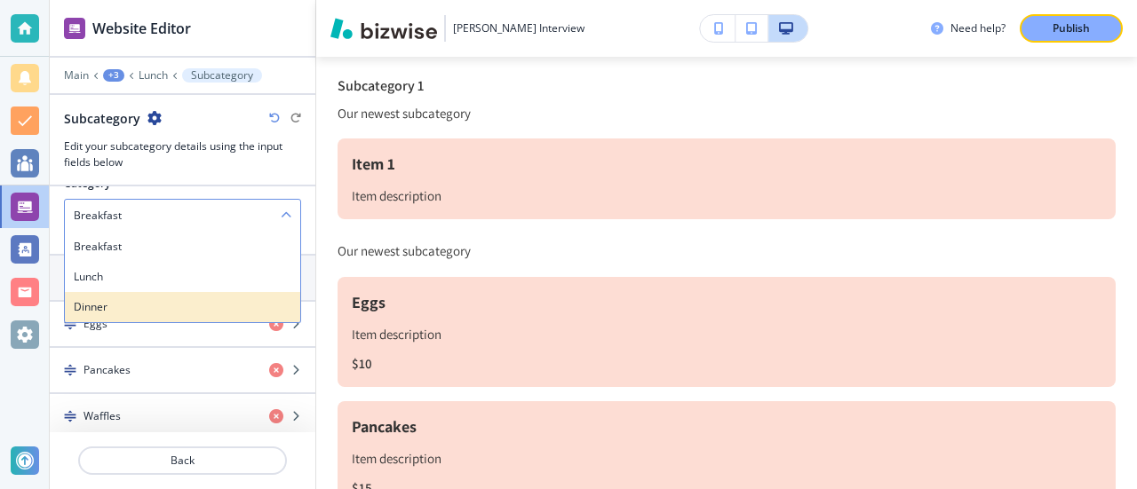
click at [212, 310] on h4 "Dinner" at bounding box center [183, 307] width 218 height 16
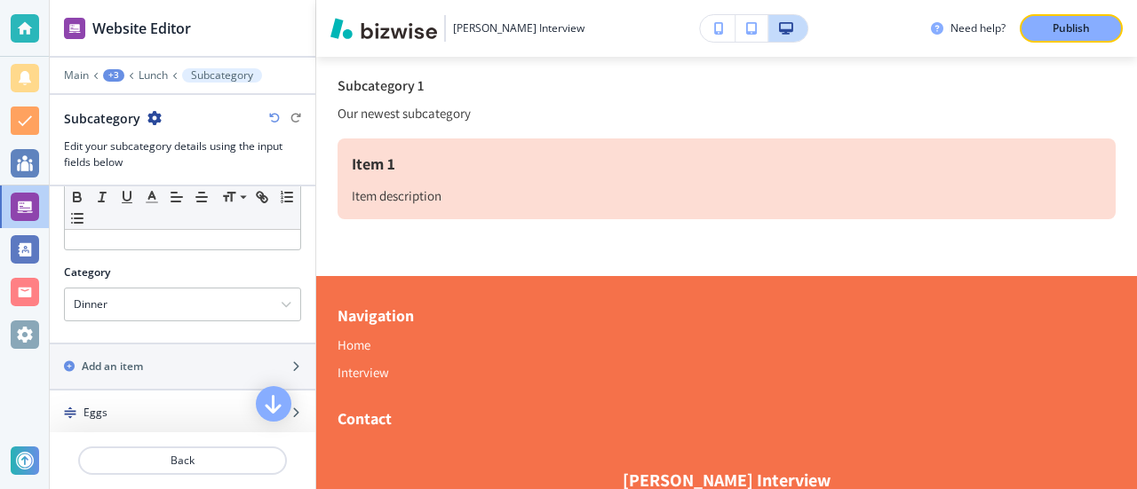
scroll to position [92, 0]
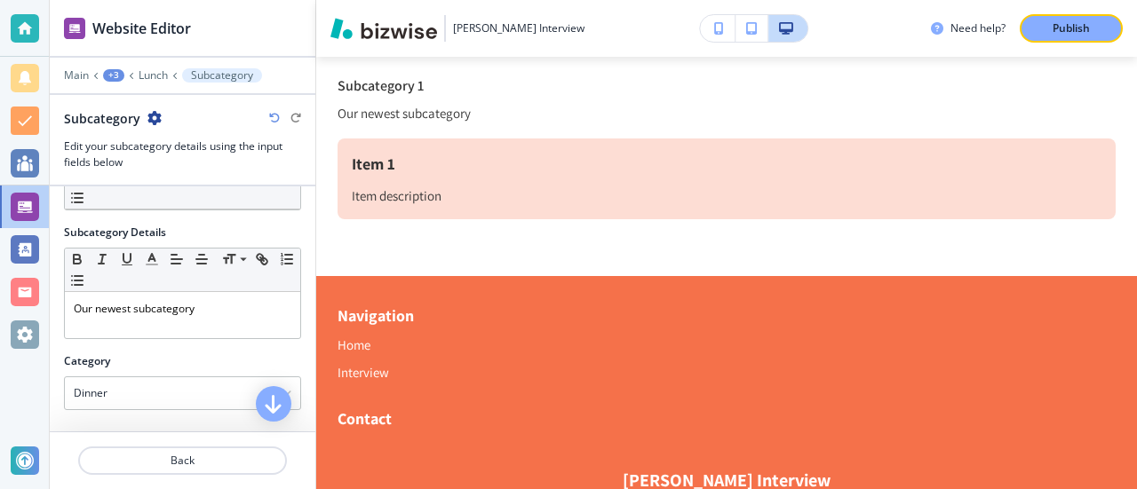
click at [134, 74] on div "Main +3 Lunch Subcategory" at bounding box center [182, 75] width 237 height 14
click at [159, 71] on p "Lunch" at bounding box center [153, 75] width 29 height 12
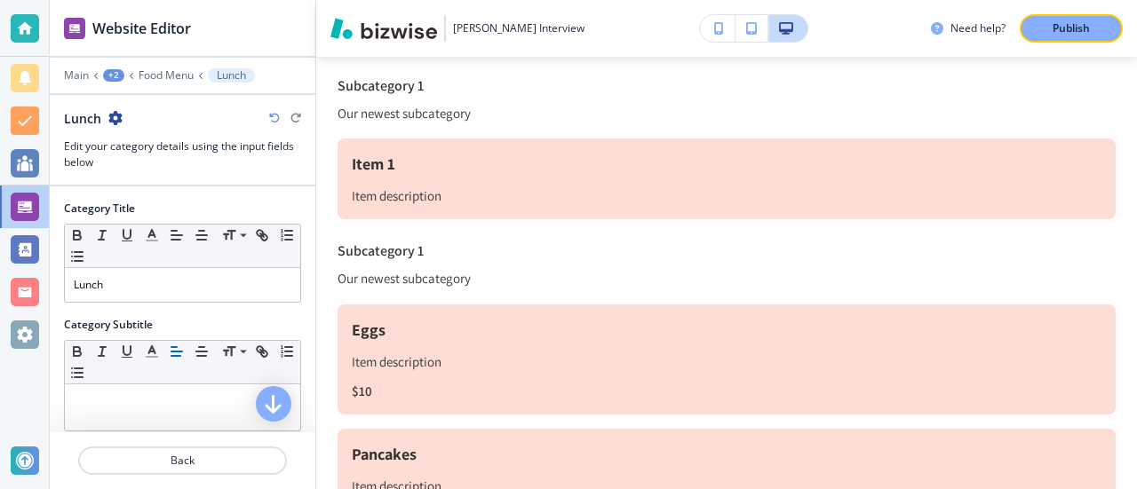
click at [129, 74] on icon at bounding box center [131, 75] width 7 height 7
click at [133, 75] on icon at bounding box center [131, 75] width 7 height 7
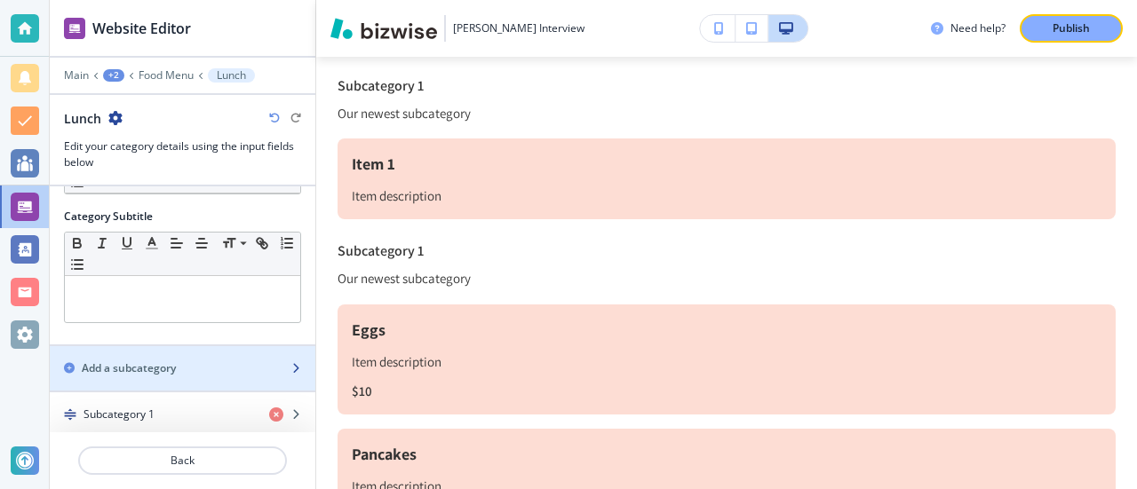
scroll to position [0, 0]
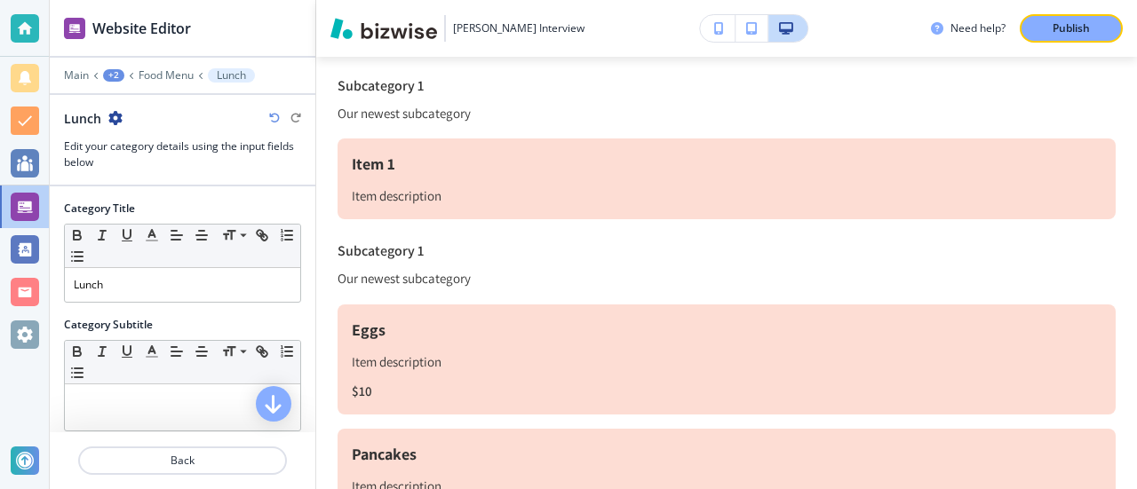
click at [128, 74] on icon at bounding box center [131, 75] width 7 height 7
click at [114, 72] on div "+2" at bounding box center [113, 75] width 21 height 12
click at [153, 132] on p "Interview" at bounding box center [160, 135] width 91 height 16
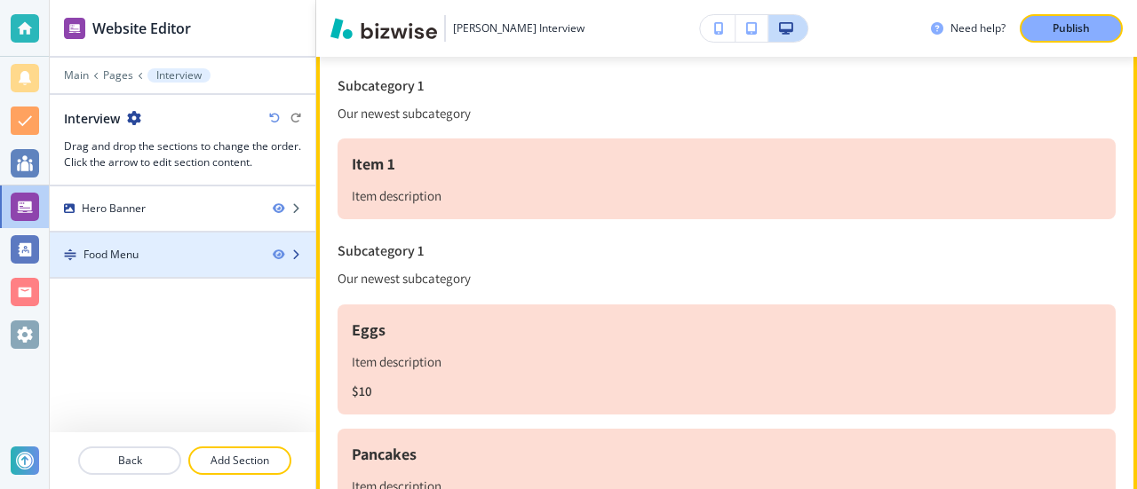
click at [139, 253] on div "Food Menu" at bounding box center [110, 255] width 55 height 16
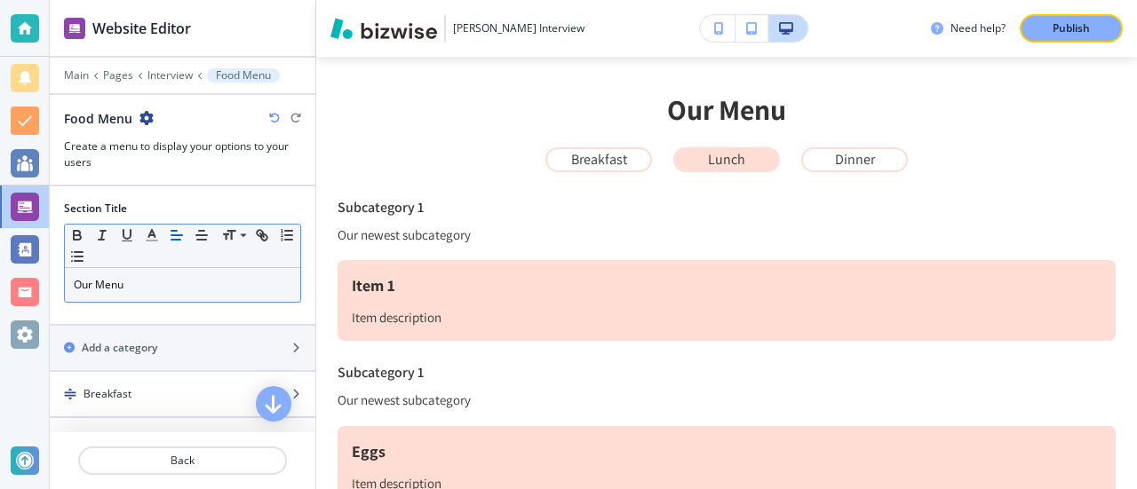
scroll to position [72, 0]
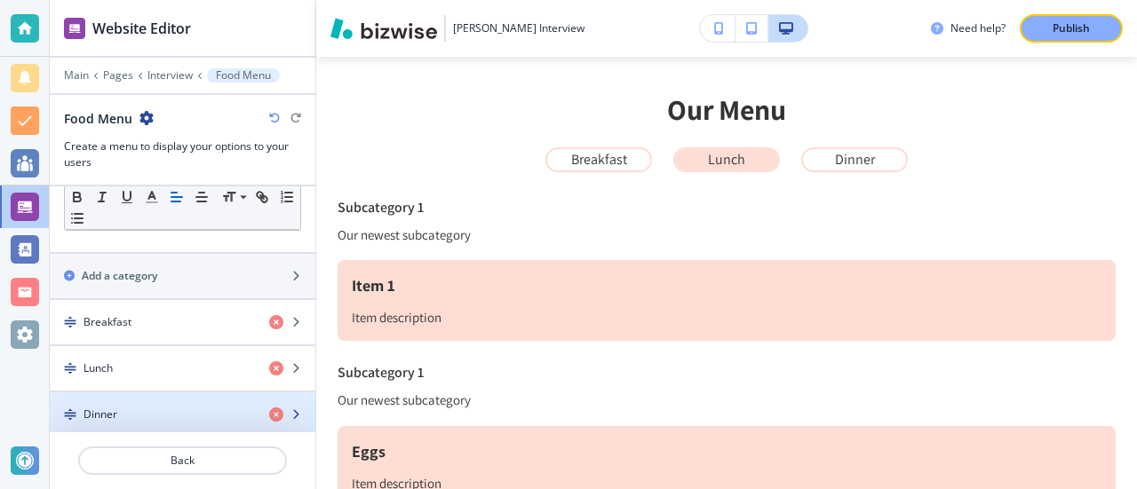
click at [131, 415] on div "Dinner" at bounding box center [152, 415] width 205 height 16
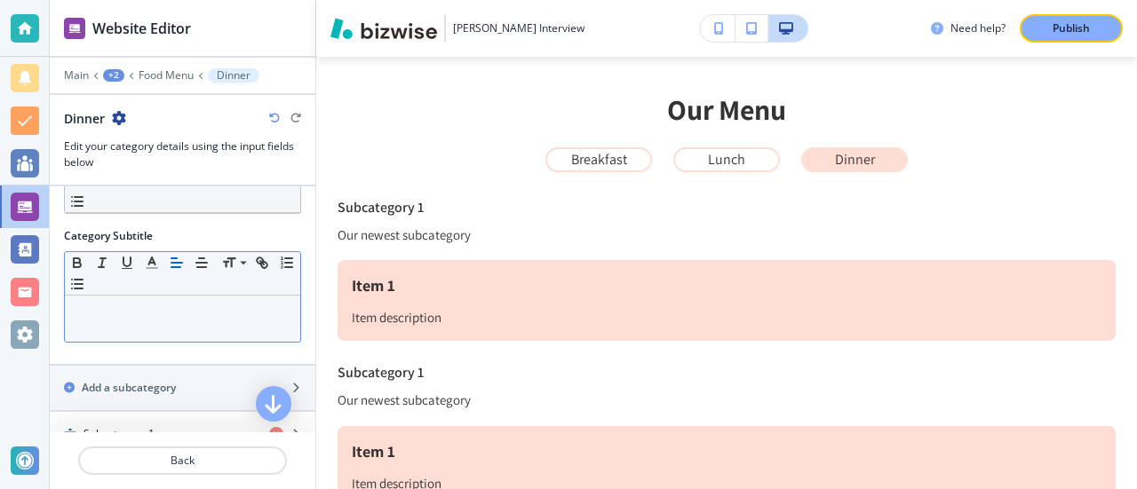
scroll to position [155, 0]
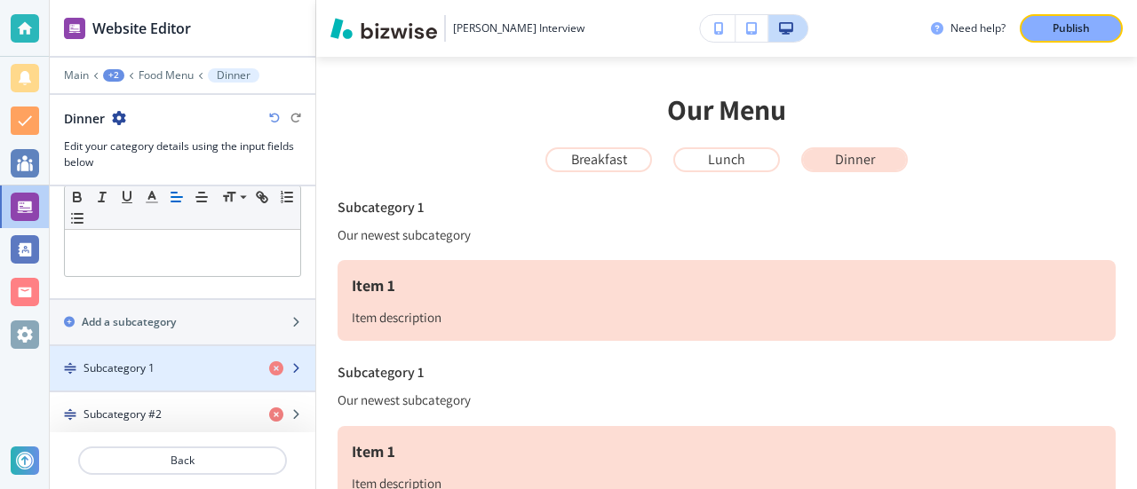
click at [166, 363] on div "Subcategory 1" at bounding box center [152, 369] width 205 height 16
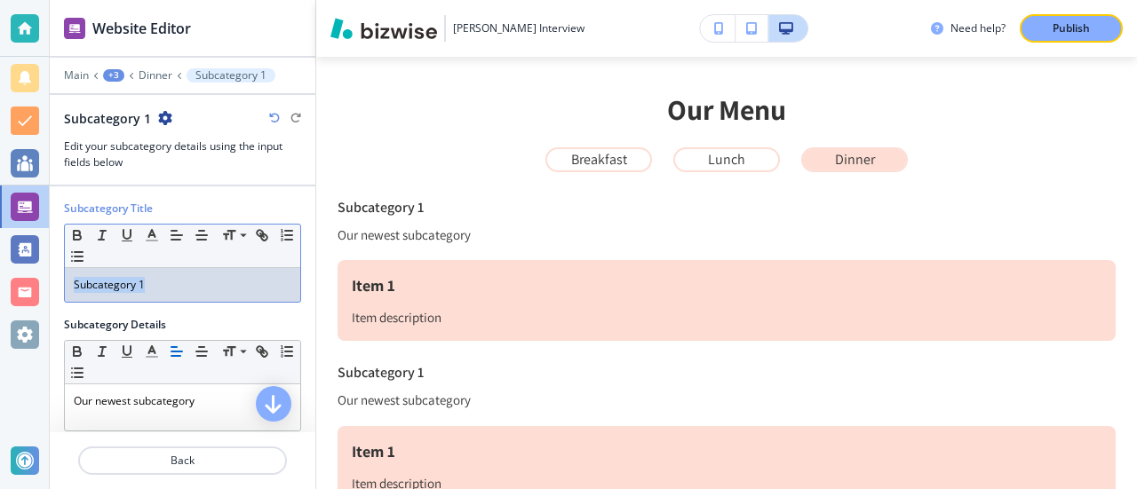
drag, startPoint x: 160, startPoint y: 282, endPoint x: 0, endPoint y: 274, distance: 160.1
click at [0, 274] on div "Website Editor Main +3 Dinner Subcategory 1 Subcategory 1 Edit your subcategory…" at bounding box center [568, 244] width 1137 height 489
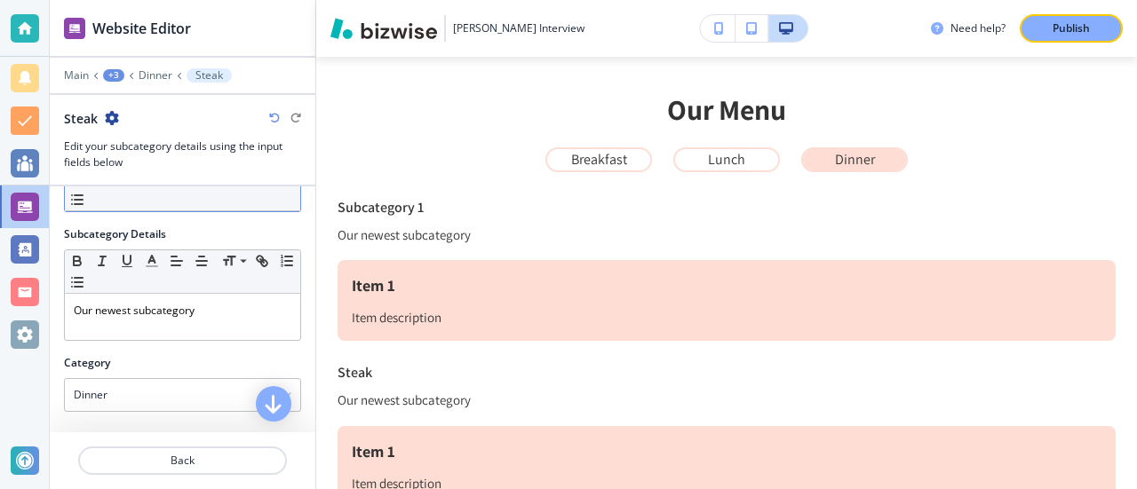
scroll to position [2, 0]
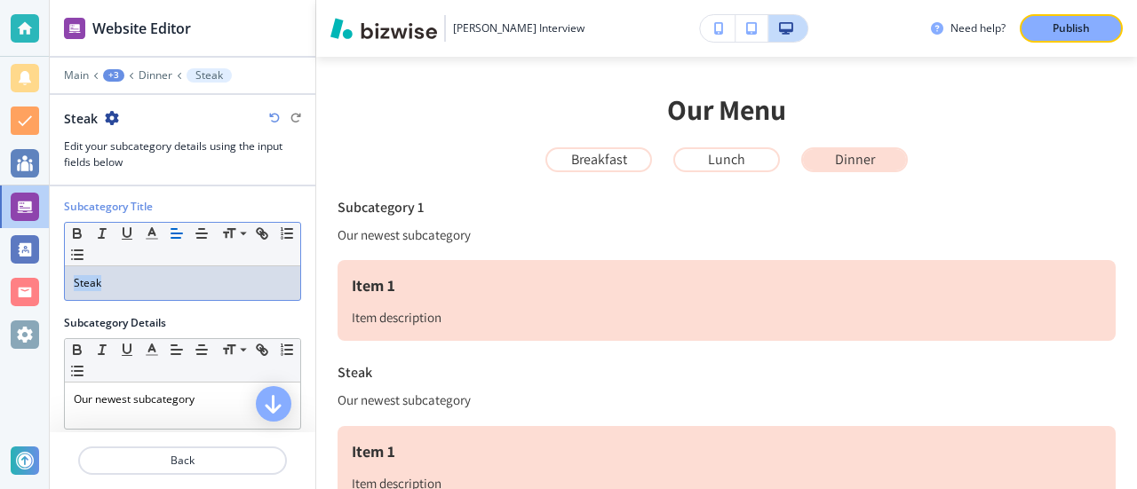
drag, startPoint x: 149, startPoint y: 282, endPoint x: 18, endPoint y: 282, distance: 131.5
click at [18, 282] on div "Website Editor Main +3 Dinner Steak Steak Edit your subcategory details using t…" at bounding box center [568, 244] width 1137 height 489
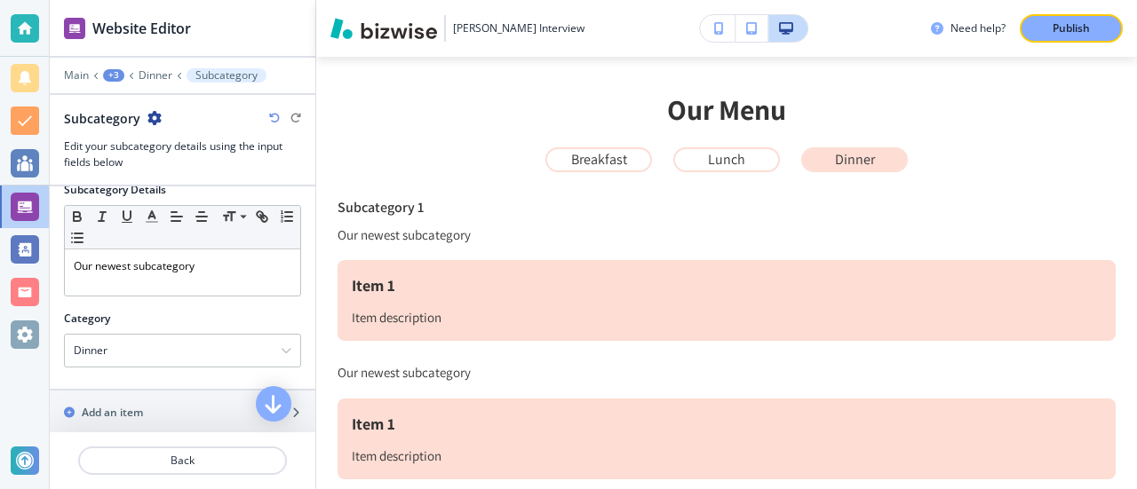
scroll to position [179, 0]
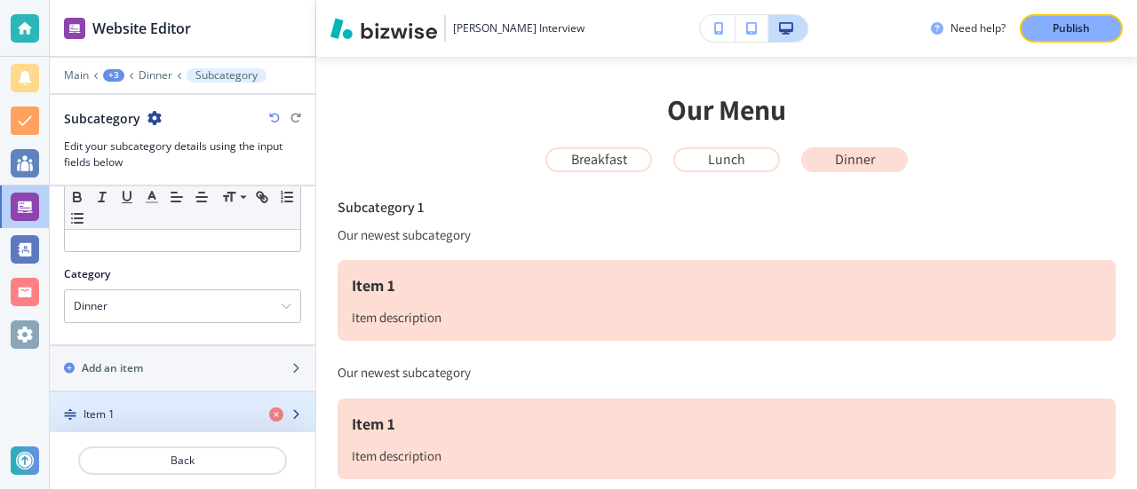
click at [114, 407] on h4 "Item 1" at bounding box center [98, 415] width 31 height 16
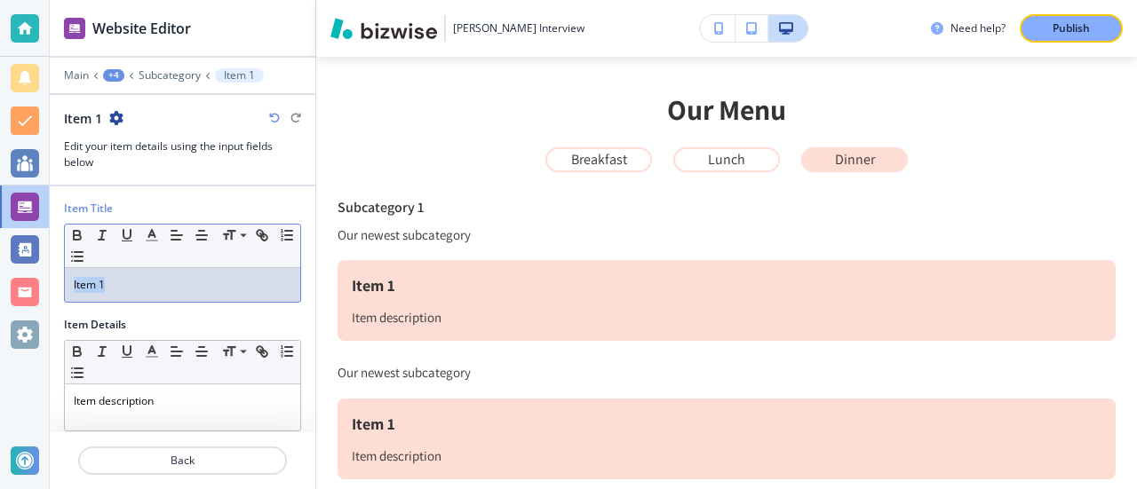
drag, startPoint x: 144, startPoint y: 280, endPoint x: 6, endPoint y: 282, distance: 137.7
click at [6, 282] on div "Website Editor Main +4 Subcategory Item 1 Item 1 Edit your item details using t…" at bounding box center [568, 244] width 1137 height 489
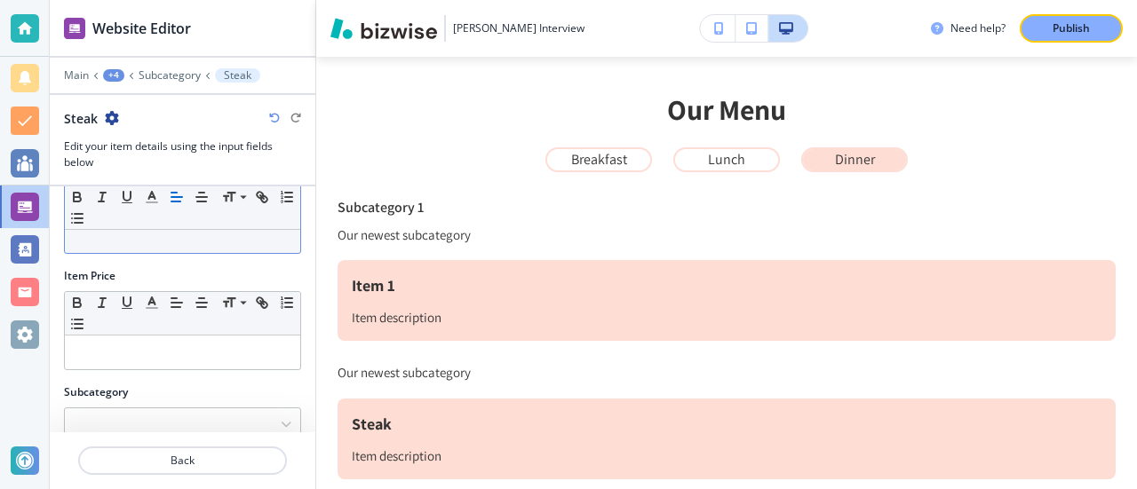
scroll to position [203, 0]
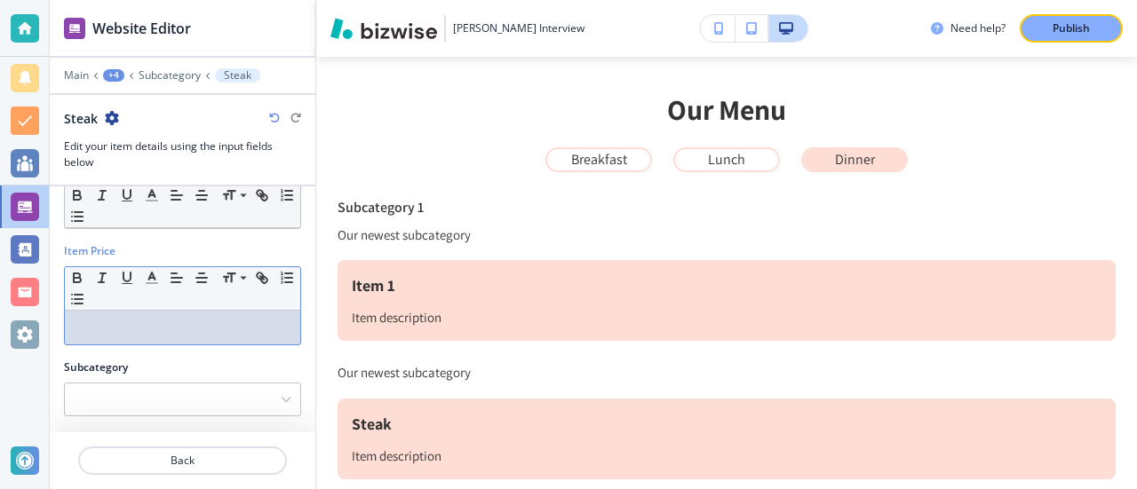
click at [179, 326] on p at bounding box center [183, 328] width 218 height 16
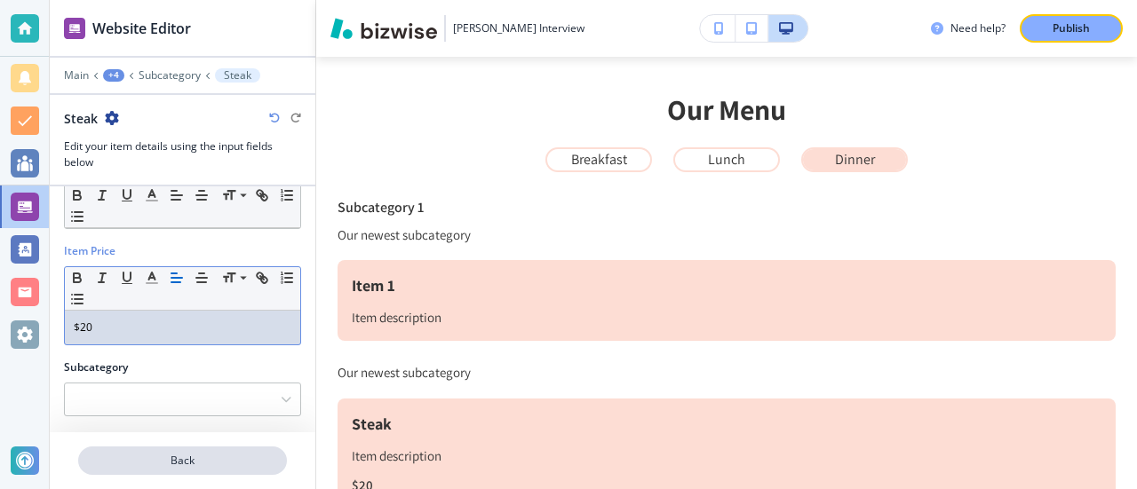
click at [168, 468] on p "Back" at bounding box center [182, 461] width 205 height 16
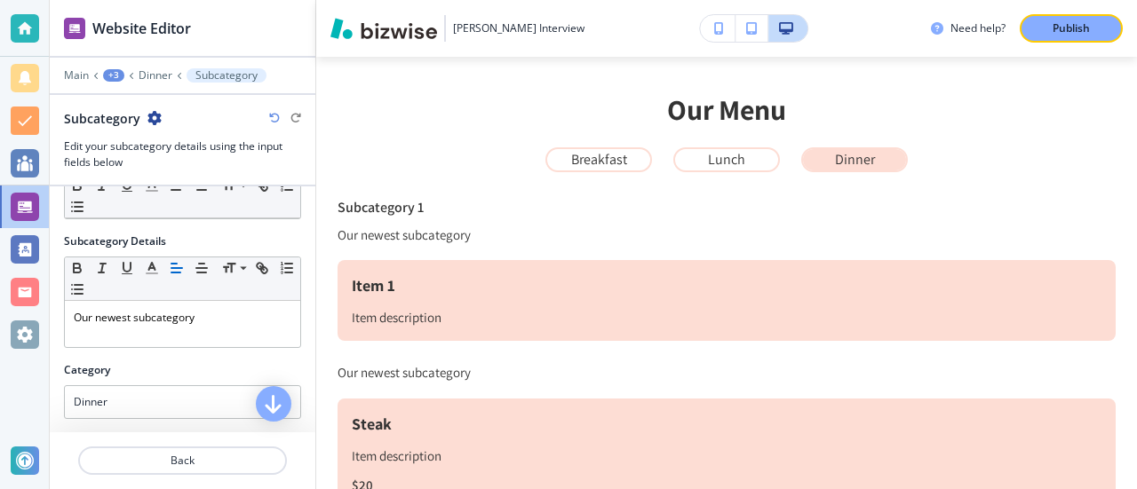
scroll to position [179, 0]
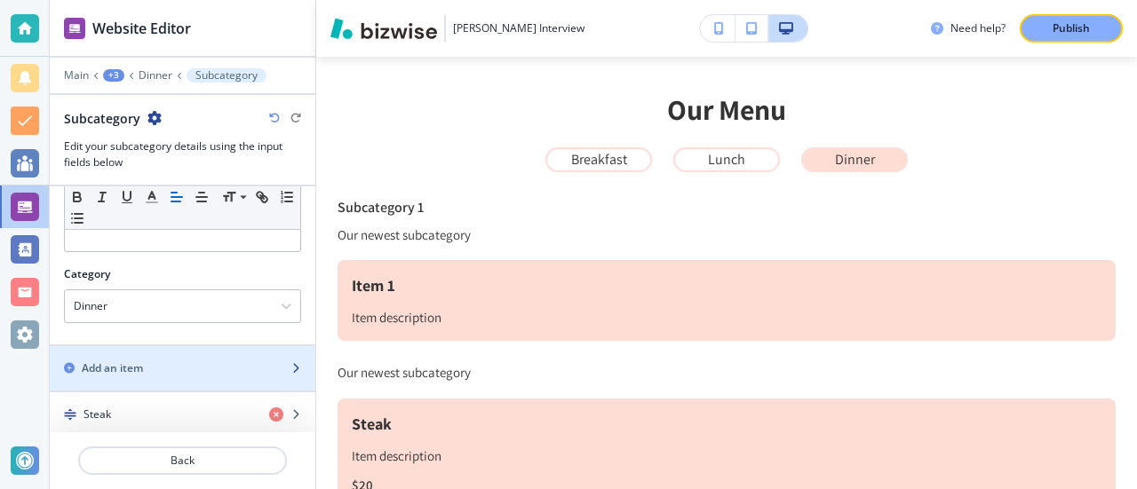
click at [101, 361] on h2 "Add an item" at bounding box center [112, 369] width 61 height 16
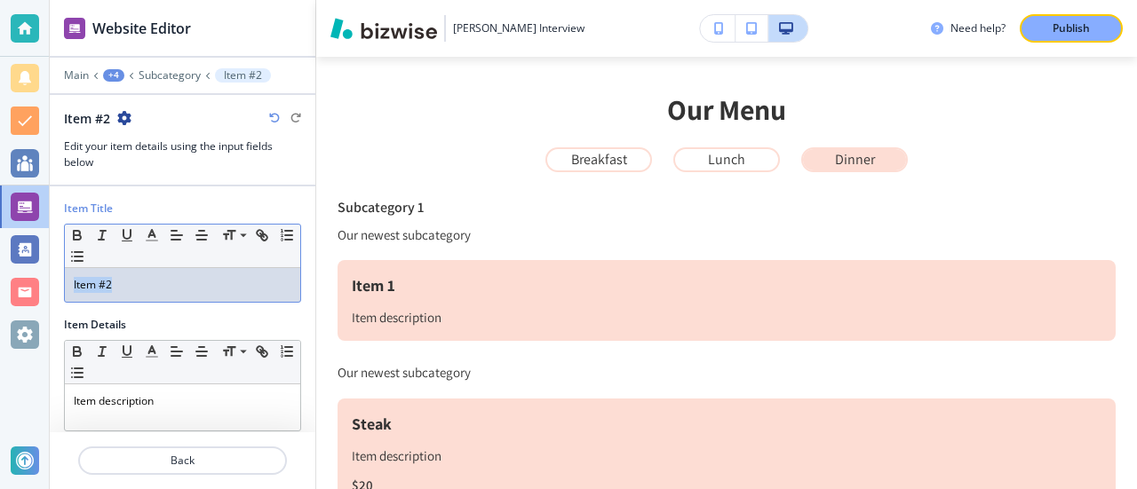
drag, startPoint x: 139, startPoint y: 287, endPoint x: 0, endPoint y: 285, distance: 138.6
click at [0, 285] on div "Website Editor Main +4 Subcategory Item #2 Item #2 Edit your item details using…" at bounding box center [568, 244] width 1137 height 489
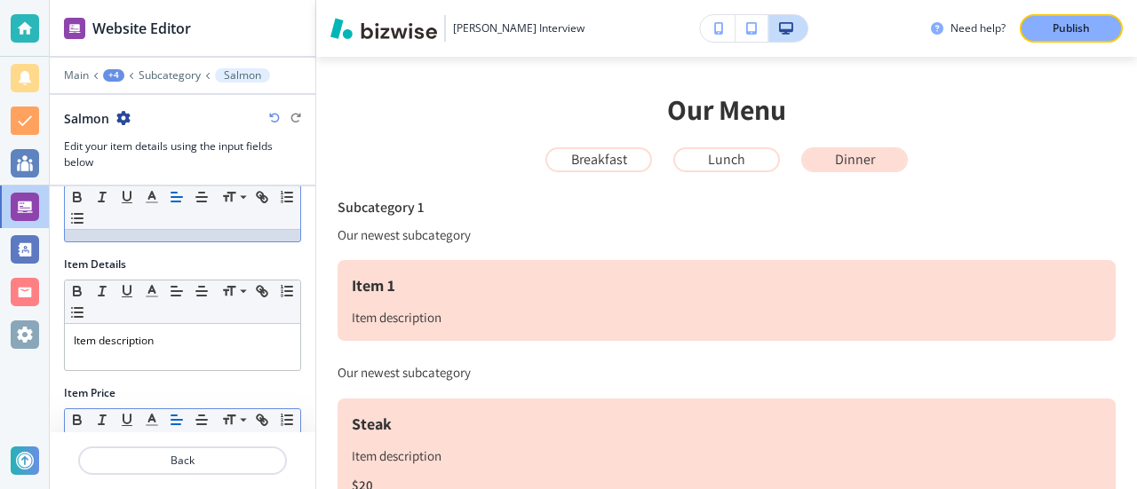
scroll to position [178, 0]
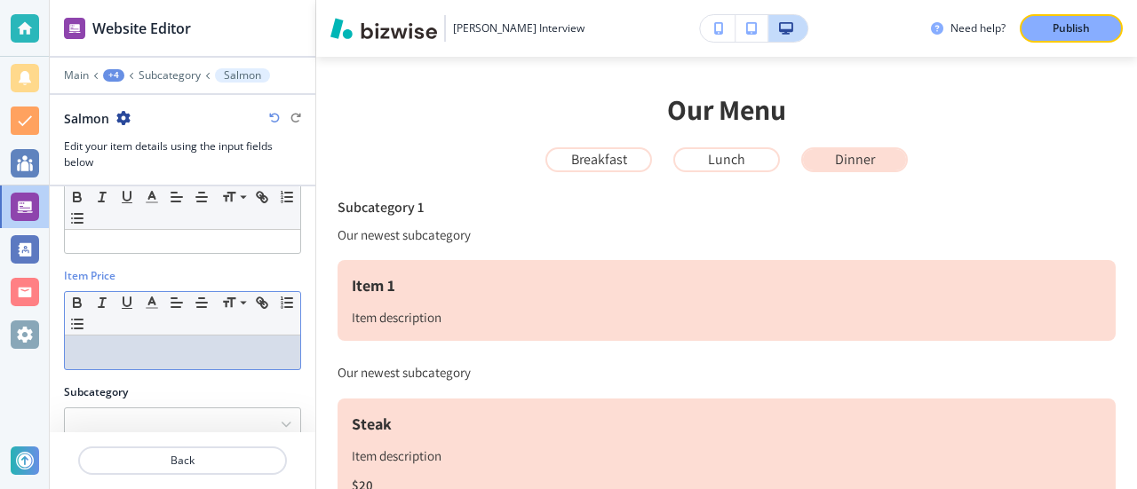
click at [184, 354] on p at bounding box center [183, 353] width 218 height 16
click at [189, 459] on p "Back" at bounding box center [182, 461] width 205 height 16
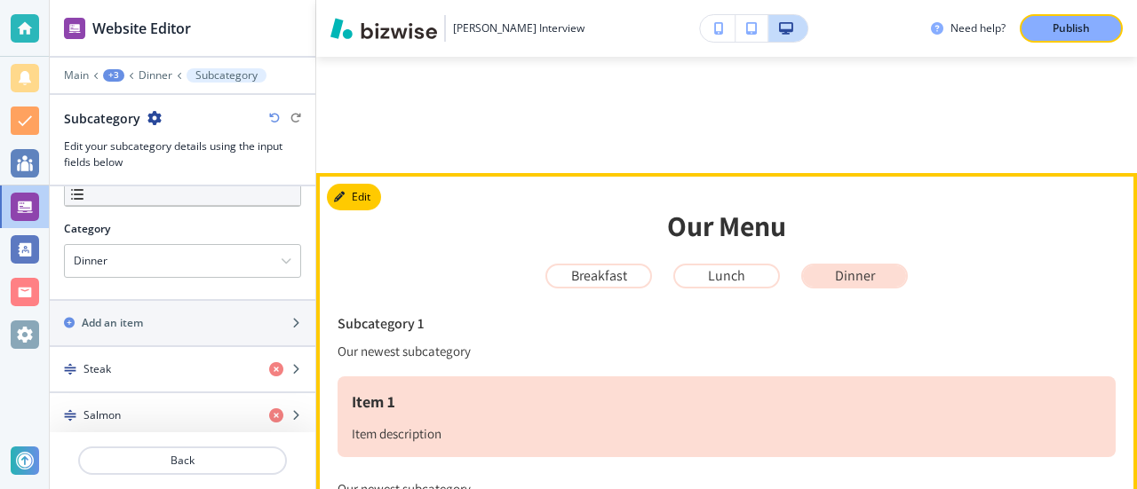
scroll to position [395, 0]
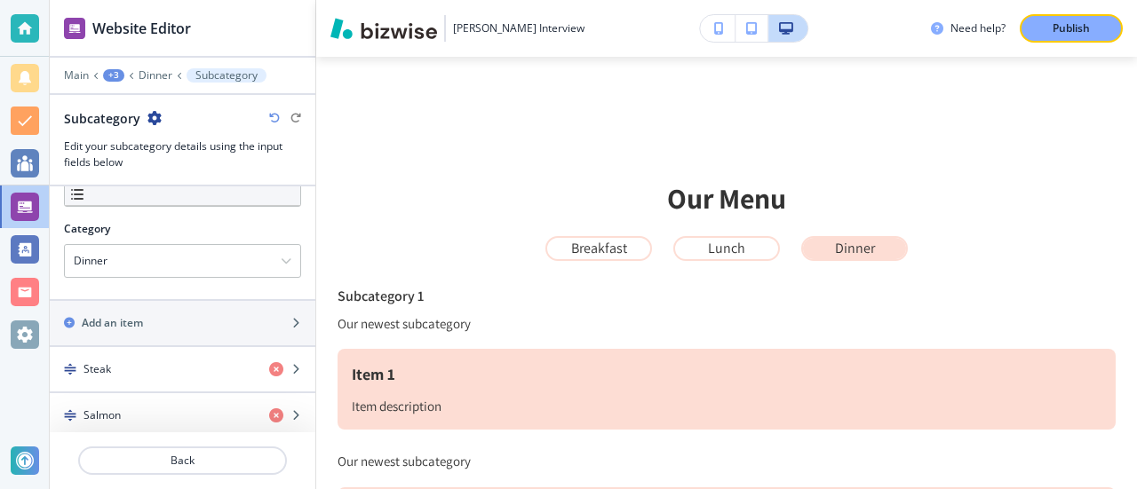
click at [130, 75] on icon at bounding box center [131, 75] width 7 height 7
click at [159, 75] on p "Dinner" at bounding box center [156, 75] width 34 height 12
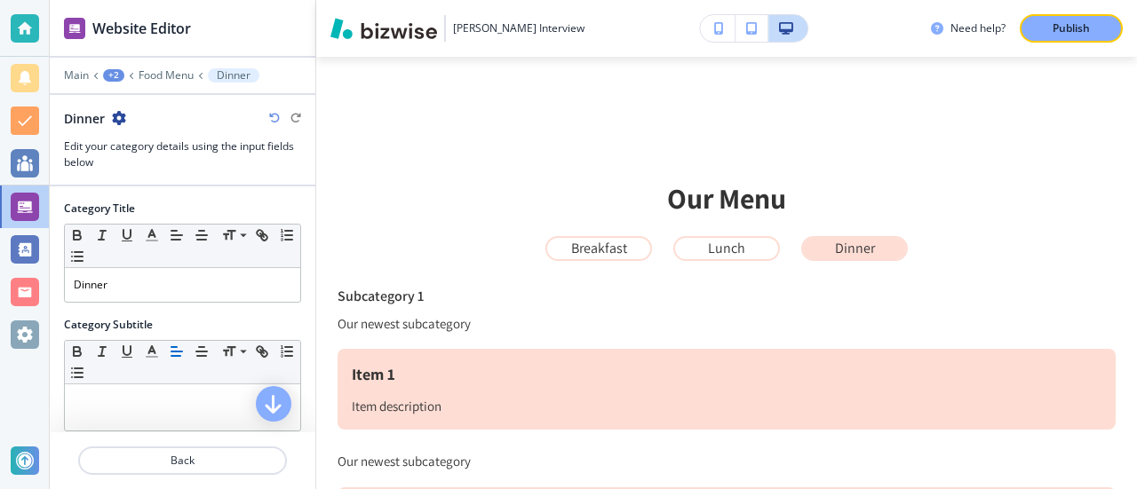
click at [107, 75] on div "+2" at bounding box center [113, 75] width 21 height 12
click at [163, 138] on p "Interview" at bounding box center [160, 135] width 91 height 16
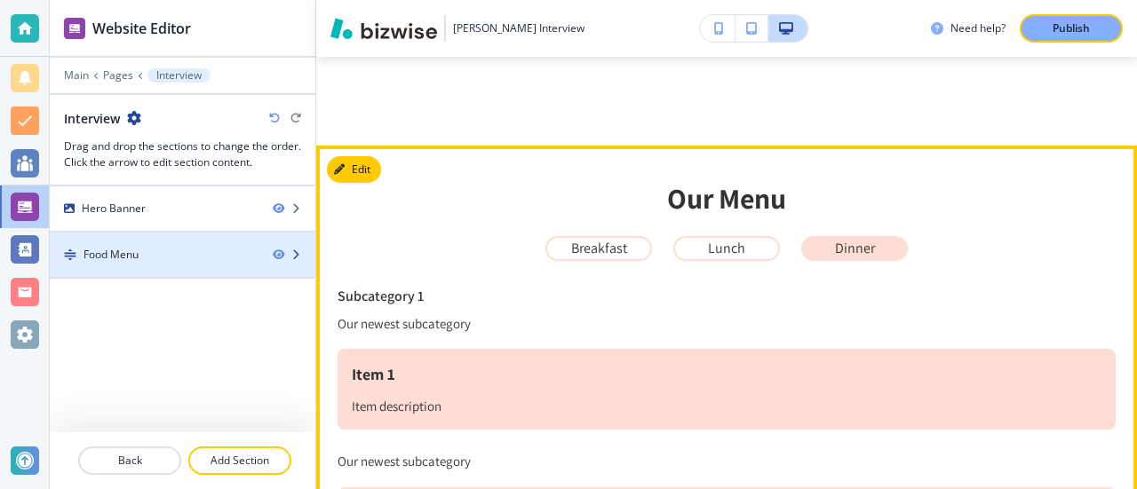
click at [158, 263] on div at bounding box center [183, 270] width 266 height 14
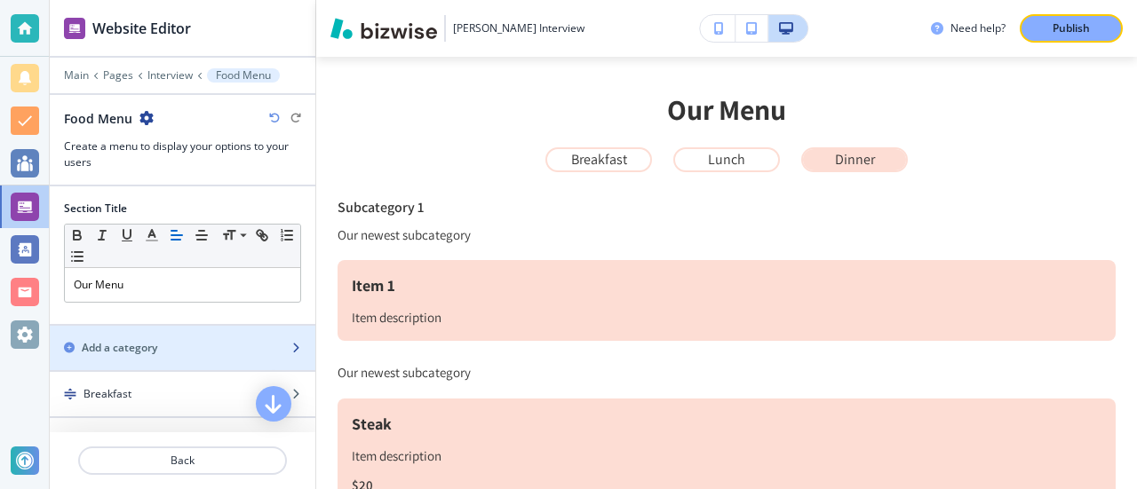
scroll to position [72, 0]
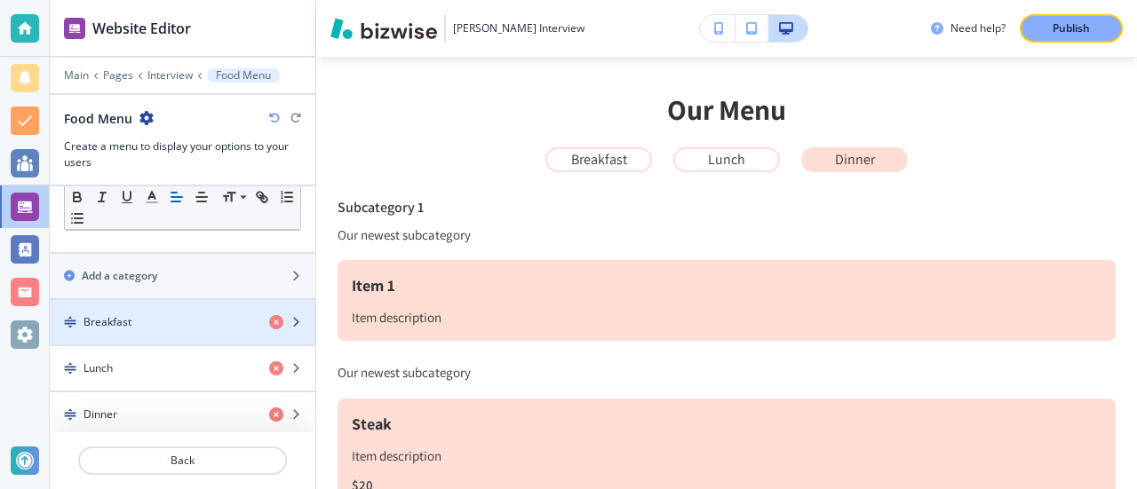
click at [132, 314] on div "Breakfast" at bounding box center [152, 322] width 205 height 16
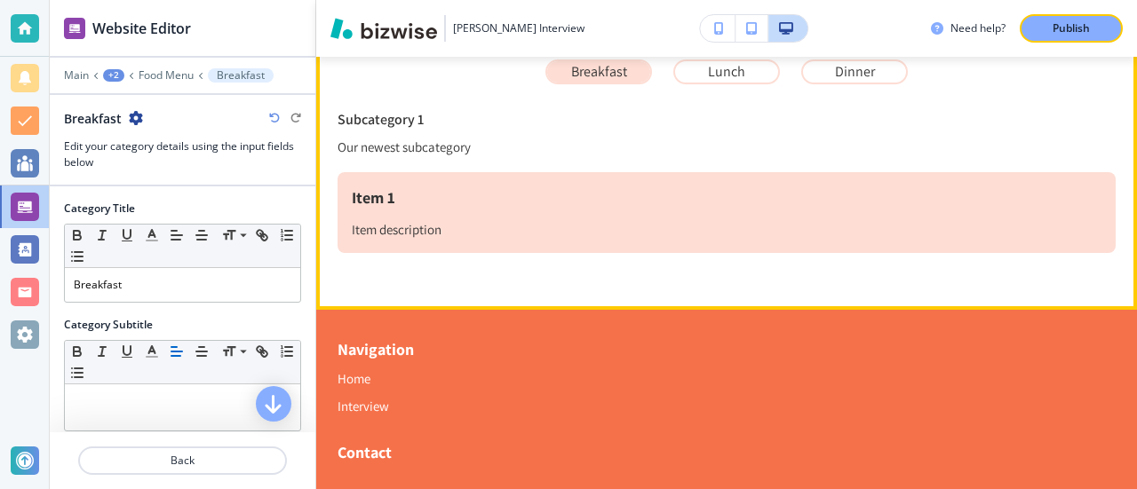
scroll to position [428, 0]
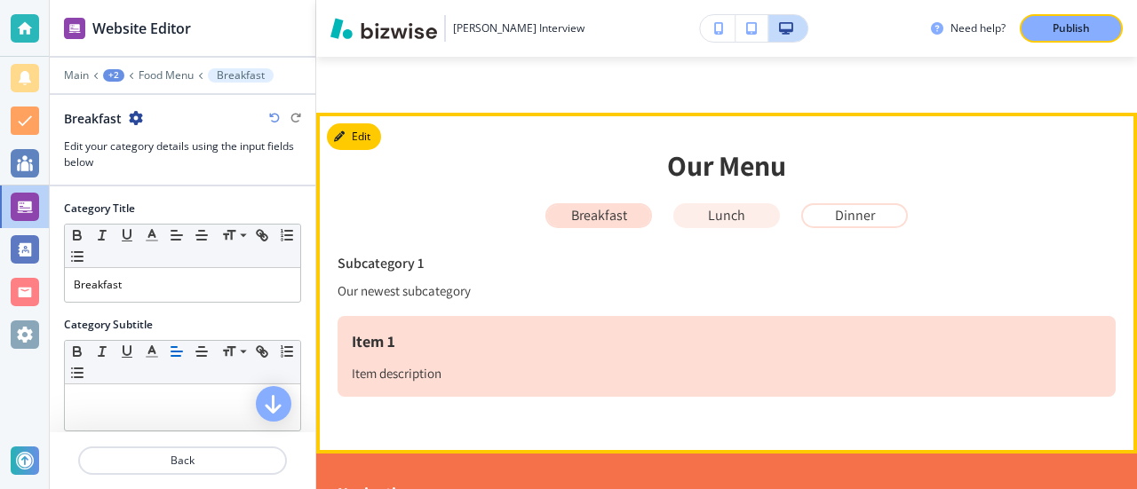
click at [711, 223] on p "Lunch" at bounding box center [726, 216] width 37 height 16
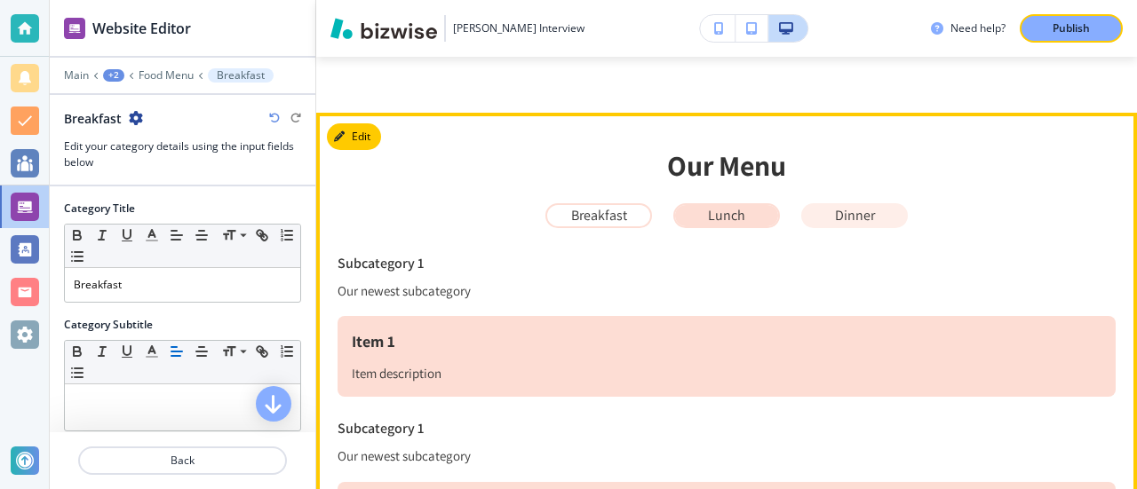
click at [858, 211] on p "Dinner" at bounding box center [855, 216] width 40 height 16
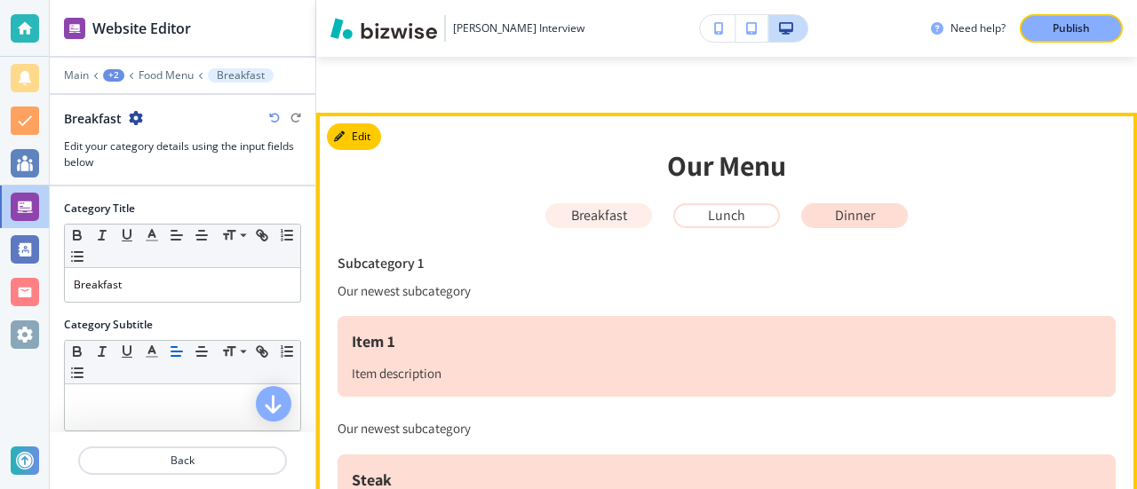
click at [602, 220] on p "Breakfast" at bounding box center [599, 216] width 56 height 16
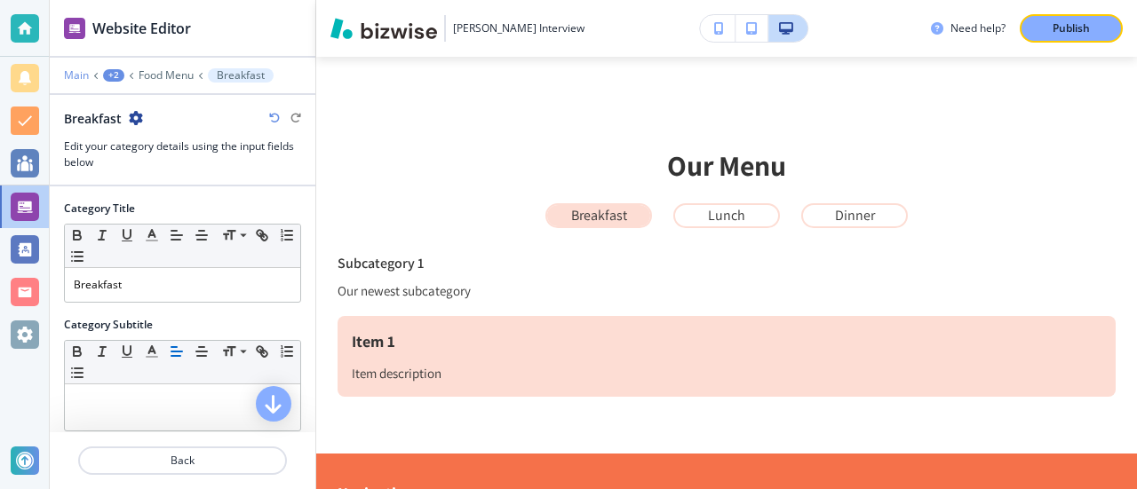
click at [73, 72] on p "Main" at bounding box center [76, 75] width 25 height 12
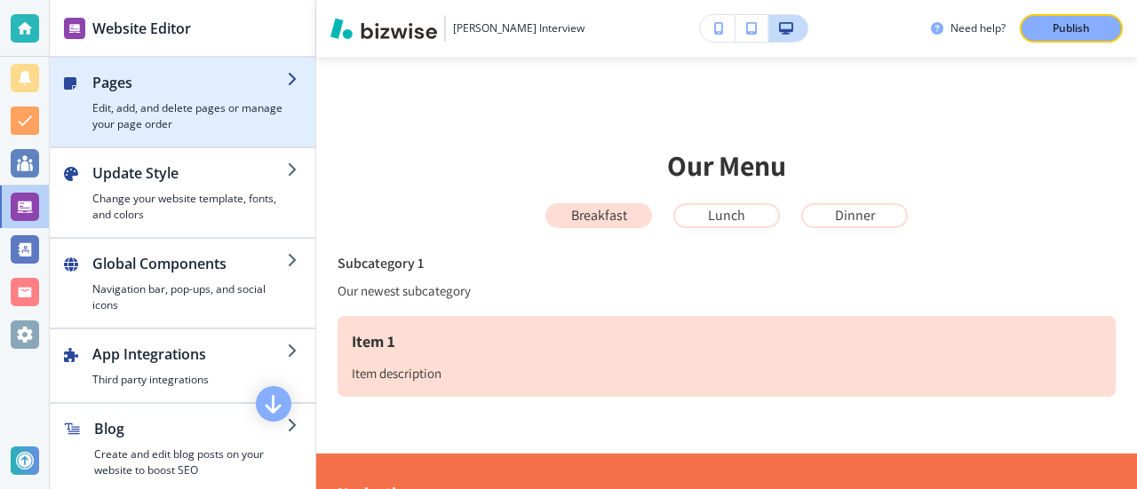
click at [204, 103] on h4 "Edit, add, and delete pages or manage your page order" at bounding box center [189, 116] width 195 height 32
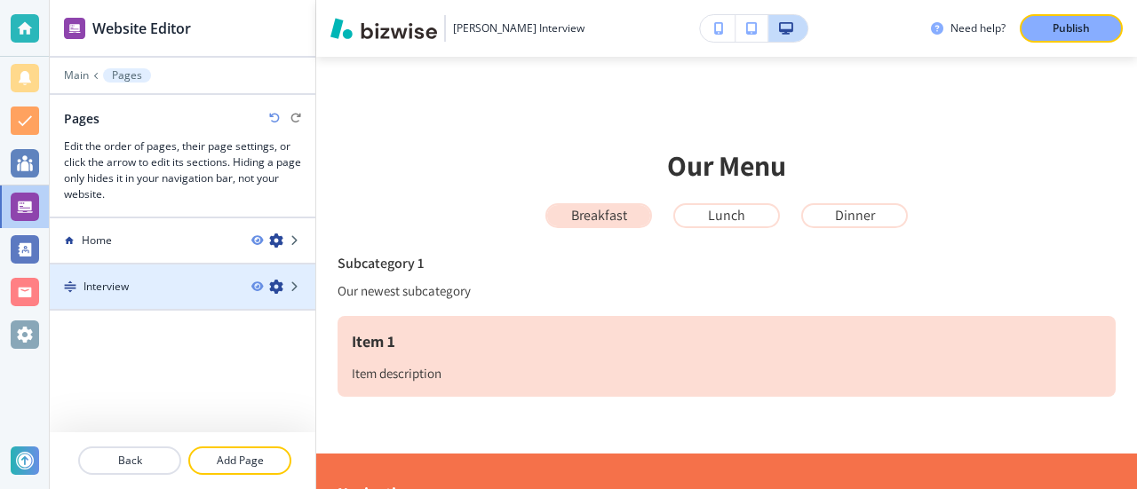
click at [234, 280] on div "Interview" at bounding box center [143, 287] width 187 height 16
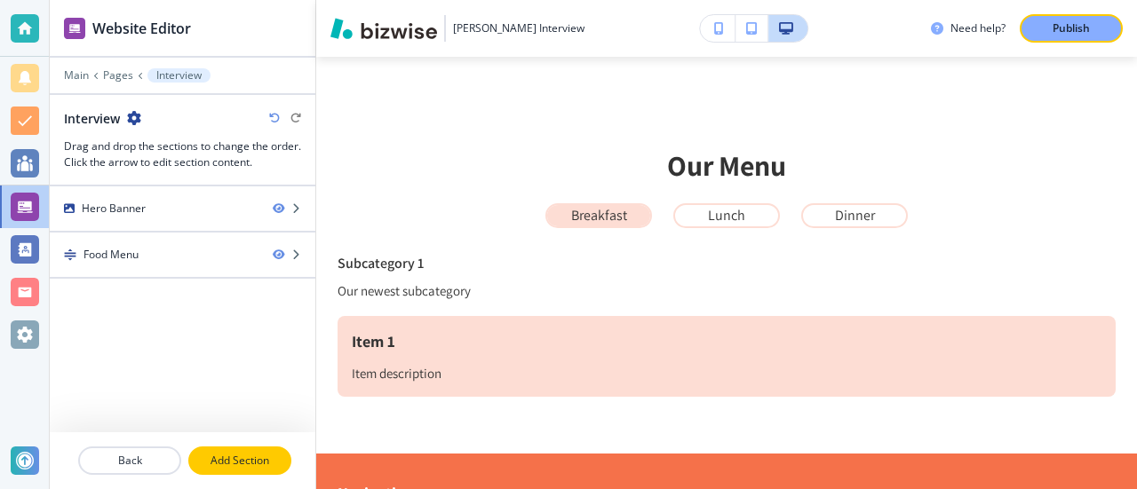
click at [222, 472] on button "Add Section" at bounding box center [239, 461] width 103 height 28
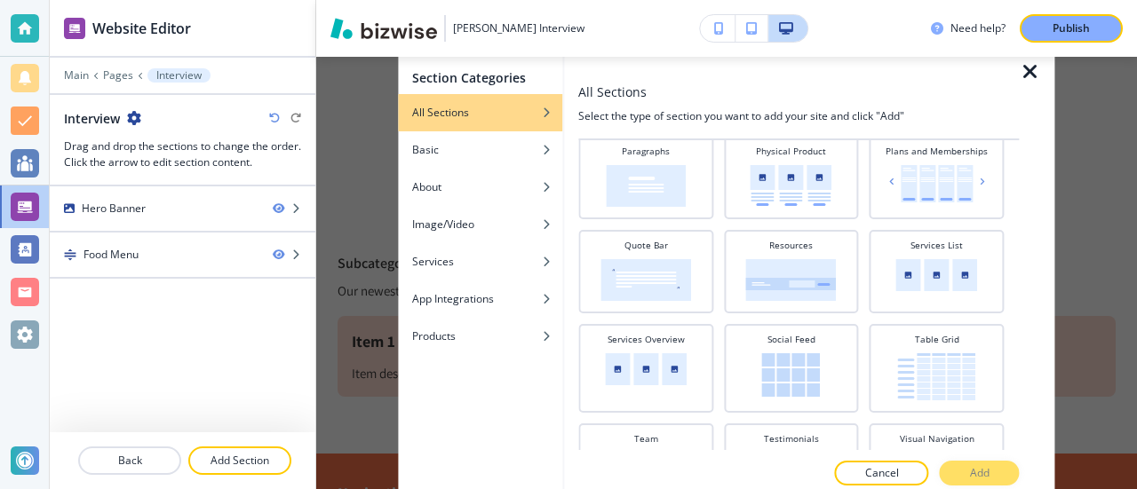
scroll to position [769, 0]
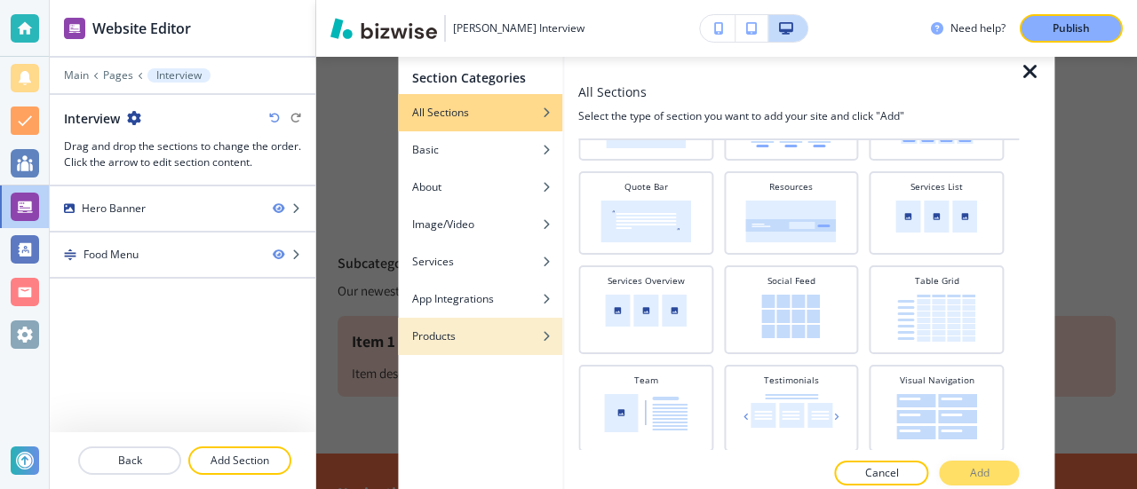
click at [552, 341] on div "button" at bounding box center [557, 336] width 11 height 11
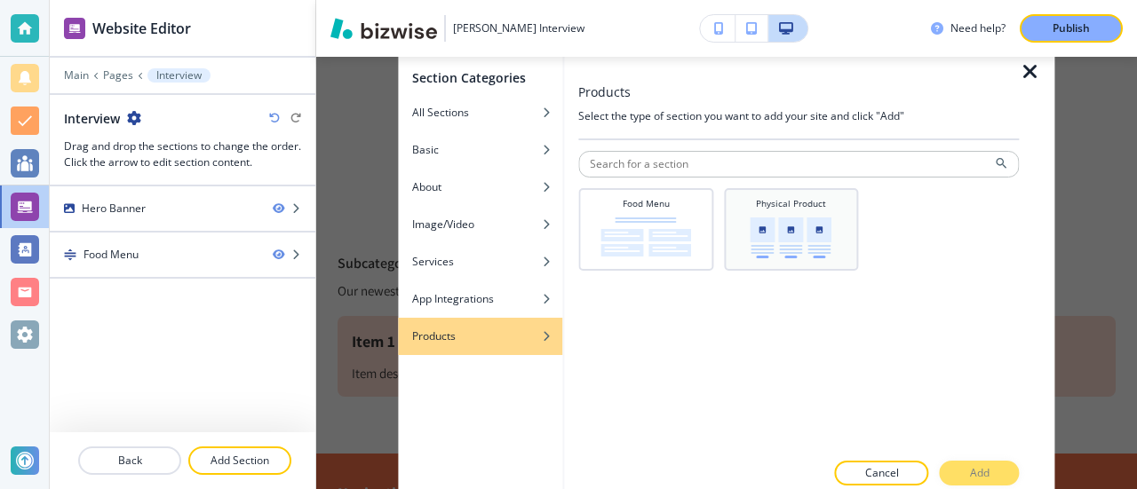
click at [819, 241] on img at bounding box center [792, 238] width 82 height 41
click at [979, 476] on p "Add" at bounding box center [980, 473] width 20 height 16
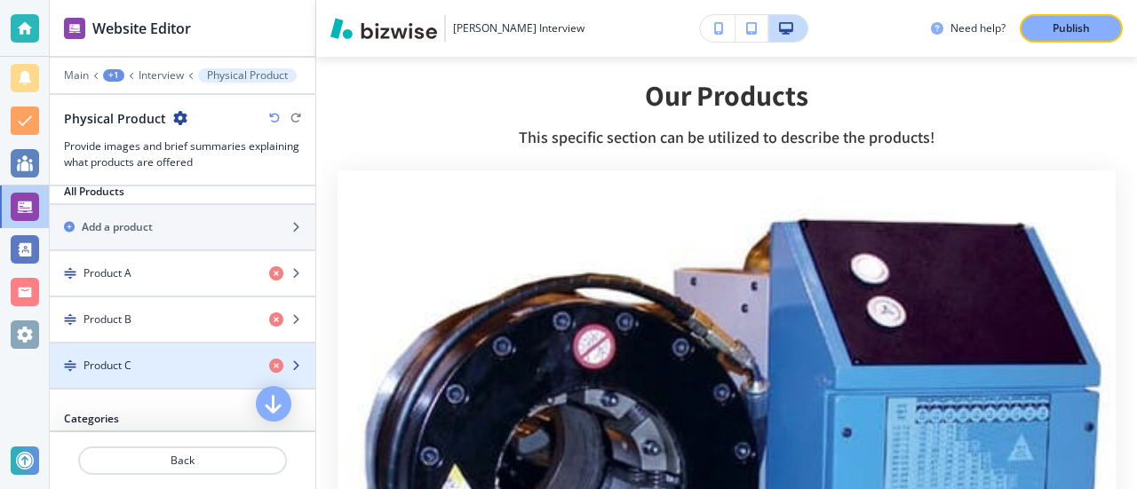
scroll to position [355, 0]
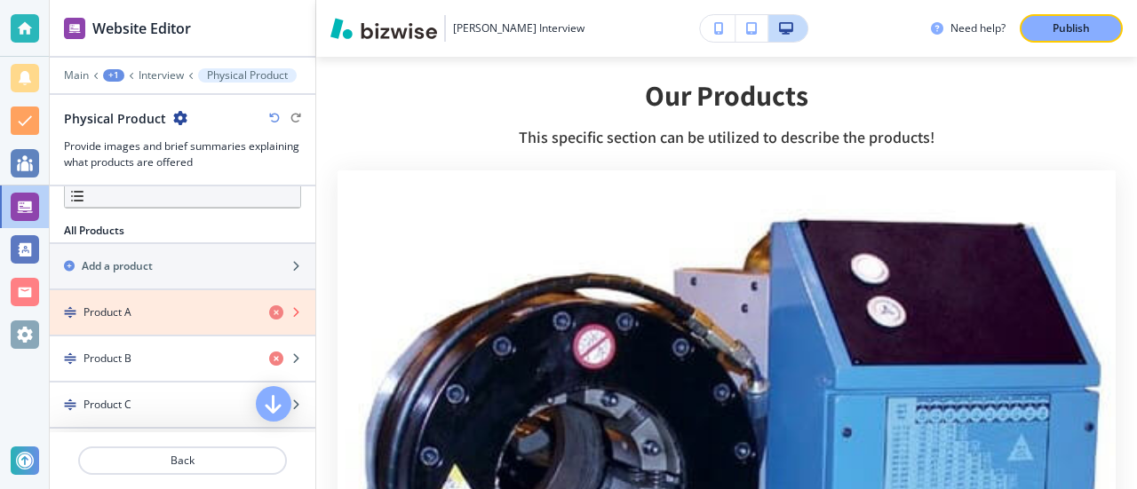
click at [269, 306] on icon "button" at bounding box center [276, 313] width 14 height 14
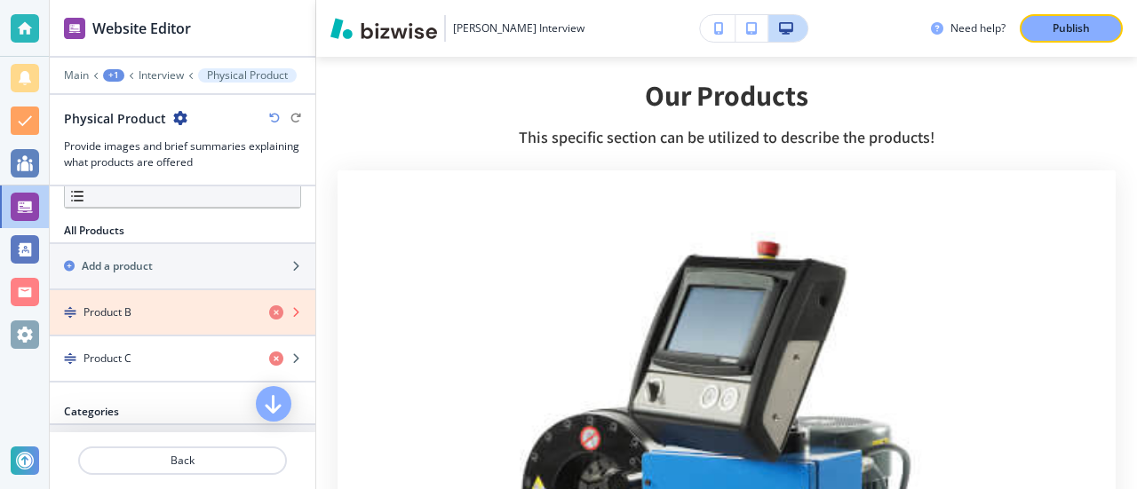
click at [269, 306] on icon "button" at bounding box center [276, 313] width 14 height 14
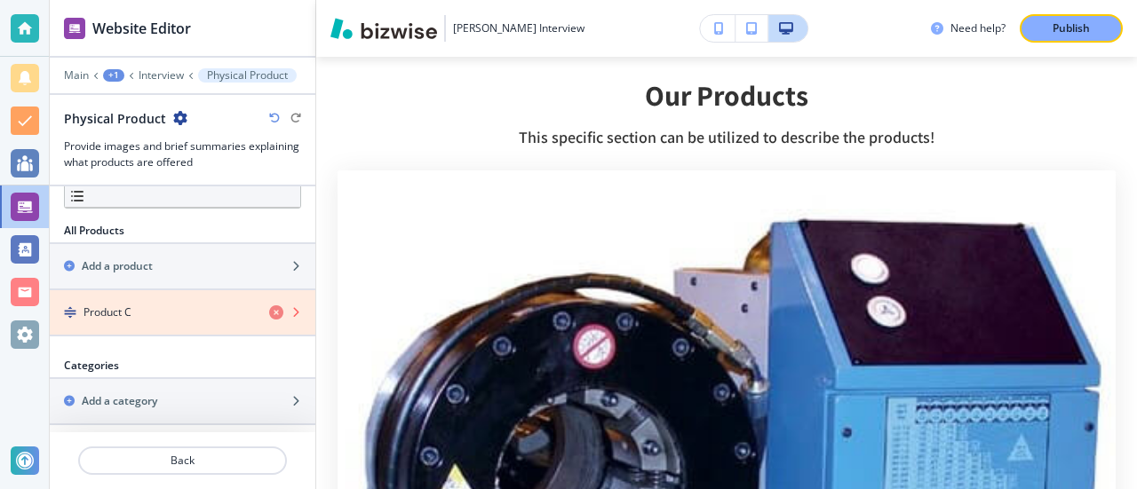
click at [269, 306] on icon "button" at bounding box center [276, 313] width 14 height 14
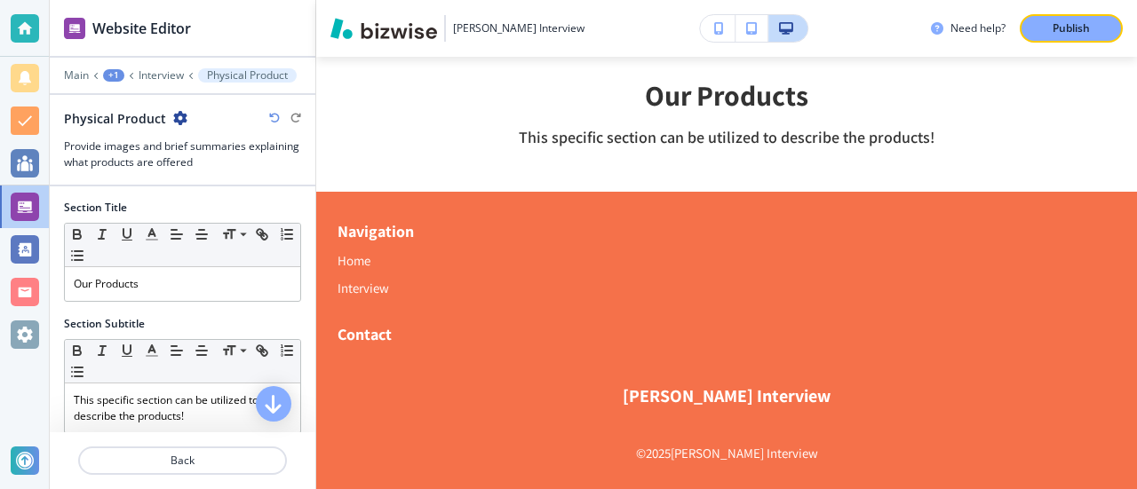
scroll to position [0, 0]
click at [174, 287] on p "Our Products" at bounding box center [183, 285] width 218 height 16
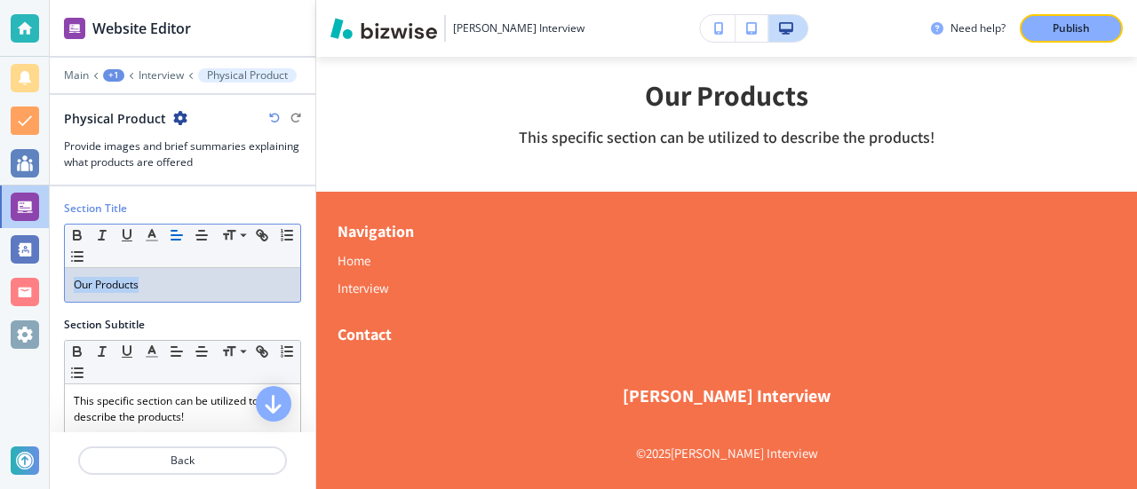
drag, startPoint x: 174, startPoint y: 287, endPoint x: 50, endPoint y: 294, distance: 124.5
click at [50, 294] on div "Section Title Small Normal Large Huge Our Products" at bounding box center [183, 259] width 266 height 116
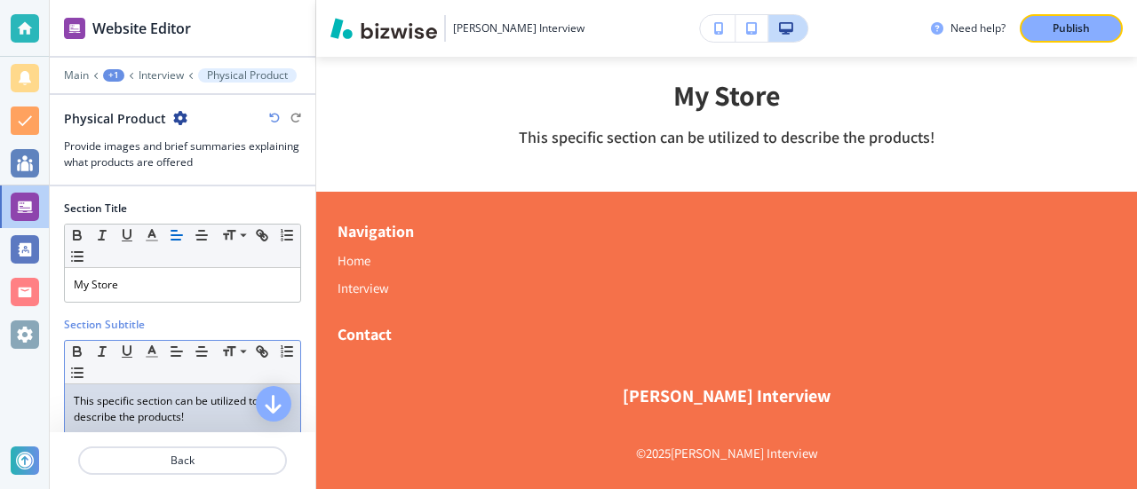
click at [153, 408] on p "This specific section can be utilized to describe the products!" at bounding box center [183, 409] width 218 height 32
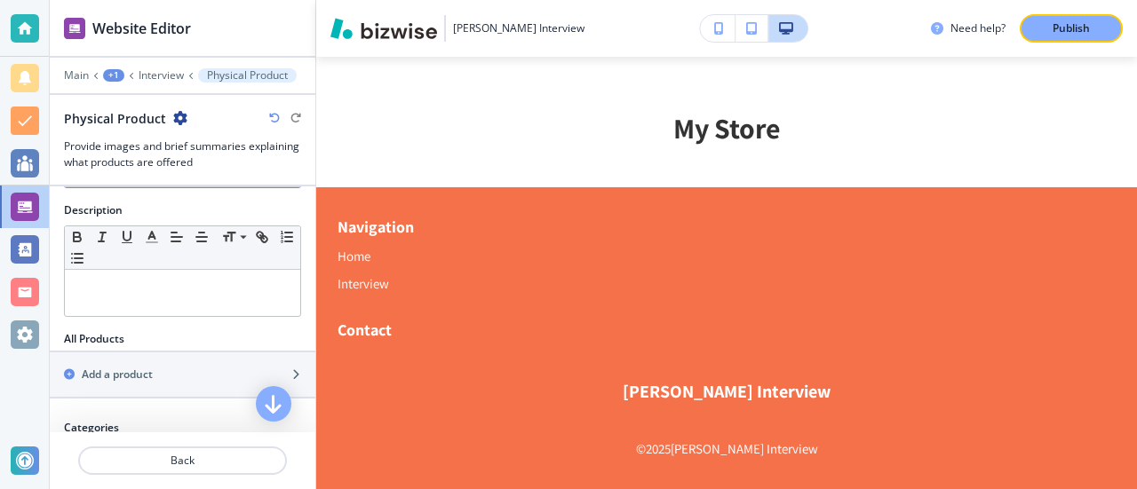
scroll to position [320, 0]
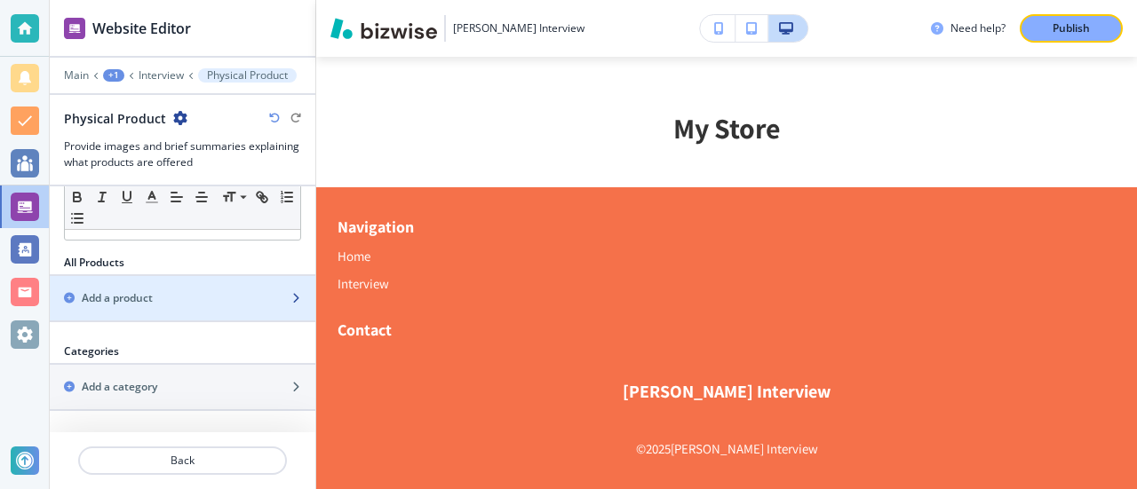
click at [155, 290] on div "Add a product" at bounding box center [163, 298] width 226 height 16
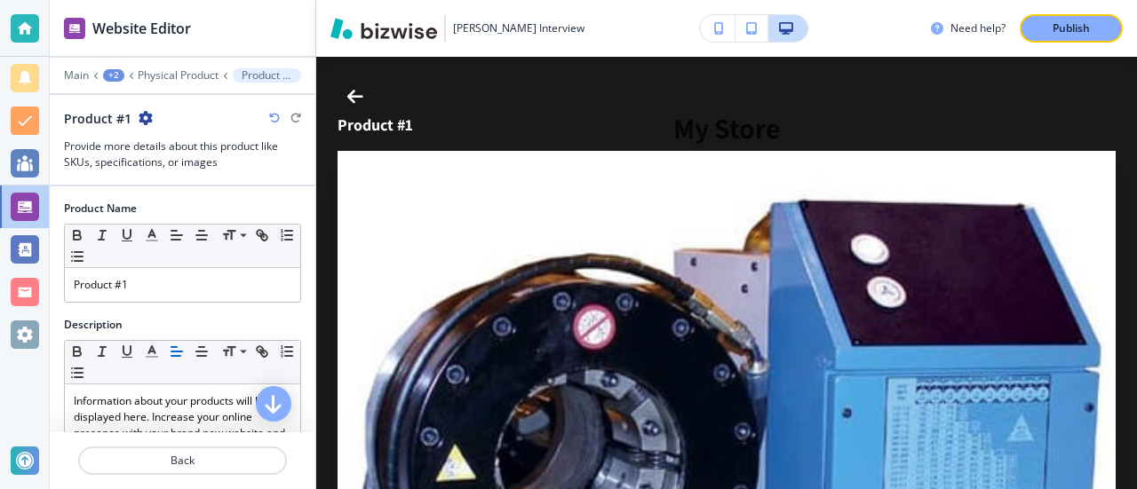
scroll to position [825, 0]
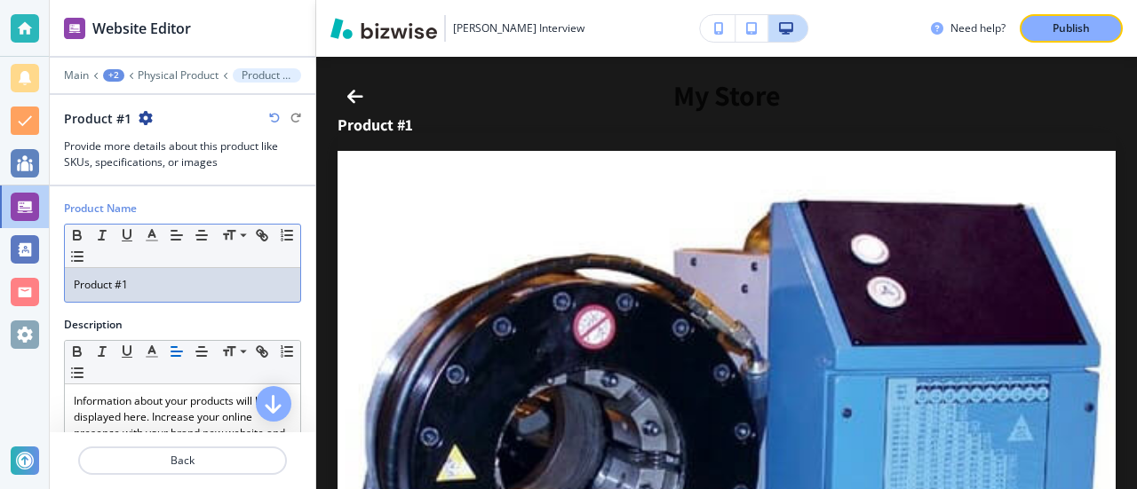
click at [162, 280] on p "Product #1" at bounding box center [183, 285] width 218 height 16
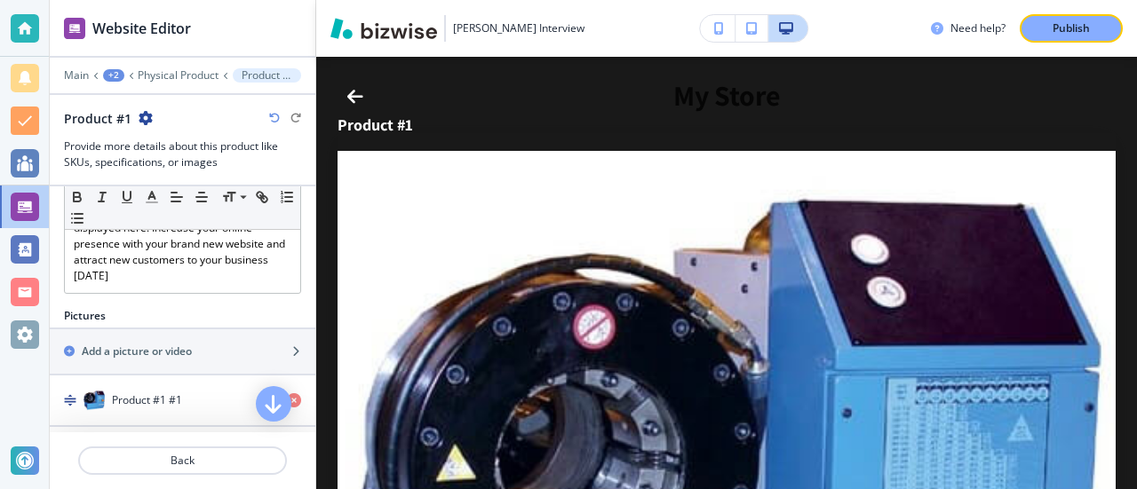
scroll to position [0, 0]
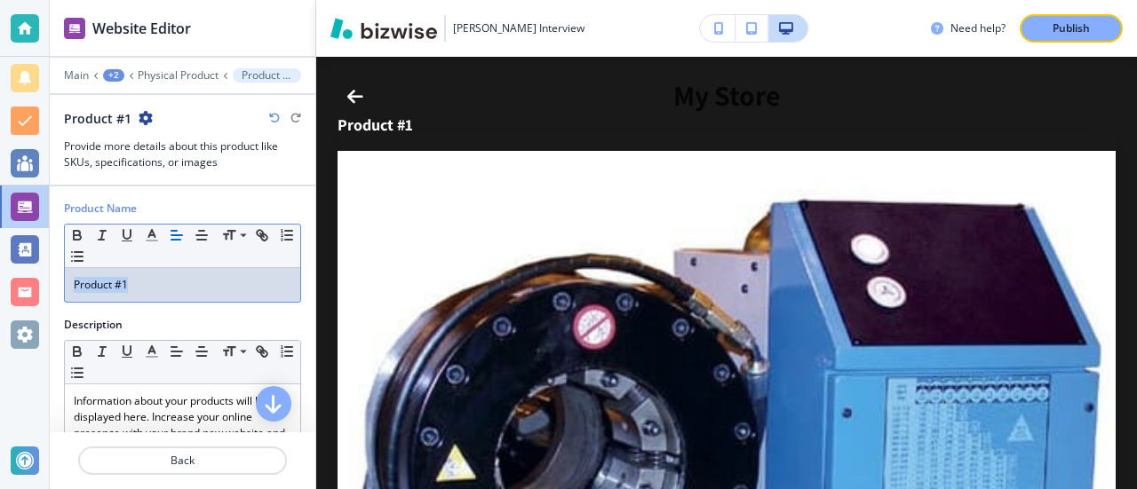
drag, startPoint x: 162, startPoint y: 280, endPoint x: 0, endPoint y: 285, distance: 161.7
click at [0, 285] on div "Website Editor Main +2 Physical Product Product #1 Product #1 Provide more deta…" at bounding box center [568, 244] width 1137 height 489
click at [161, 285] on p "Tshirt" at bounding box center [183, 285] width 218 height 16
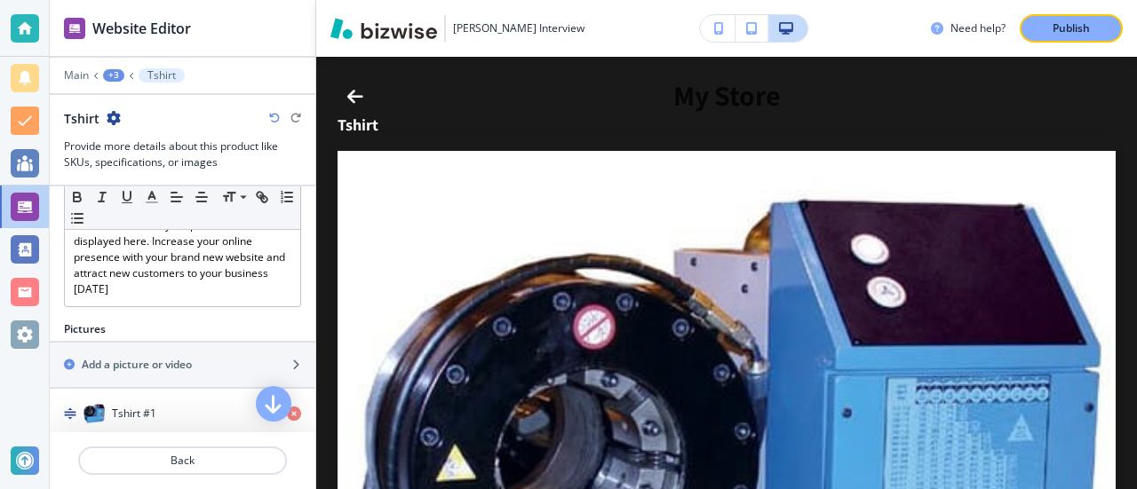
scroll to position [178, 0]
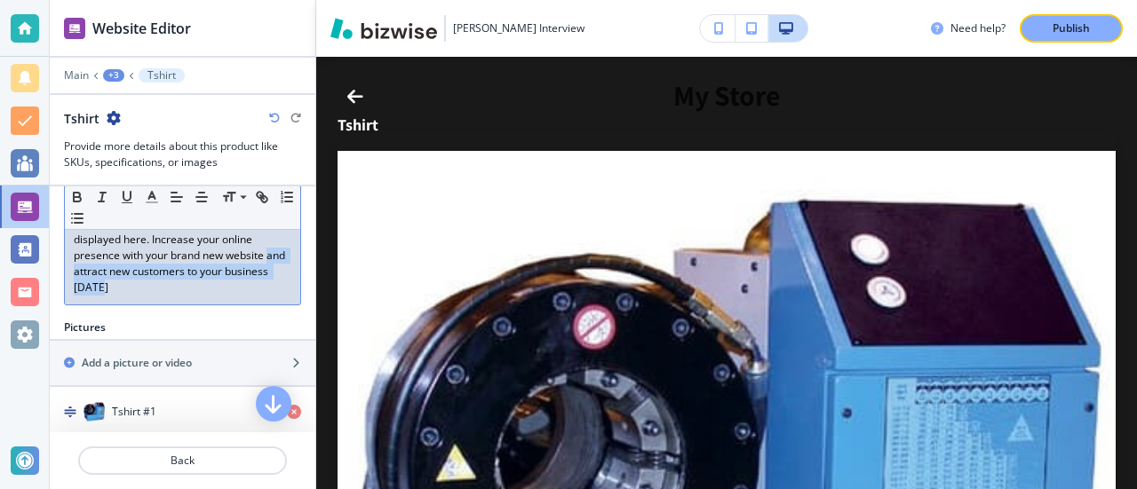
drag, startPoint x: 195, startPoint y: 285, endPoint x: 7, endPoint y: 244, distance: 192.7
click at [0, 258] on div "Website Editor Main +3 Tshirt Tshirt Provide more details about this product li…" at bounding box center [568, 244] width 1137 height 489
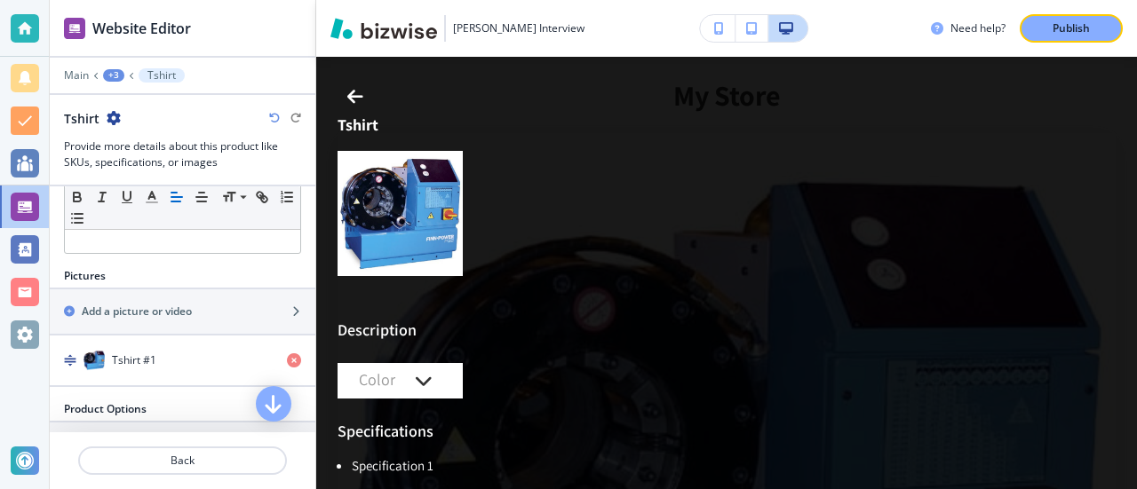
click at [247, 268] on div "Pictures" at bounding box center [183, 276] width 266 height 16
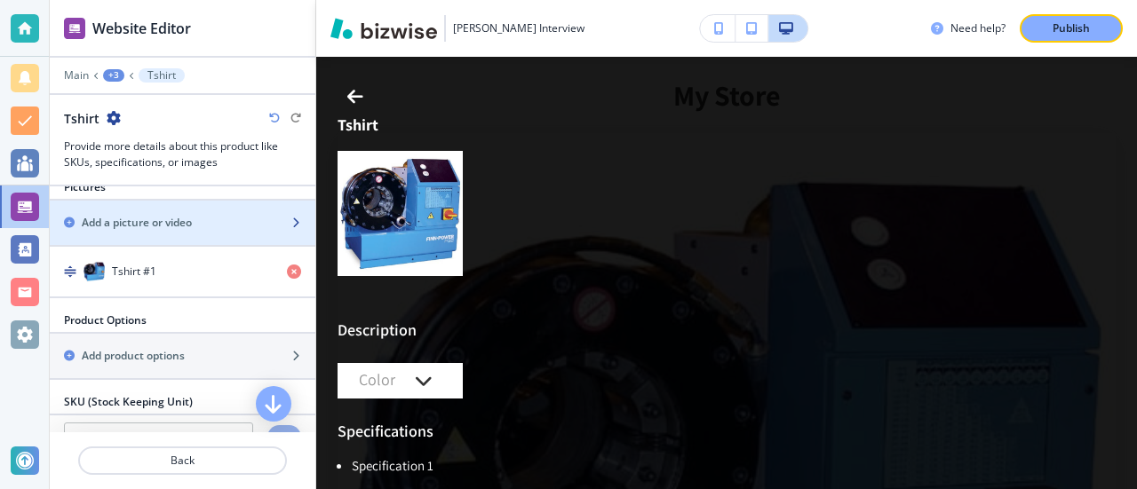
click at [188, 221] on h2 "Add a picture or video" at bounding box center [137, 223] width 110 height 16
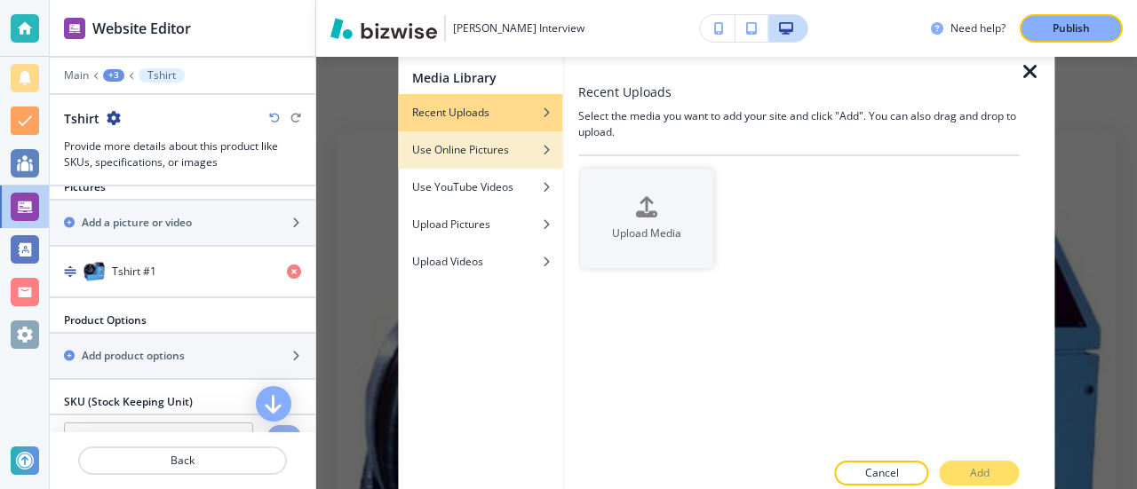
click at [491, 151] on h4 "Use Online Pictures" at bounding box center [460, 150] width 97 height 16
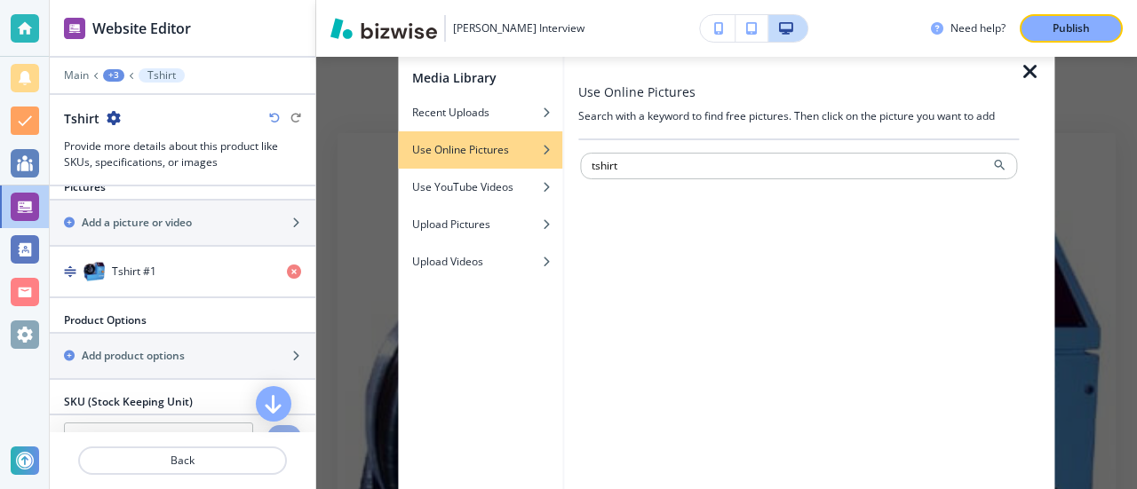
type input "tshirt"
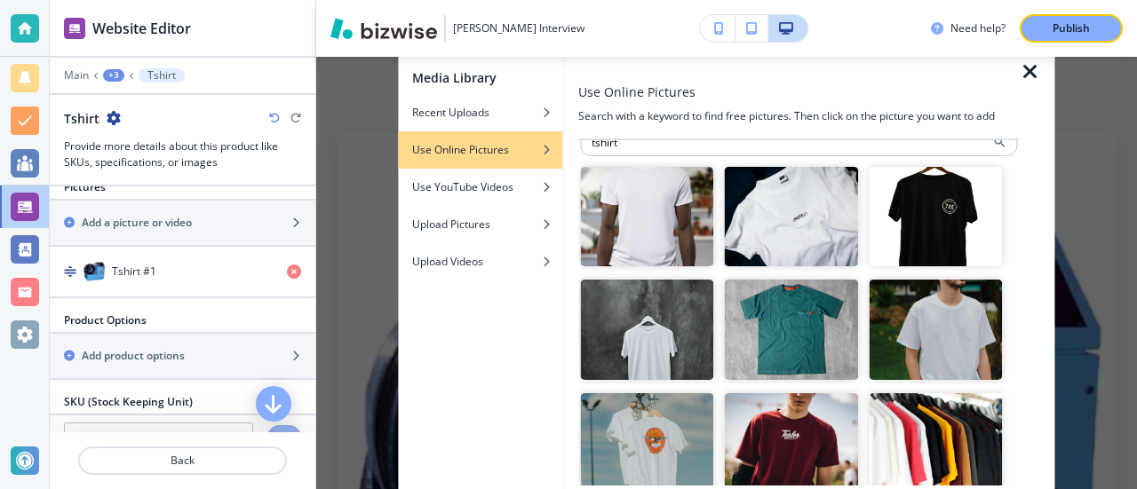
scroll to position [0, 0]
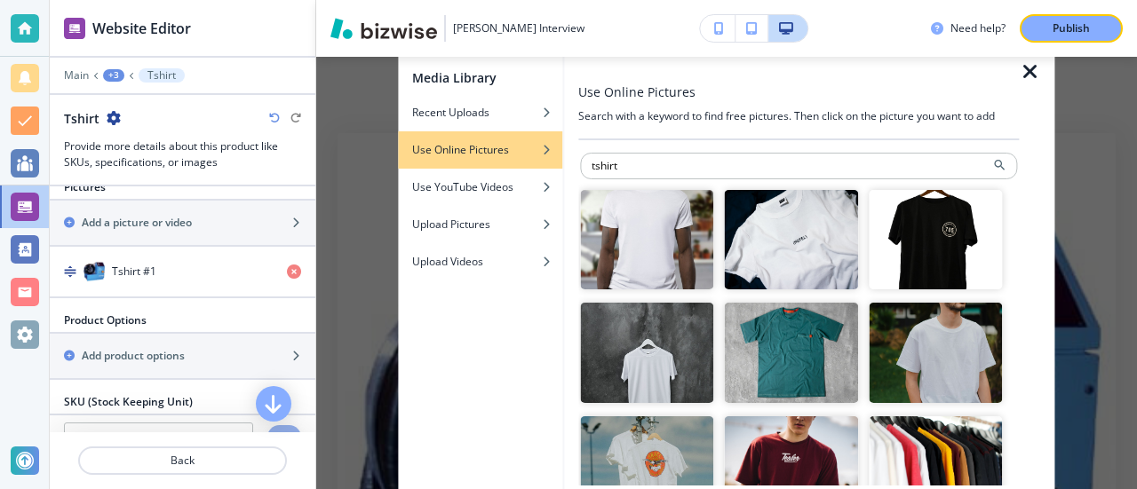
click at [652, 243] on img "button" at bounding box center [646, 240] width 133 height 100
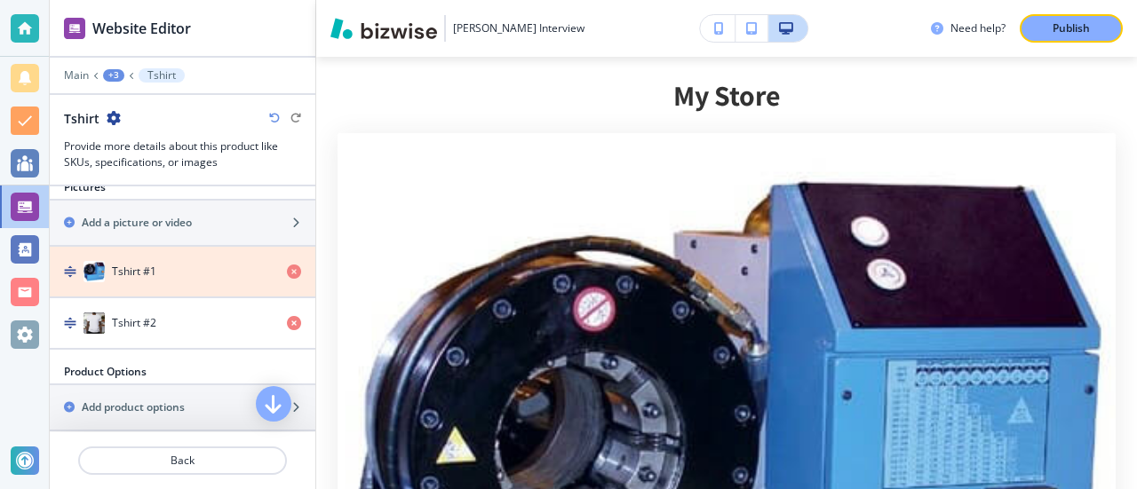
click at [287, 265] on icon "button" at bounding box center [294, 272] width 14 height 14
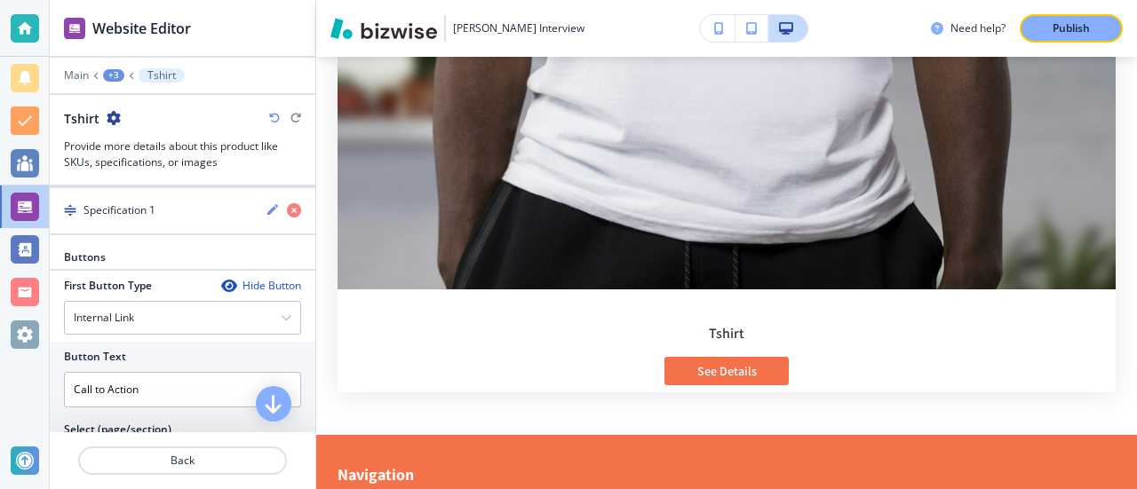
scroll to position [533, 0]
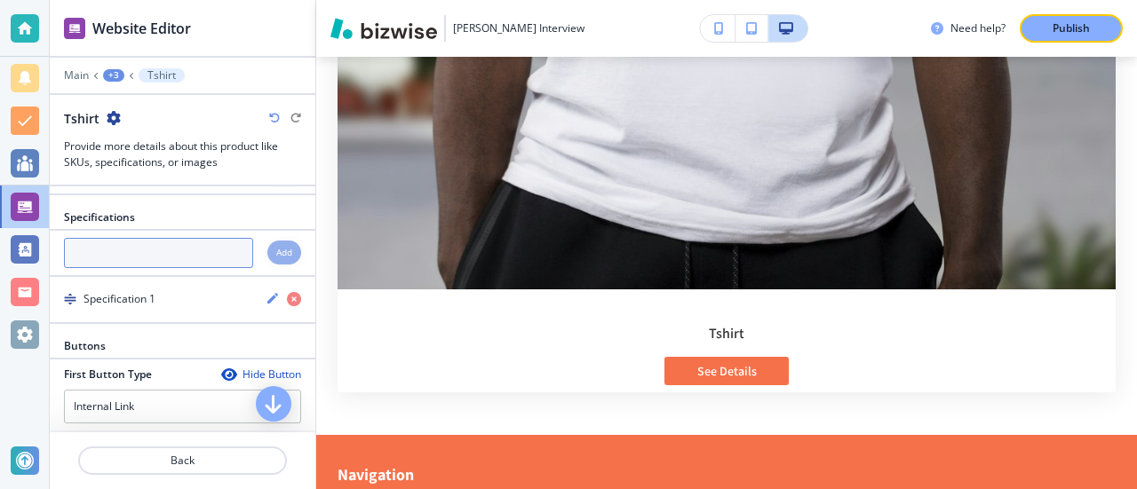
click at [155, 250] on input "text" at bounding box center [158, 253] width 189 height 30
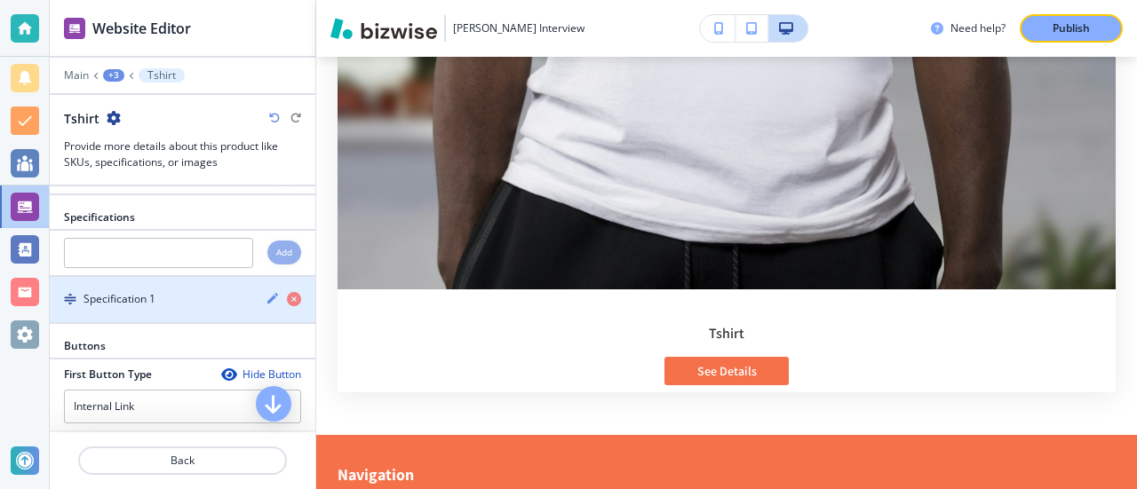
click at [137, 292] on h4 "Specification 1" at bounding box center [119, 299] width 72 height 16
click at [266, 291] on icon "button" at bounding box center [273, 298] width 14 height 14
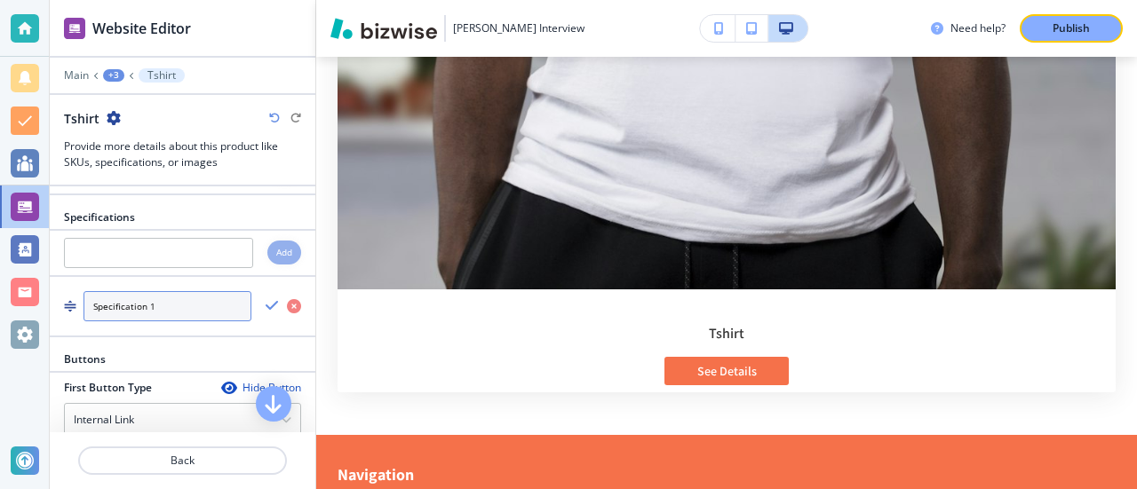
click at [186, 294] on input "Specification 1" at bounding box center [167, 306] width 168 height 30
drag, startPoint x: 186, startPoint y: 294, endPoint x: 18, endPoint y: 294, distance: 167.9
click at [18, 294] on div "Website Editor Main +3 Tshirt Tshirt Provide more details about this product li…" at bounding box center [568, 244] width 1137 height 489
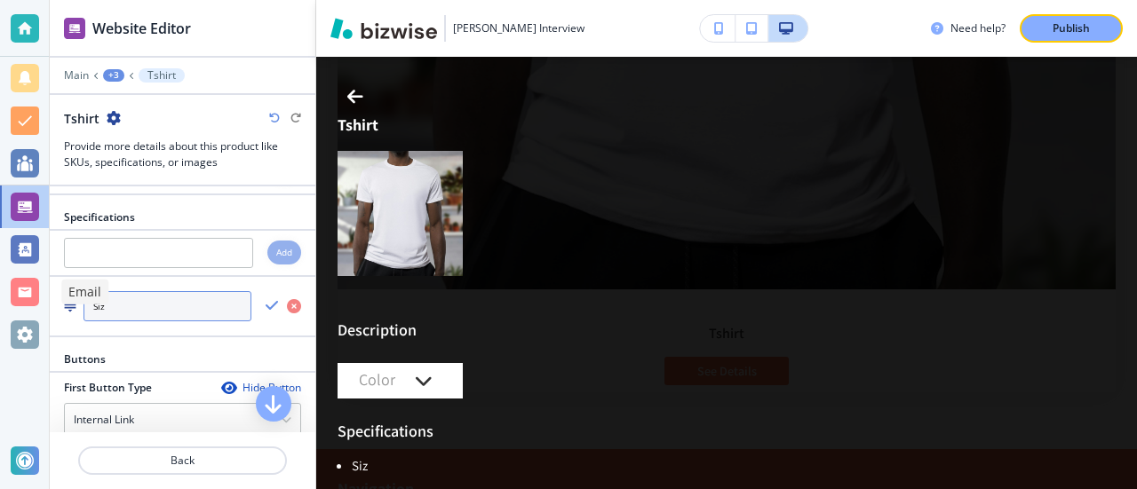
type input "Size"
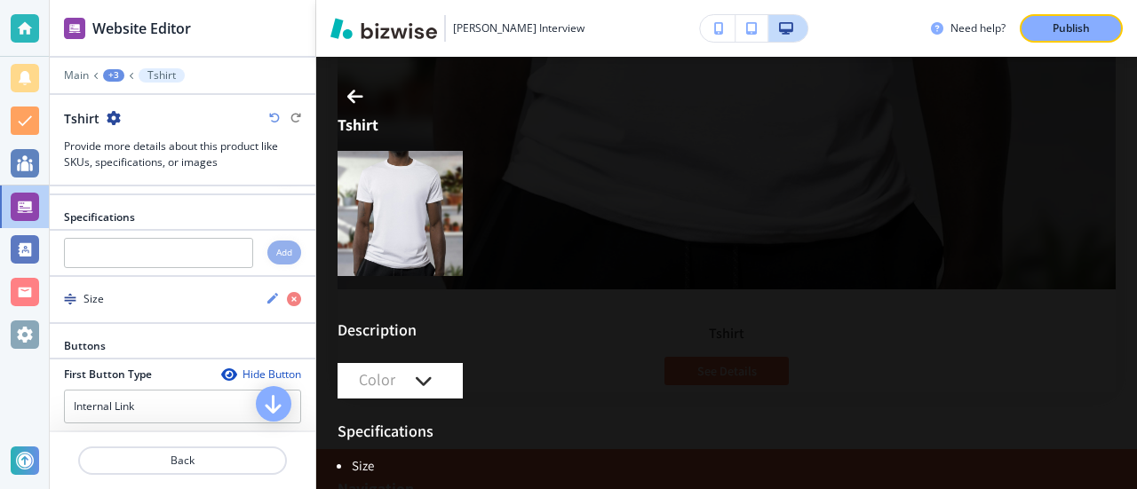
click at [276, 246] on h4 "Add" at bounding box center [284, 252] width 16 height 13
click at [181, 249] on input "text" at bounding box center [158, 253] width 189 height 30
type input "c"
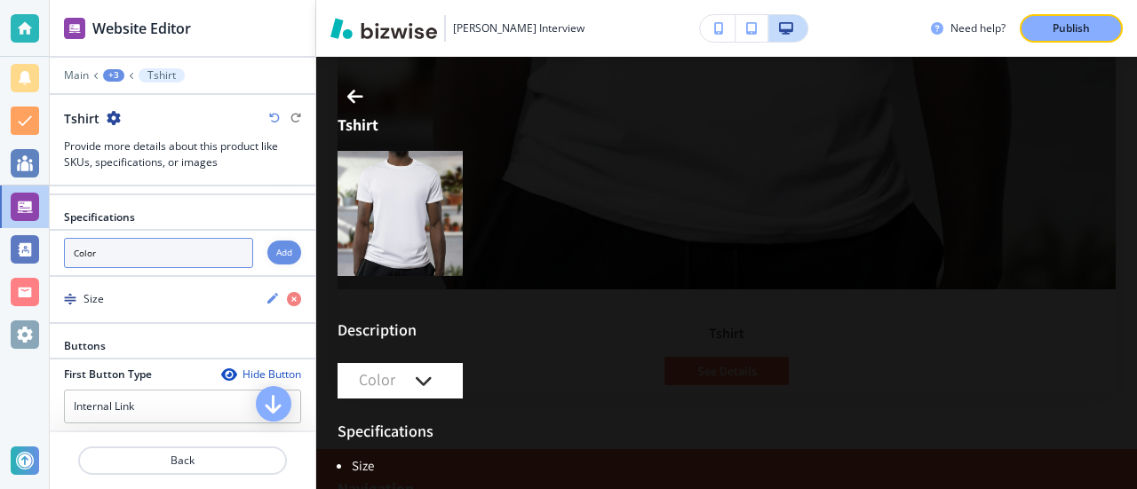
type input "Color"
click at [276, 246] on h4 "Add" at bounding box center [284, 252] width 16 height 13
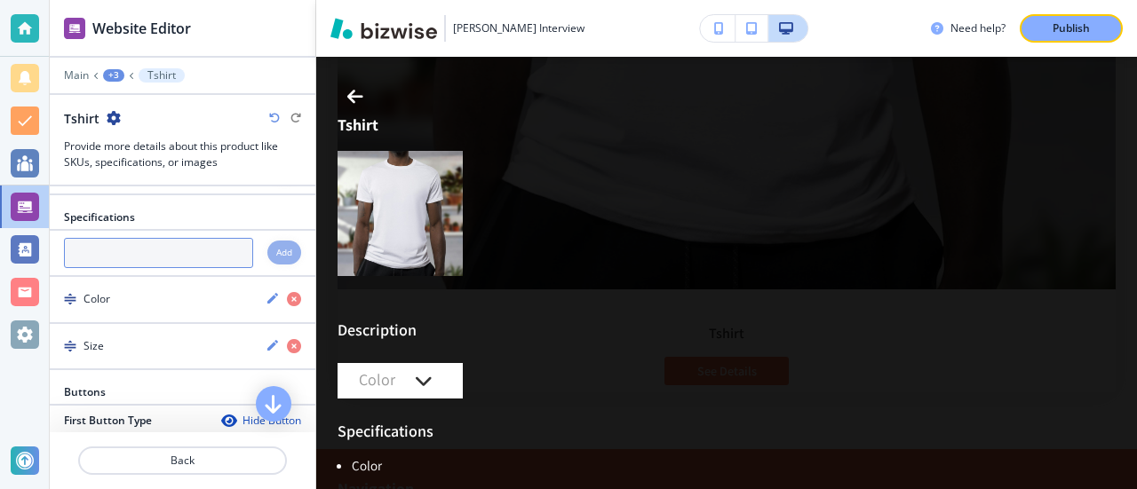
scroll to position [622, 0]
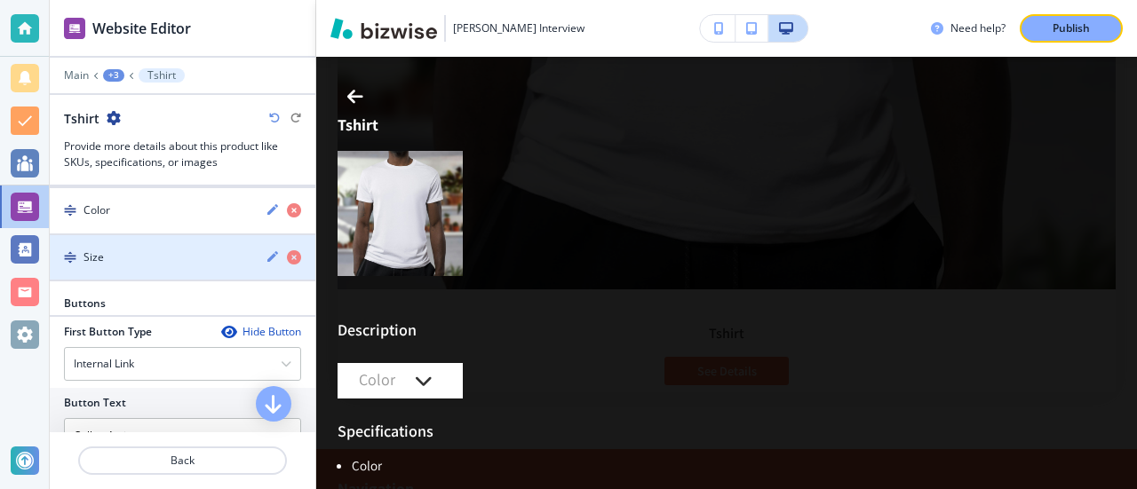
click at [183, 250] on div "Size" at bounding box center [151, 258] width 202 height 16
click at [267, 251] on icon "button" at bounding box center [272, 256] width 11 height 11
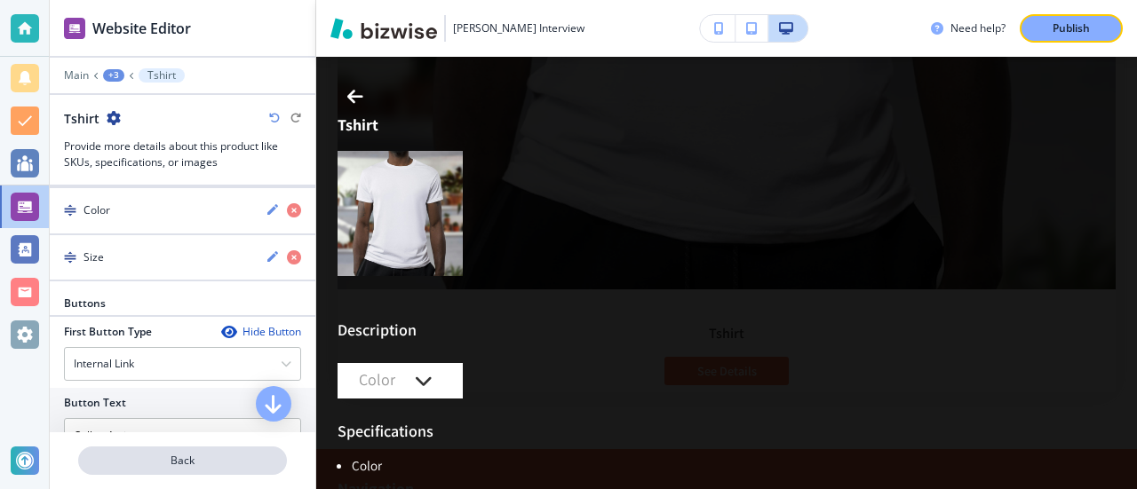
click at [197, 468] on p "Back" at bounding box center [182, 461] width 205 height 16
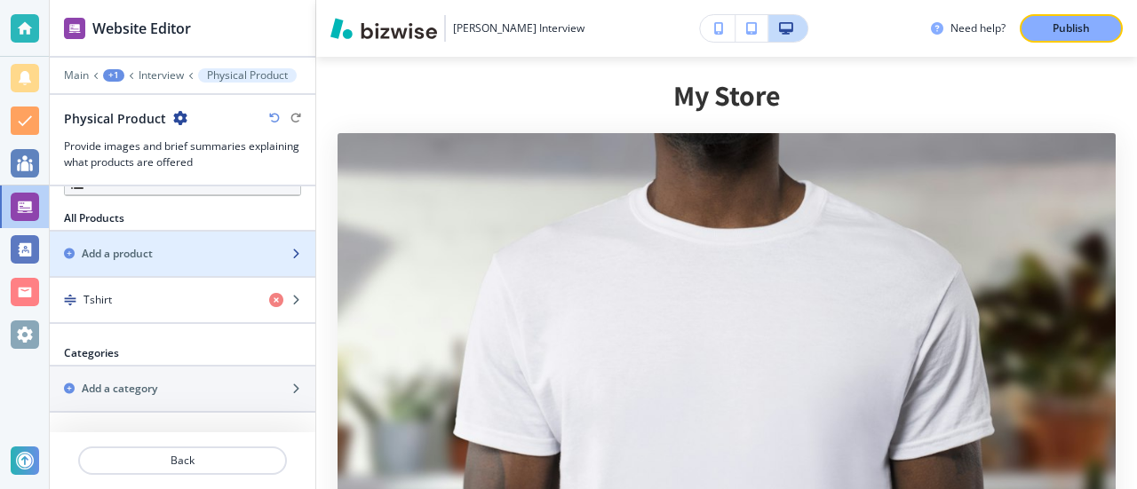
scroll to position [365, 0]
click at [123, 250] on h2 "Add a product" at bounding box center [117, 253] width 71 height 16
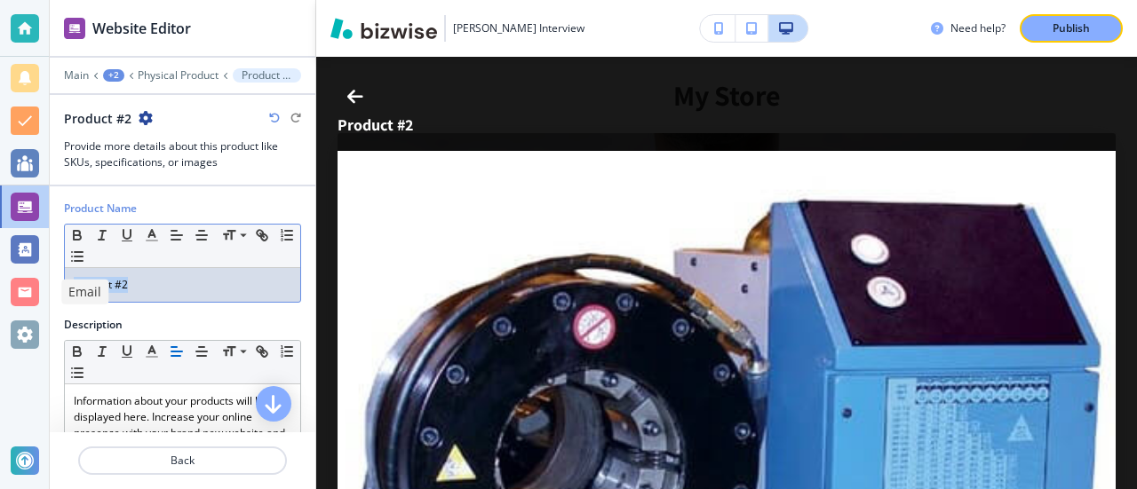
drag, startPoint x: 178, startPoint y: 288, endPoint x: 20, endPoint y: 289, distance: 157.2
click at [20, 289] on div "Website Editor Main +2 Physical Product Product #2 Product #2 Provide more deta…" at bounding box center [568, 244] width 1137 height 489
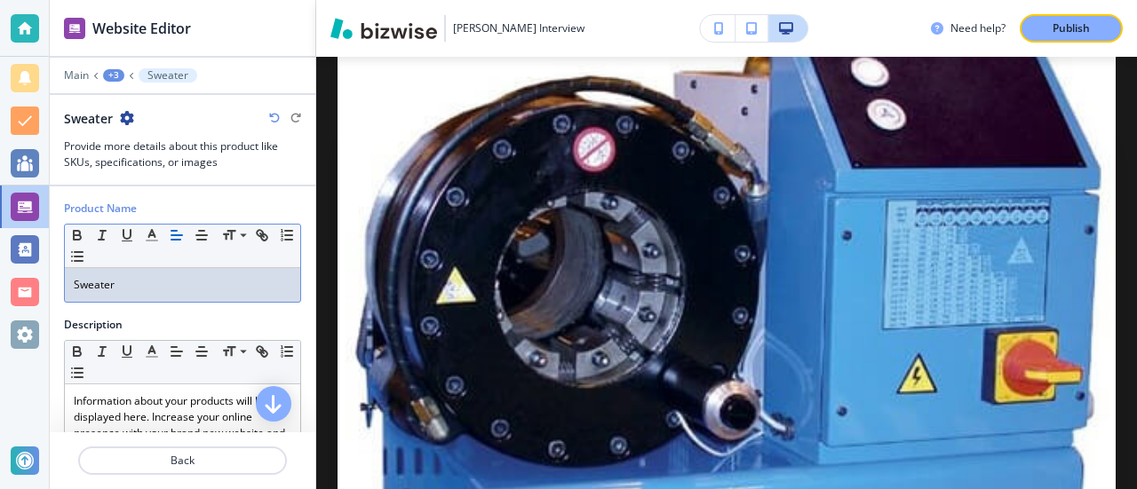
scroll to position [89, 0]
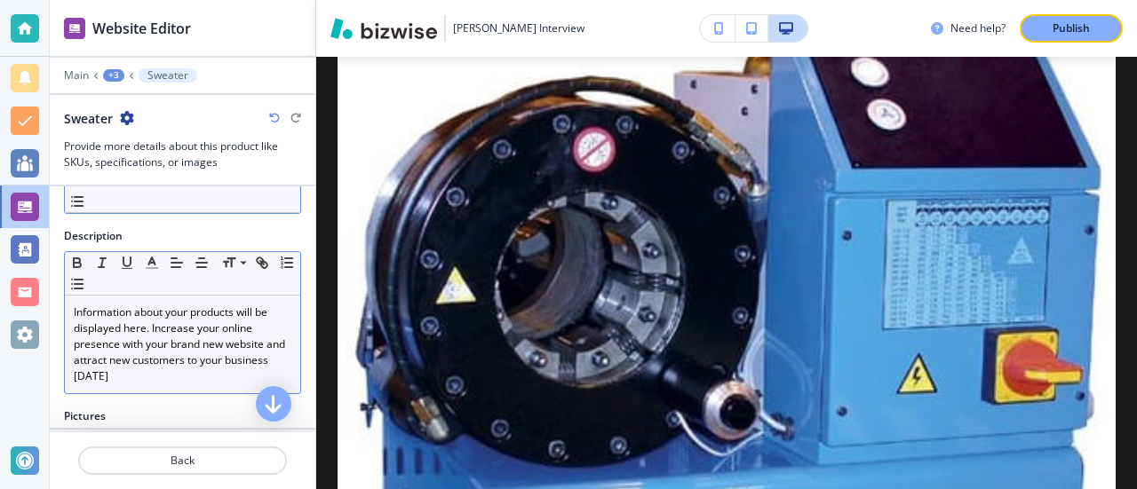
click at [194, 350] on p "Information about your products will be displayed here. Increase your online pr…" at bounding box center [183, 345] width 218 height 80
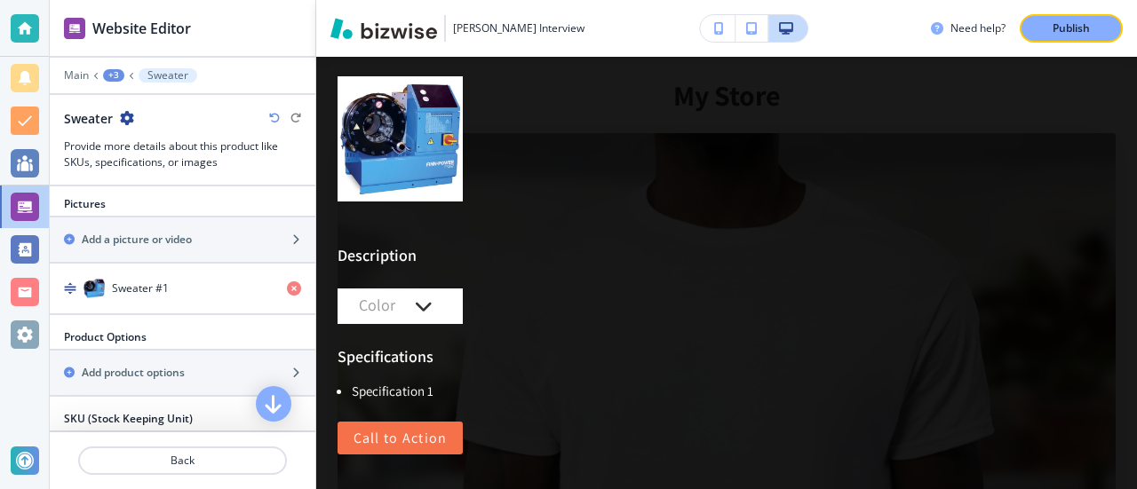
scroll to position [266, 0]
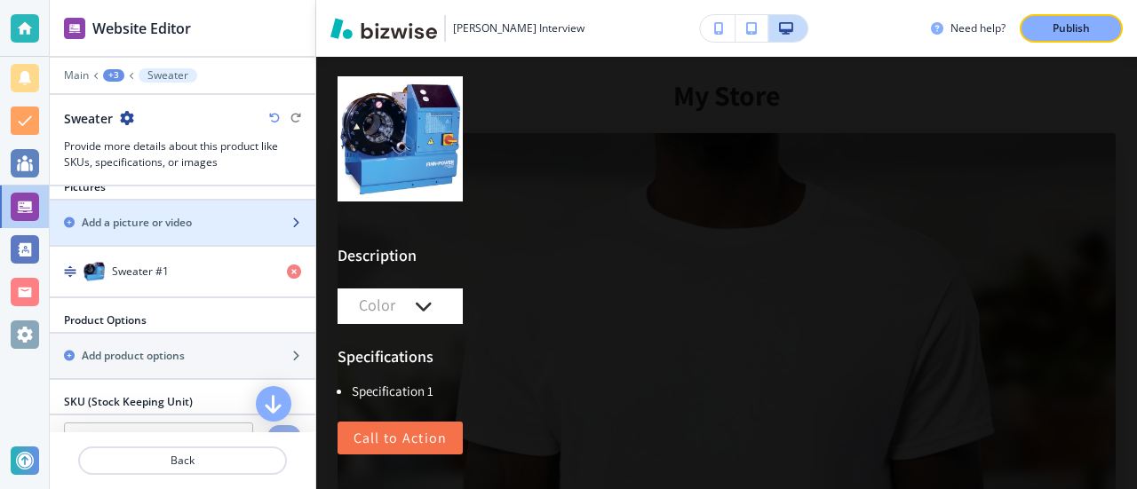
click at [165, 219] on h2 "Add a picture or video" at bounding box center [137, 223] width 110 height 16
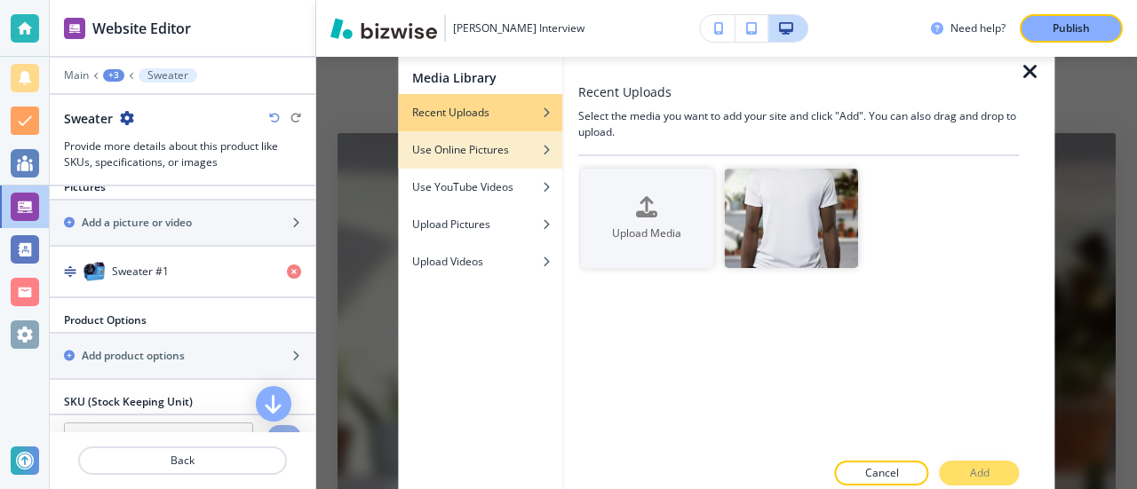
click at [473, 152] on h4 "Use Online Pictures" at bounding box center [460, 150] width 97 height 16
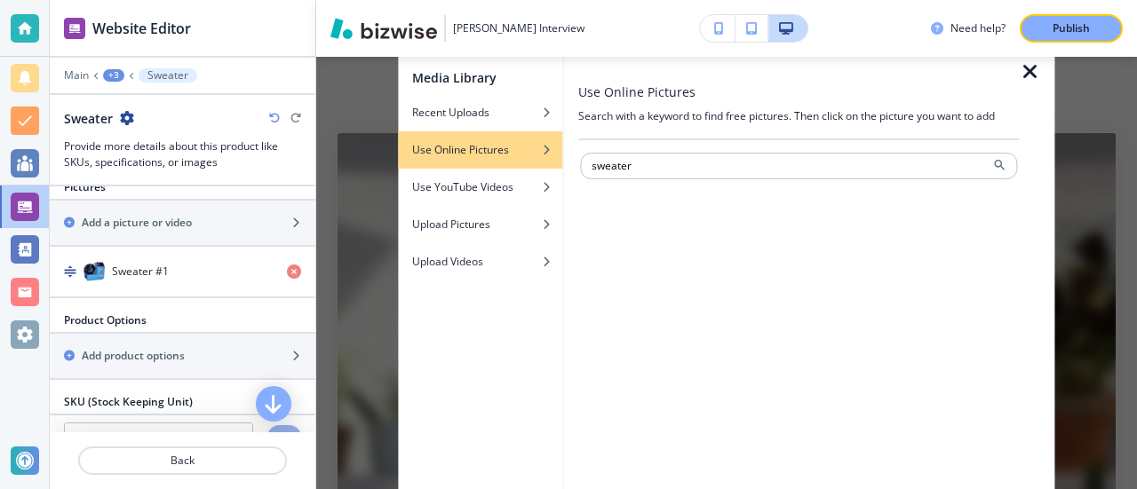
type input "sweater"
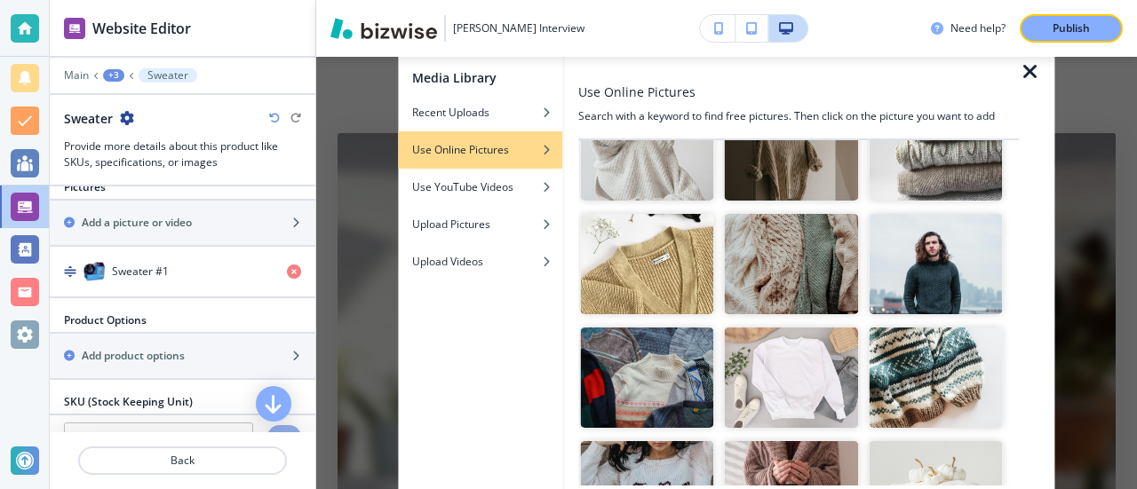
scroll to position [178, 0]
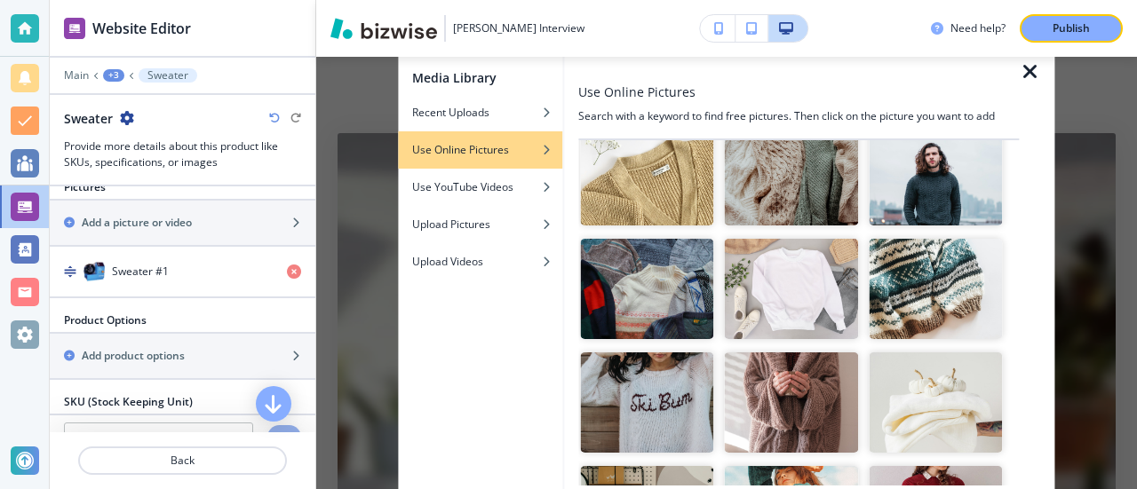
click at [790, 264] on img "button" at bounding box center [791, 289] width 133 height 100
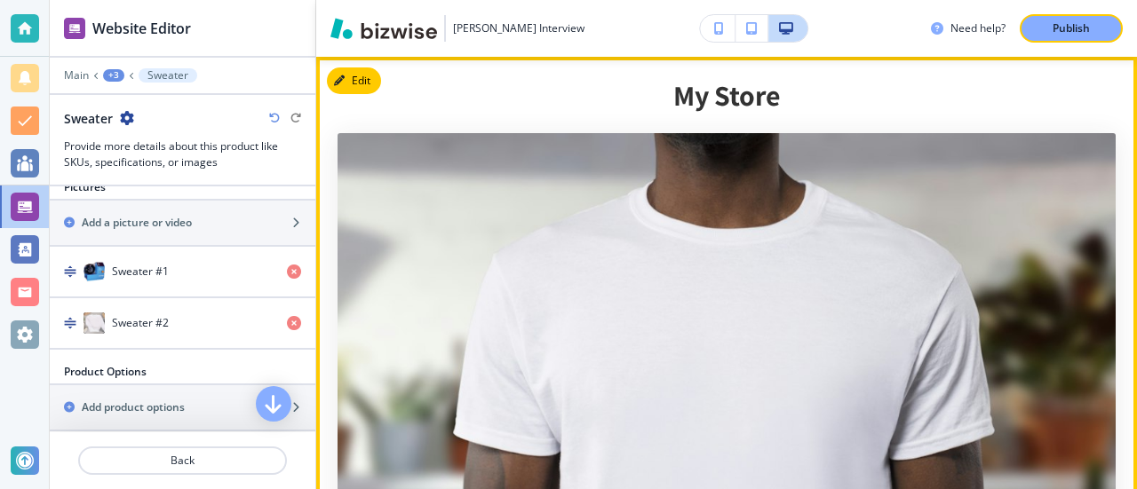
scroll to position [914, 0]
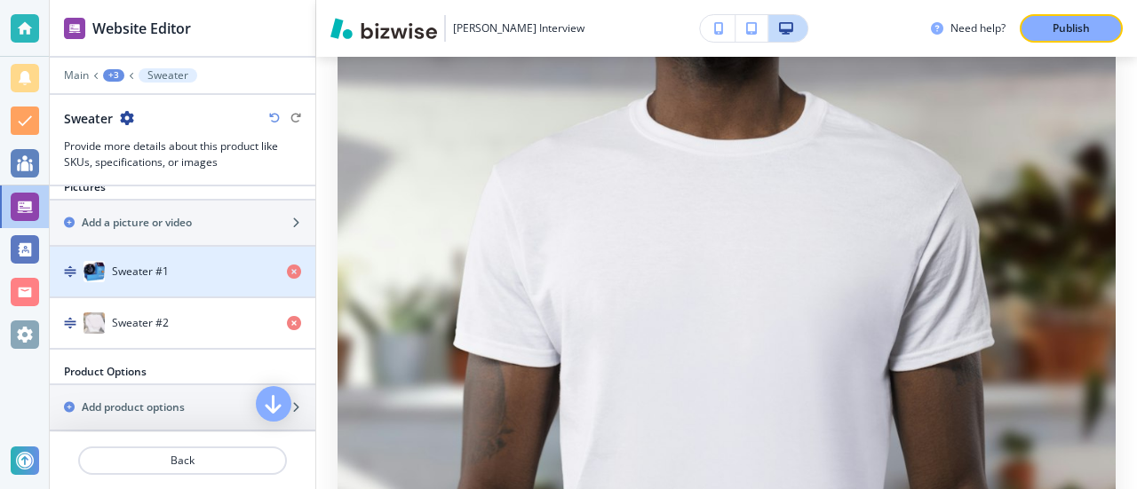
click at [201, 269] on div "Sweater #1" at bounding box center [161, 271] width 223 height 21
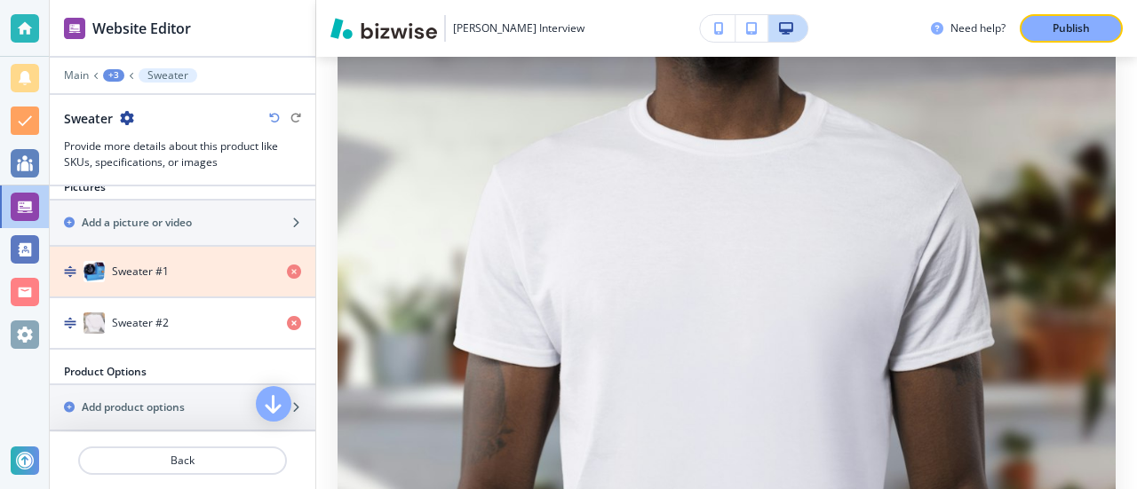
click at [287, 265] on icon "button" at bounding box center [294, 272] width 14 height 14
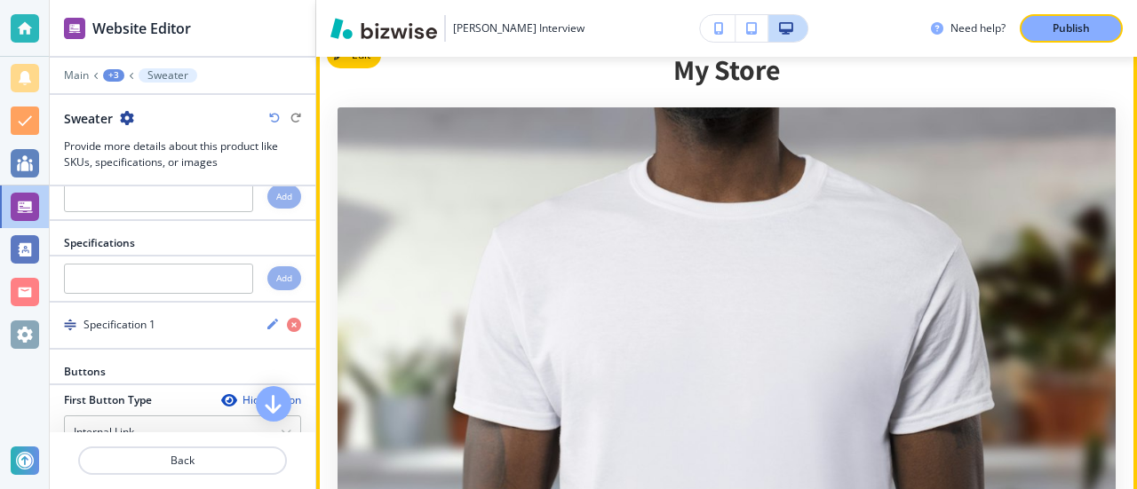
scroll to position [825, 0]
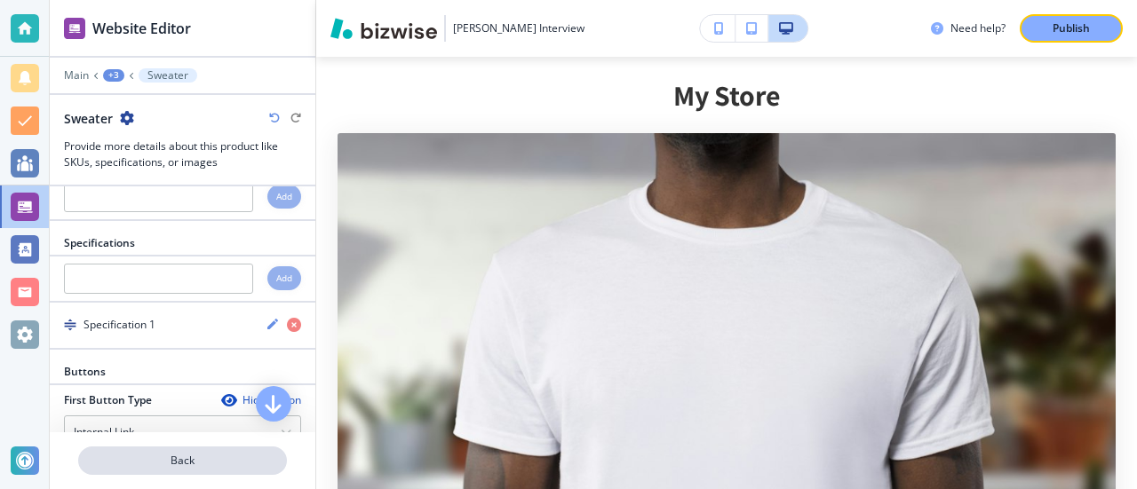
click at [164, 461] on p "Back" at bounding box center [182, 461] width 205 height 16
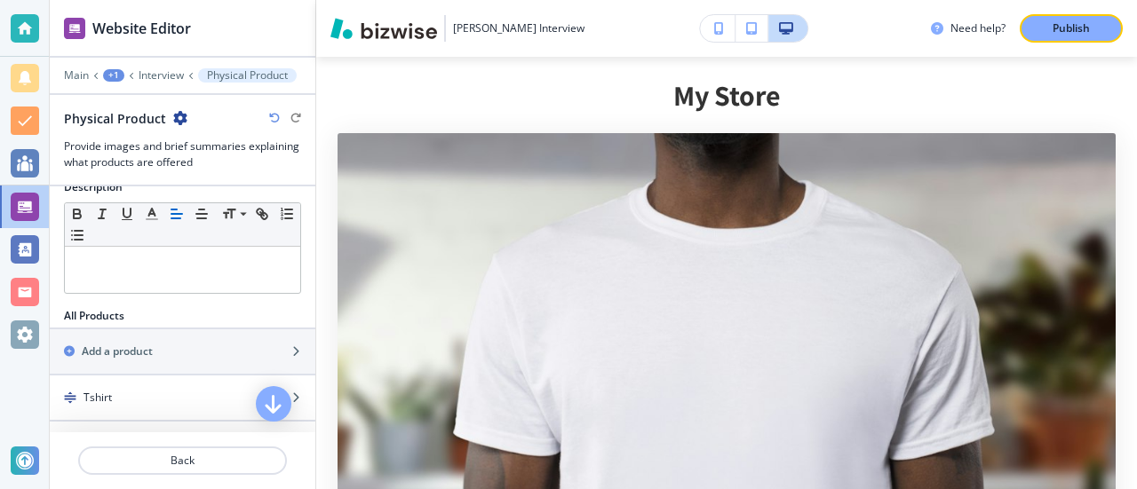
scroll to position [355, 0]
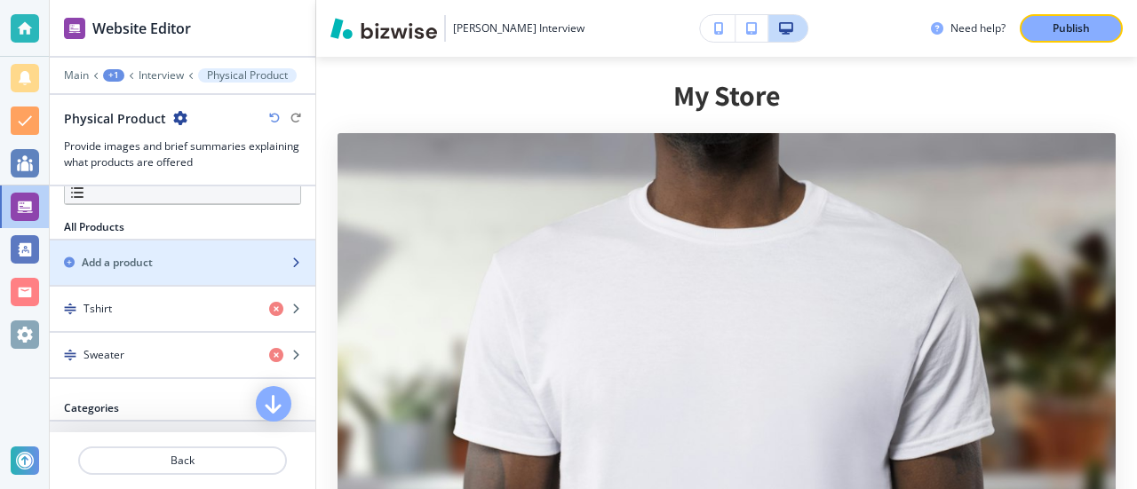
click at [126, 256] on h2 "Add a product" at bounding box center [117, 263] width 71 height 16
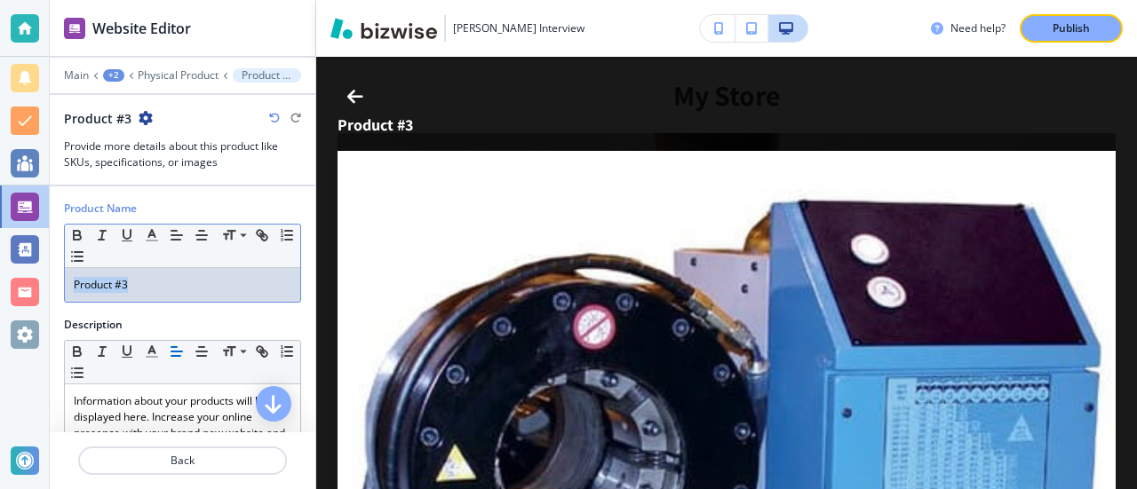
drag, startPoint x: 155, startPoint y: 285, endPoint x: 0, endPoint y: 276, distance: 155.7
click at [0, 276] on div "Website Editor Main +2 Physical Product Product #3 Product #3 Provide more deta…" at bounding box center [568, 244] width 1137 height 489
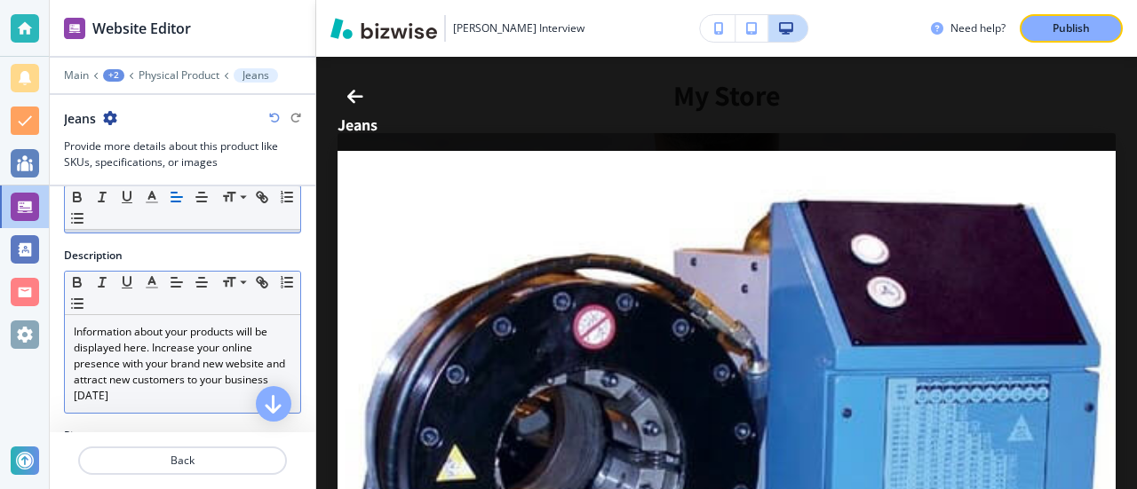
scroll to position [178, 0]
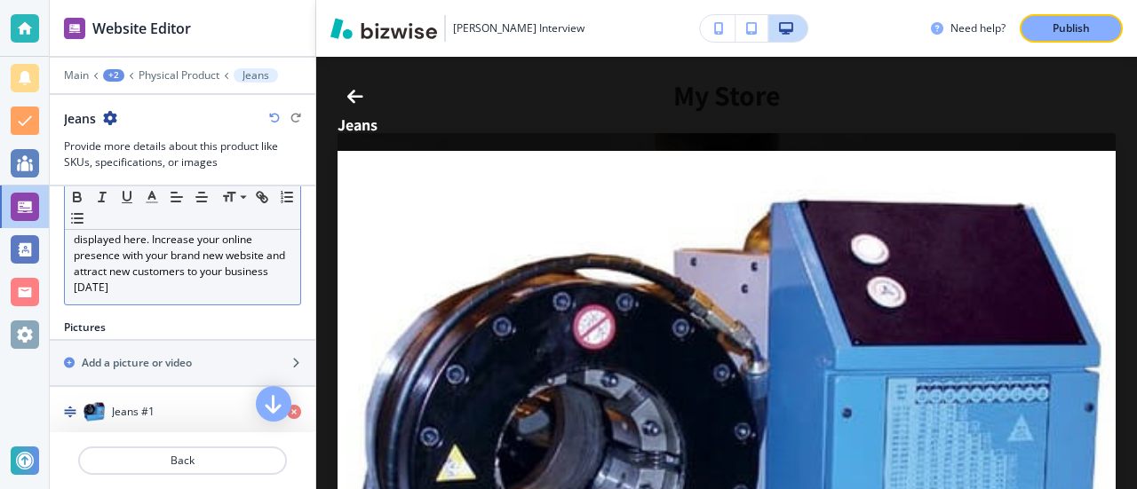
click at [192, 271] on p "Information about your products will be displayed here. Increase your online pr…" at bounding box center [183, 256] width 218 height 80
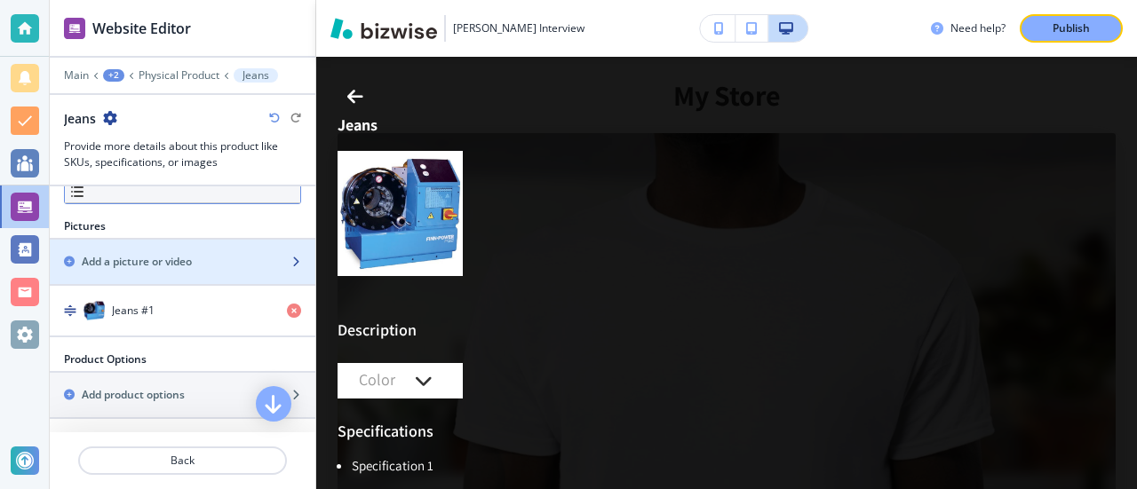
scroll to position [266, 0]
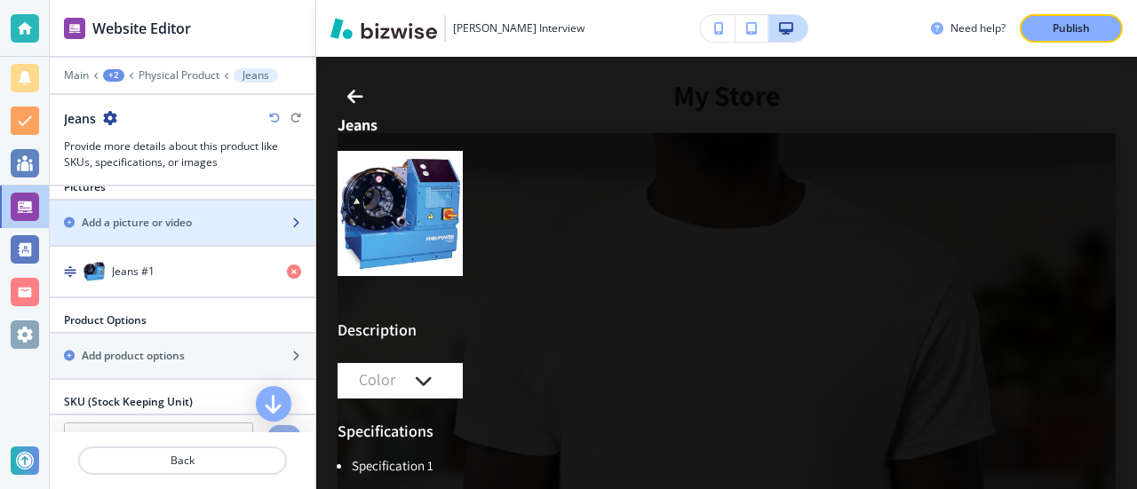
click at [192, 216] on h2 "Add a picture or video" at bounding box center [137, 223] width 110 height 16
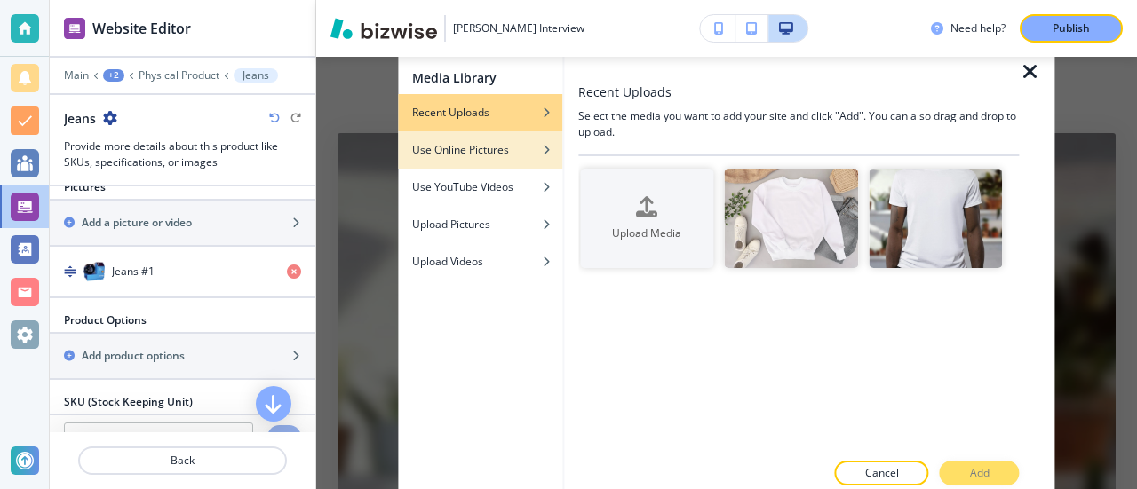
click at [470, 158] on div "button" at bounding box center [480, 163] width 164 height 11
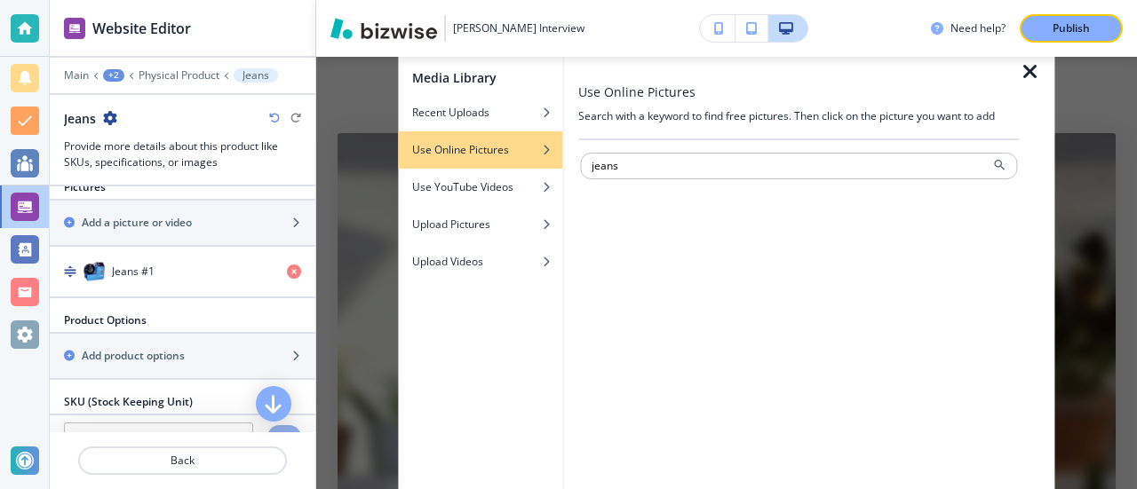
type input "jeans"
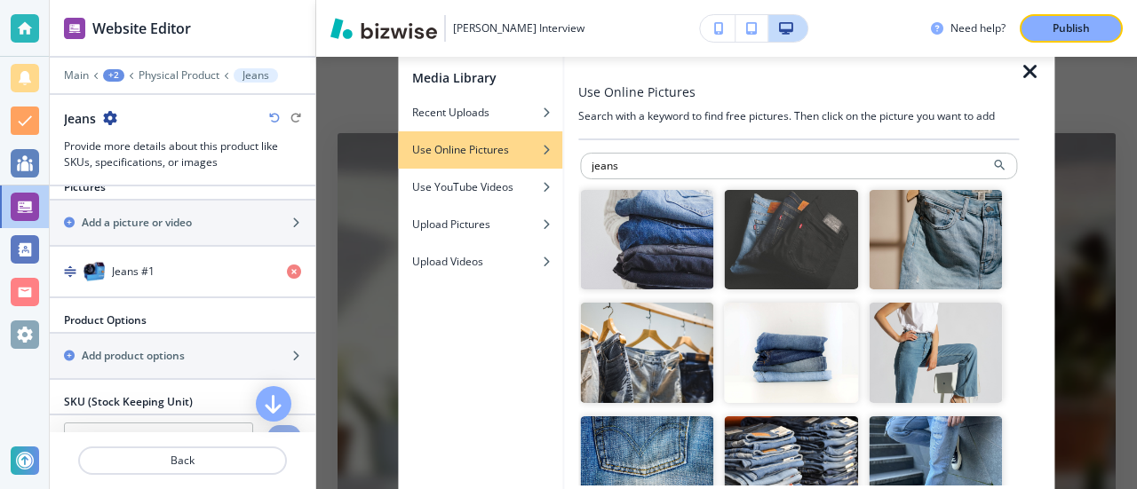
click at [909, 328] on img "button" at bounding box center [935, 353] width 133 height 100
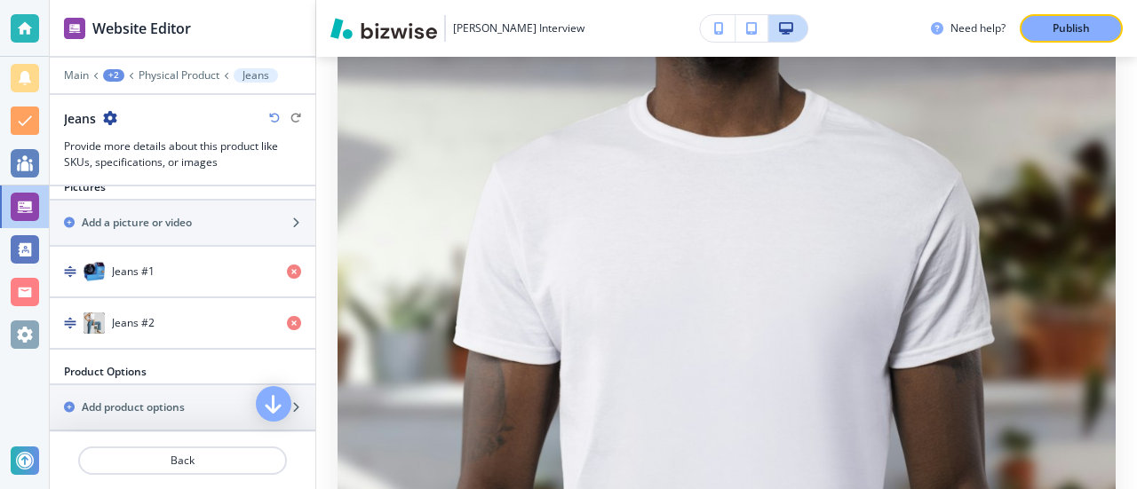
scroll to position [1003, 0]
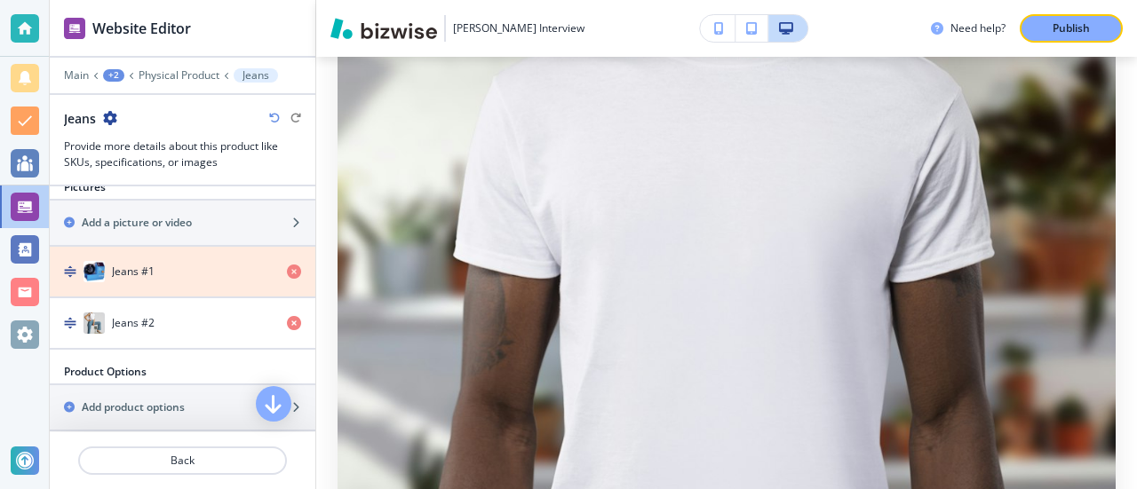
click at [287, 267] on icon "button" at bounding box center [294, 272] width 14 height 14
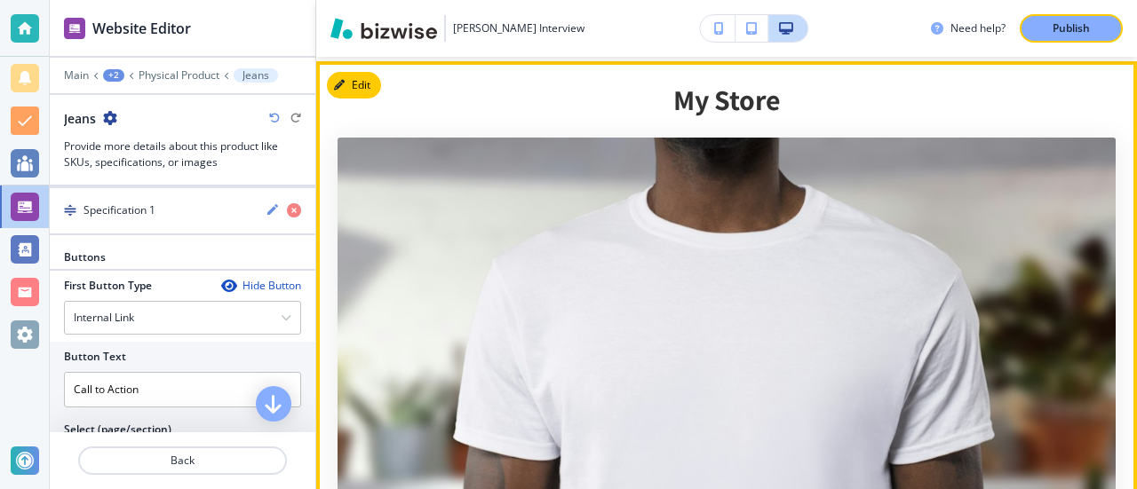
scroll to position [914, 0]
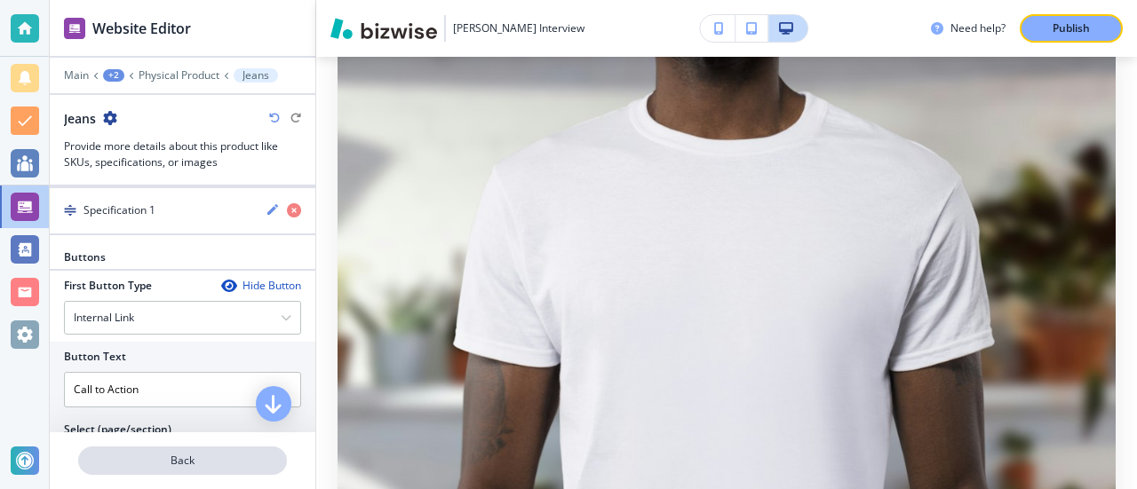
click at [226, 462] on p "Back" at bounding box center [182, 461] width 205 height 16
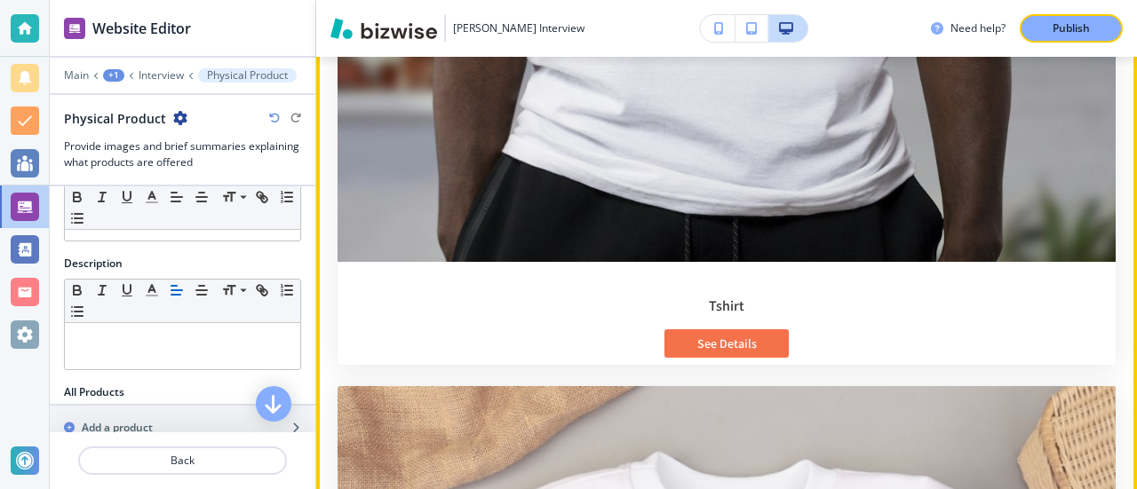
scroll to position [1447, 0]
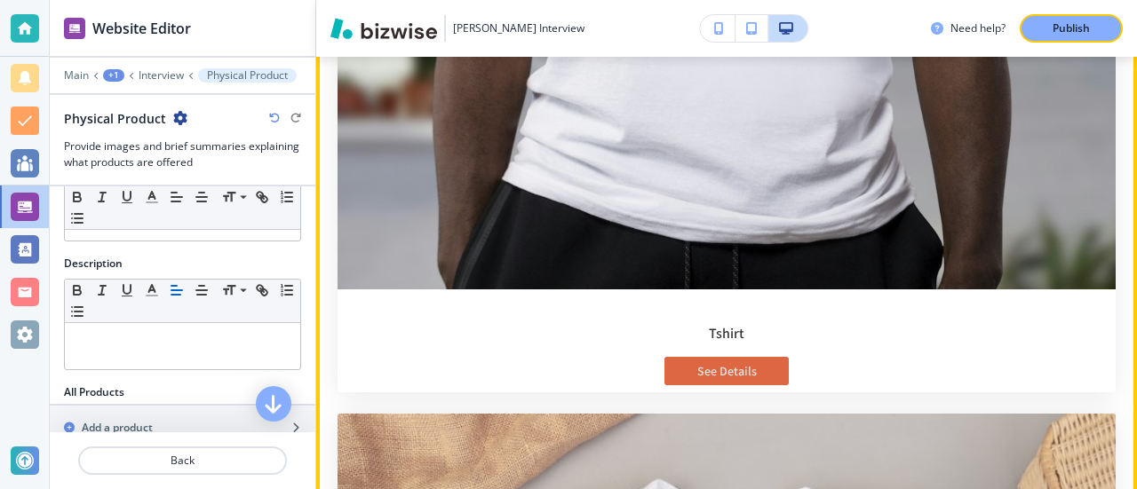
click at [719, 364] on p "See Details" at bounding box center [727, 371] width 60 height 14
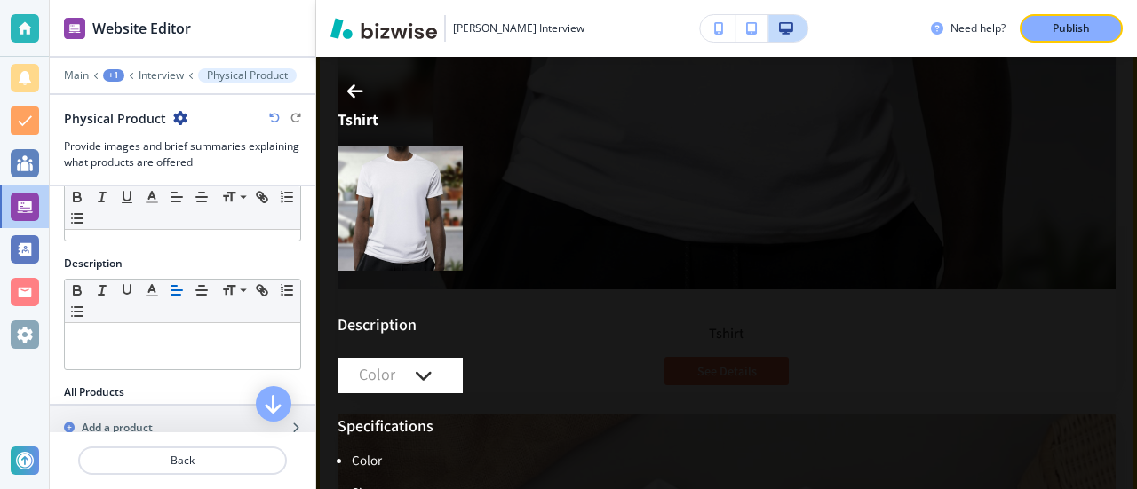
scroll to position [0, 0]
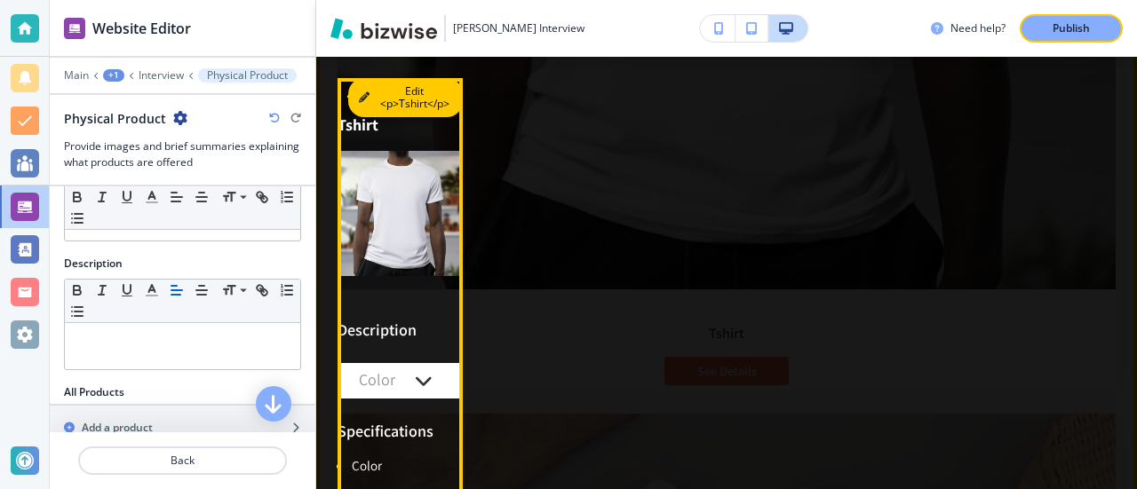
click at [374, 91] on button "Edit <p>Tshirt</p>" at bounding box center [405, 97] width 115 height 39
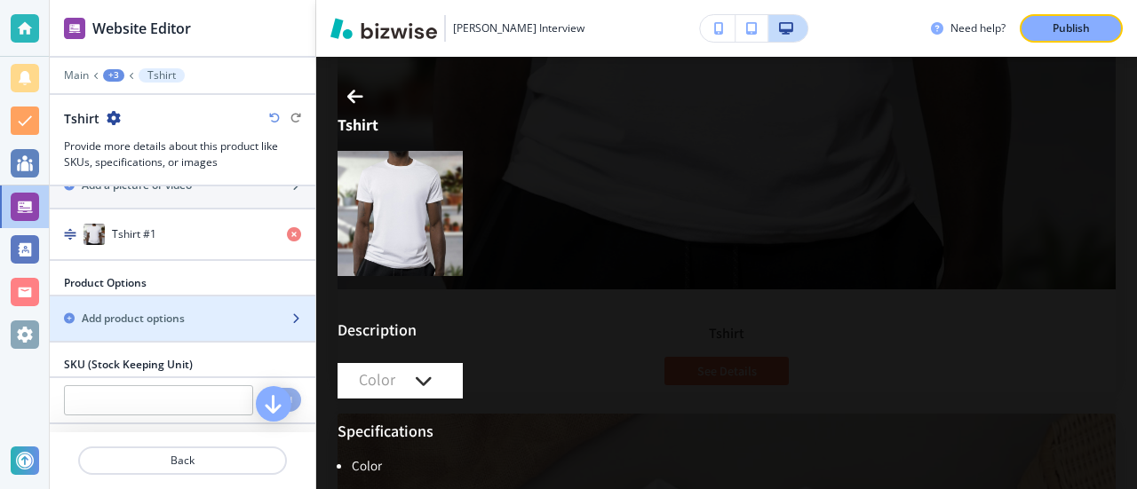
scroll to position [266, 0]
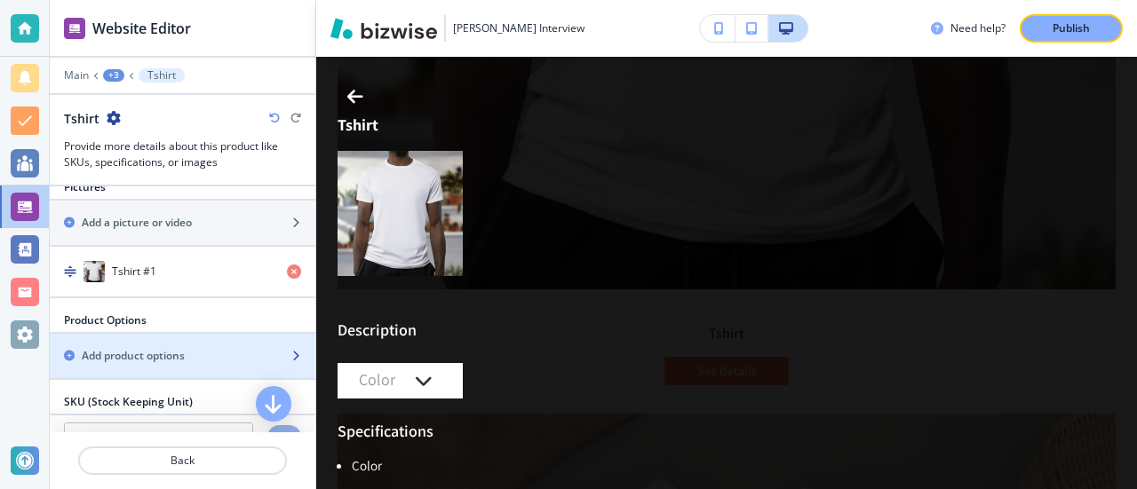
click at [193, 348] on div "Add product options" at bounding box center [163, 356] width 226 height 16
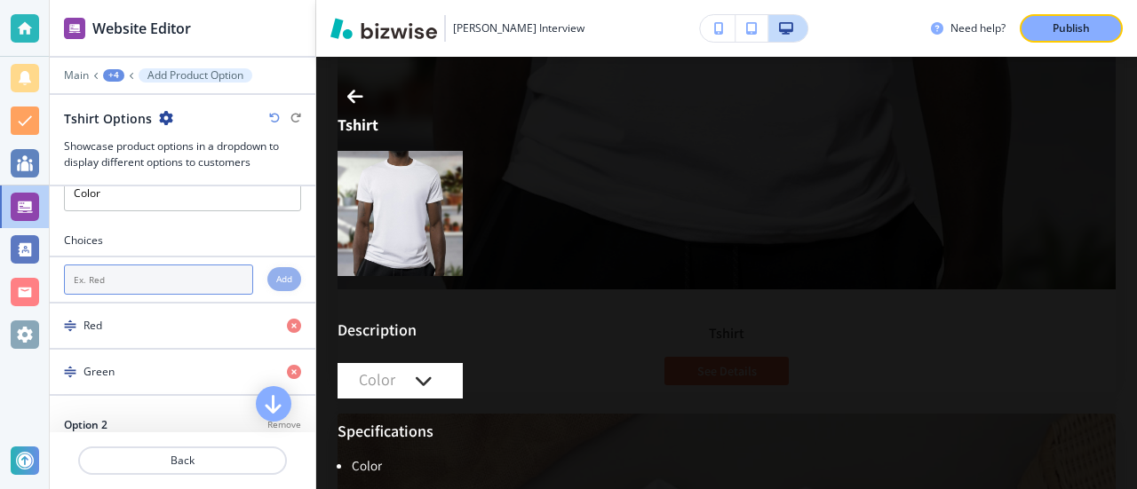
scroll to position [89, 0]
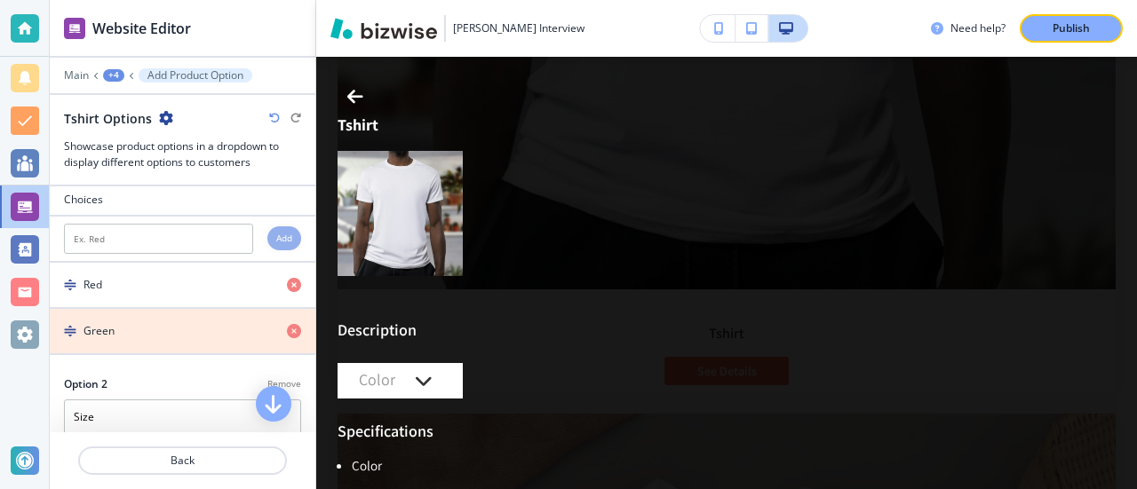
click at [287, 325] on icon "button" at bounding box center [294, 331] width 14 height 14
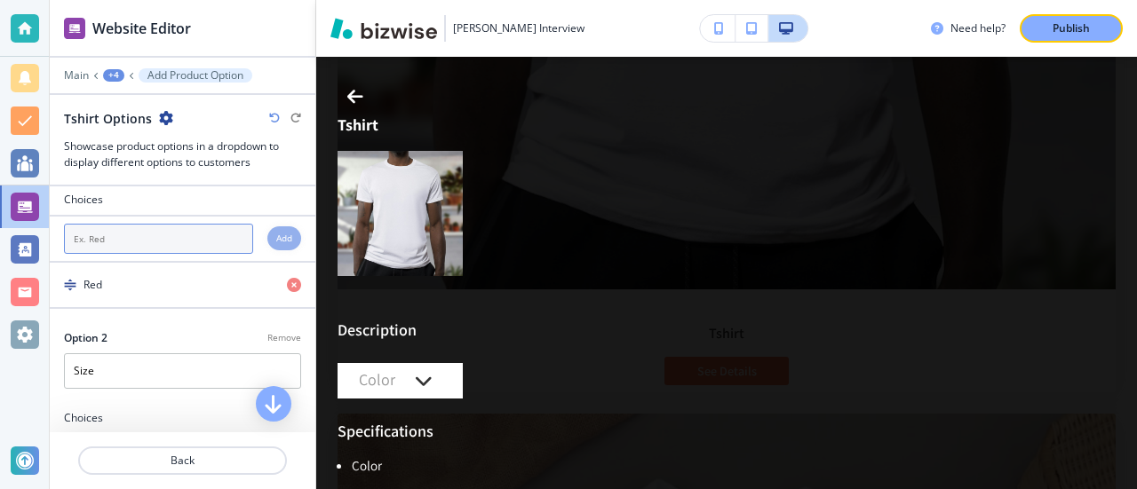
click at [139, 235] on input "text" at bounding box center [158, 239] width 189 height 30
type input "Blue"
click at [276, 242] on h4 "Add" at bounding box center [284, 238] width 16 height 13
click at [129, 244] on input "text" at bounding box center [158, 239] width 189 height 30
type input "Black"
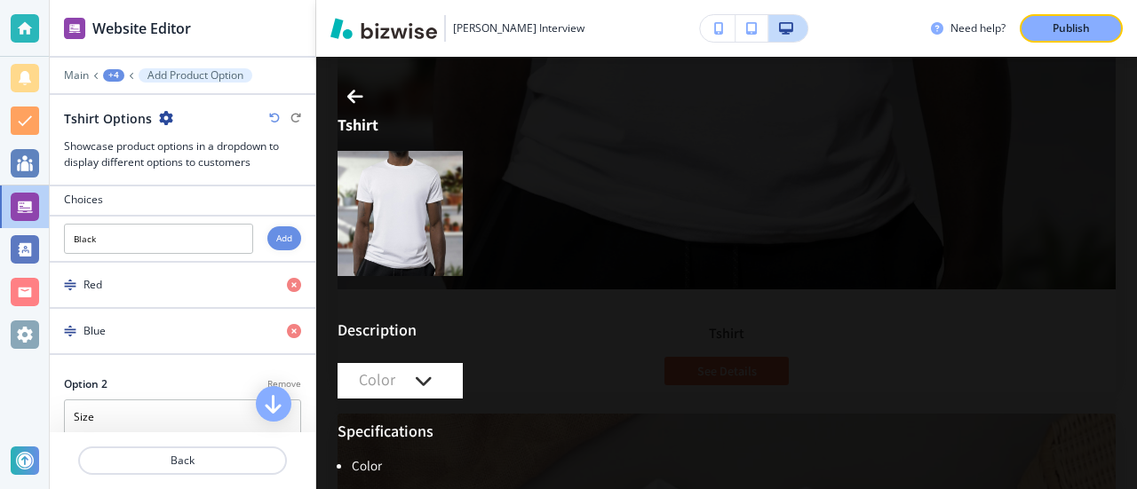
click at [267, 239] on div "Add" at bounding box center [284, 238] width 34 height 24
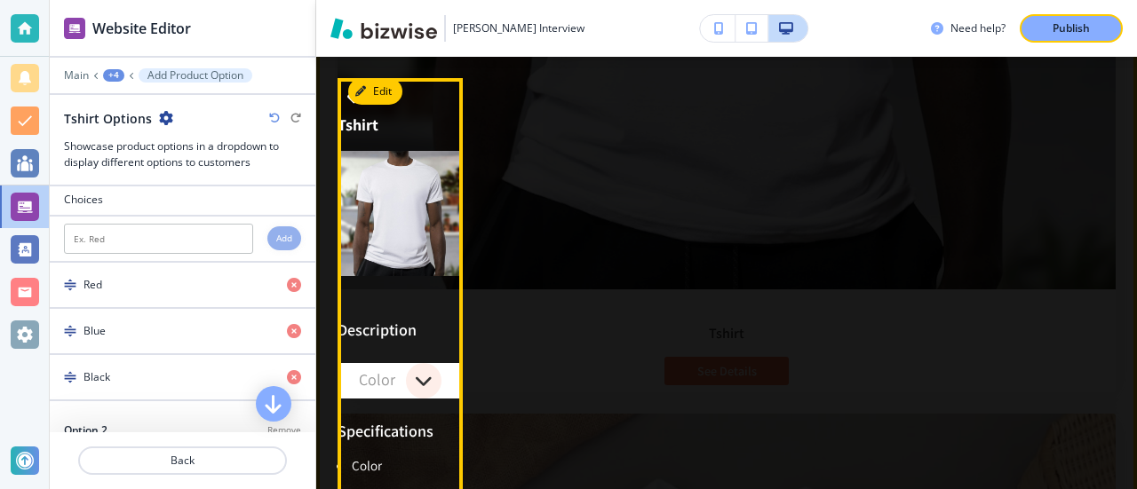
click at [407, 379] on div "button" at bounding box center [424, 381] width 36 height 36
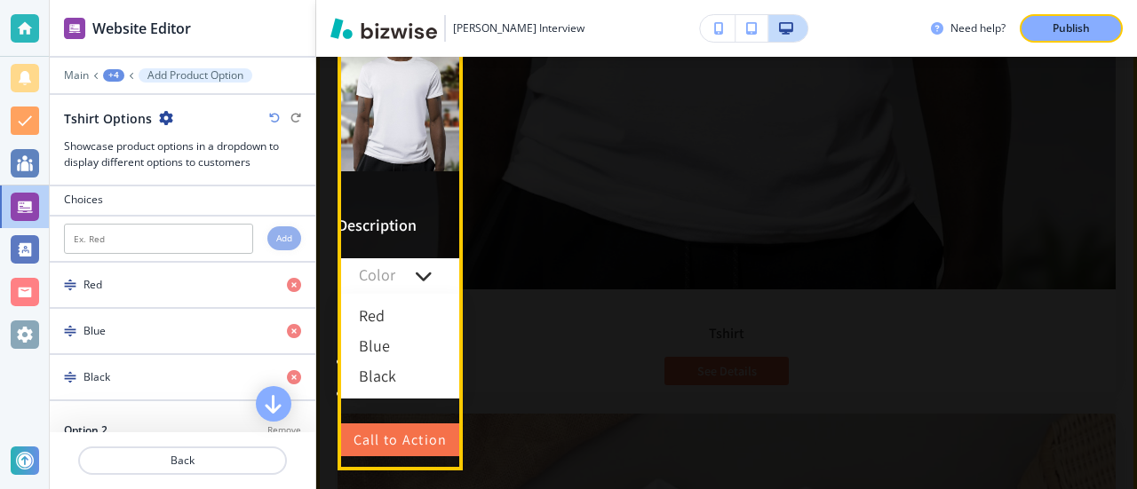
scroll to position [107, 0]
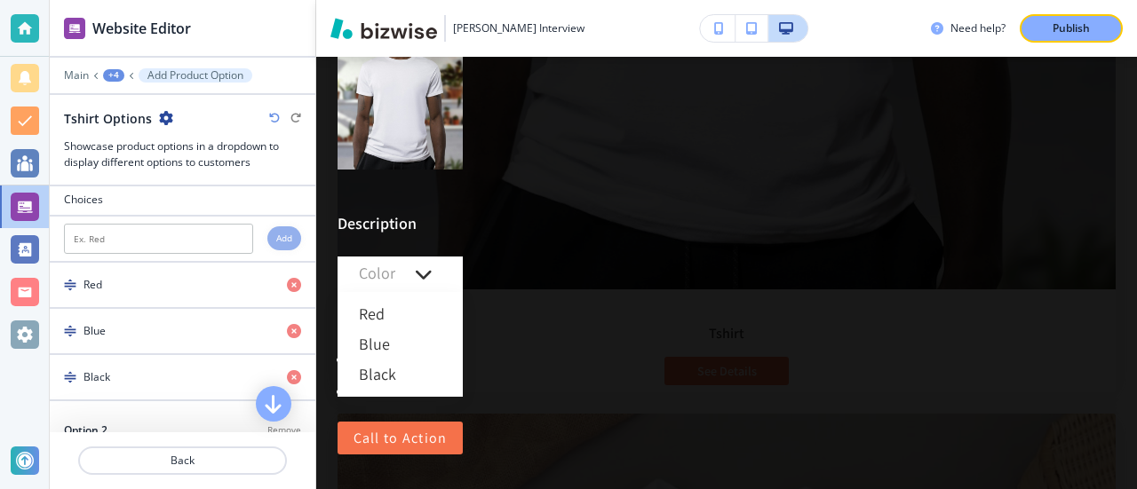
click at [570, 211] on div at bounding box center [726, 166] width 821 height 433
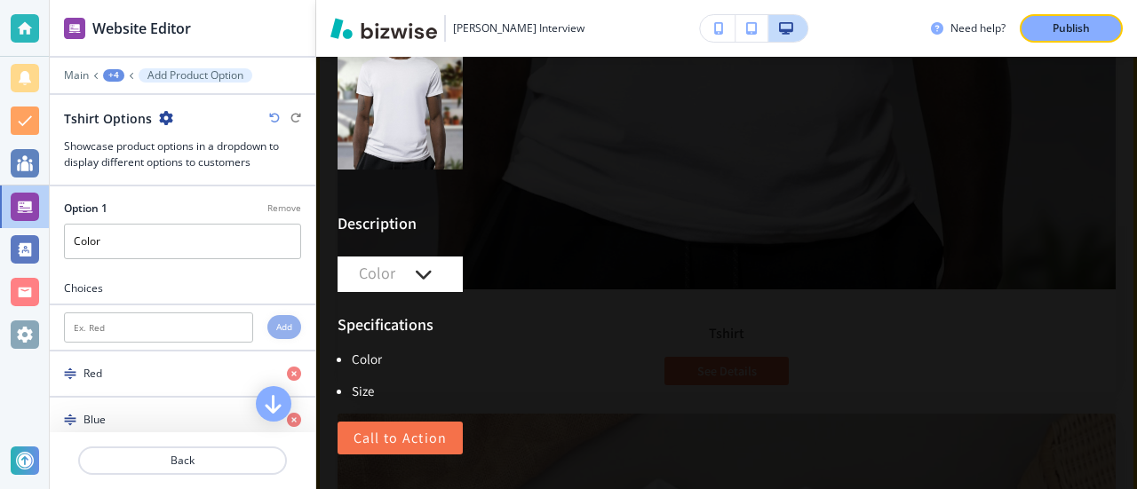
scroll to position [0, 0]
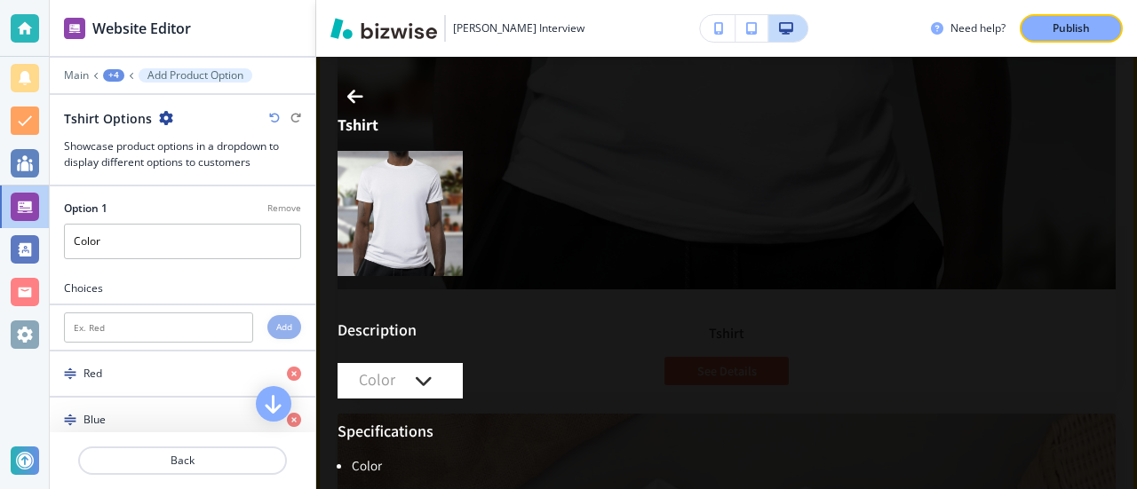
click at [638, 168] on div "Edit Tshirt Description Color Specifications Color Size Call to Action" at bounding box center [727, 326] width 778 height 497
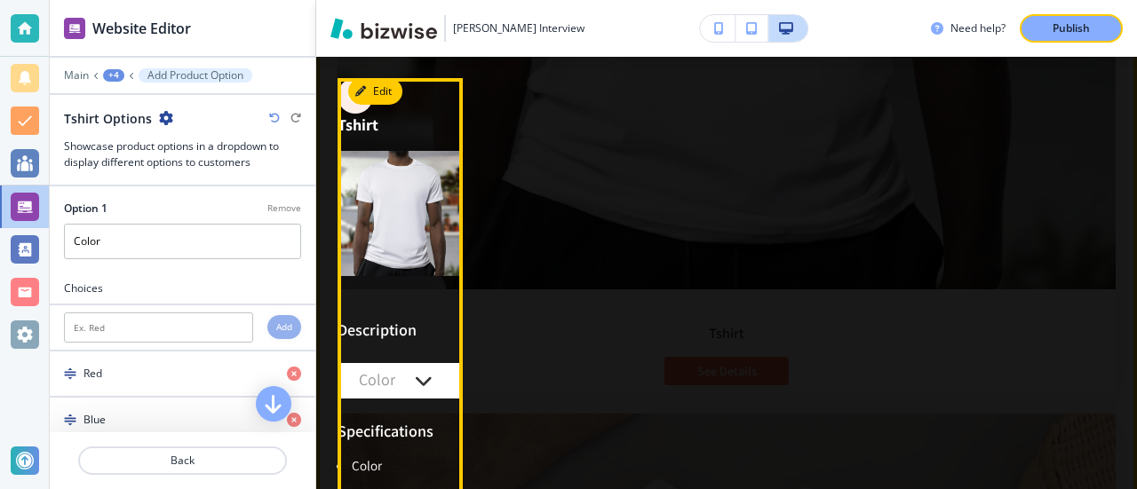
click at [344, 102] on div "button" at bounding box center [356, 96] width 36 height 36
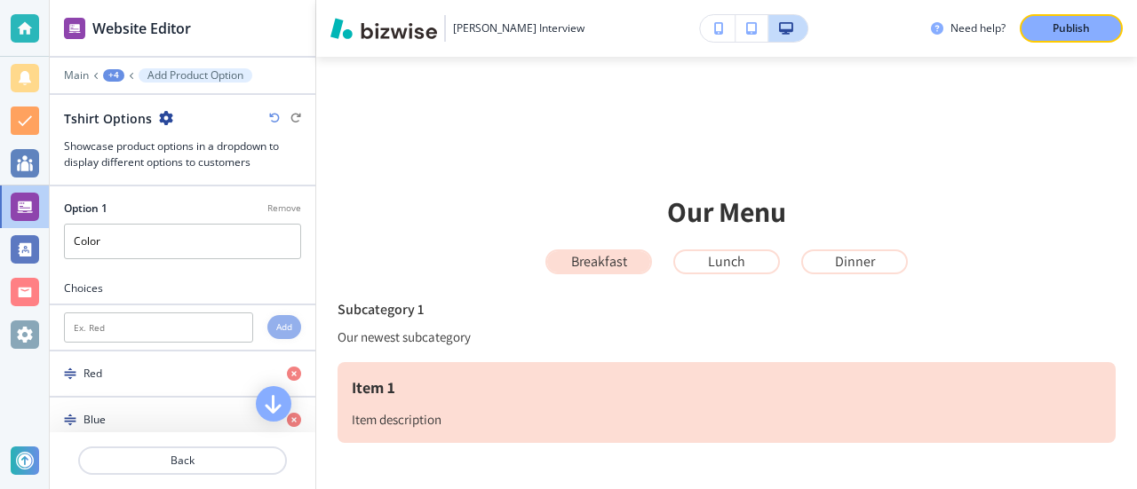
scroll to position [381, 0]
click at [76, 79] on p "Main" at bounding box center [76, 75] width 25 height 12
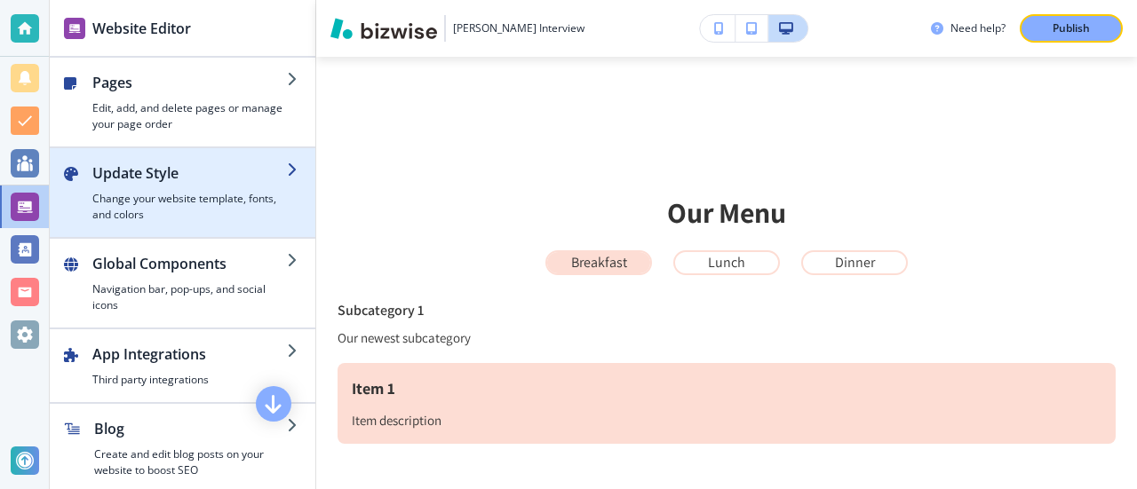
click at [171, 207] on h4 "Change your website template, fonts, and colors" at bounding box center [189, 207] width 195 height 32
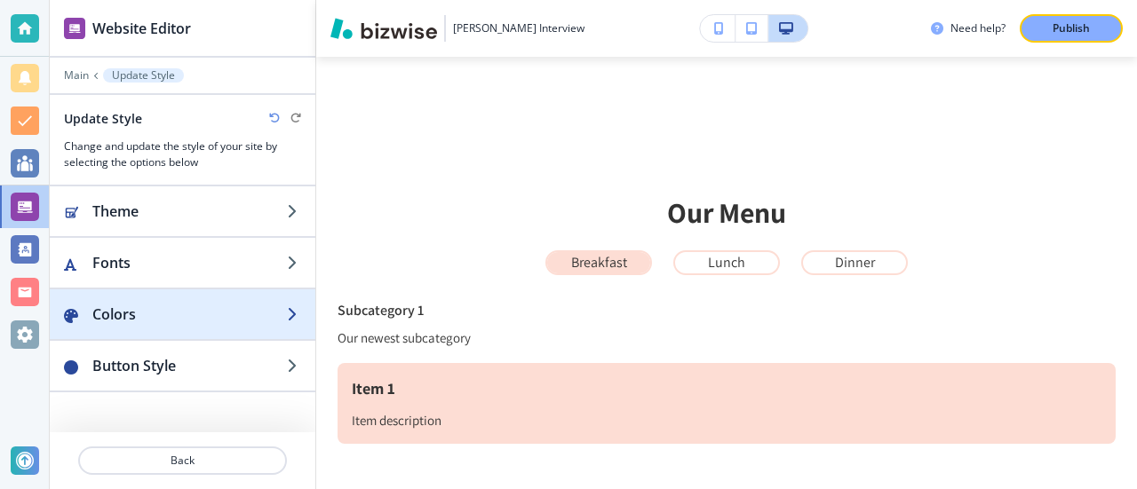
click at [270, 304] on h2 "Colors" at bounding box center [189, 314] width 195 height 21
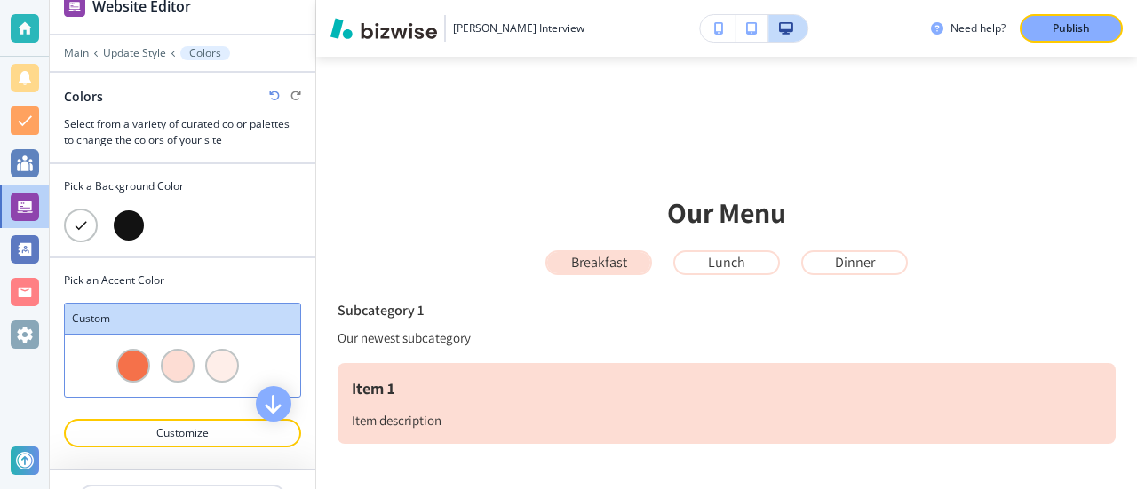
scroll to position [56, 0]
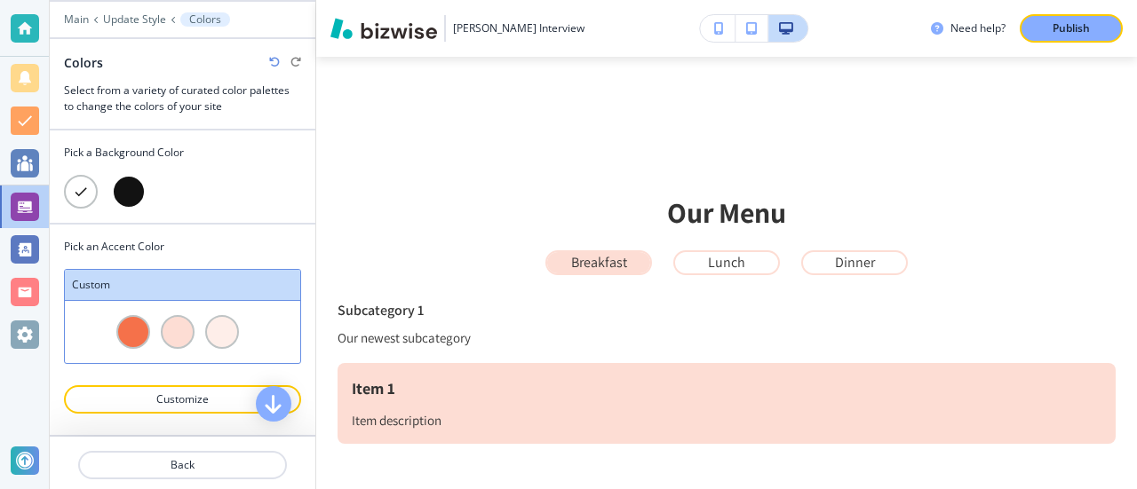
click at [133, 193] on div at bounding box center [129, 192] width 34 height 34
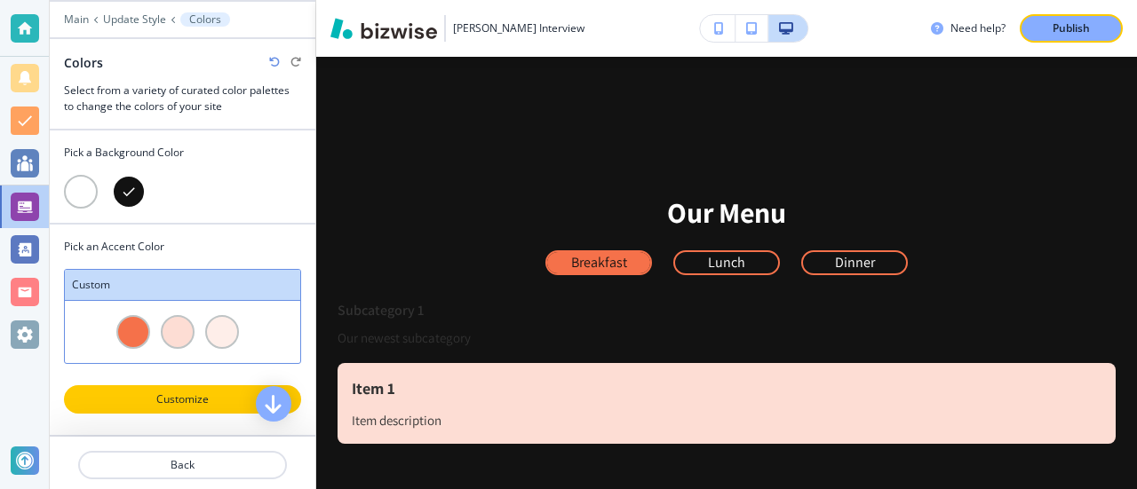
click at [199, 386] on button "Customize" at bounding box center [182, 399] width 237 height 28
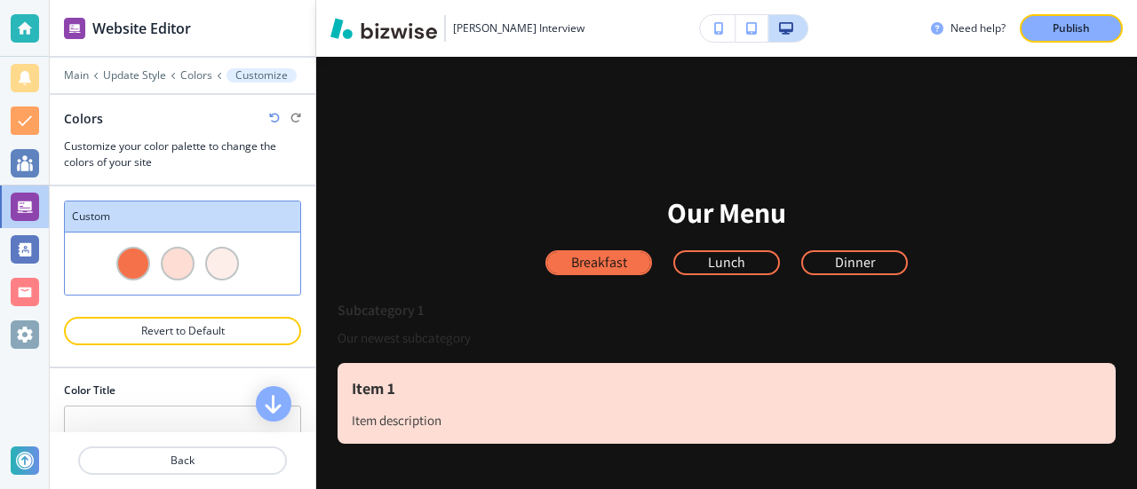
scroll to position [89, 0]
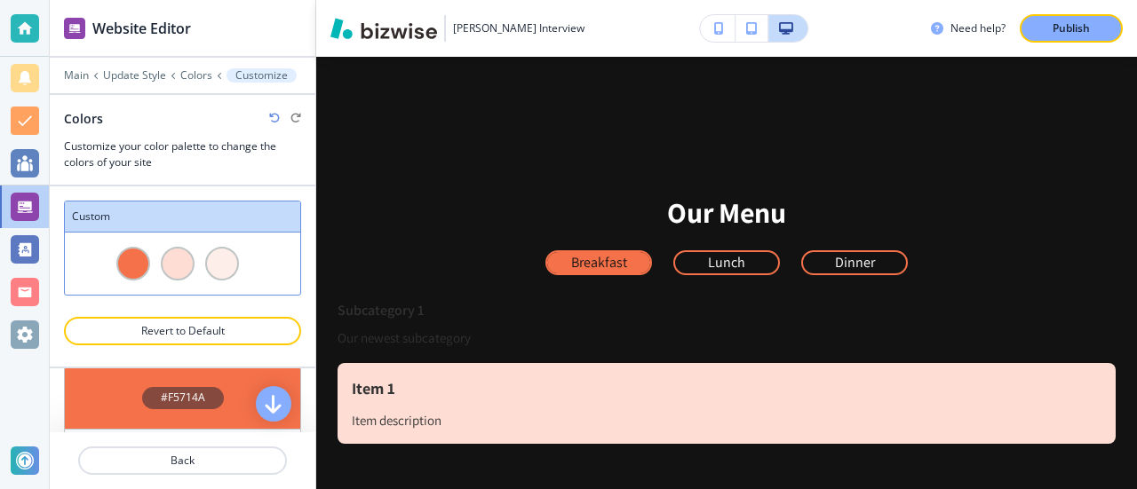
click at [172, 394] on h4 "#F5714A" at bounding box center [183, 398] width 44 height 16
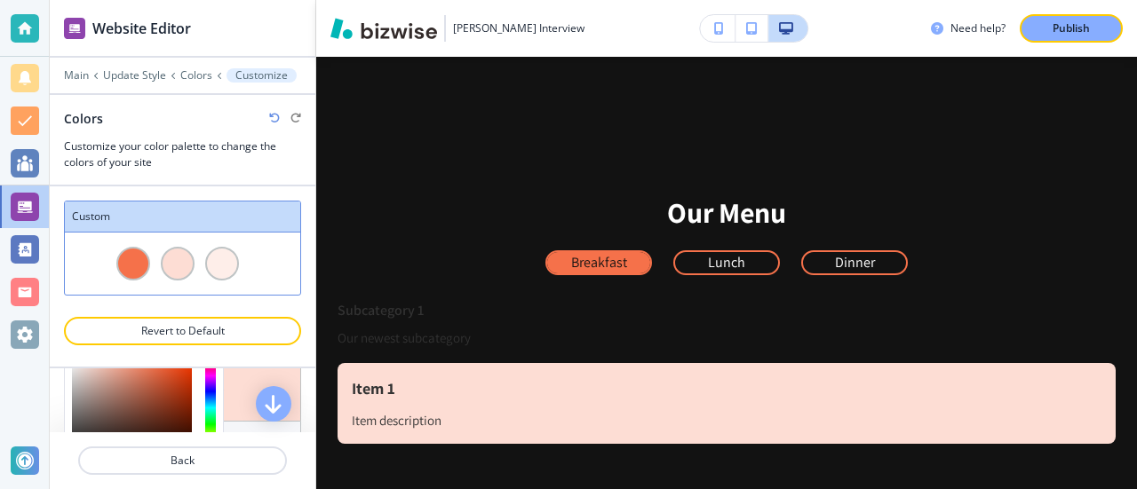
scroll to position [178, 0]
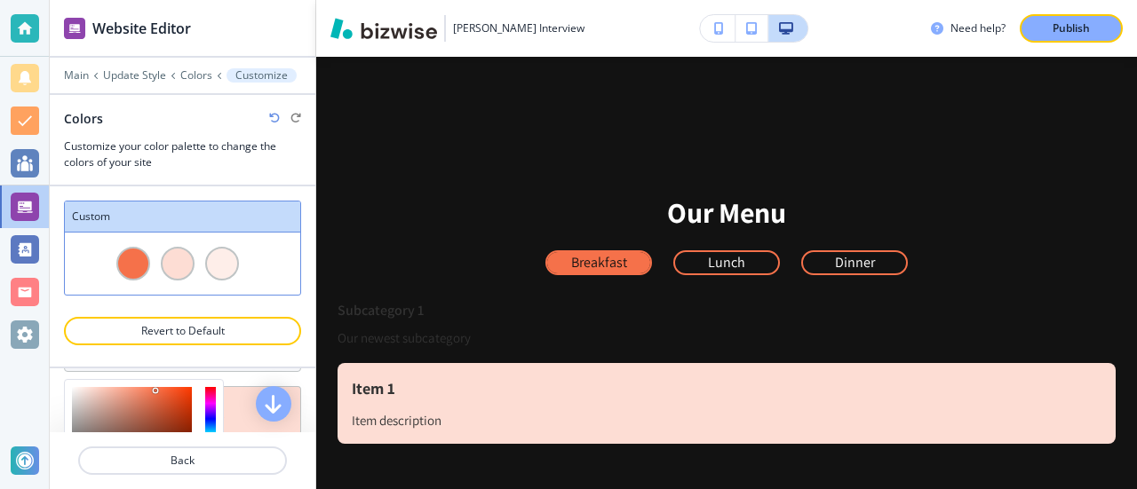
type input "#f54a6e"
click at [210, 387] on div at bounding box center [210, 435] width 11 height 97
type input "Custom"
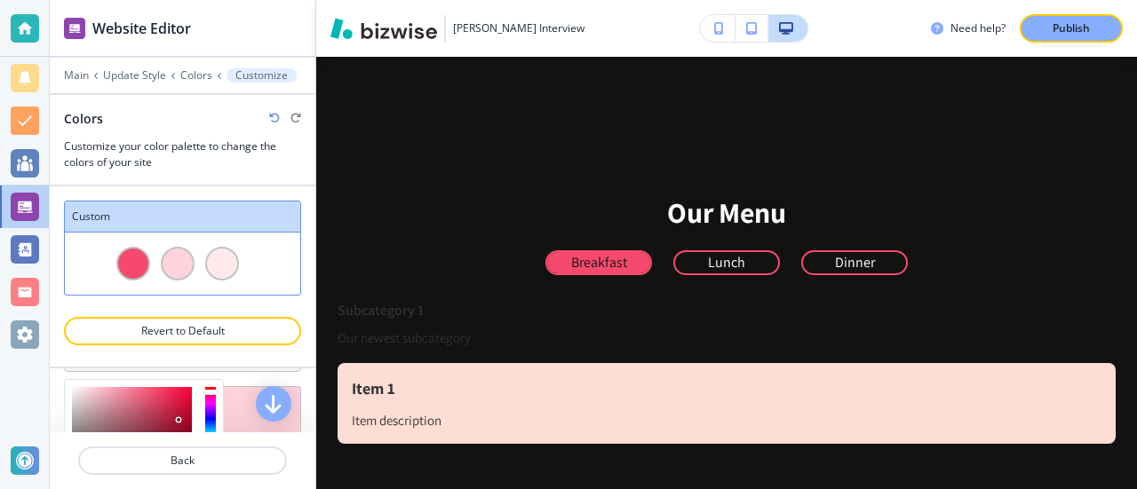
drag, startPoint x: 171, startPoint y: 400, endPoint x: 179, endPoint y: 417, distance: 18.7
click at [179, 417] on div at bounding box center [132, 435] width 120 height 97
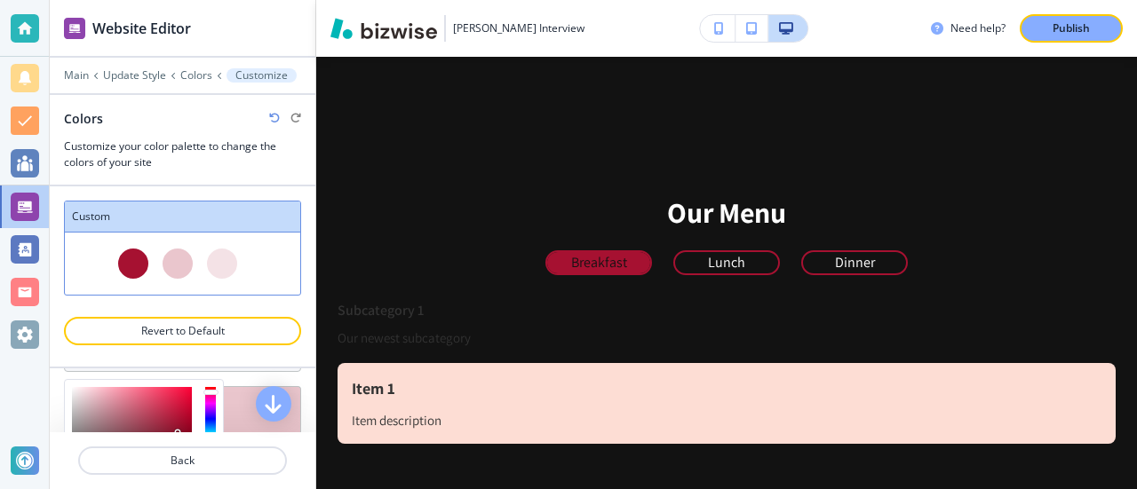
drag, startPoint x: 178, startPoint y: 414, endPoint x: 178, endPoint y: 428, distance: 14.2
click at [178, 428] on div at bounding box center [132, 435] width 120 height 97
drag, startPoint x: 177, startPoint y: 425, endPoint x: 161, endPoint y: 406, distance: 25.2
click at [161, 406] on div at bounding box center [132, 435] width 120 height 97
type input "#[DATE]"
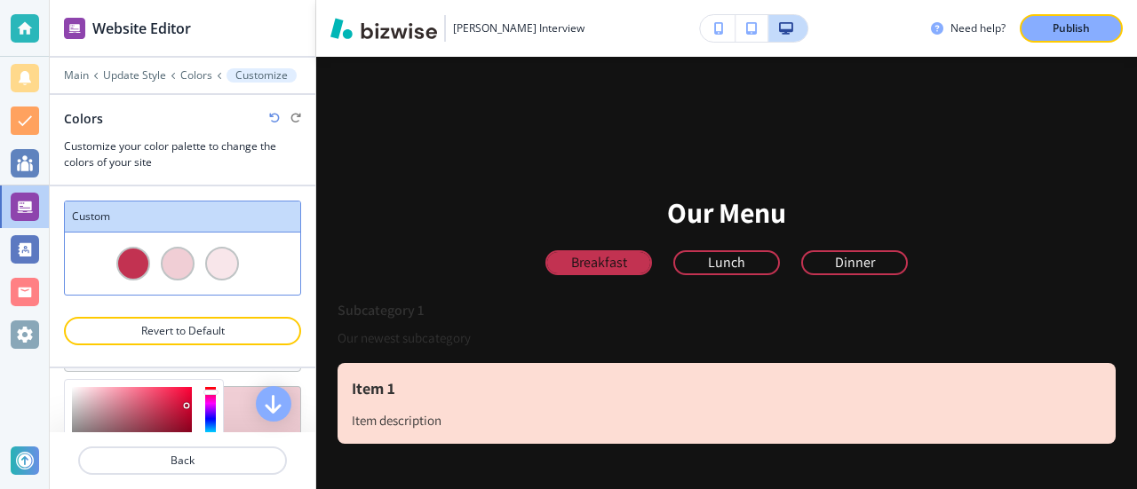
drag, startPoint x: 167, startPoint y: 408, endPoint x: 187, endPoint y: 401, distance: 20.5
click at [187, 401] on div at bounding box center [132, 435] width 120 height 97
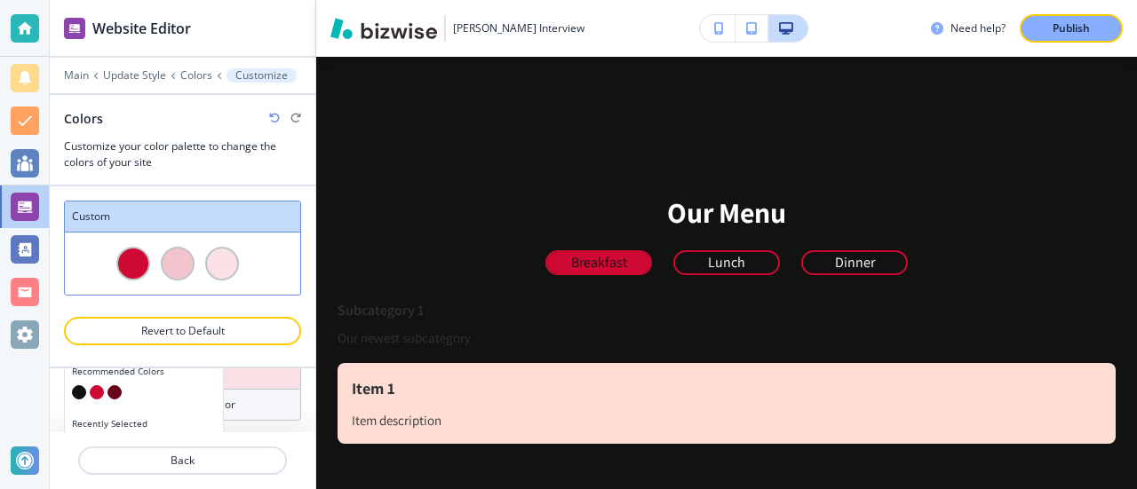
scroll to position [370, 0]
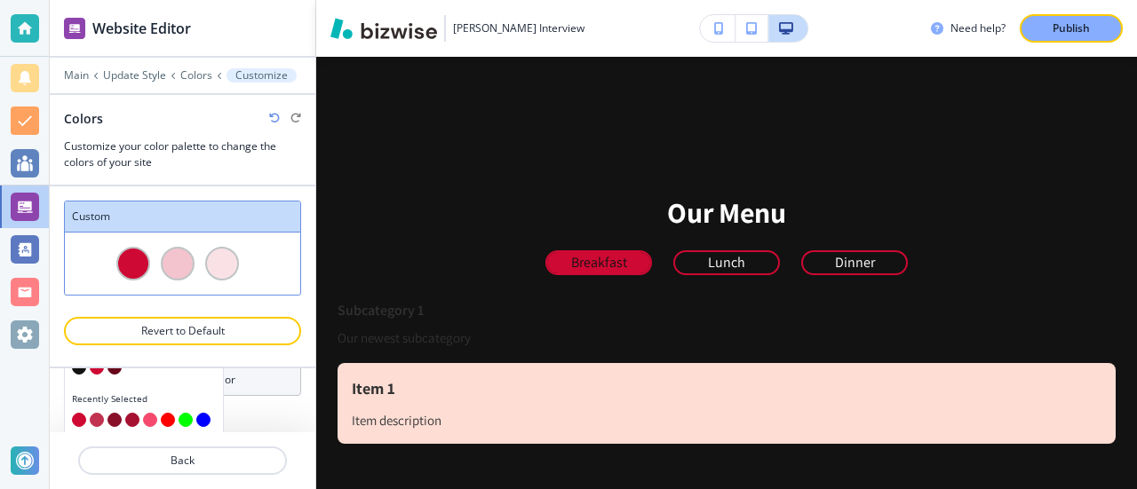
click at [94, 369] on button "button" at bounding box center [97, 368] width 14 height 14
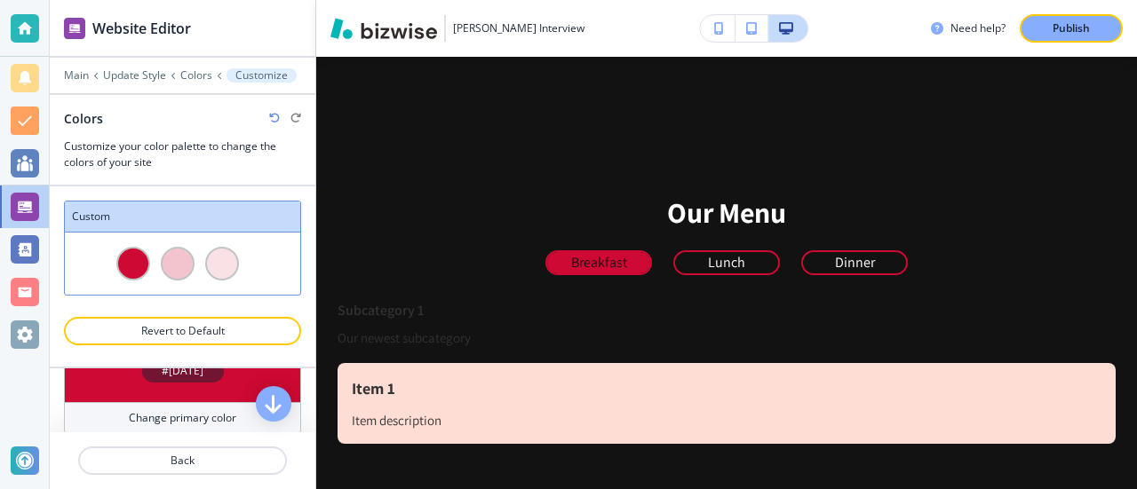
scroll to position [89, 0]
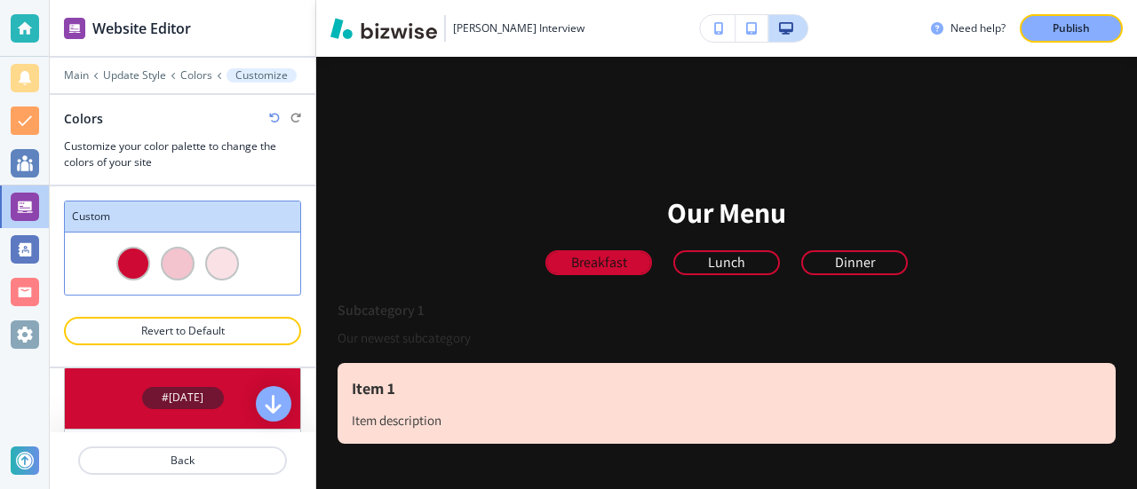
click at [209, 393] on div "#[DATE]" at bounding box center [183, 398] width 82 height 22
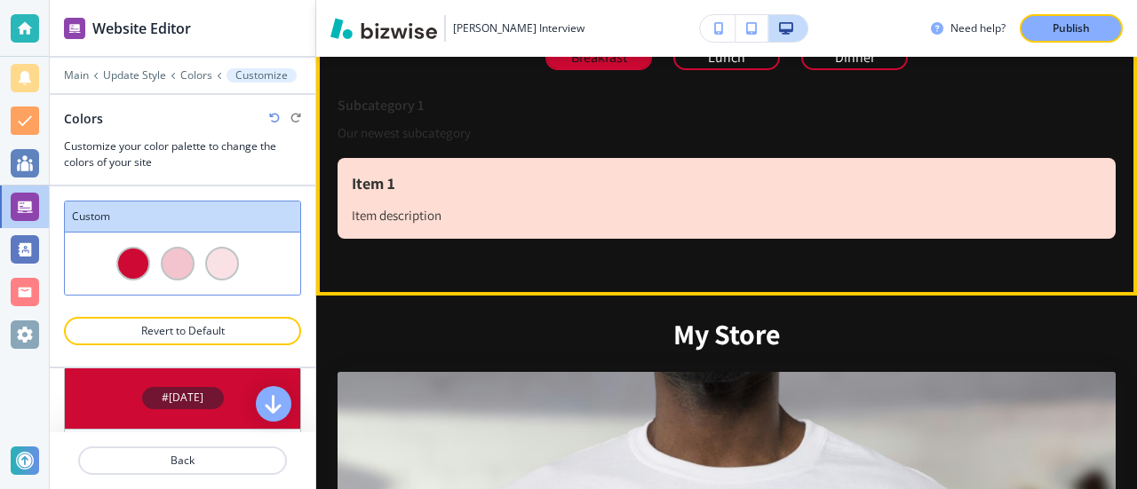
scroll to position [559, 0]
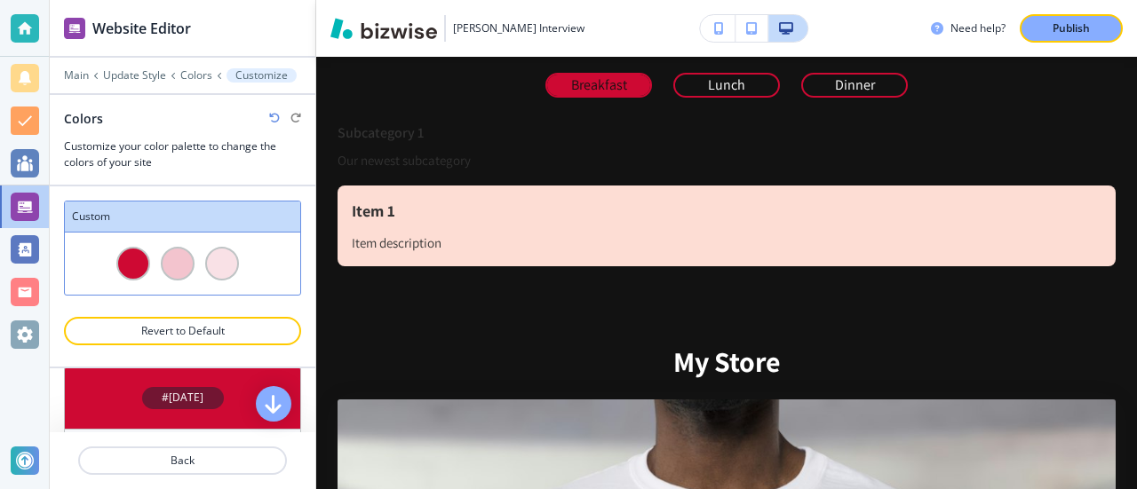
click at [181, 264] on div at bounding box center [178, 264] width 34 height 34
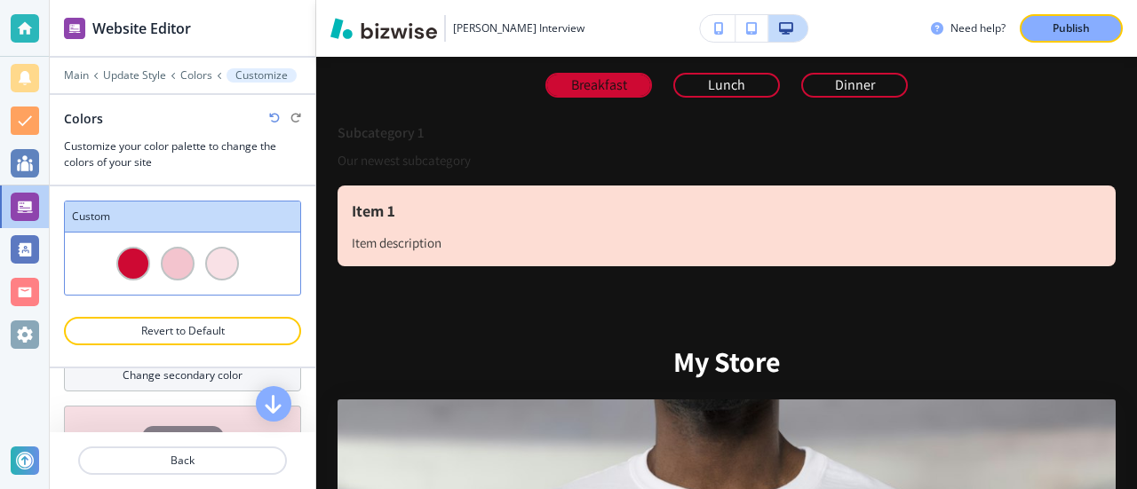
scroll to position [178, 0]
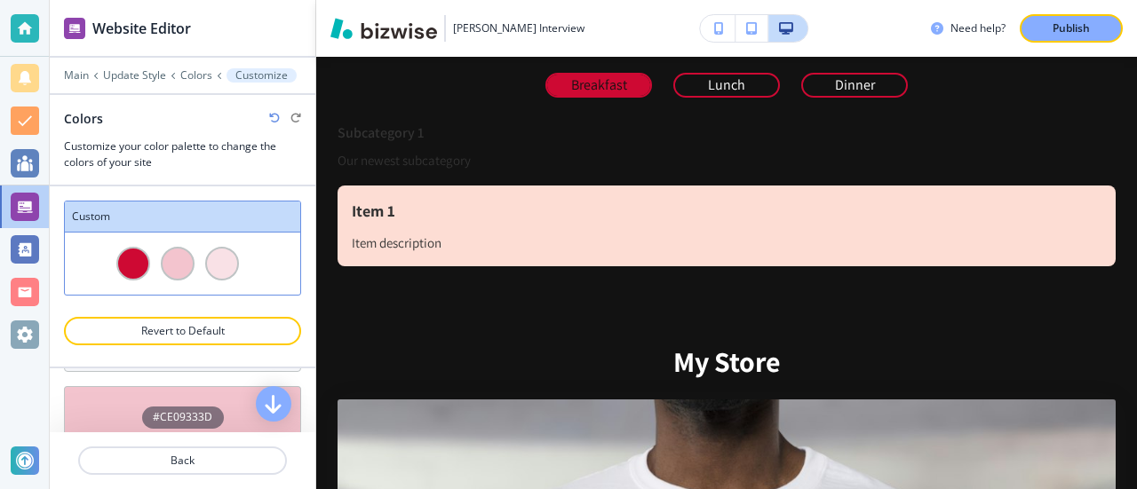
click at [194, 416] on h4 "#CE09333D" at bounding box center [183, 417] width 60 height 16
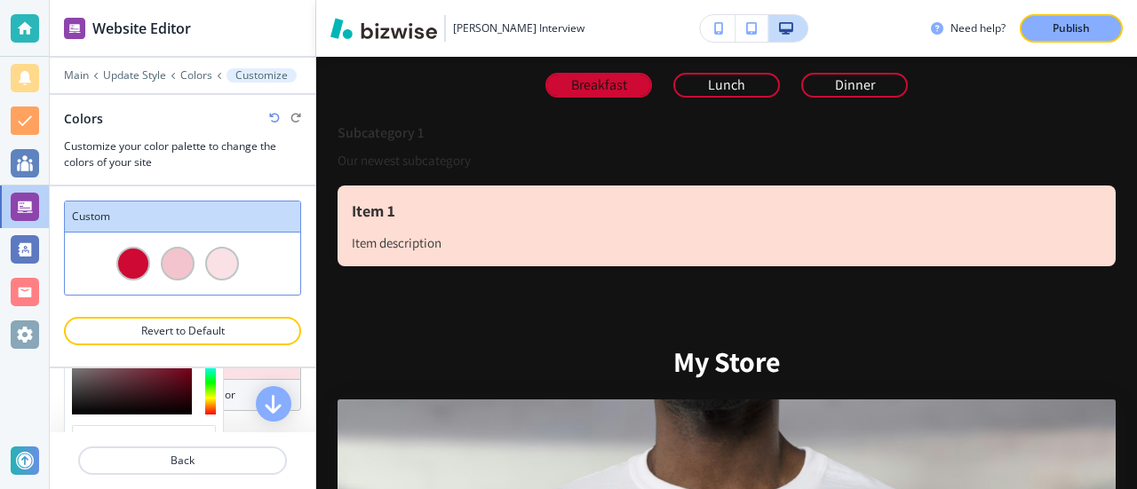
scroll to position [266, 0]
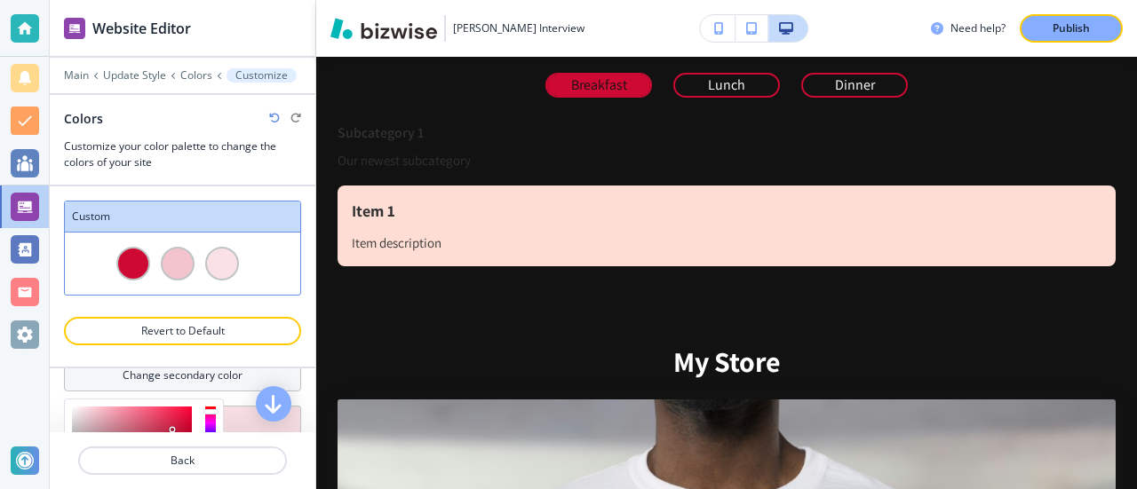
type input "#b01c3c"
drag, startPoint x: 171, startPoint y: 420, endPoint x: 172, endPoint y: 433, distance: 12.6
click at [172, 433] on div "Website Editor Main Update Style Colors Customize Colors Customize your color p…" at bounding box center [183, 244] width 266 height 489
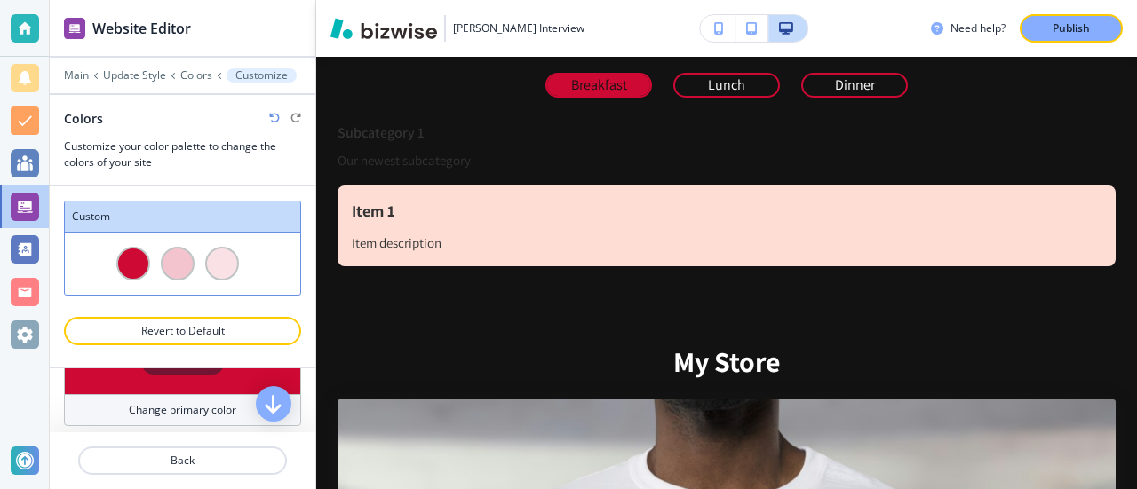
scroll to position [212, 0]
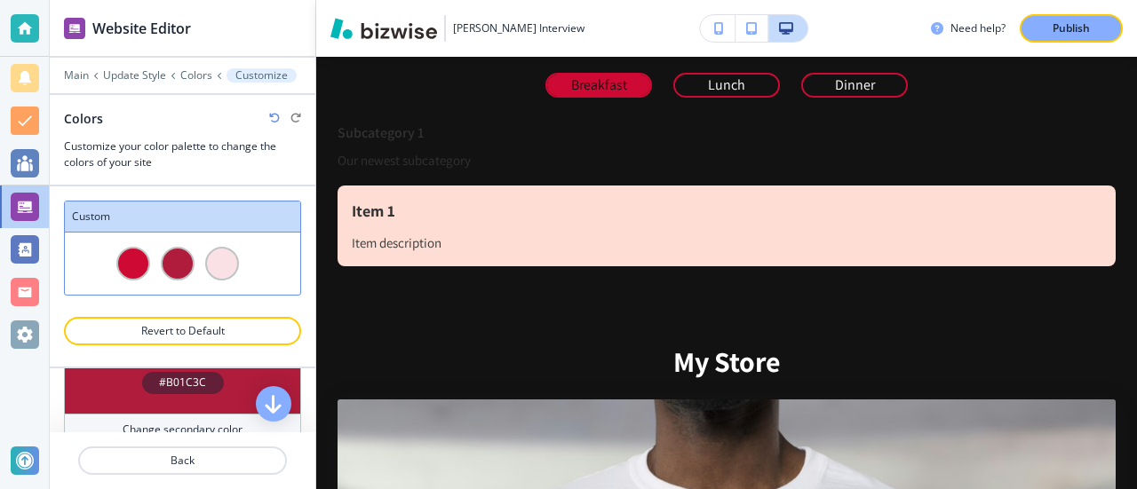
click at [203, 378] on div "#B01C3C" at bounding box center [183, 383] width 82 height 22
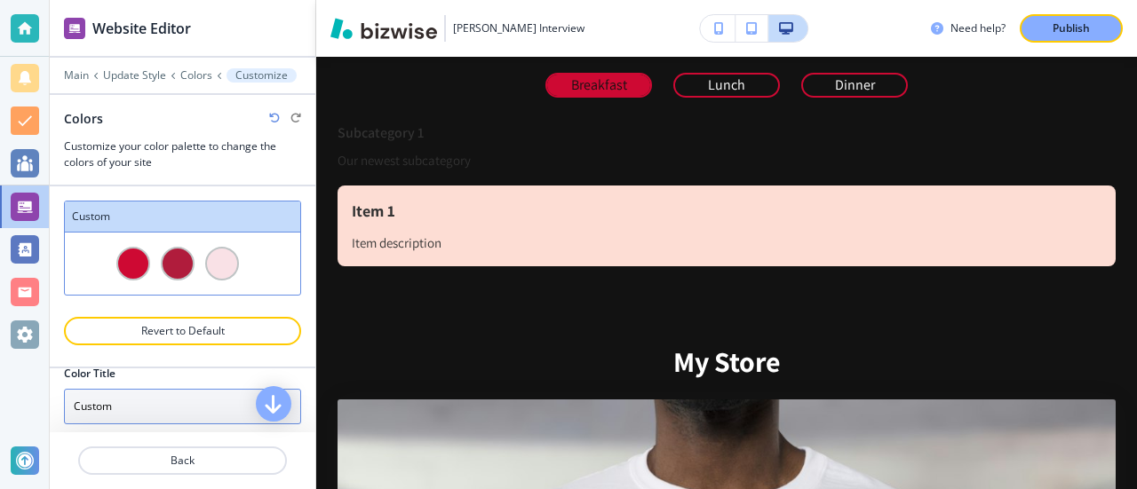
scroll to position [0, 0]
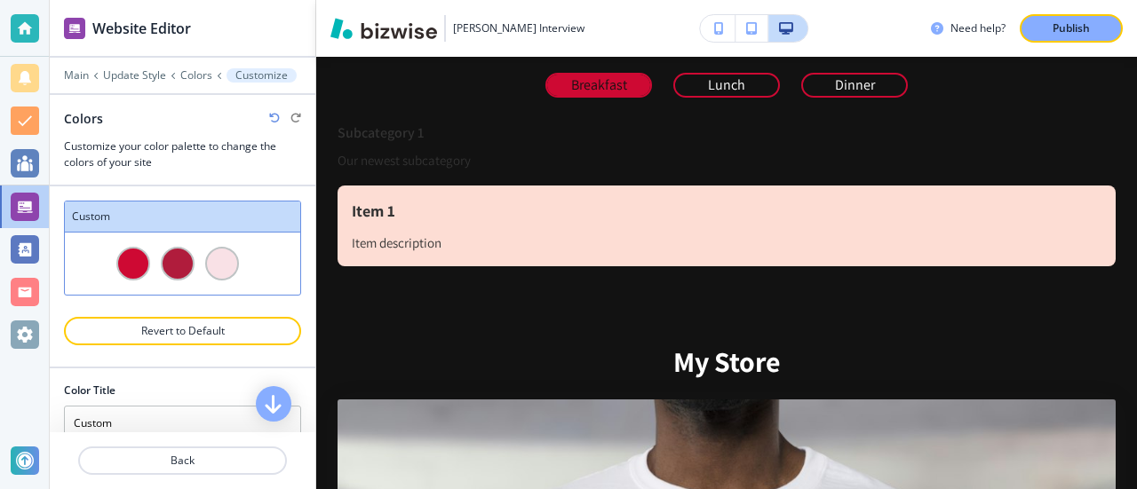
click at [227, 260] on div at bounding box center [222, 264] width 34 height 34
click at [233, 459] on p "Back" at bounding box center [182, 461] width 205 height 16
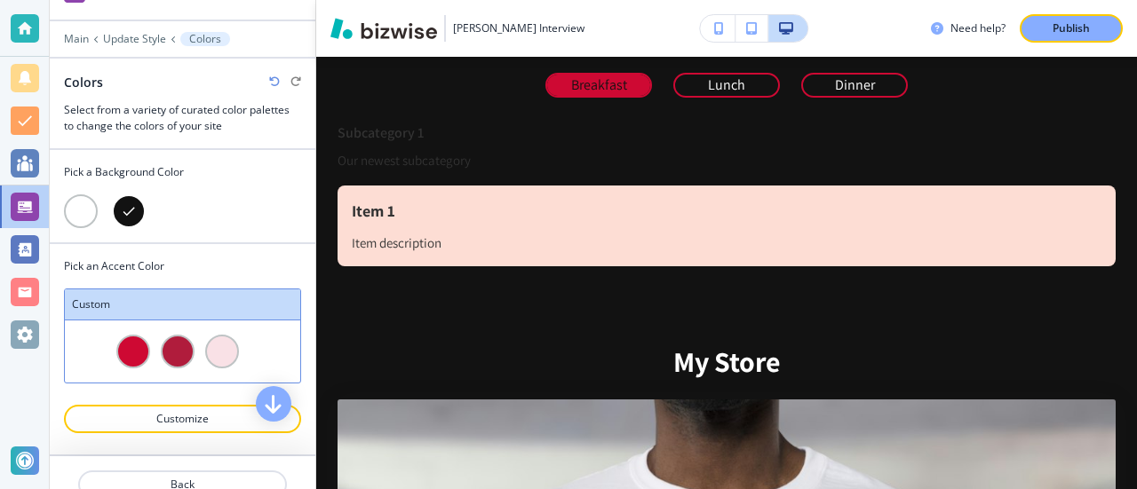
scroll to position [56, 0]
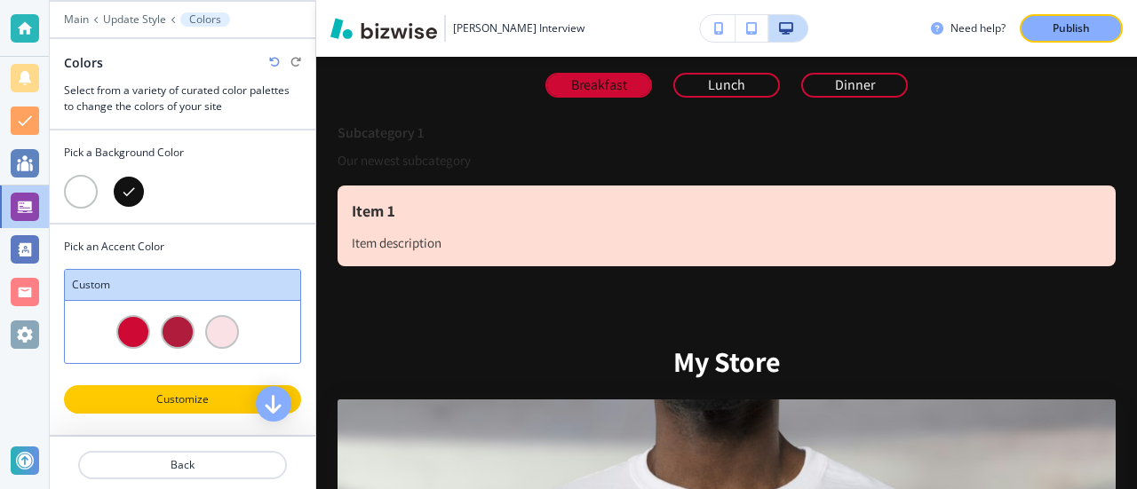
click at [180, 392] on p "Customize" at bounding box center [182, 400] width 191 height 16
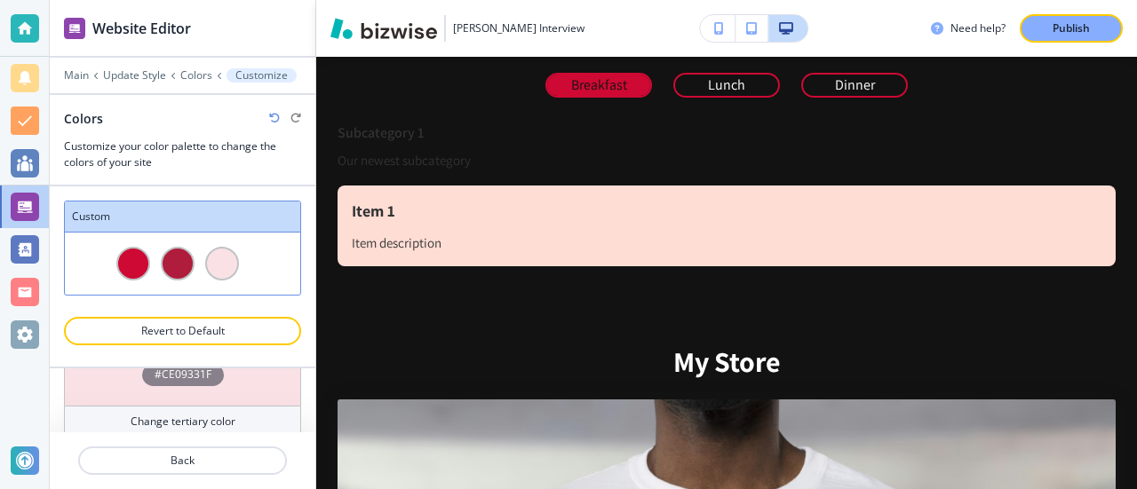
scroll to position [330, 0]
click at [191, 370] on h4 "#CE09331F" at bounding box center [183, 374] width 57 height 16
click at [197, 417] on h4 "Change tertiary color" at bounding box center [183, 421] width 105 height 16
click at [186, 367] on h4 "#CE09331F" at bounding box center [183, 374] width 57 height 16
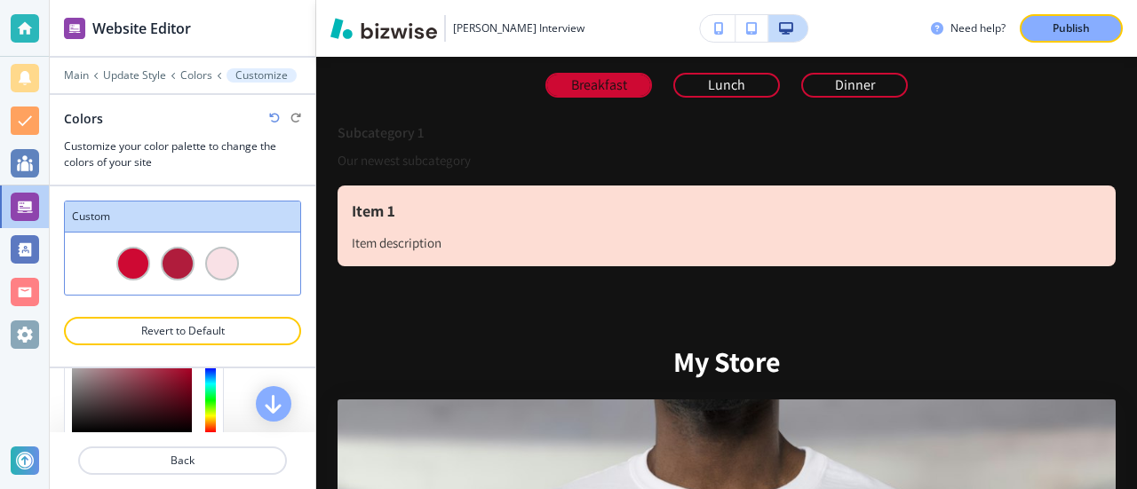
scroll to position [418, 0]
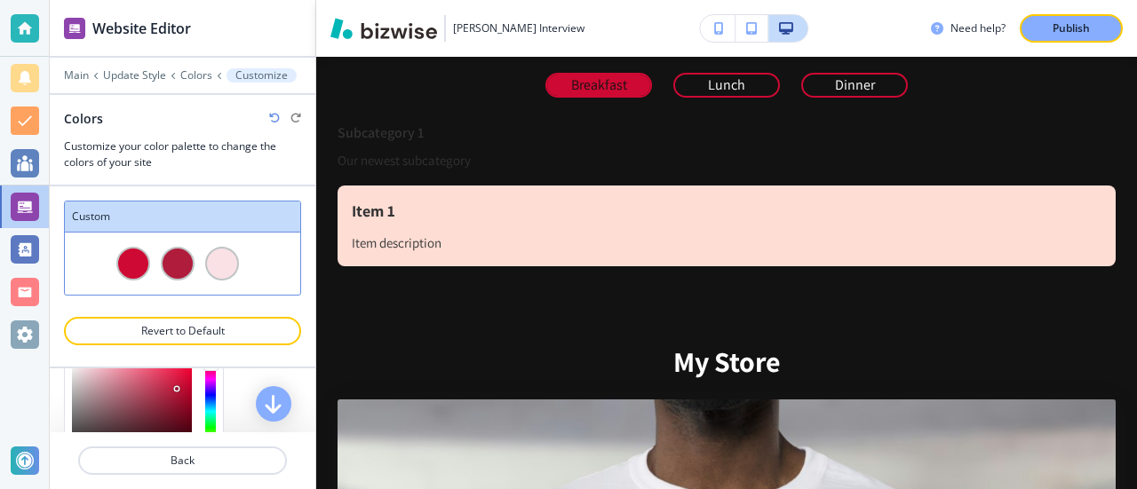
type input "#9a1d38"
drag, startPoint x: 177, startPoint y: 385, endPoint x: 169, endPoint y: 397, distance: 14.8
click at [169, 397] on div at bounding box center [132, 411] width 120 height 97
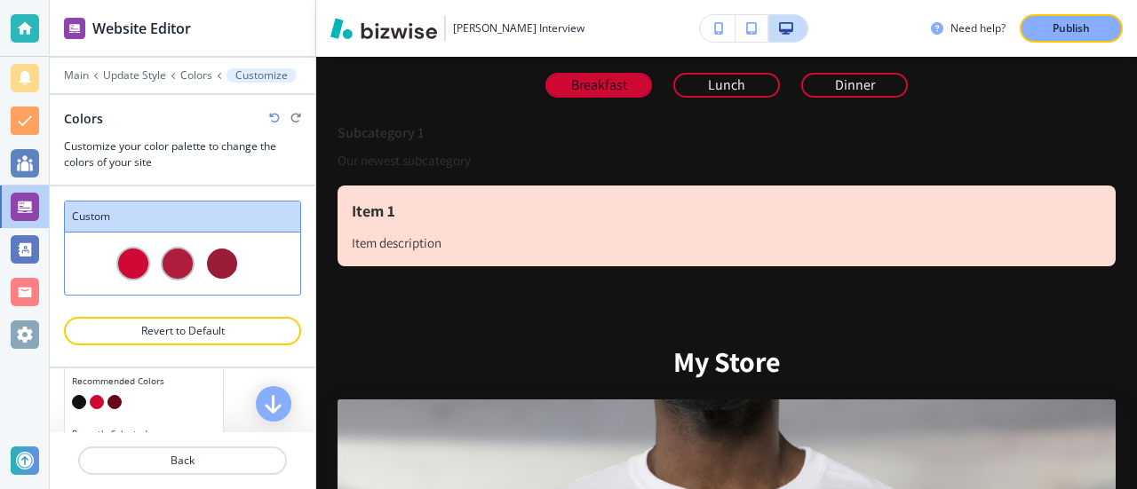
scroll to position [587, 0]
click at [132, 414] on button "button" at bounding box center [132, 420] width 14 height 14
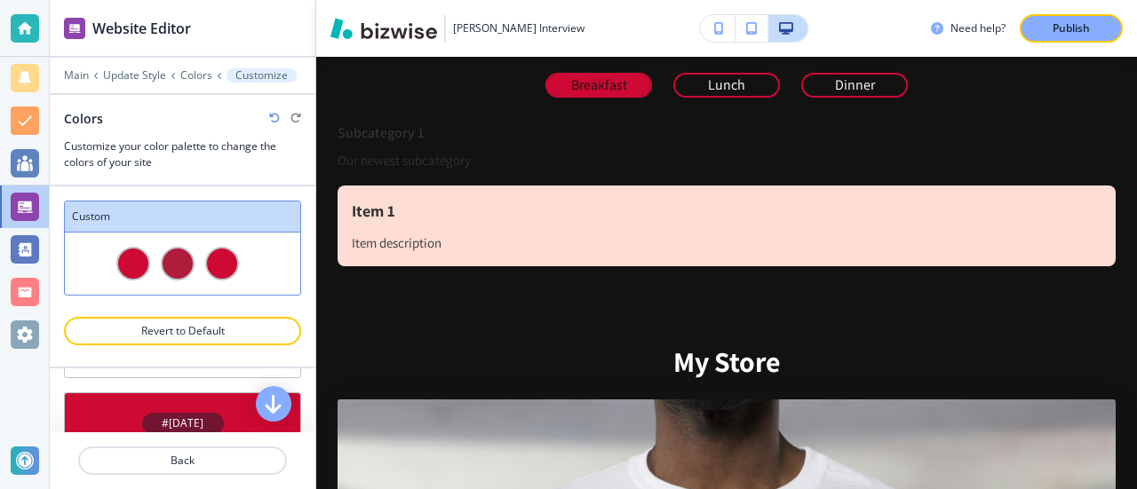
scroll to position [0, 0]
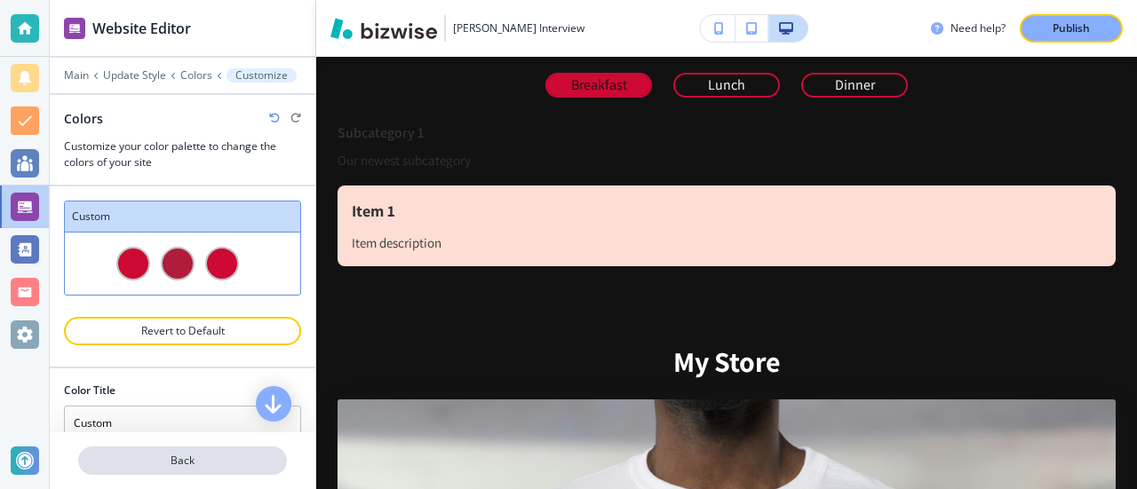
click at [217, 465] on p "Back" at bounding box center [182, 461] width 205 height 16
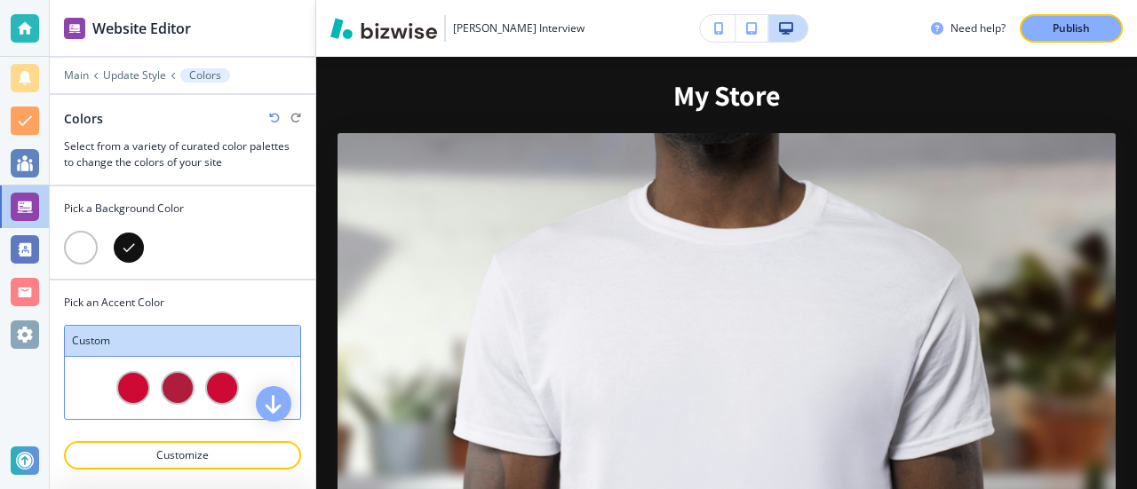
click at [139, 81] on div "Main Update Style Colors" at bounding box center [182, 75] width 237 height 14
click at [130, 70] on p "Update Style" at bounding box center [134, 75] width 63 height 12
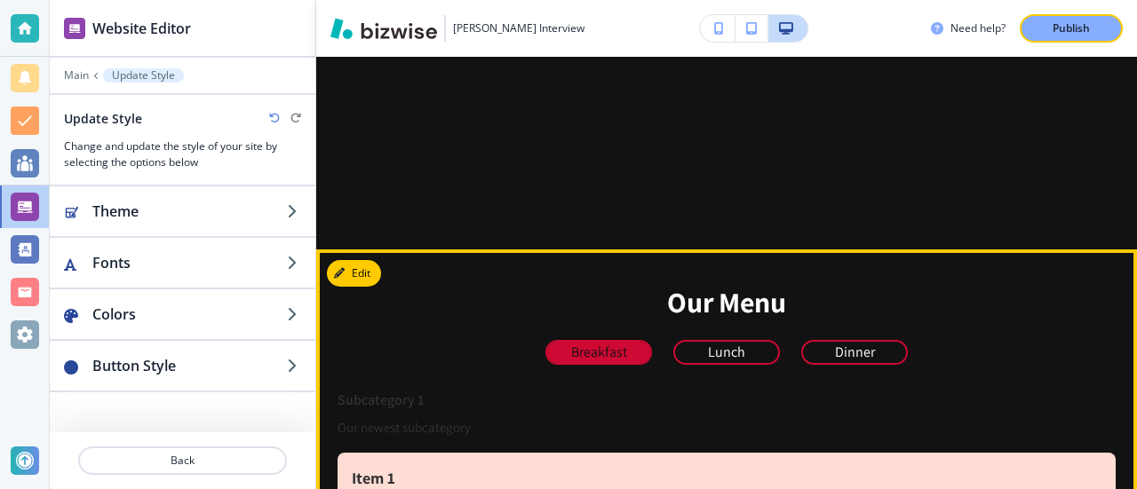
scroll to position [444, 0]
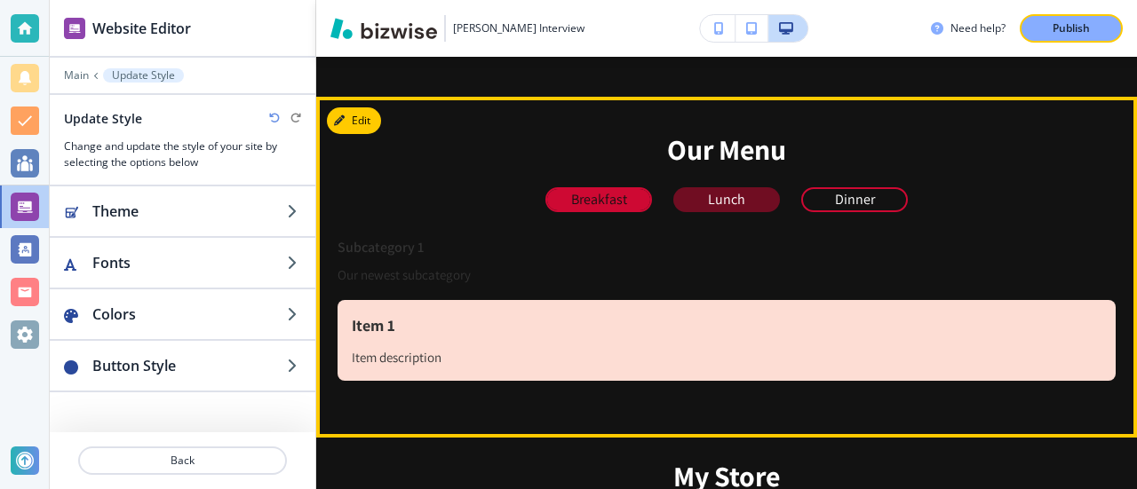
click at [708, 208] on p "Lunch" at bounding box center [726, 200] width 37 height 16
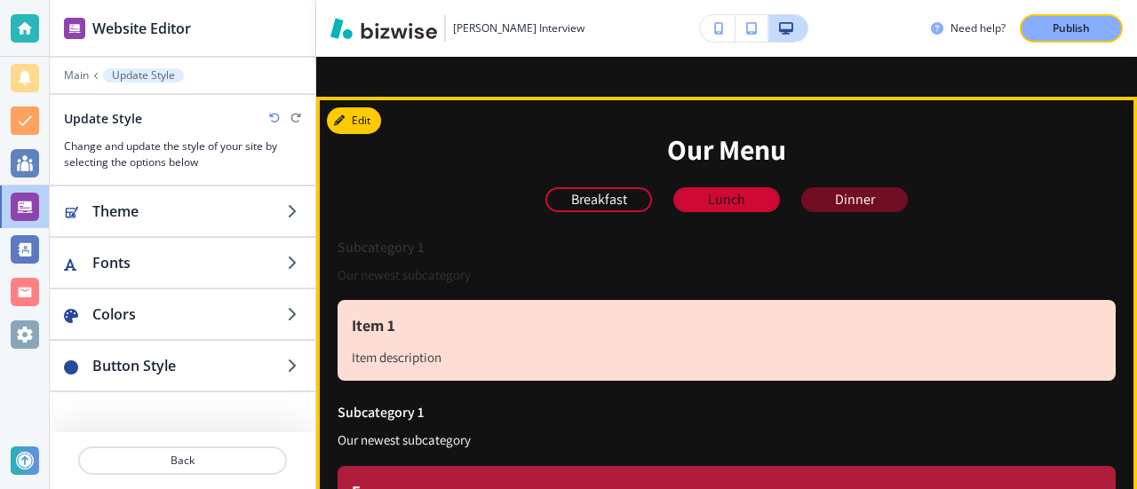
click at [837, 196] on p "Dinner" at bounding box center [855, 200] width 40 height 16
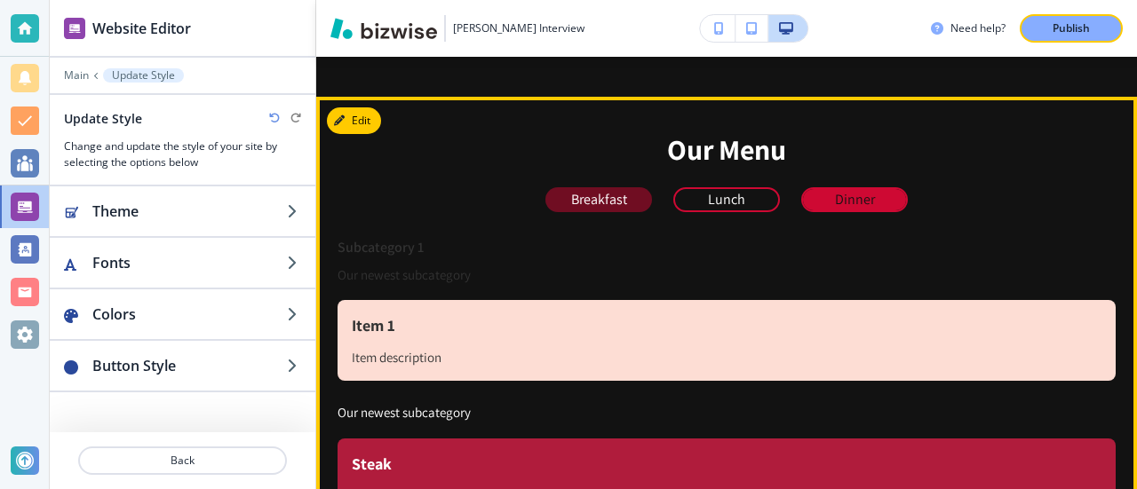
click at [583, 211] on button "Breakfast" at bounding box center [598, 199] width 107 height 25
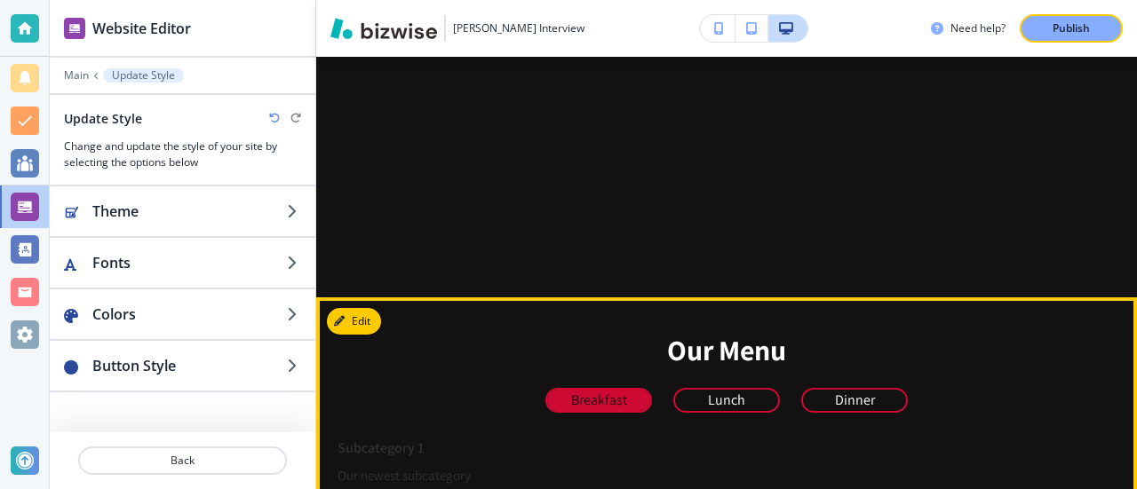
scroll to position [355, 0]
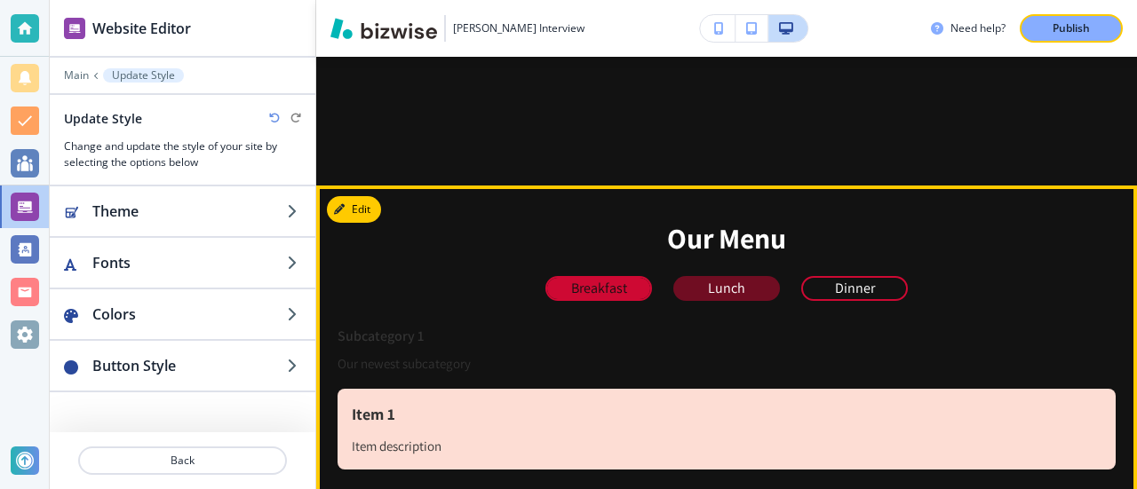
click at [721, 290] on p "Lunch" at bounding box center [726, 289] width 37 height 16
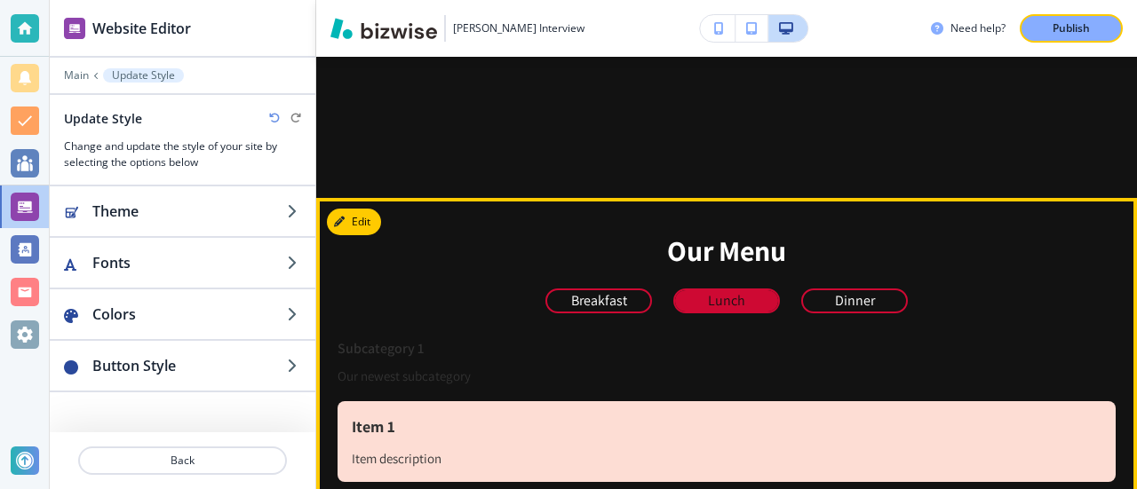
scroll to position [266, 0]
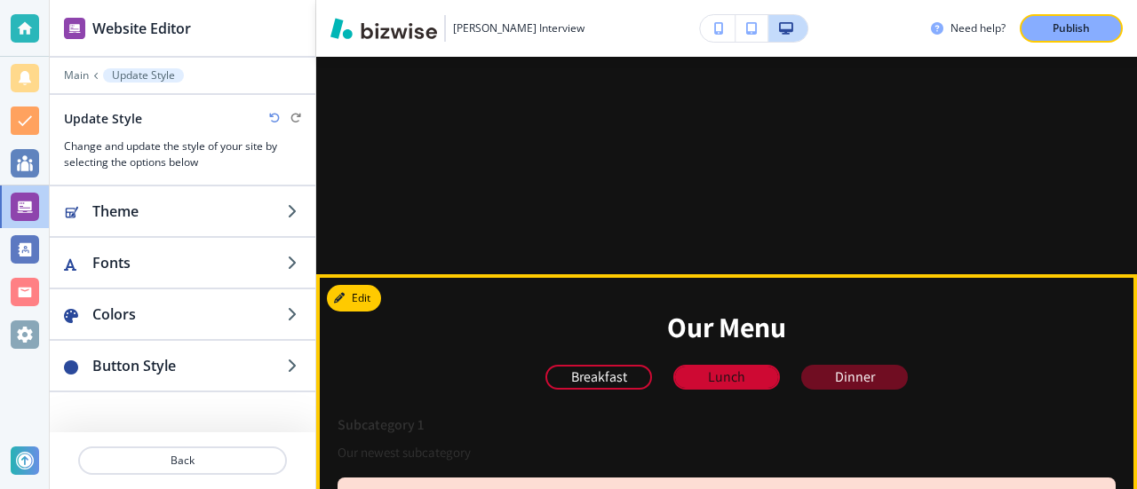
click at [835, 375] on p "Dinner" at bounding box center [855, 377] width 40 height 16
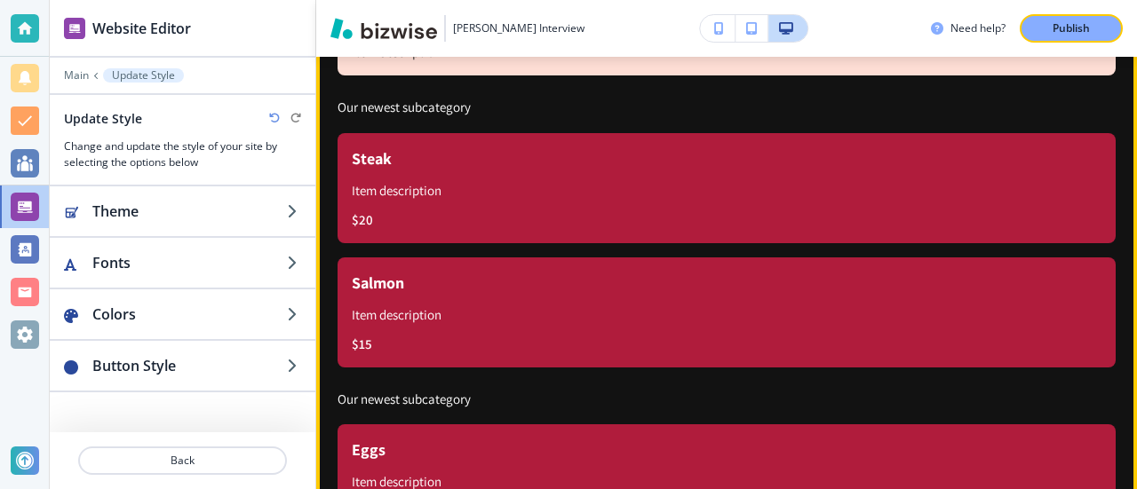
scroll to position [533, 0]
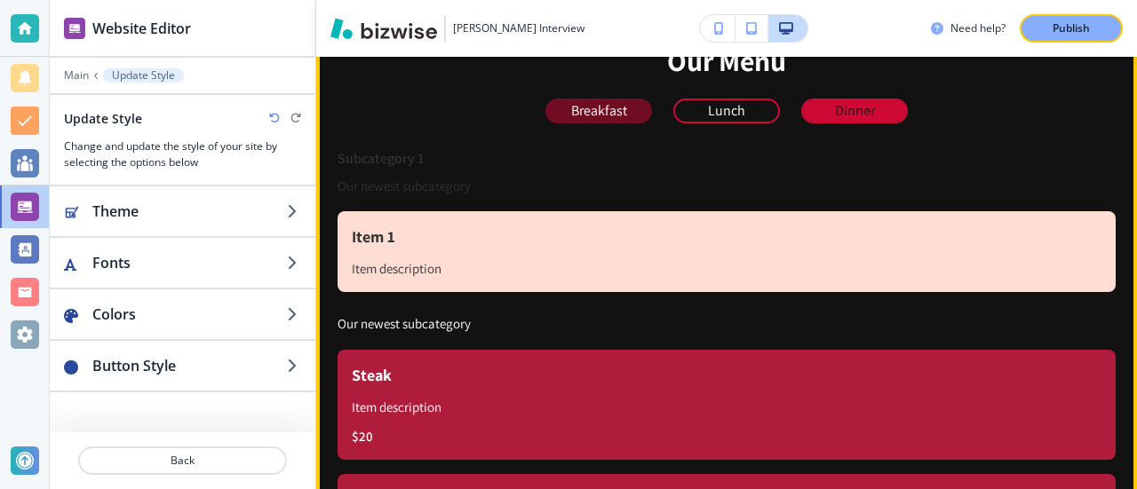
click at [608, 109] on p "Breakfast" at bounding box center [599, 111] width 56 height 16
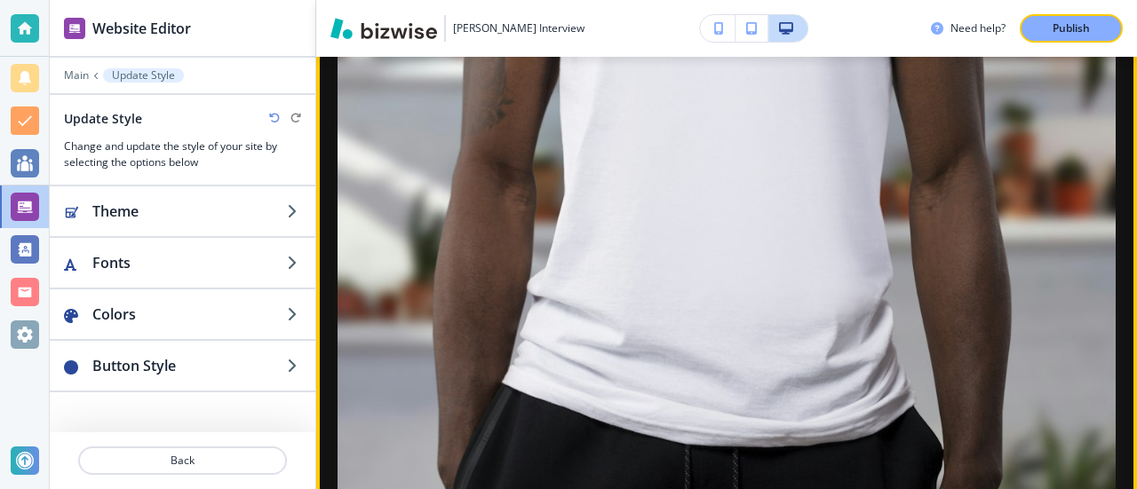
scroll to position [1599, 0]
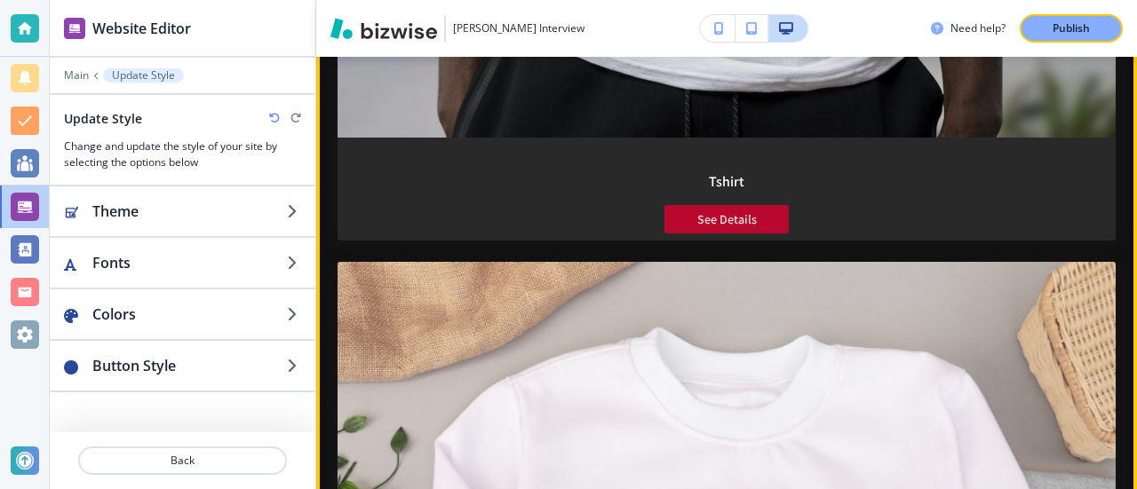
click at [722, 212] on p "See Details" at bounding box center [727, 219] width 60 height 14
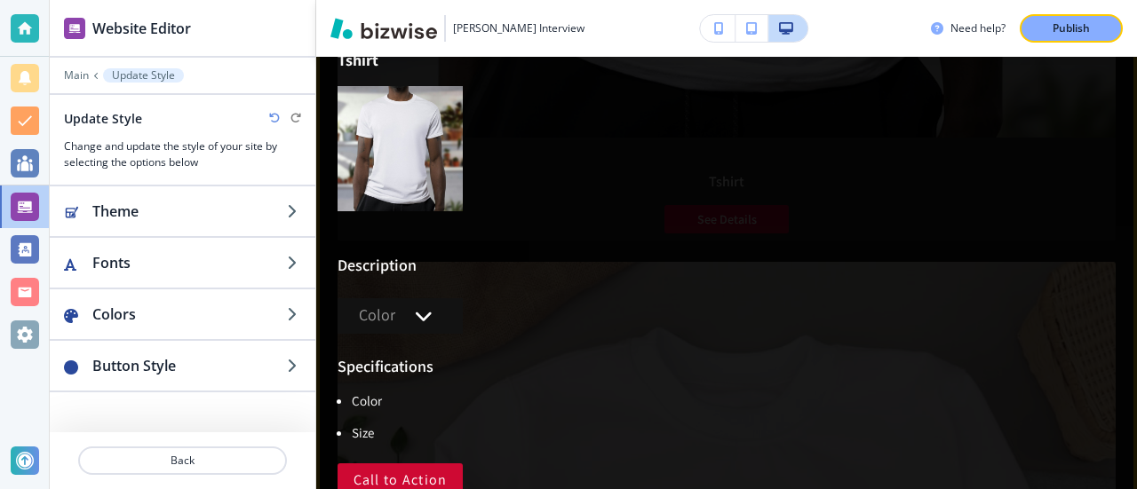
scroll to position [107, 0]
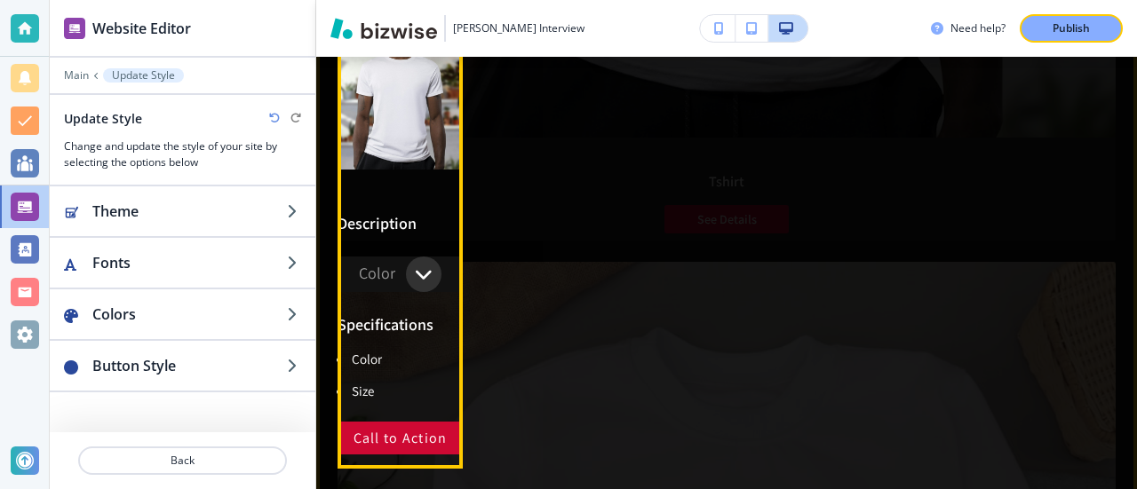
click at [421, 270] on icon "button" at bounding box center [424, 274] width 18 height 20
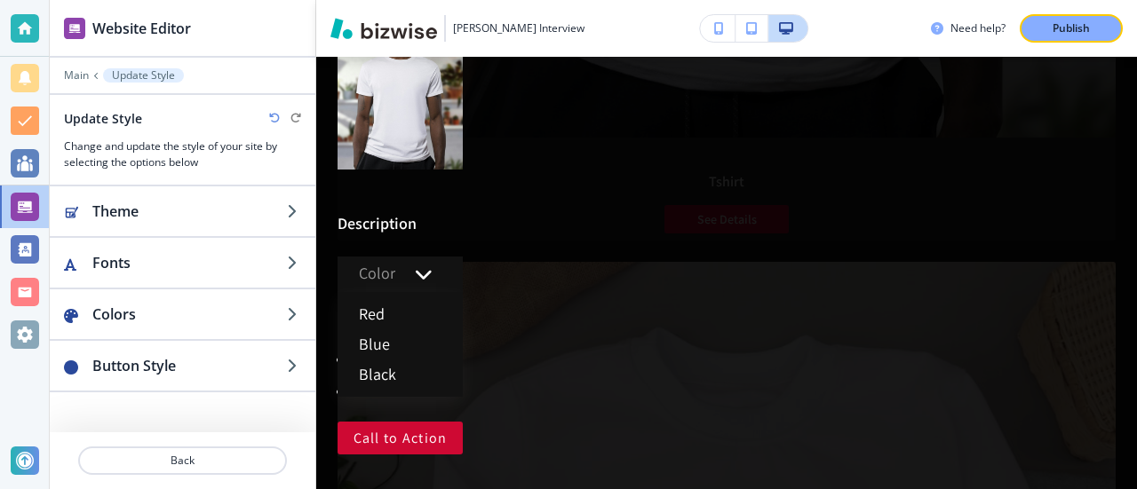
click at [605, 264] on div at bounding box center [726, 166] width 821 height 433
click at [751, 289] on div "Edit Tshirt Description Color Specifications Color Size Call to Action" at bounding box center [727, 220] width 778 height 497
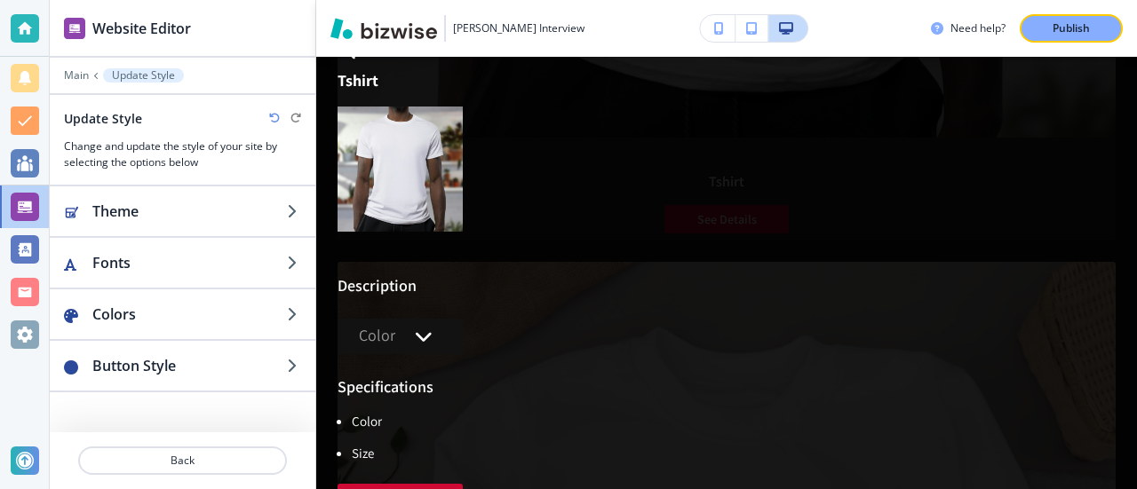
scroll to position [0, 0]
